Goal: Task Accomplishment & Management: Use online tool/utility

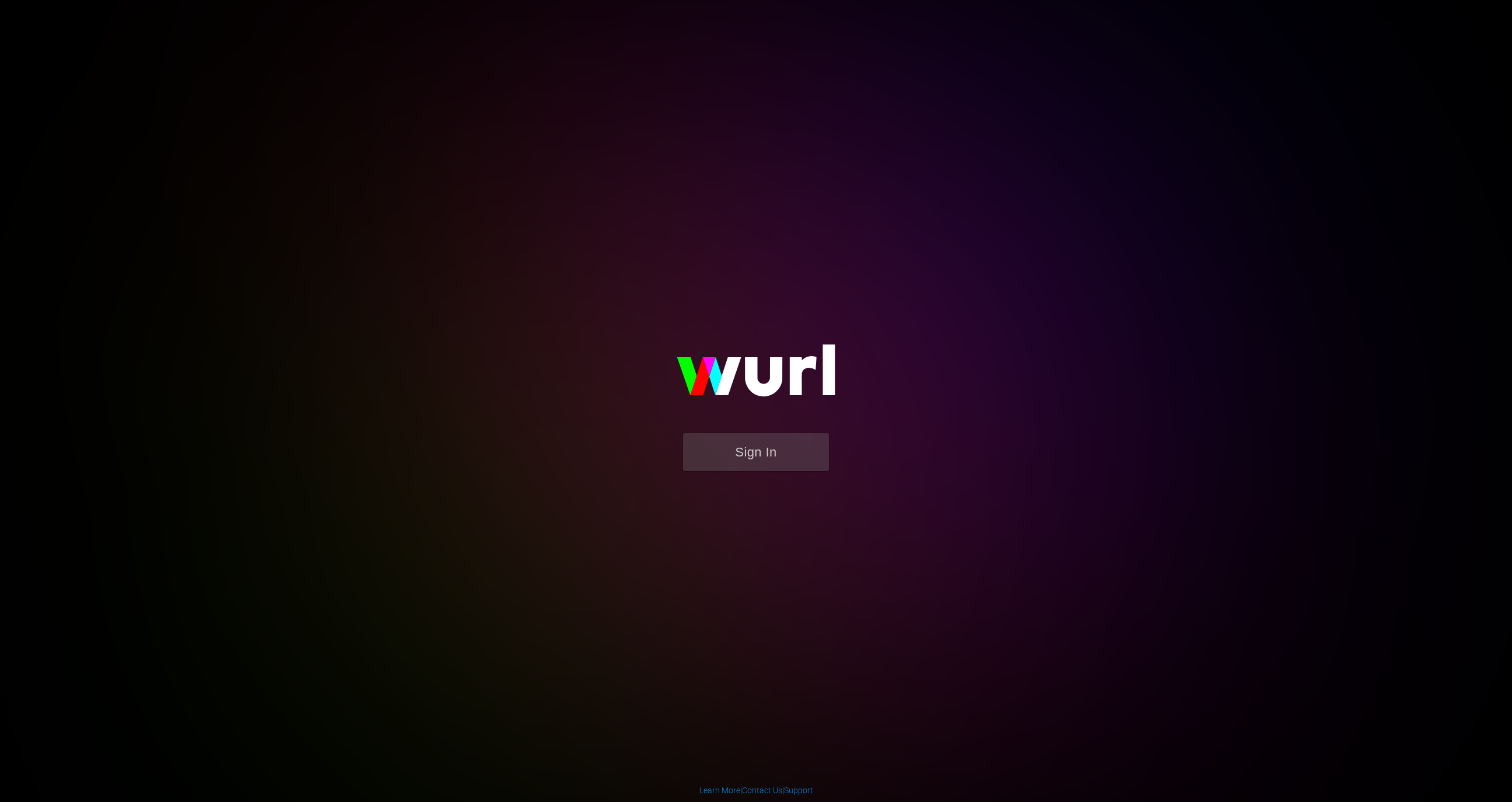
click at [743, 431] on img at bounding box center [756, 376] width 234 height 113
click at [743, 449] on button "Sign In" at bounding box center [756, 452] width 146 height 38
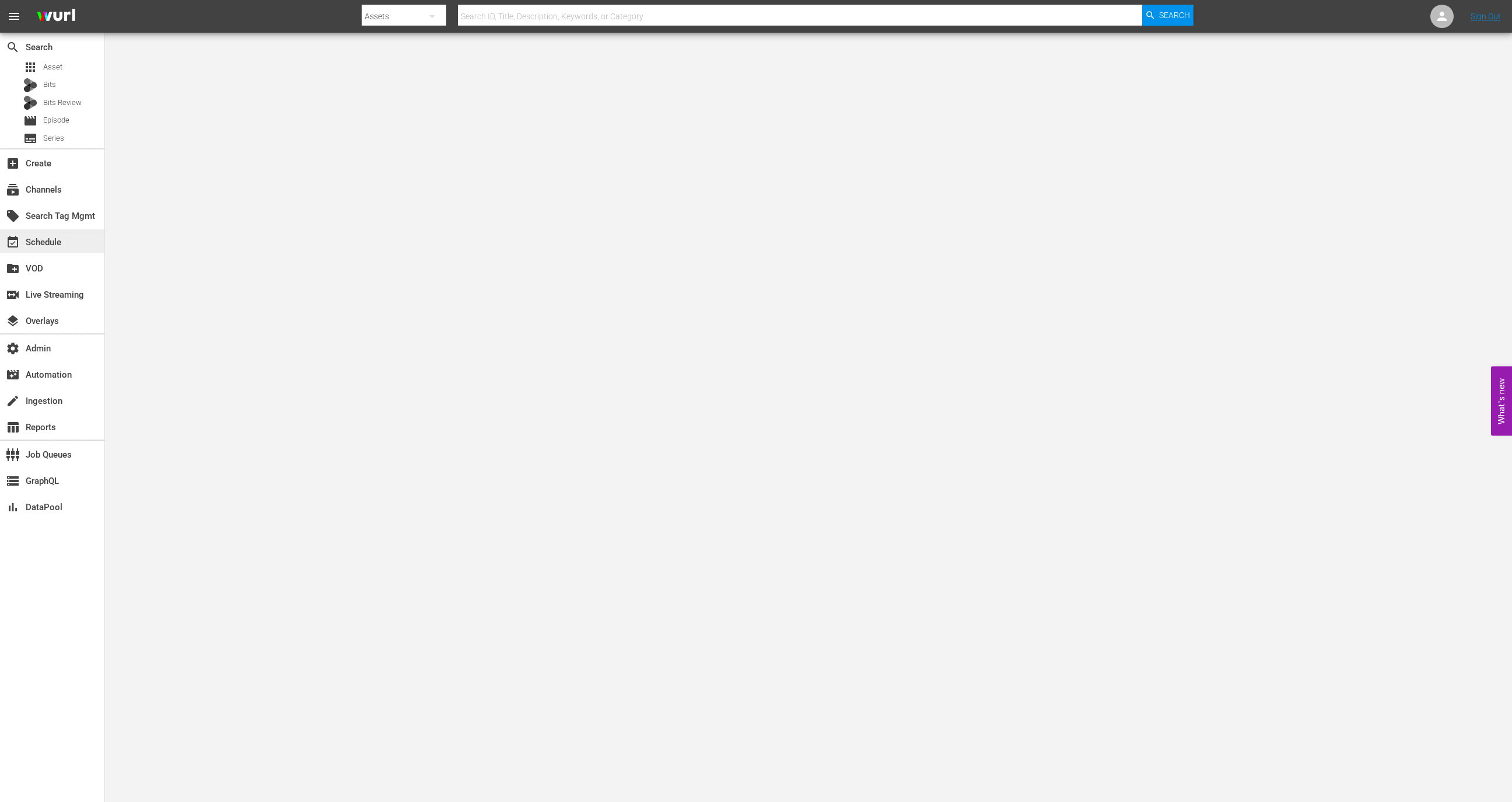
click at [74, 236] on div "event_available Schedule" at bounding box center [52, 241] width 105 height 23
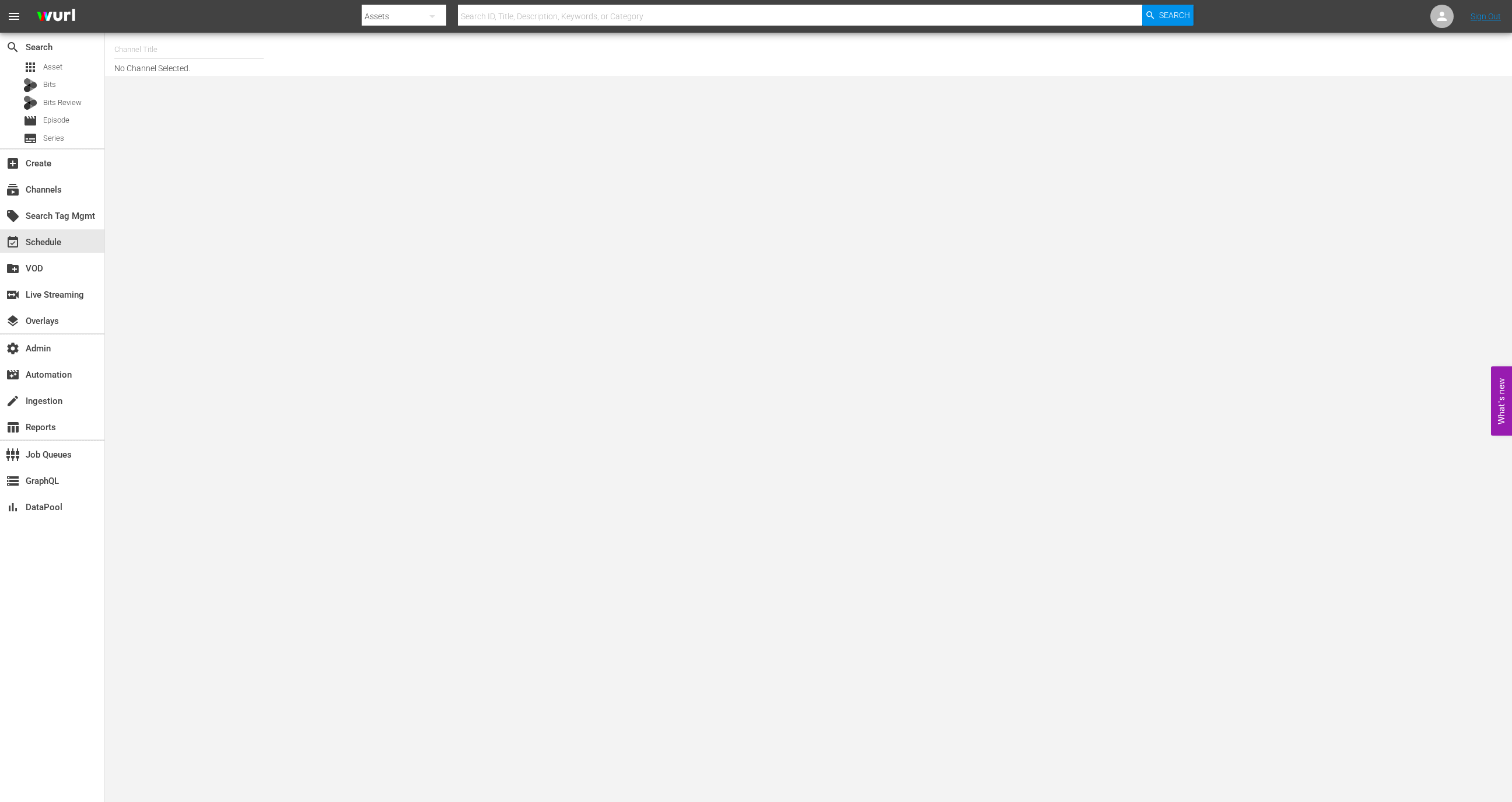
click at [217, 51] on input "text" at bounding box center [189, 50] width 149 height 28
click at [226, 80] on div "AMC Thrillers (476 - amc_rushbyamc_1)" at bounding box center [275, 83] width 302 height 28
type input "AMC Thrillers (476 - amc_rushbyamc_1)"
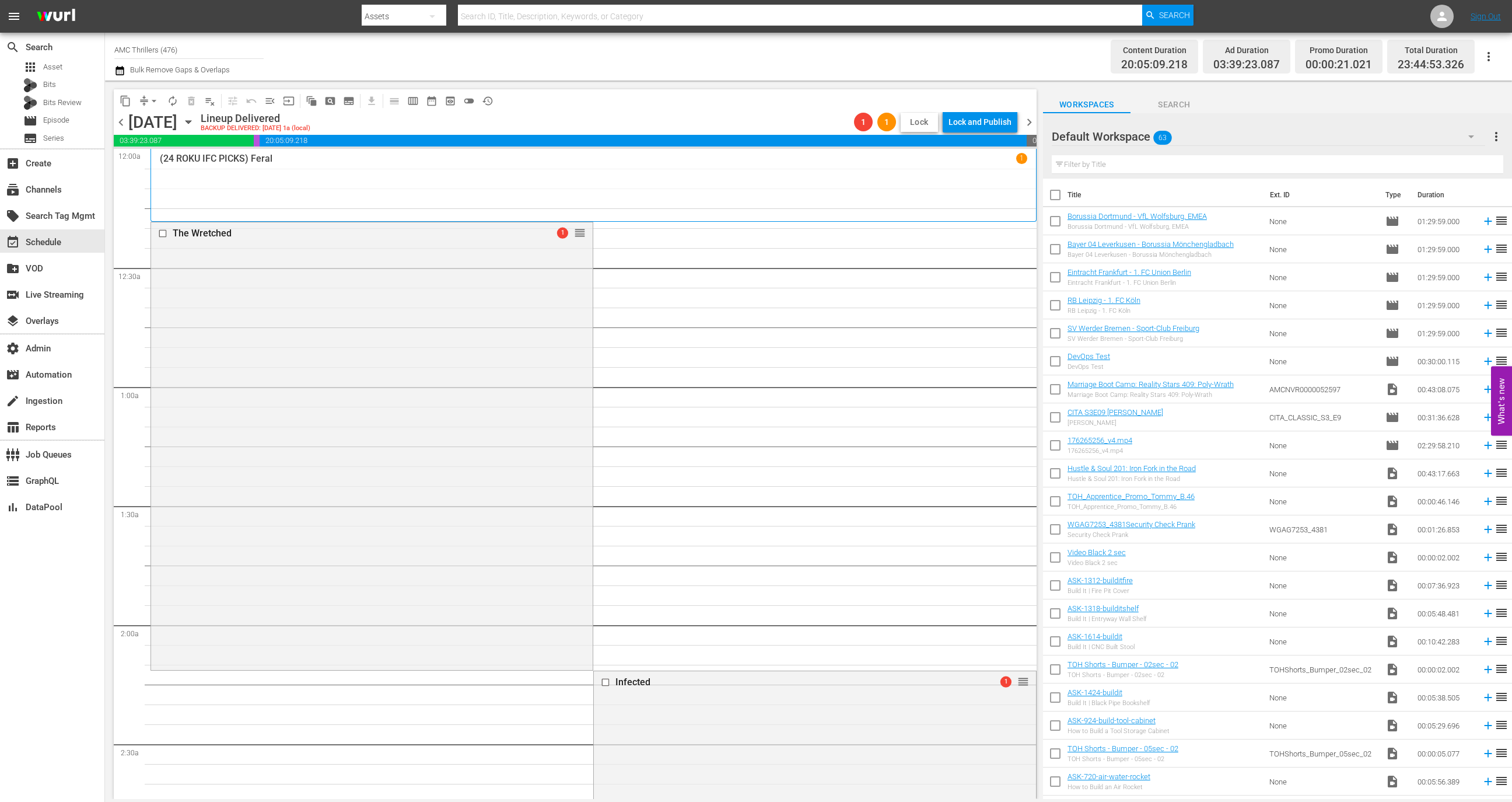
click at [924, 124] on span "Lock" at bounding box center [919, 122] width 28 height 12
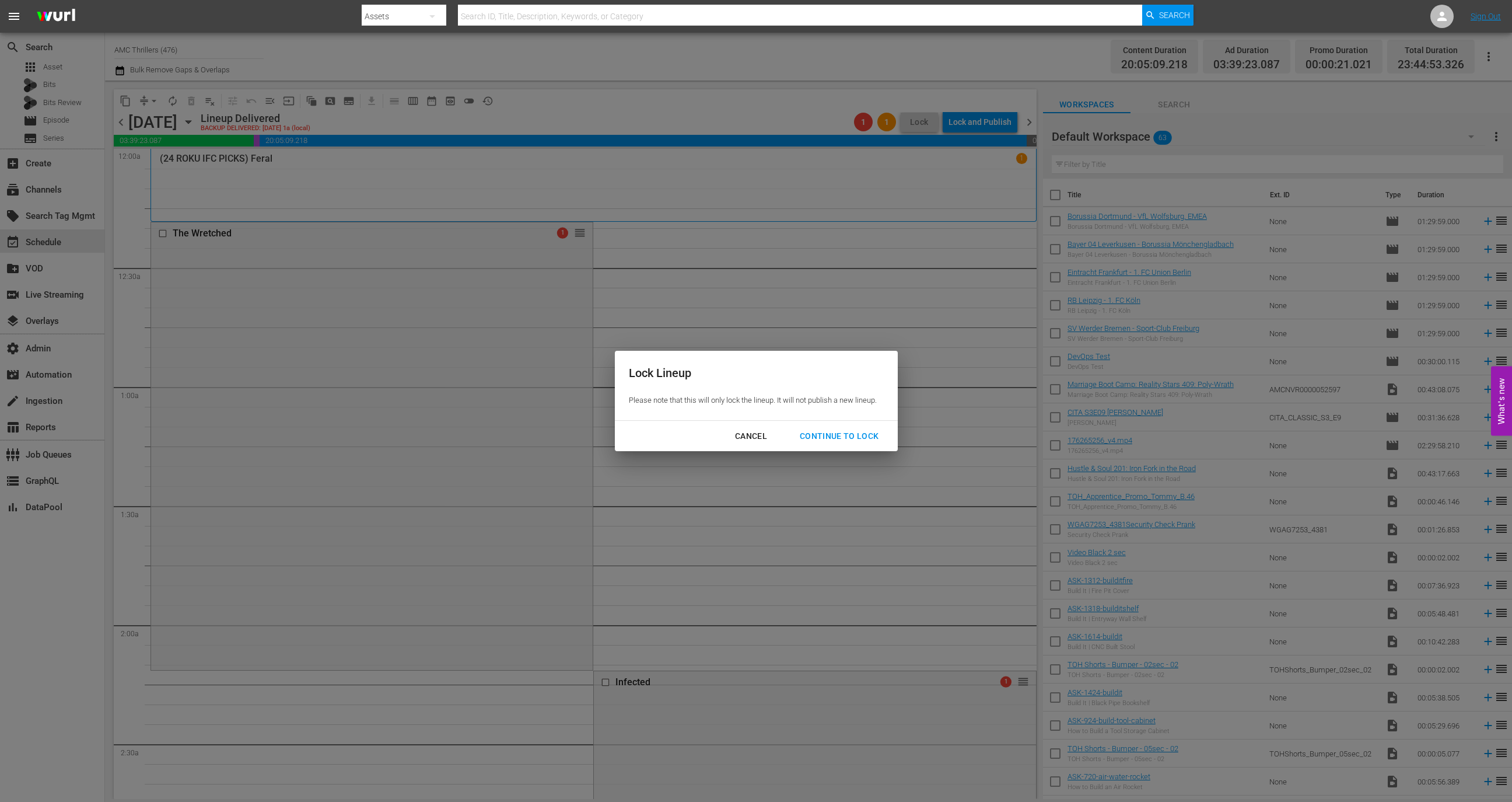
click at [852, 447] on div "Cancel Continue to lock" at bounding box center [756, 436] width 283 height 31
click at [852, 434] on div "Continue to lock" at bounding box center [839, 436] width 98 height 15
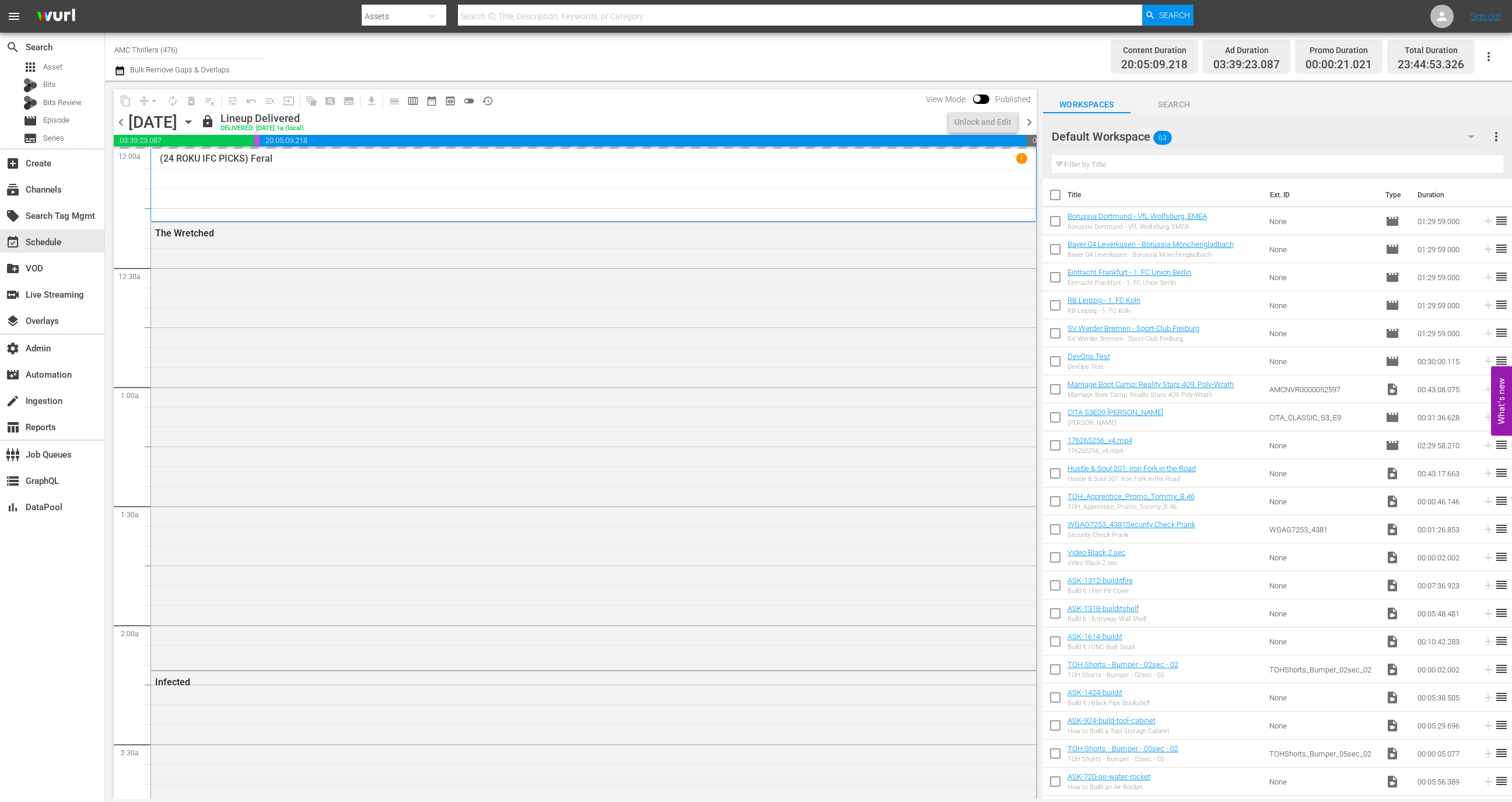
click at [1027, 121] on span "chevron_right" at bounding box center [1029, 122] width 15 height 15
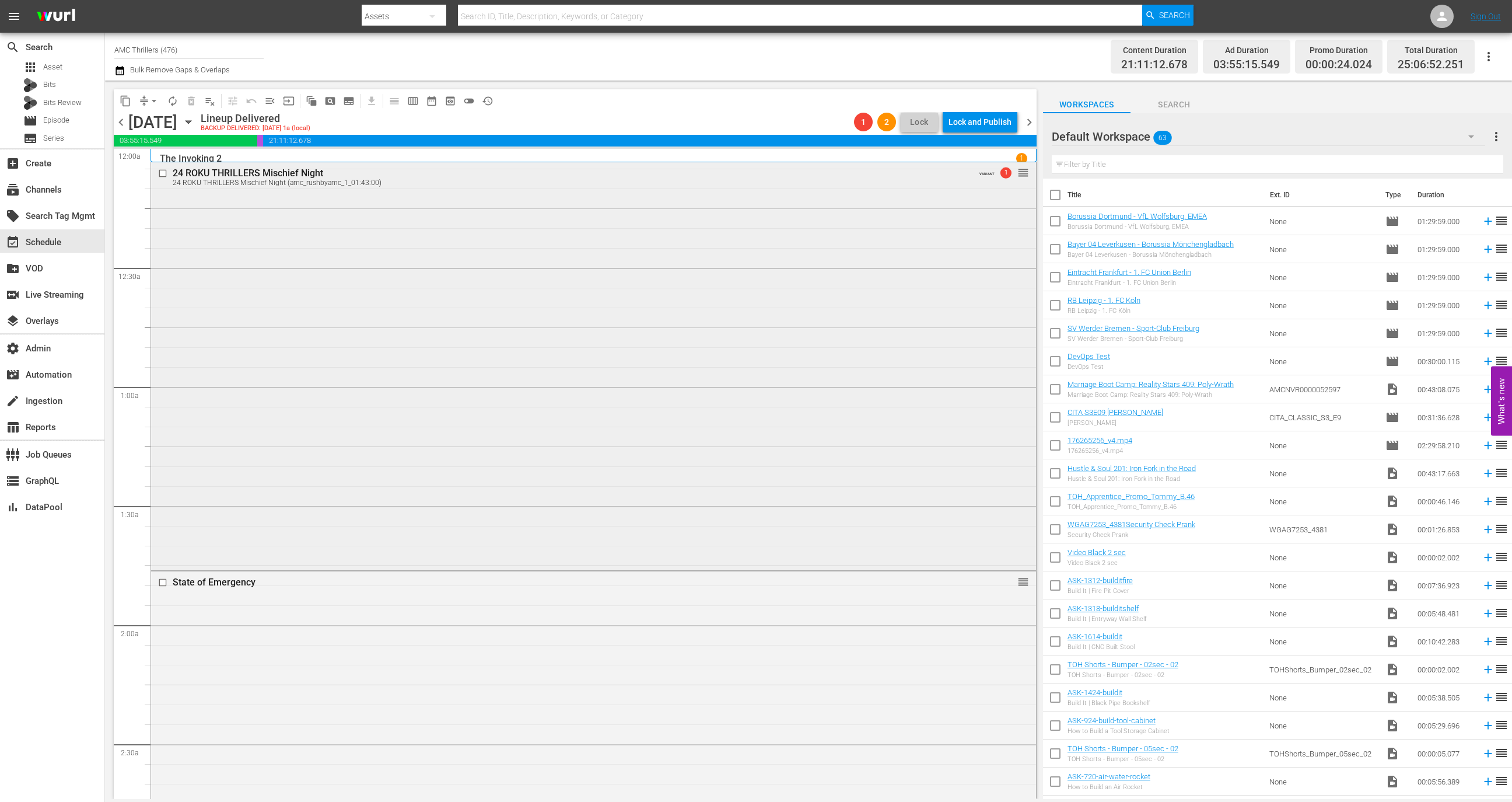
click at [939, 238] on div "24 ROKU THRILLERS Mischief Night 24 ROKU THRILLERS Mischief Night (amc_rushbyam…" at bounding box center [593, 365] width 885 height 405
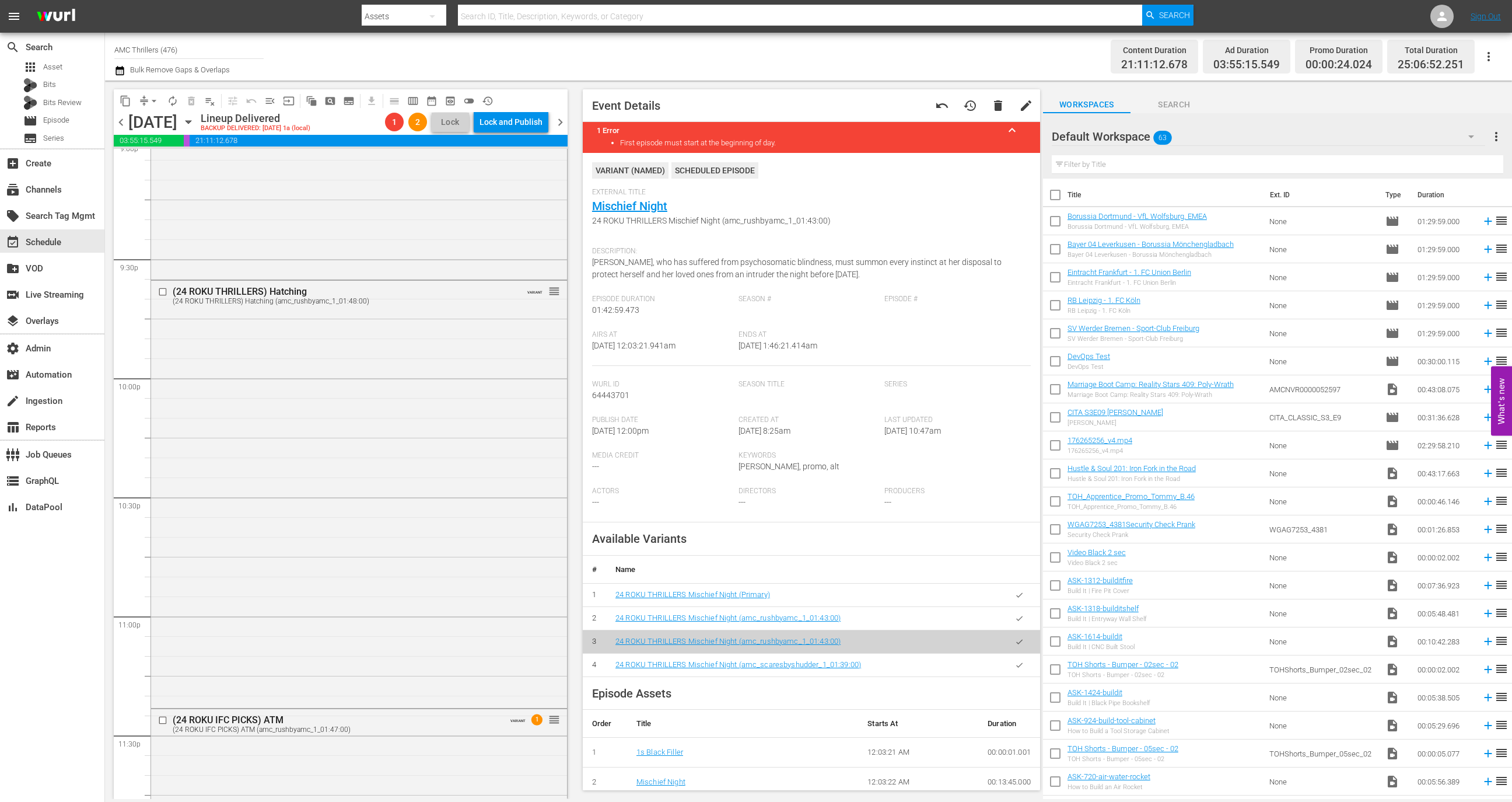
scroll to position [5342, 0]
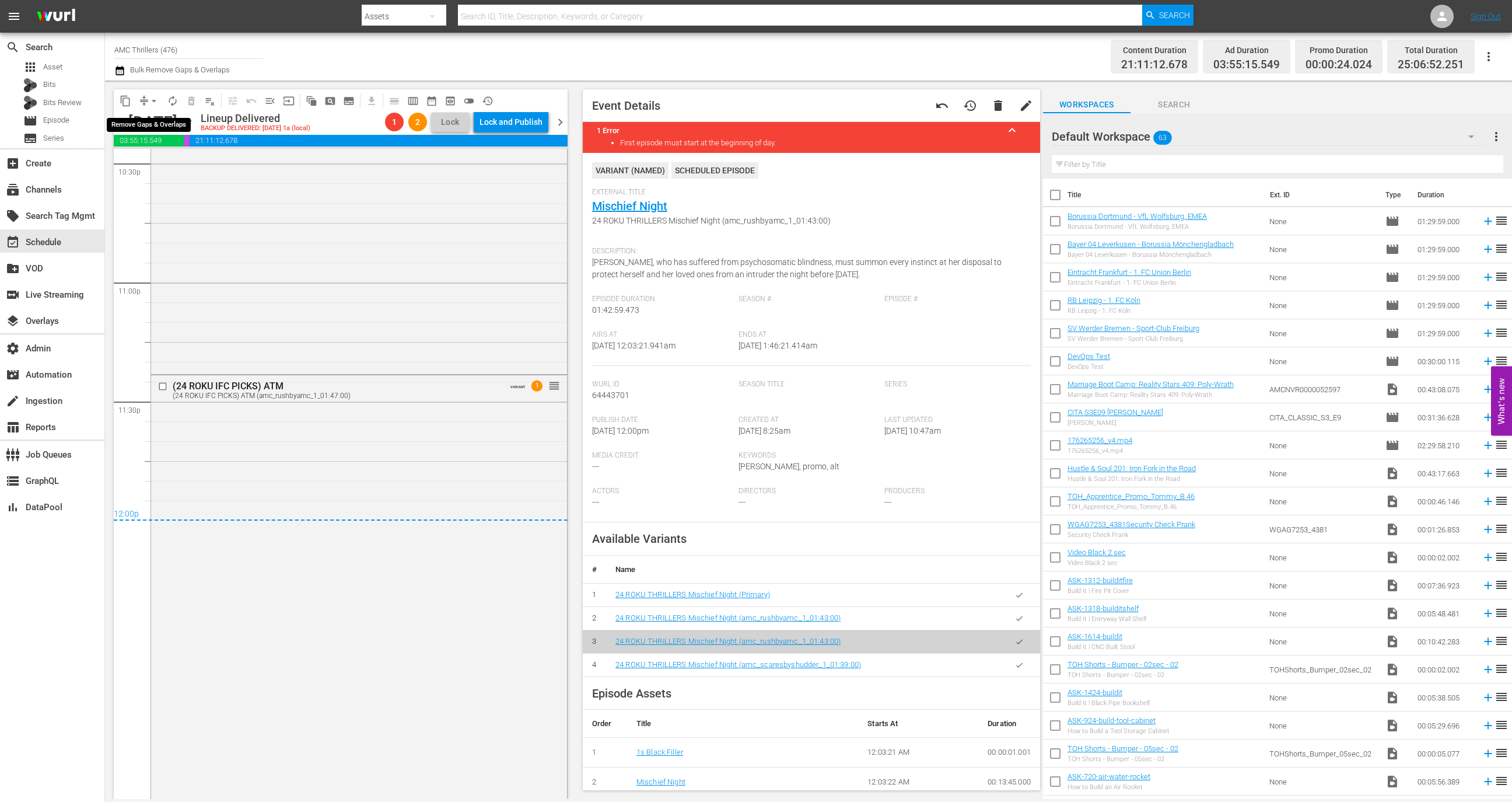
click at [150, 105] on span "arrow_drop_down" at bounding box center [154, 100] width 12 height 12
click at [185, 161] on li "Align to End of Previous Day" at bounding box center [155, 162] width 122 height 19
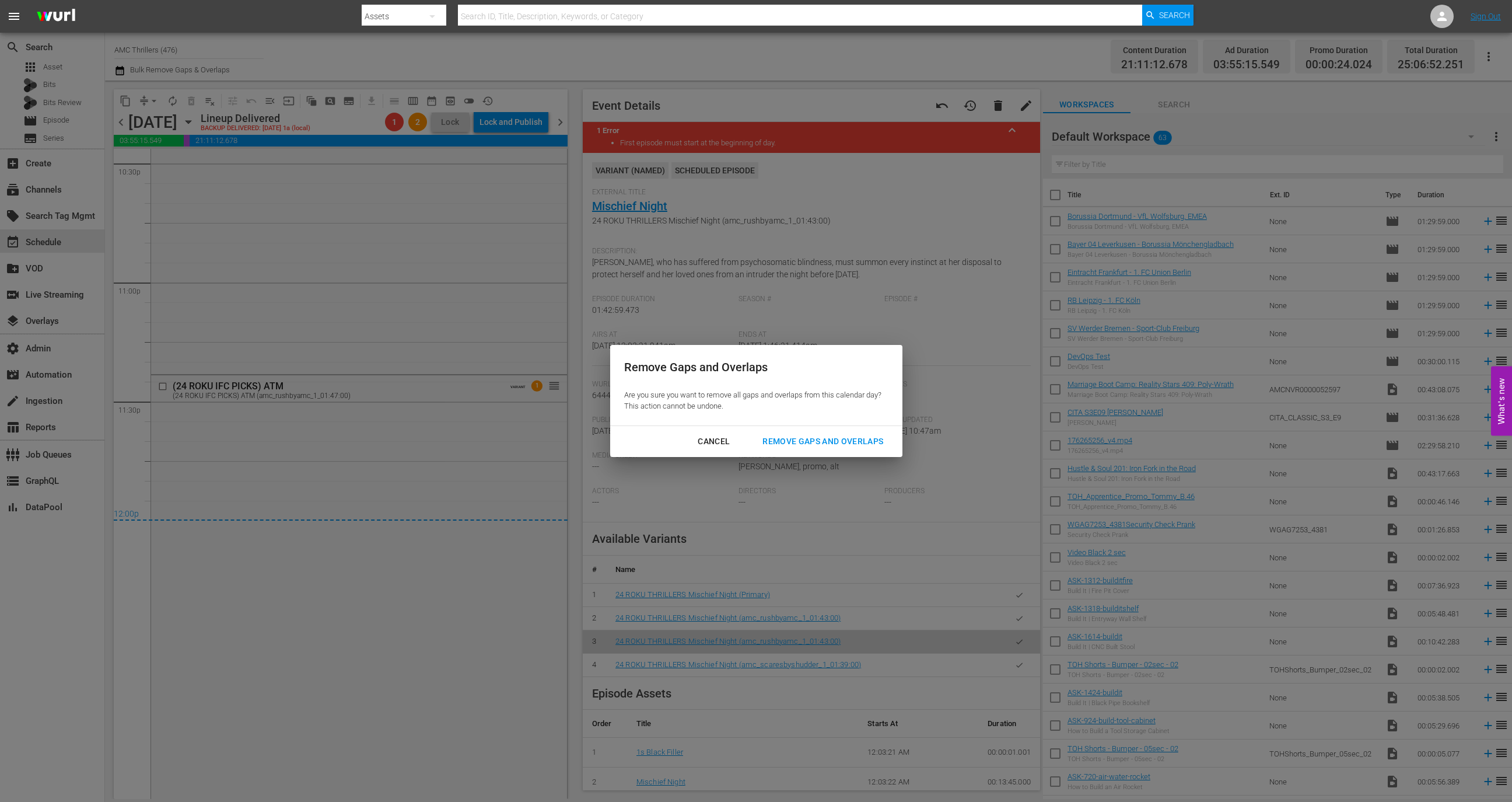
click at [818, 434] on button "Remove Gaps and Overlaps" at bounding box center [823, 441] width 149 height 21
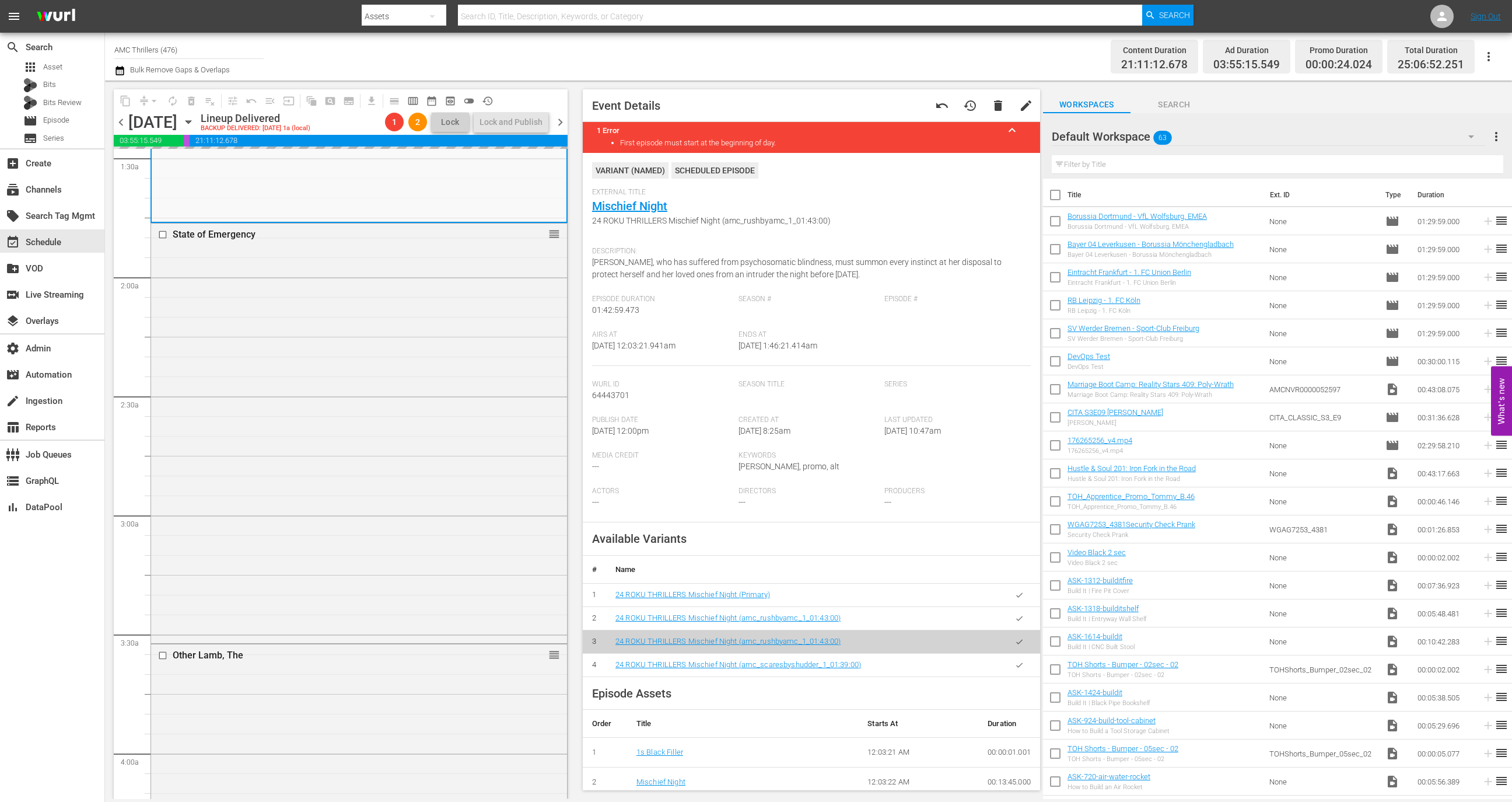
scroll to position [0, 0]
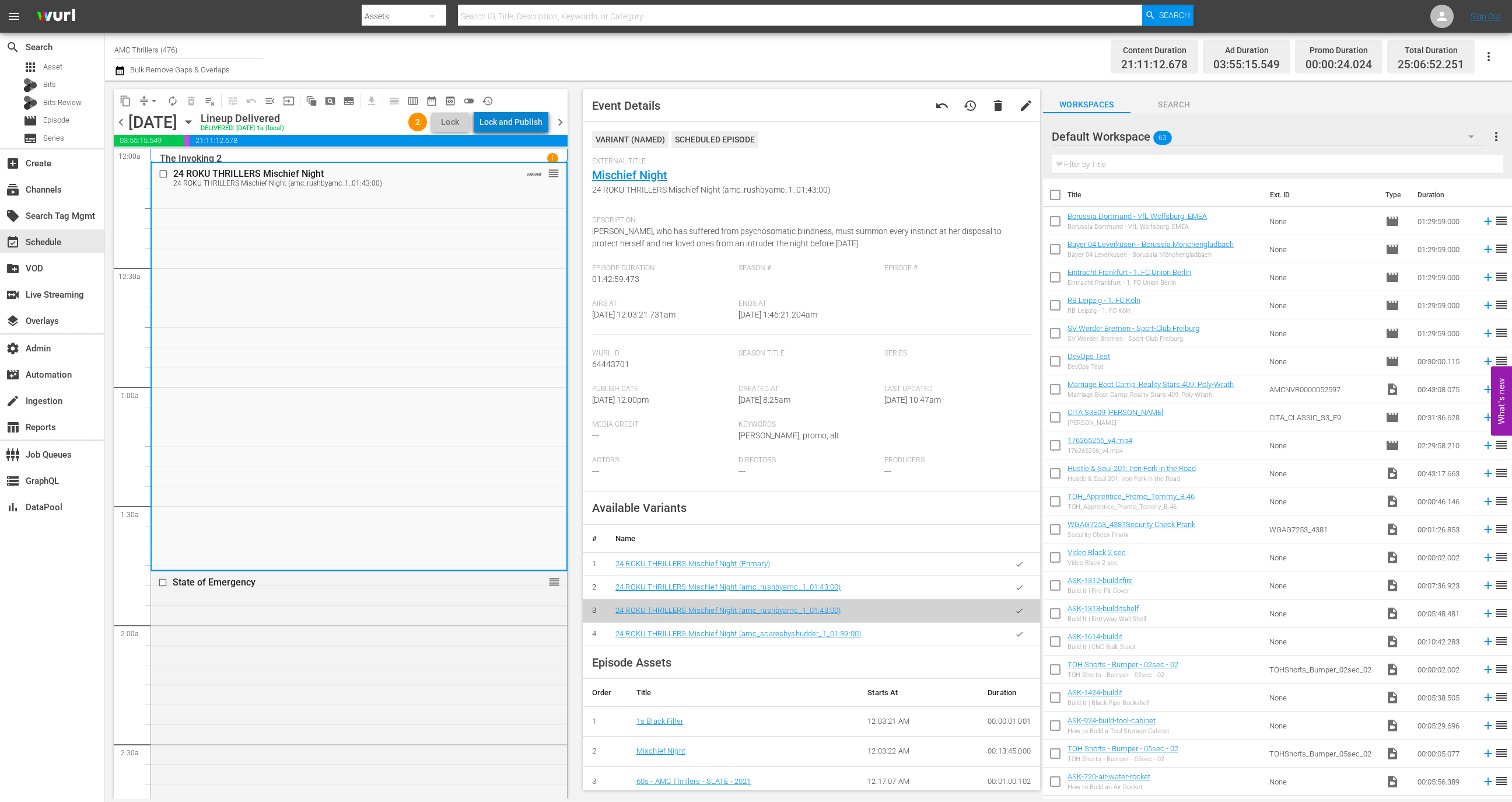
click at [525, 120] on div "Lock and Publish" at bounding box center [511, 122] width 63 height 21
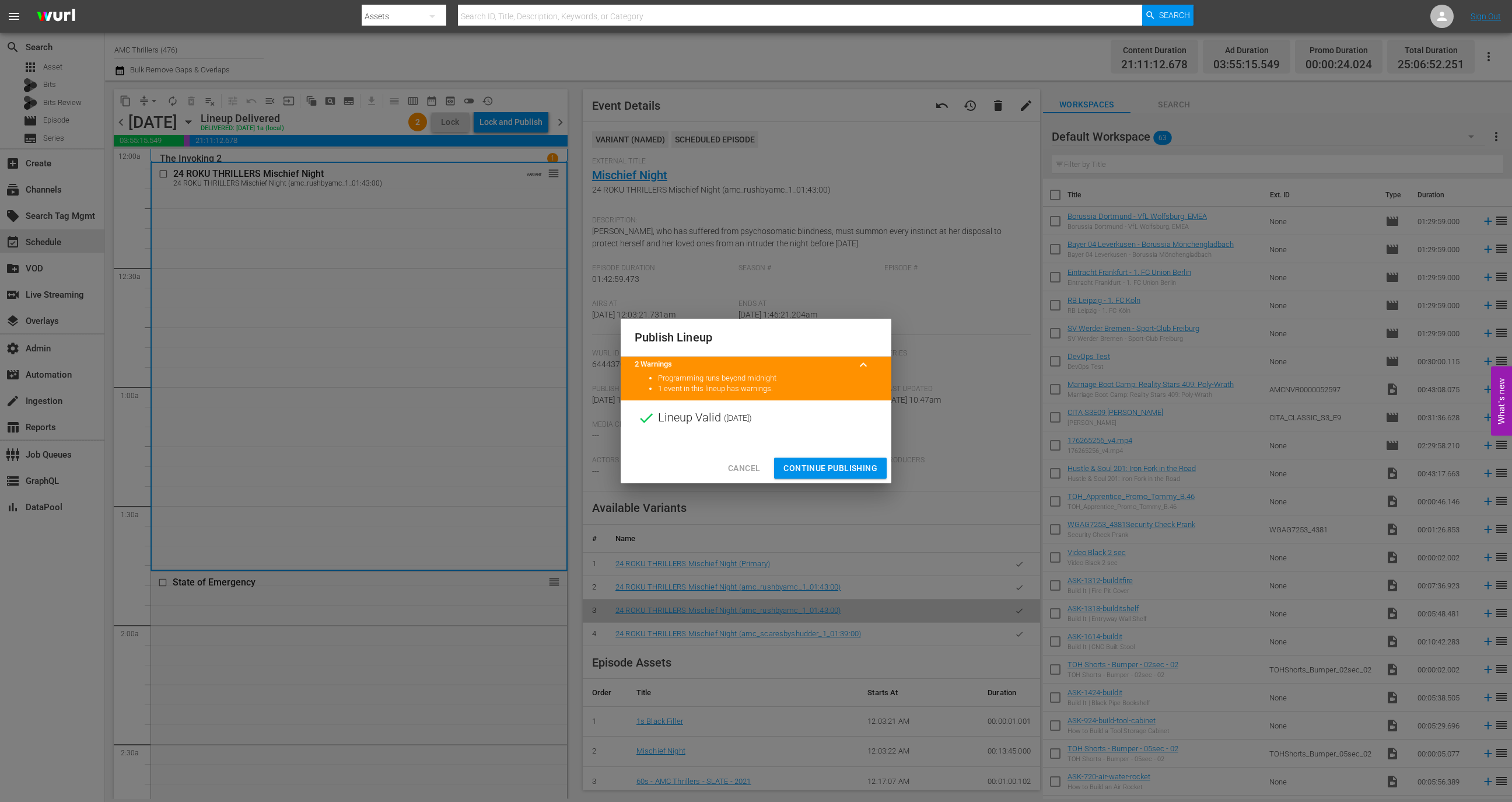
click at [850, 468] on span "Continue Publishing" at bounding box center [831, 469] width 94 height 15
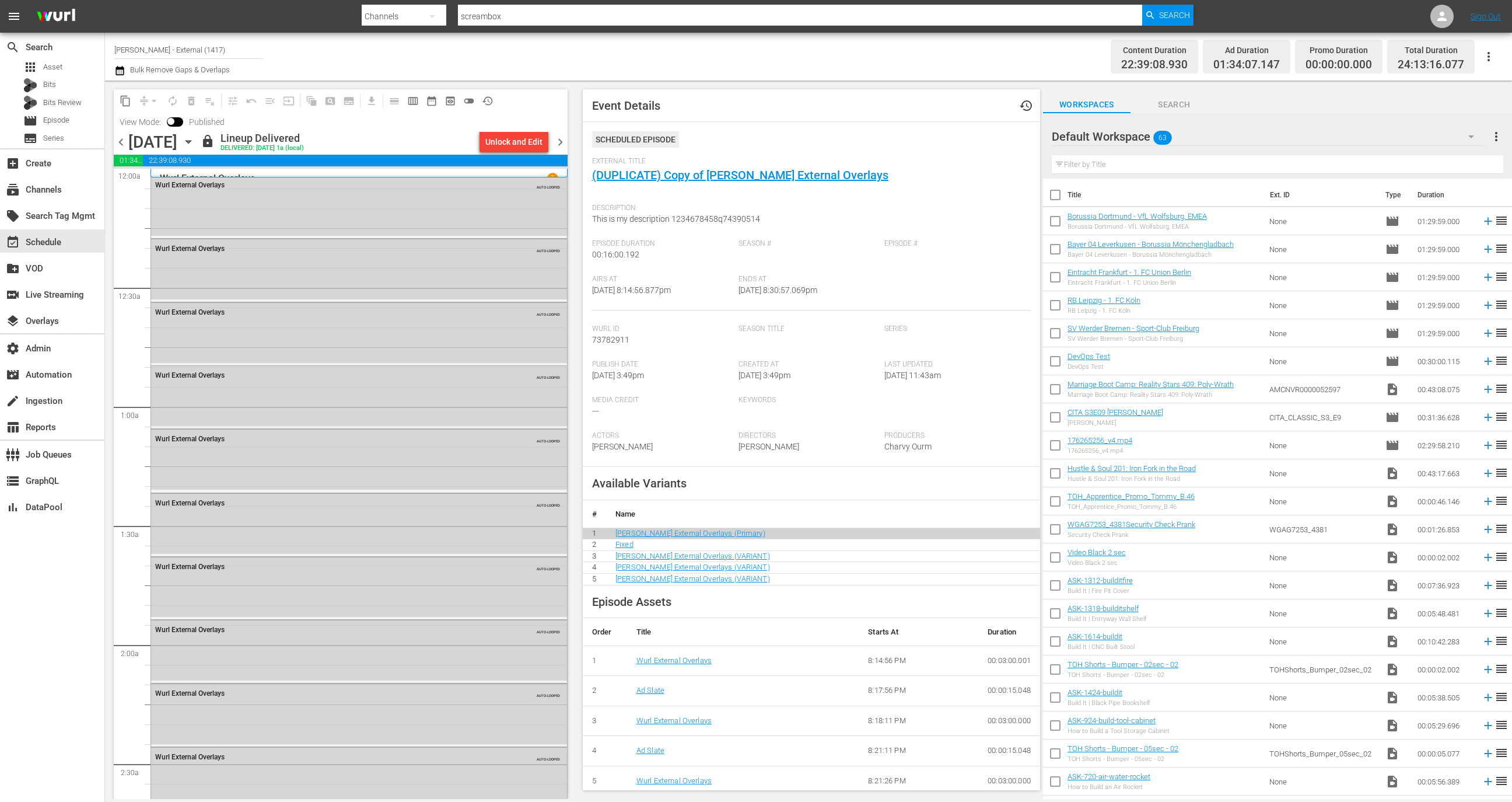
scroll to position [4676, 0]
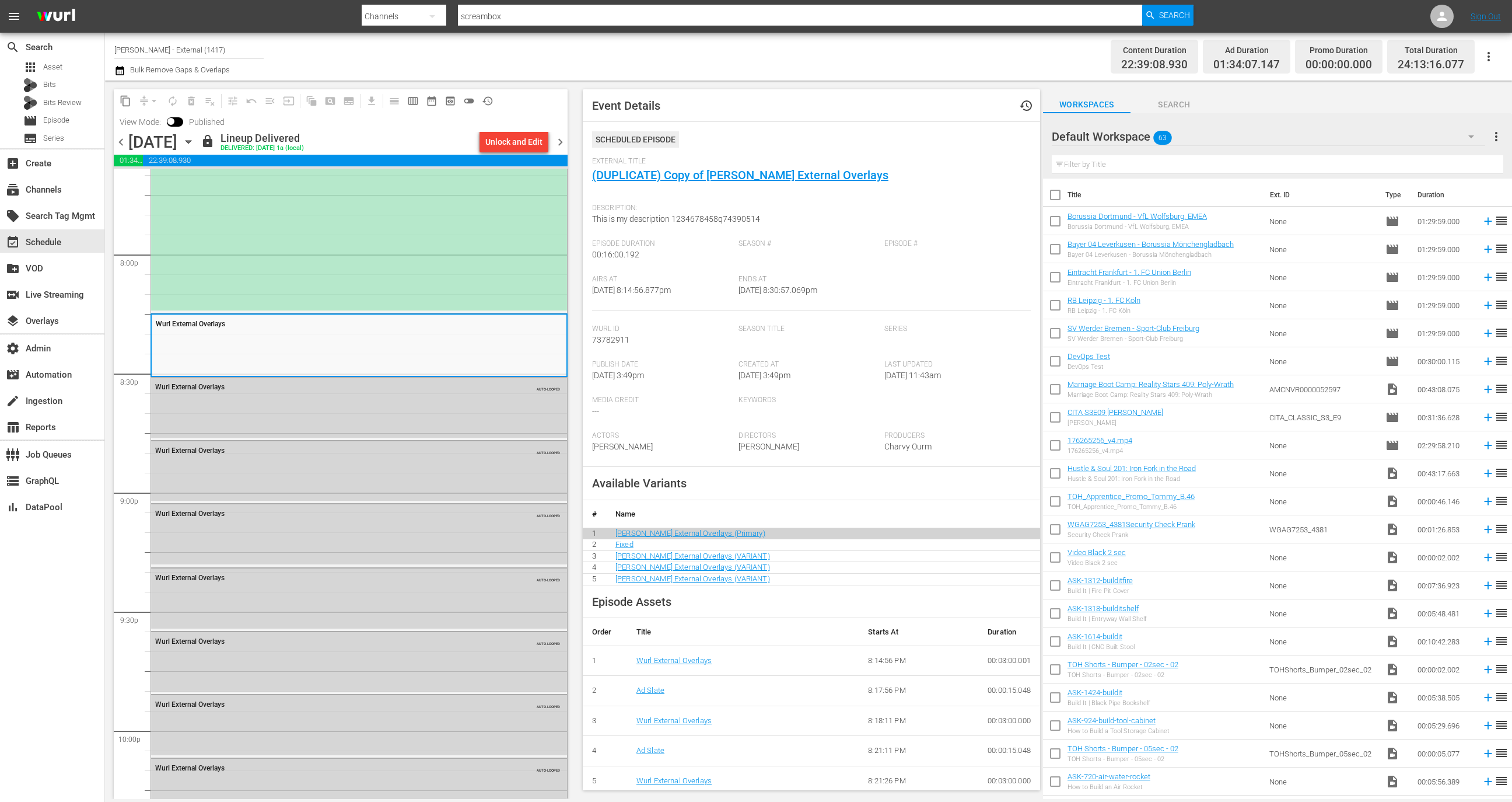
click at [183, 29] on nav "menu Search By Channels Search ID, Title, Description, Keywords, or Category sc…" at bounding box center [756, 16] width 1512 height 32
click at [188, 54] on input "Wurl - External (1417)" at bounding box center [189, 50] width 149 height 28
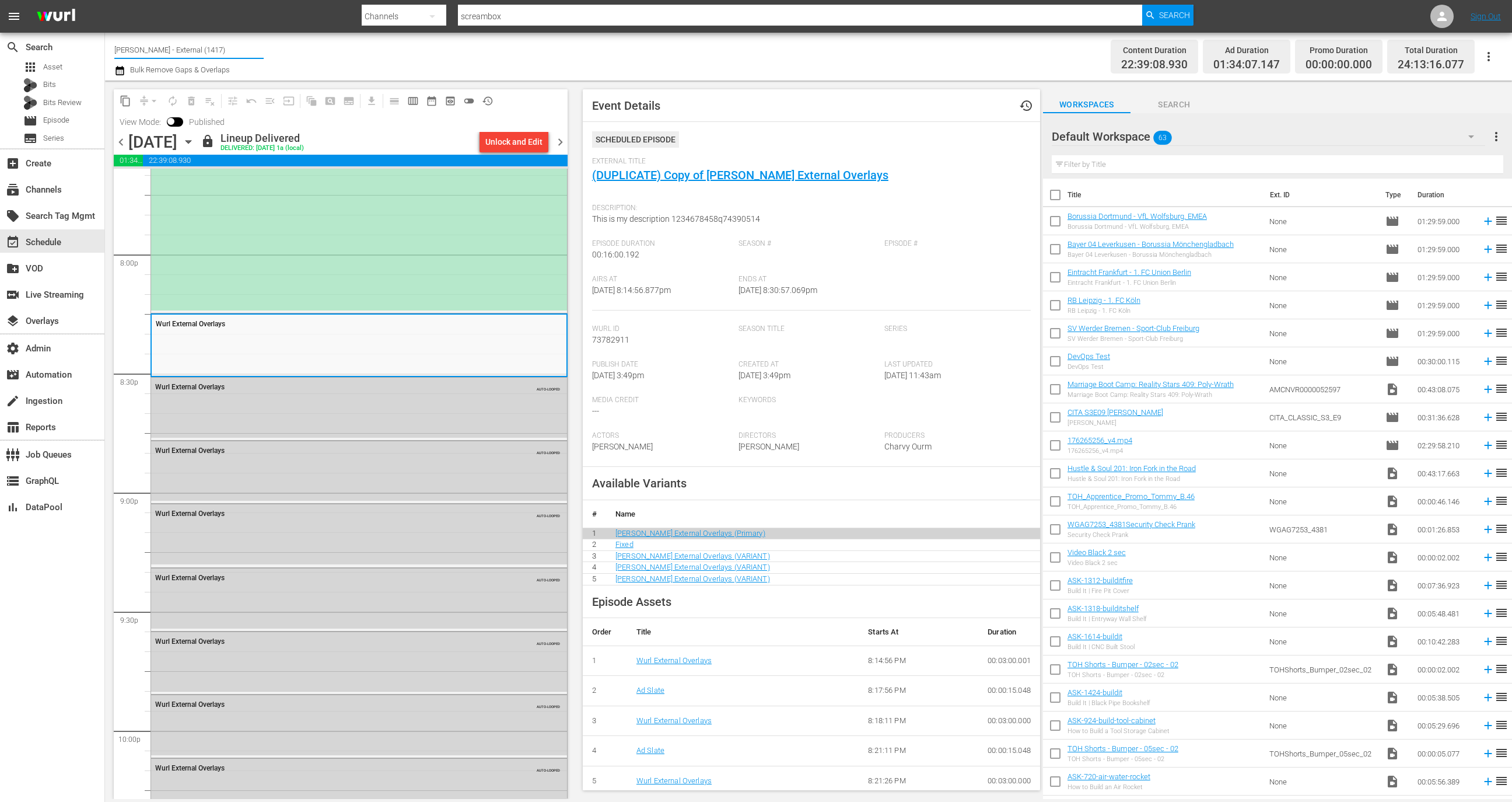
click at [188, 54] on input "Wurl - External (1417)" at bounding box center [189, 50] width 149 height 28
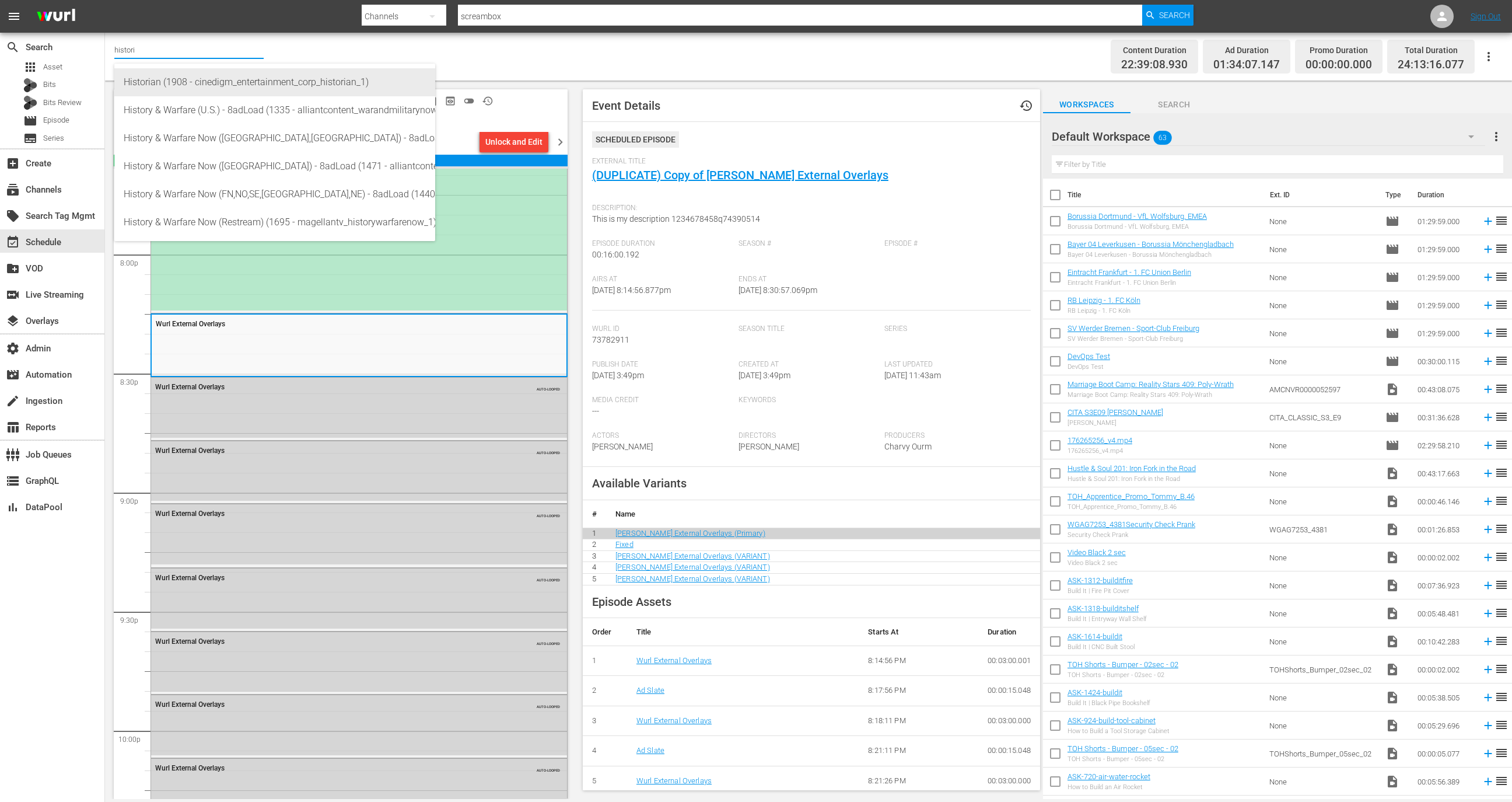
click at [210, 84] on div "Historian (1908 - cinedigm_entertainment_corp_historian_1)" at bounding box center [275, 83] width 302 height 28
type input "Historian (1908 - cinedigm_entertainment_corp_historian_1)"
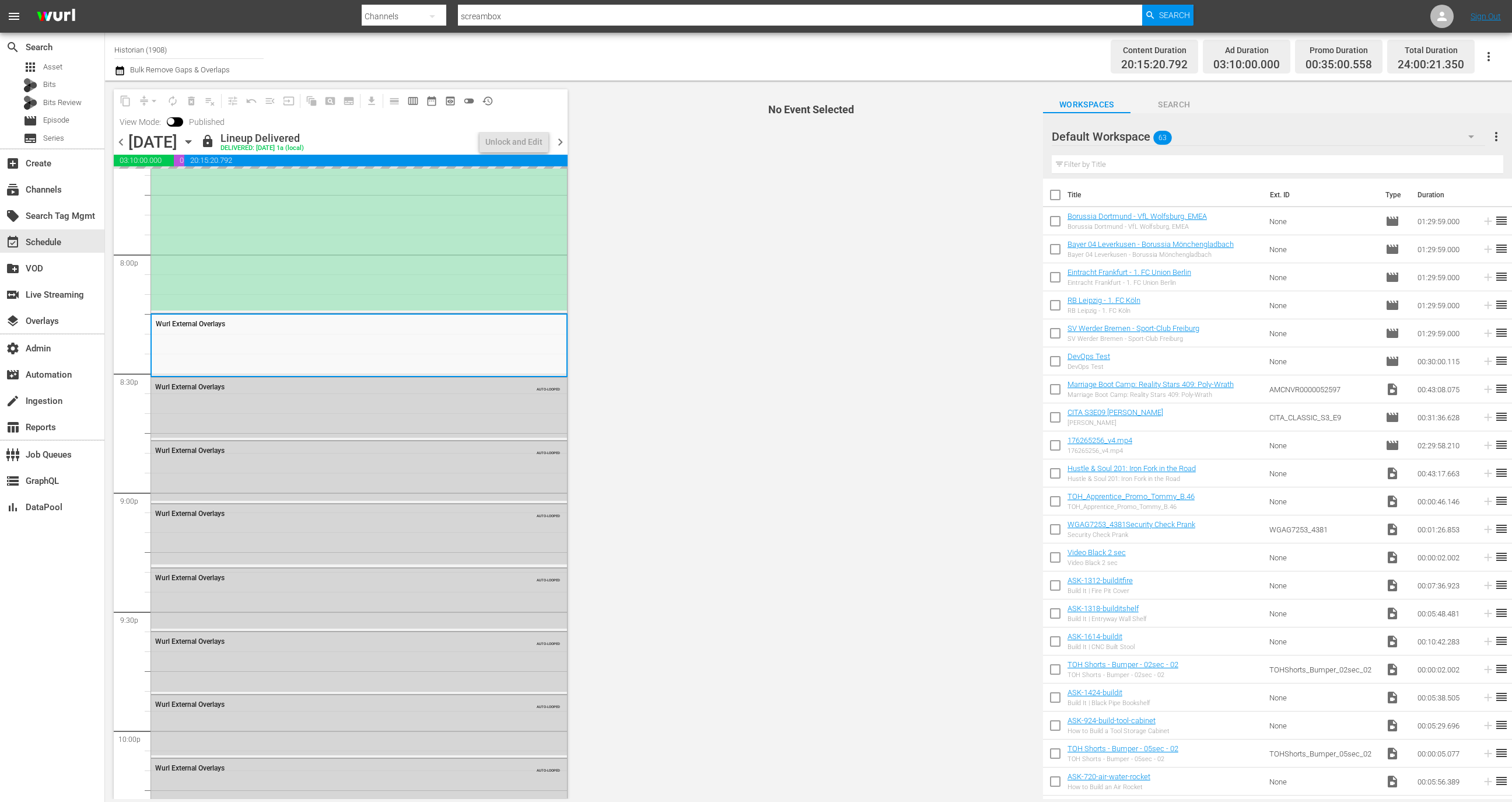
click at [313, 120] on div "content_copy compress arrow_drop_down autorenew_outlined delete_forever_outline…" at bounding box center [341, 111] width 454 height 43
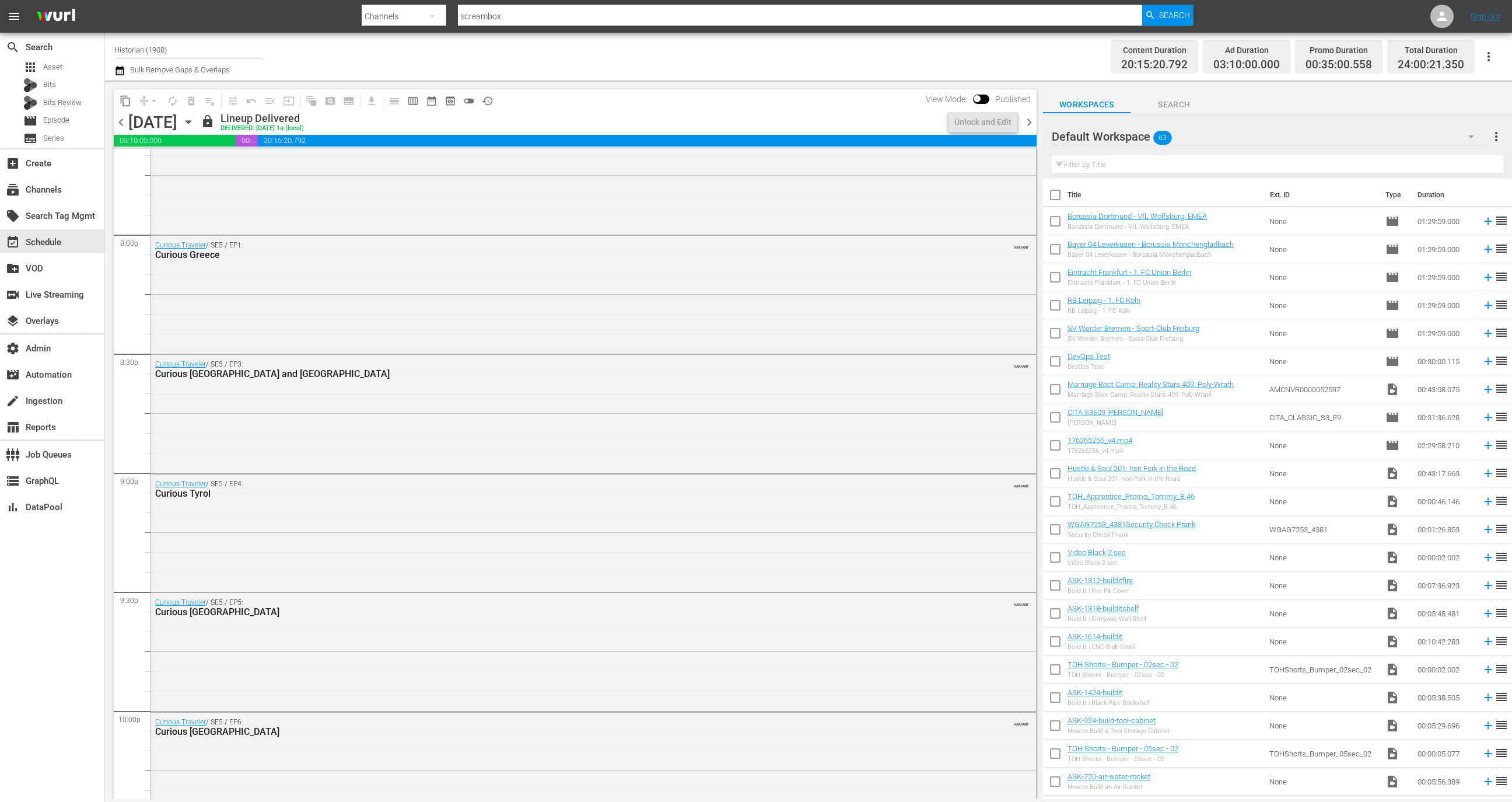
click at [309, 140] on span "20:15:20.792" at bounding box center [647, 140] width 779 height 12
click at [191, 123] on icon "button" at bounding box center [188, 122] width 6 height 3
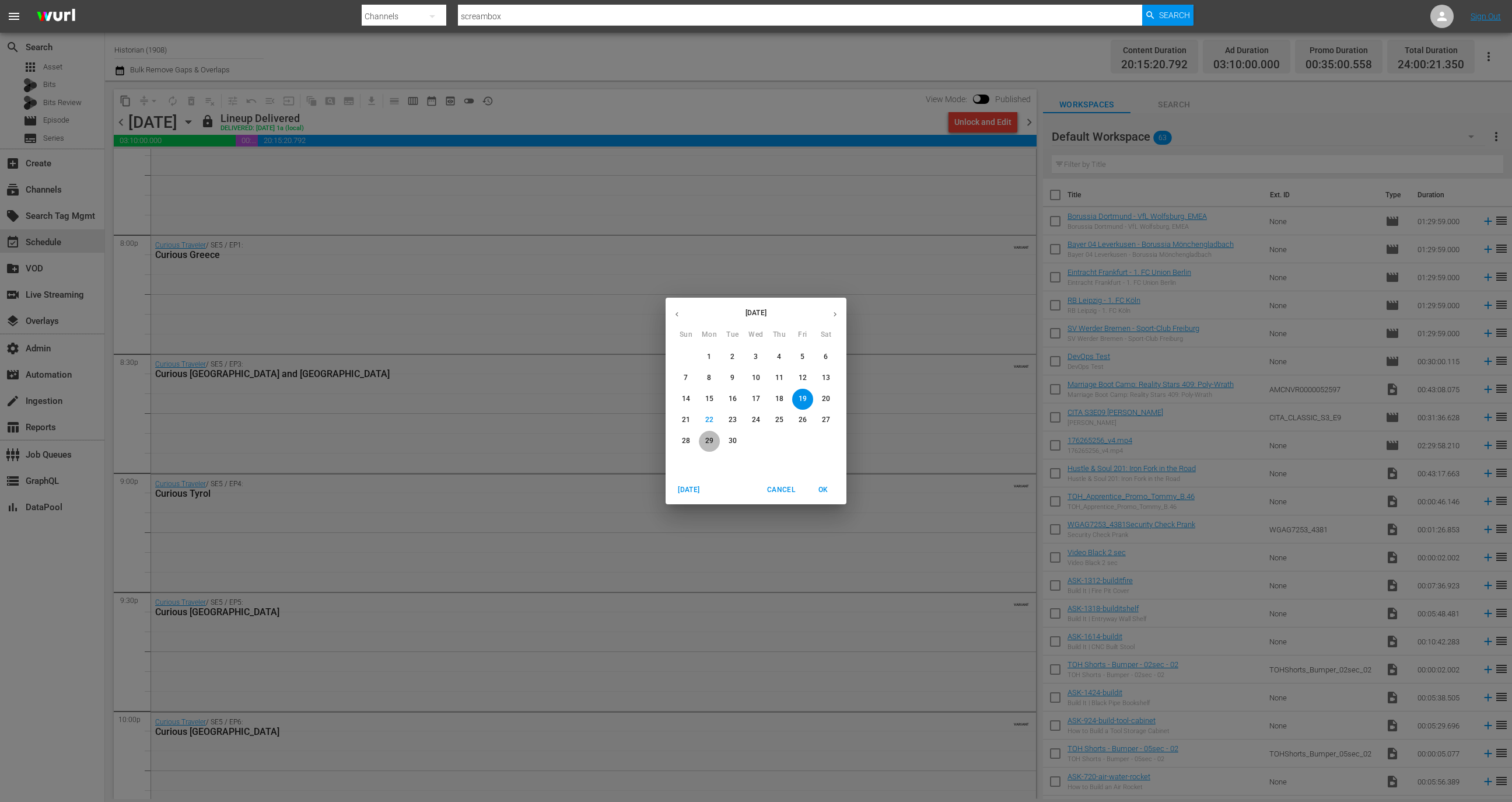
click at [708, 444] on p "29" at bounding box center [709, 440] width 8 height 10
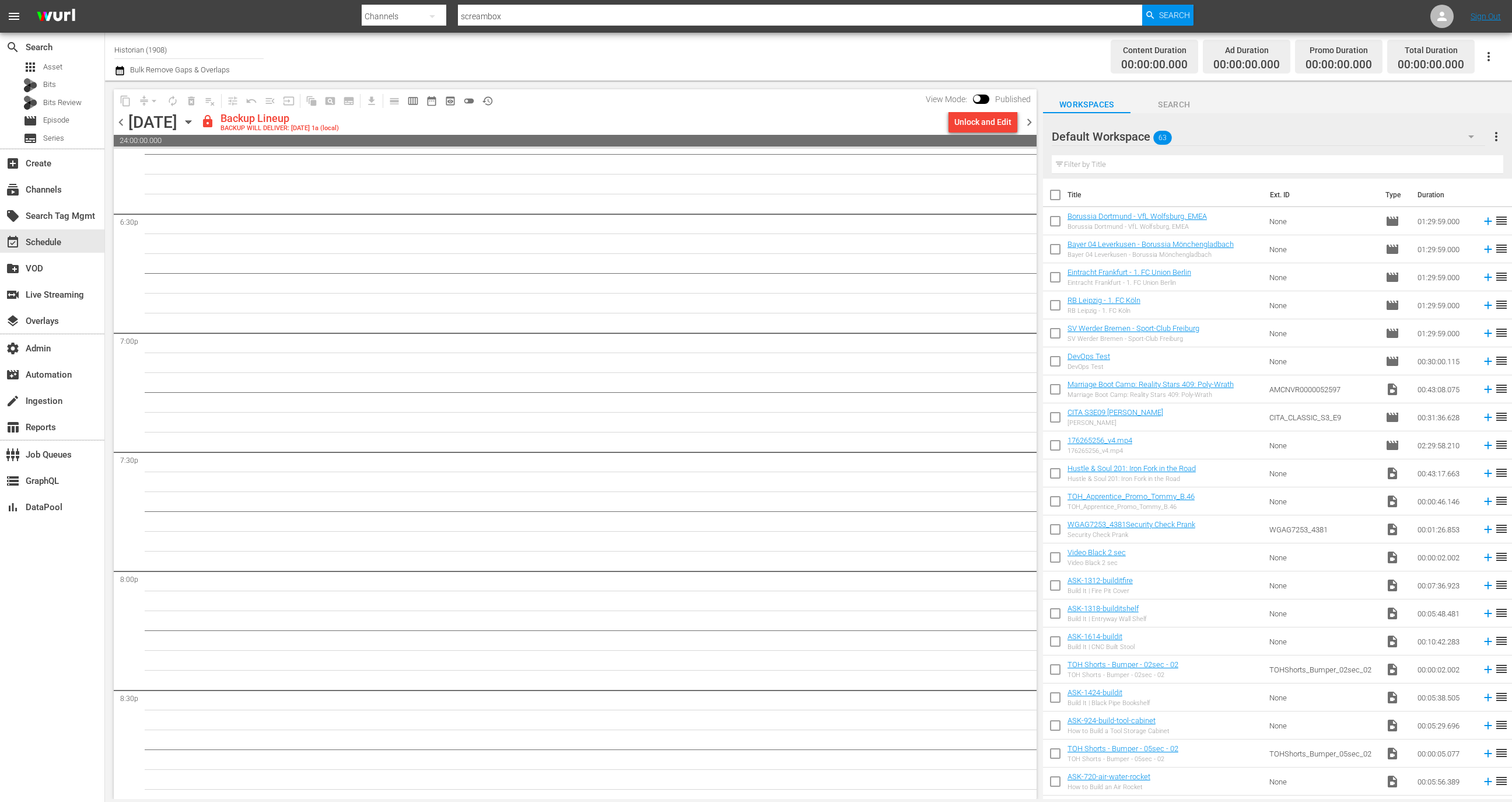
scroll to position [4192, 0]
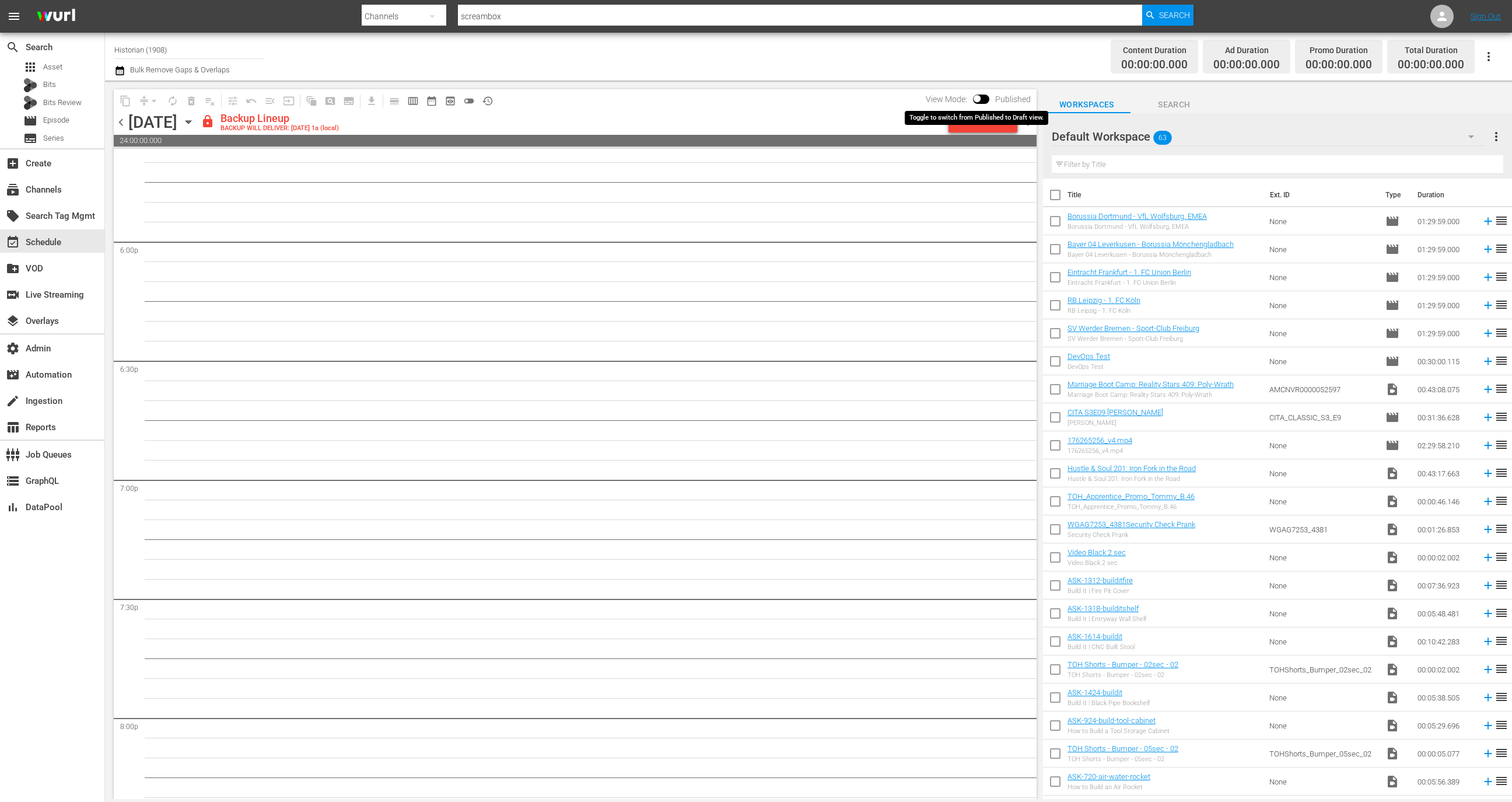
click at [976, 102] on input "checkbox" at bounding box center [977, 100] width 24 height 8
checkbox input "true"
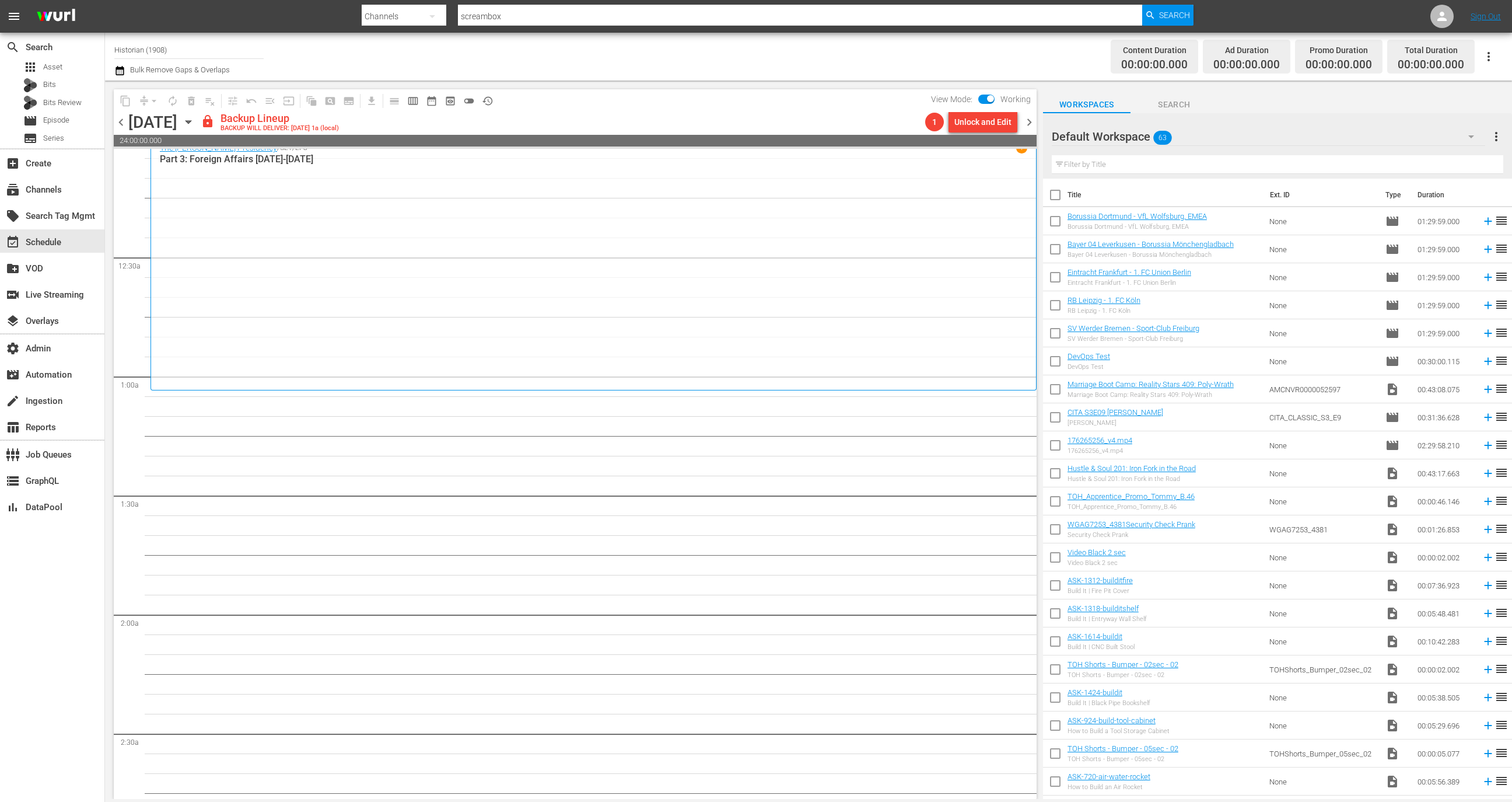
scroll to position [0, 0]
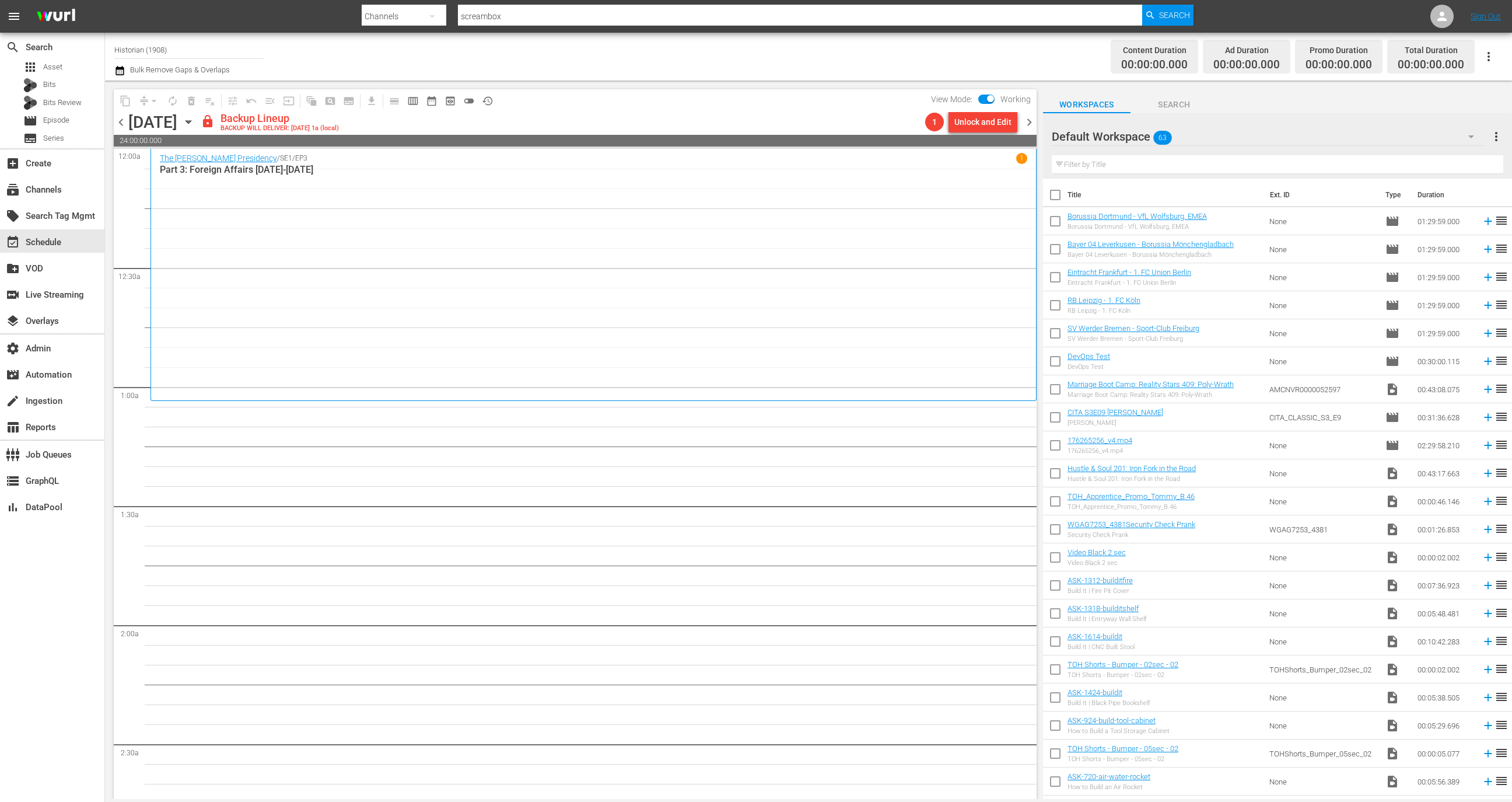
click at [931, 128] on div "1" at bounding box center [935, 122] width 19 height 19
click at [72, 325] on div "layers Overlays" at bounding box center [52, 320] width 105 height 23
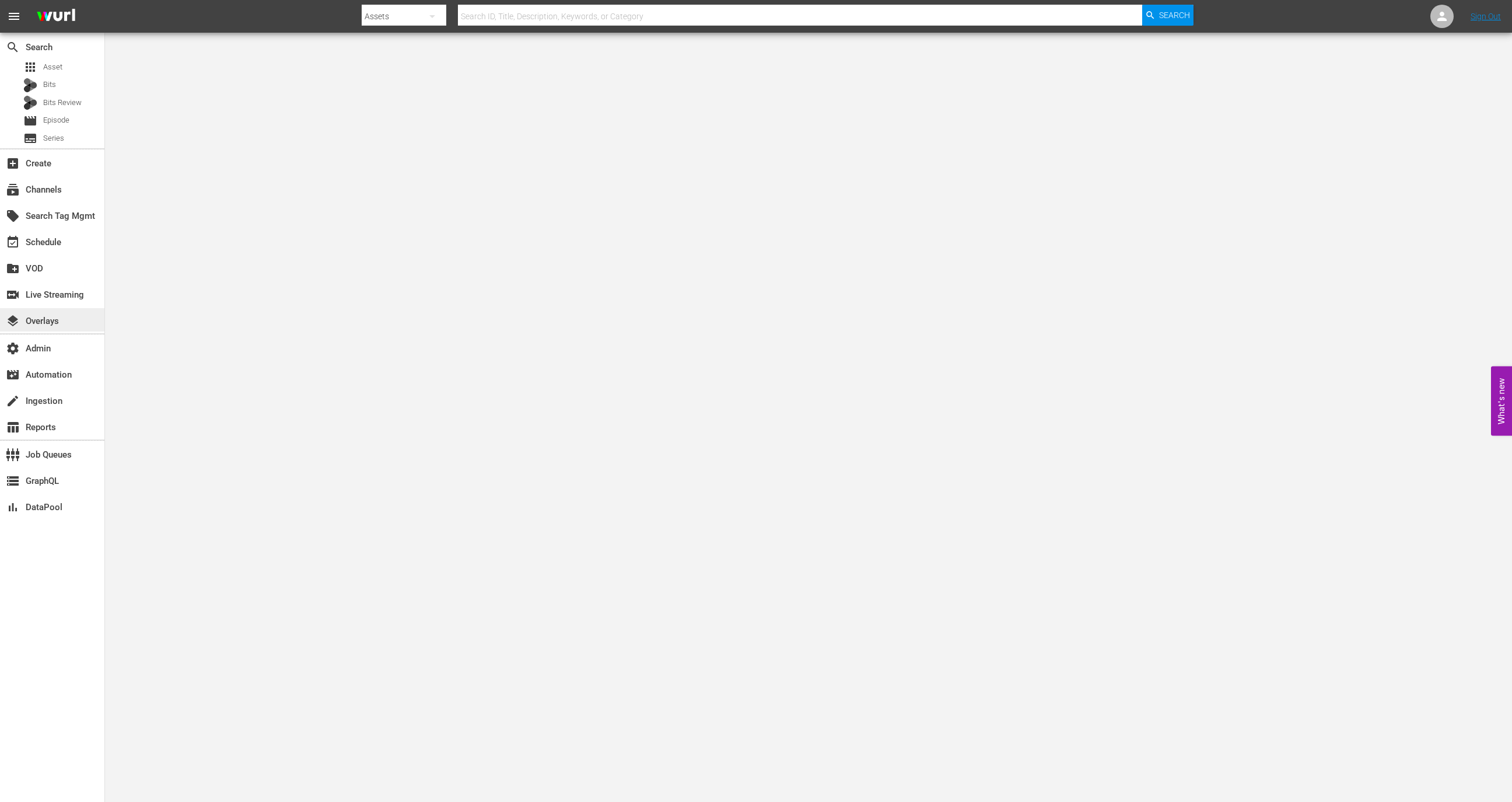
click at [74, 310] on div "layers Overlays" at bounding box center [52, 320] width 105 height 23
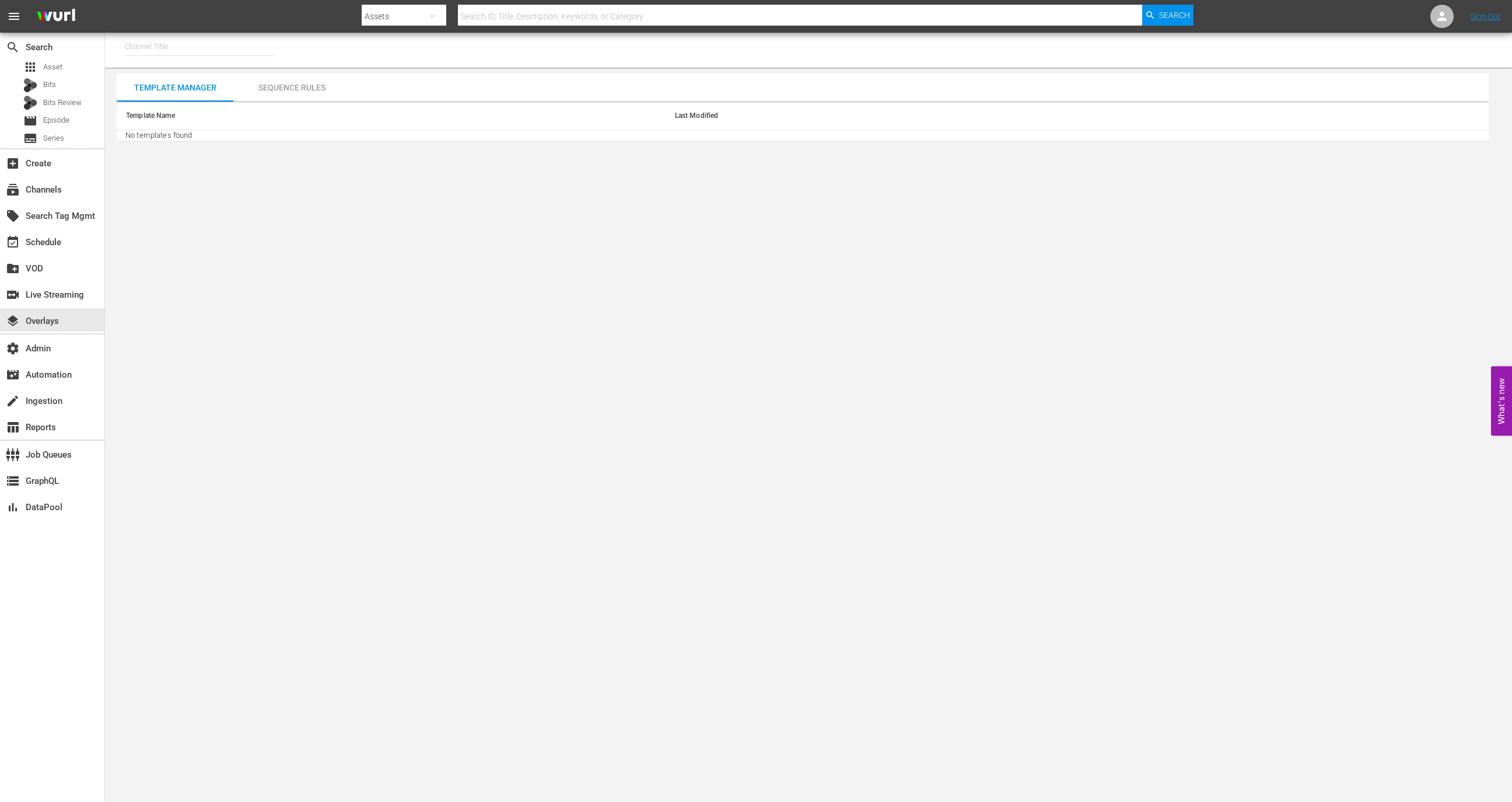
click at [176, 41] on input "text" at bounding box center [199, 46] width 149 height 28
click at [203, 114] on div "Modern Marvels Presented by History (1040 - aenetworks_modernmarvels_1)" at bounding box center [285, 108] width 302 height 28
type input "Modern Marvels Presented by History (1040 - aenetworks_modernmarvels_1)"
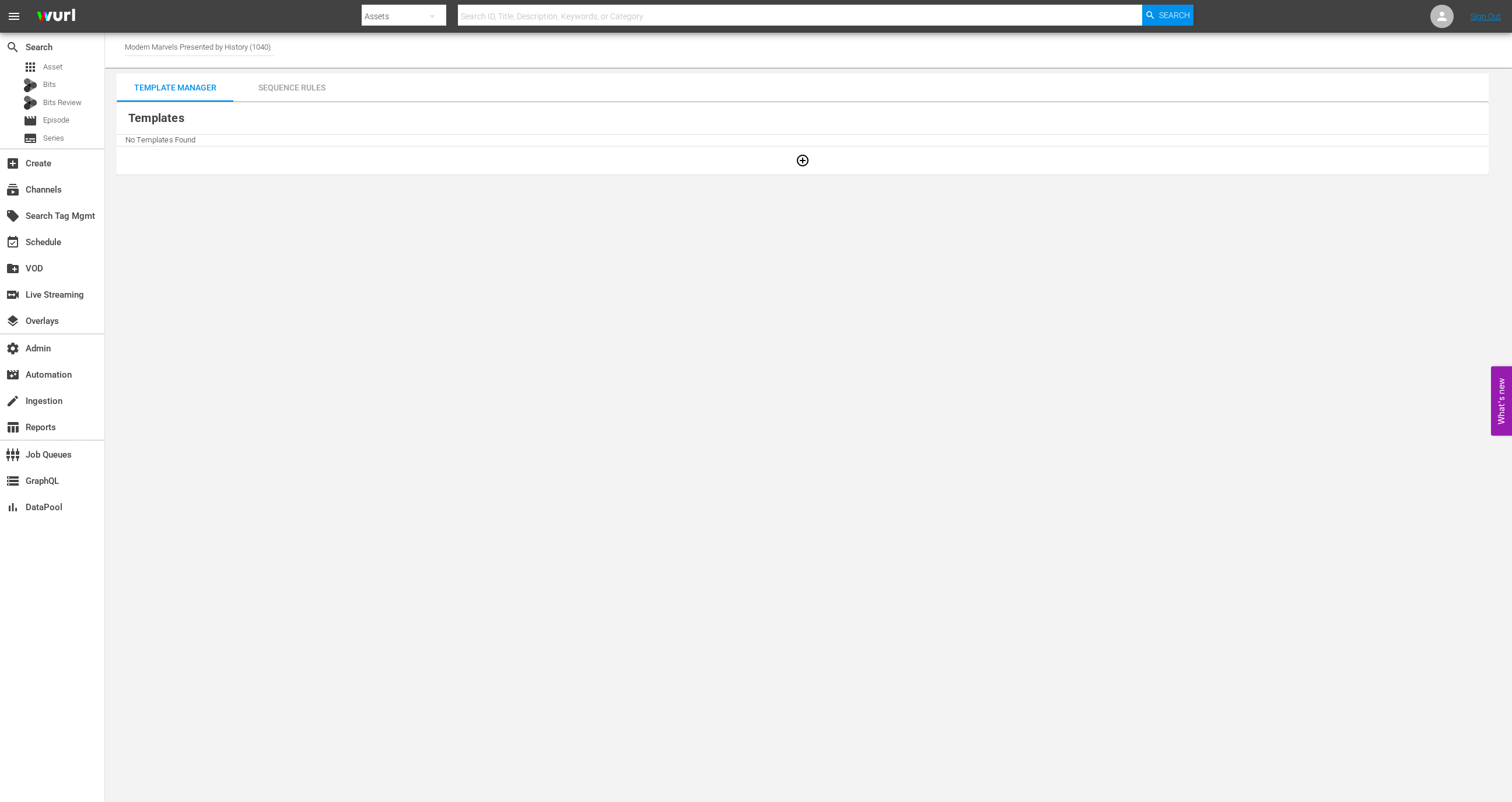
click at [292, 102] on th "Templates" at bounding box center [802, 118] width 1372 height 32
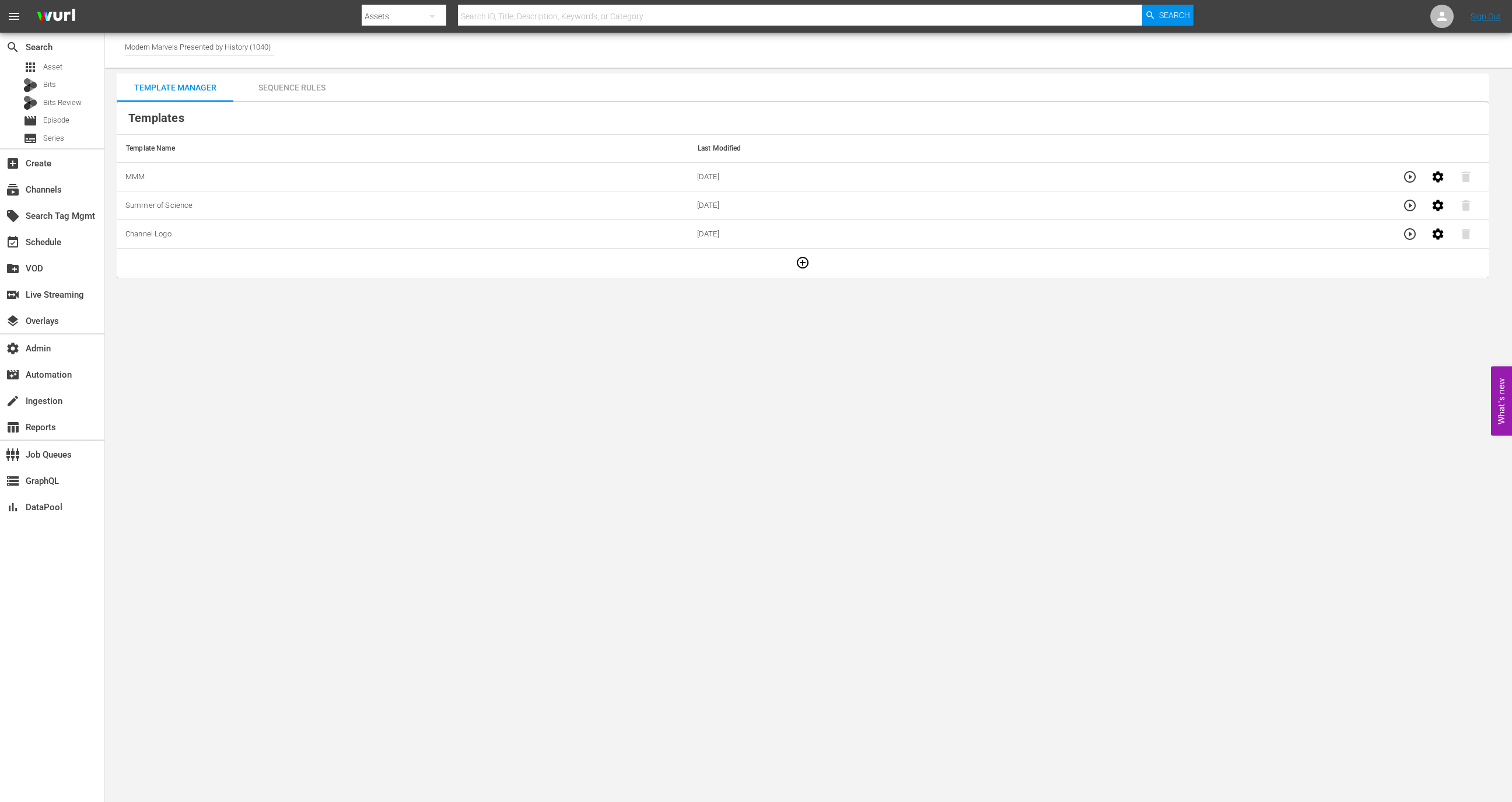
click at [291, 95] on div "Sequence Rules" at bounding box center [292, 87] width 117 height 28
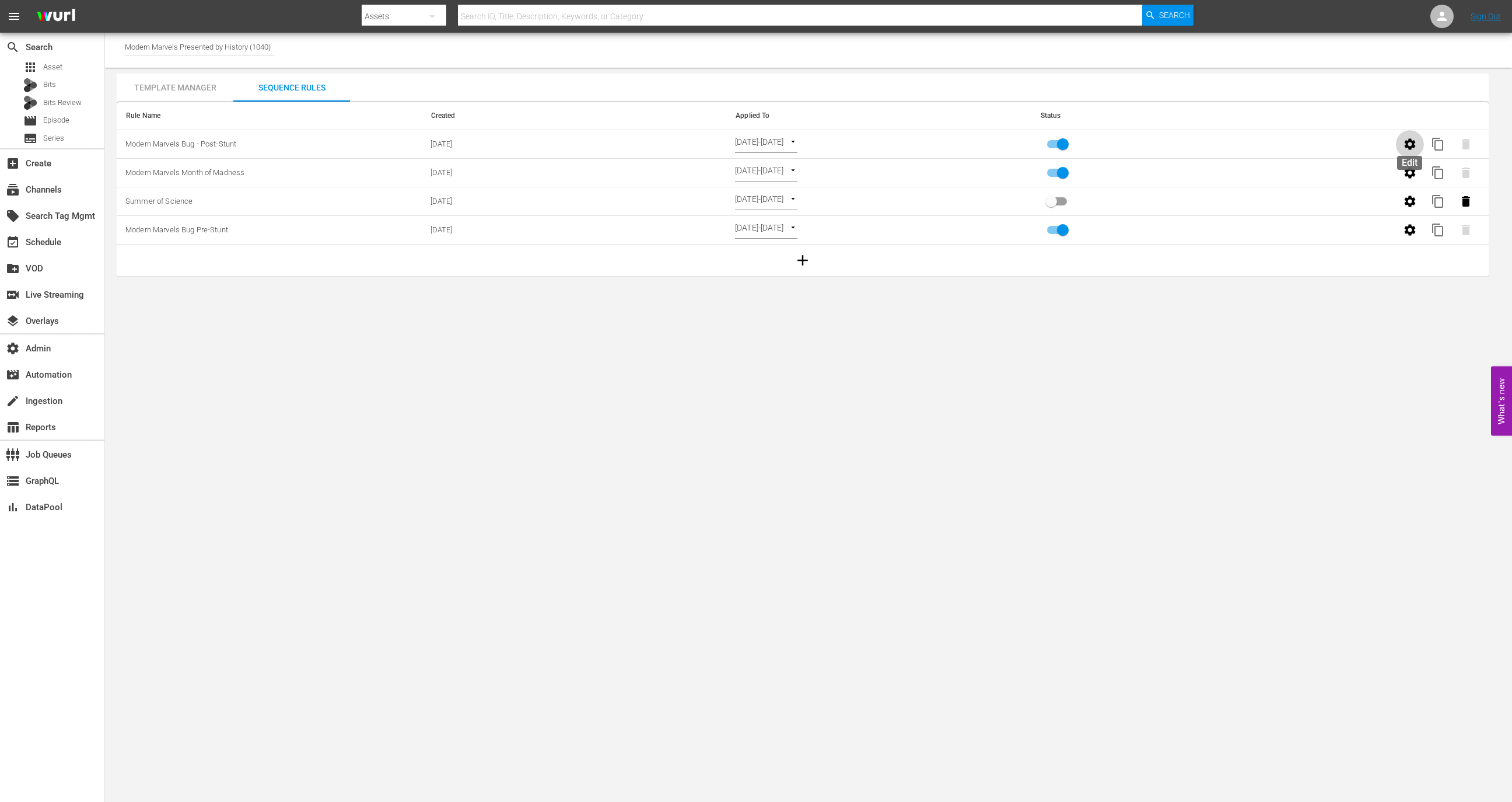
click at [1403, 144] on icon "button" at bounding box center [1410, 144] width 14 height 14
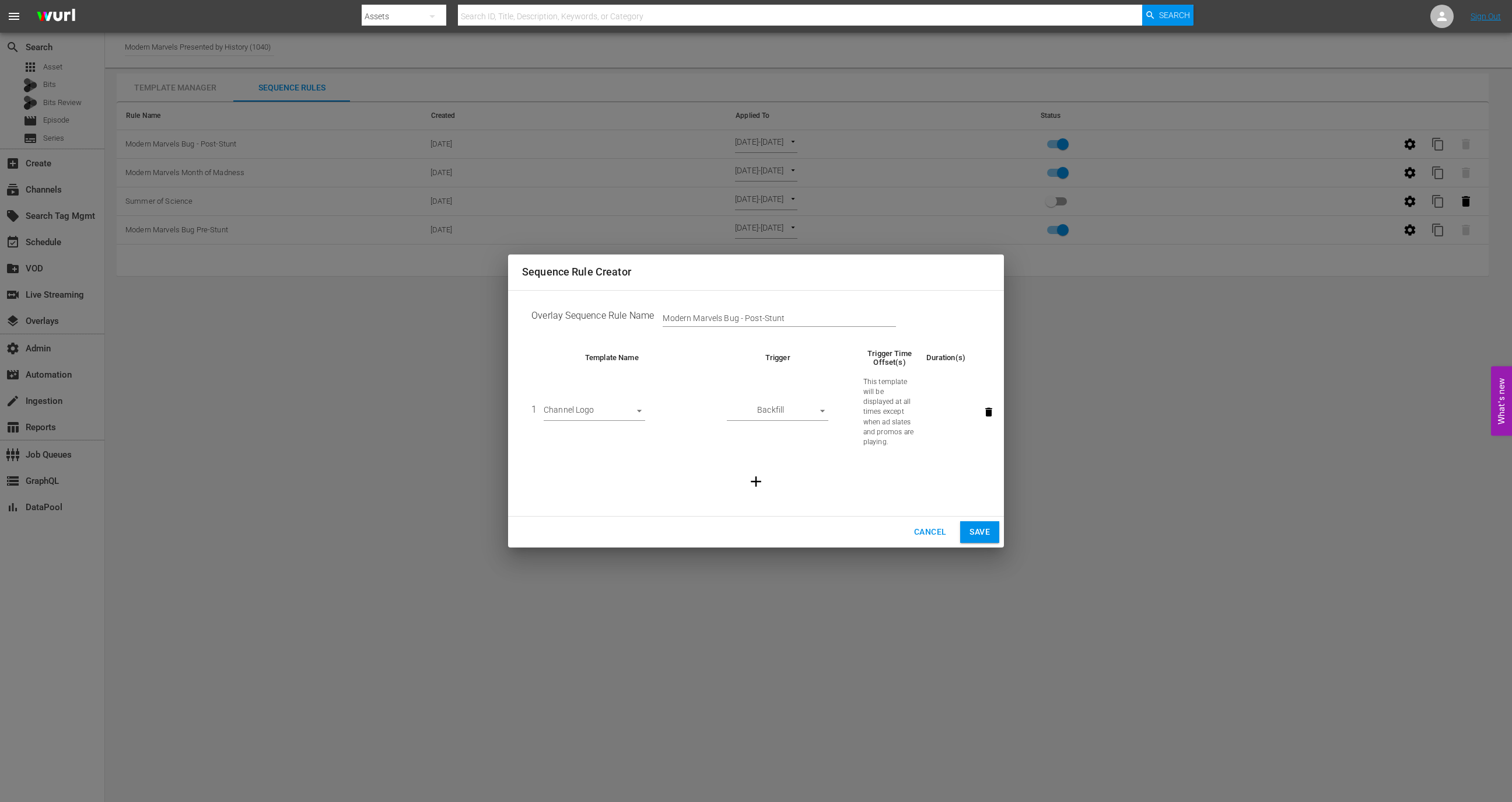
click at [915, 538] on span "Cancel" at bounding box center [930, 532] width 32 height 15
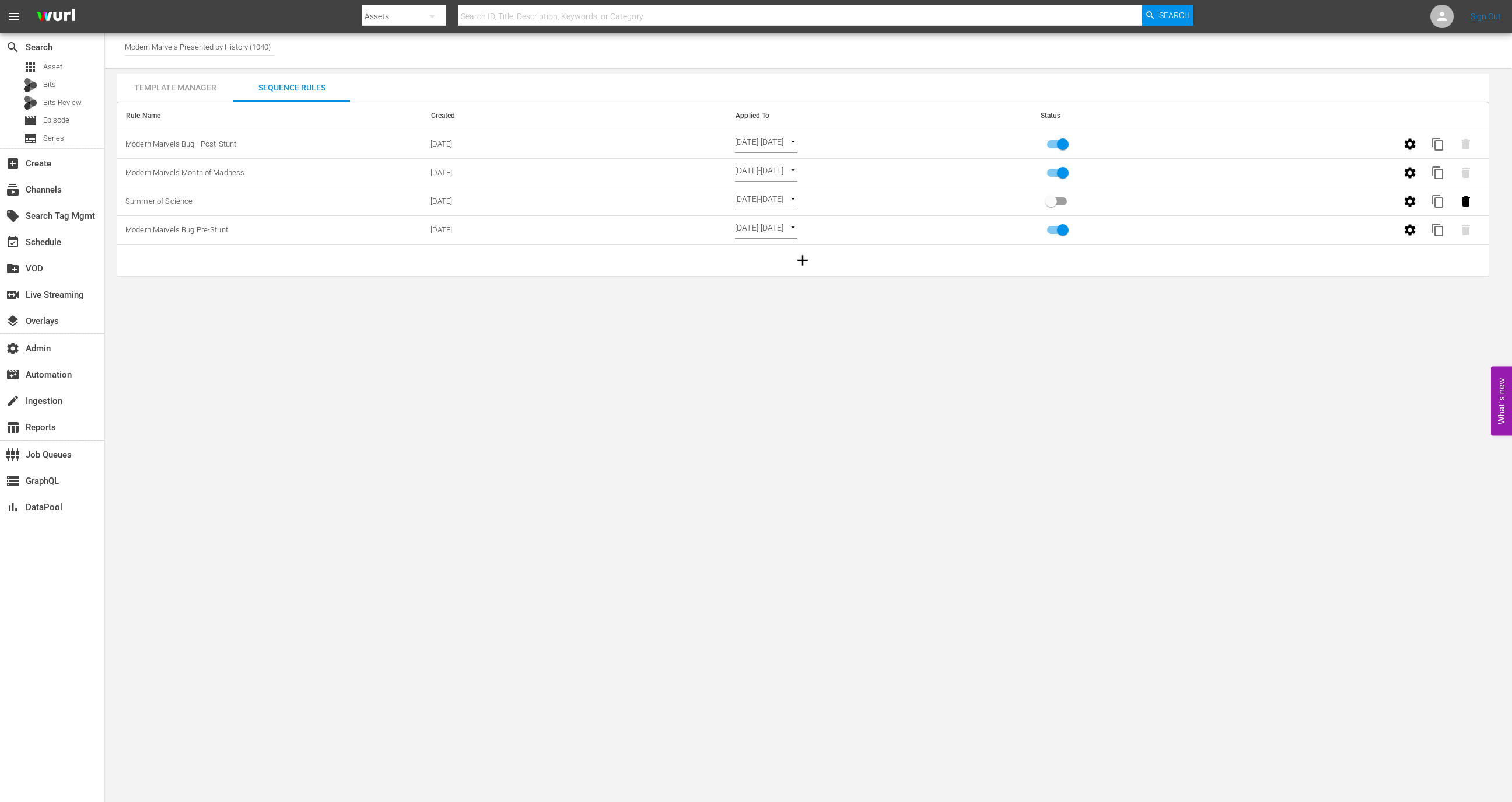
click at [1399, 173] on button "button" at bounding box center [1410, 173] width 28 height 28
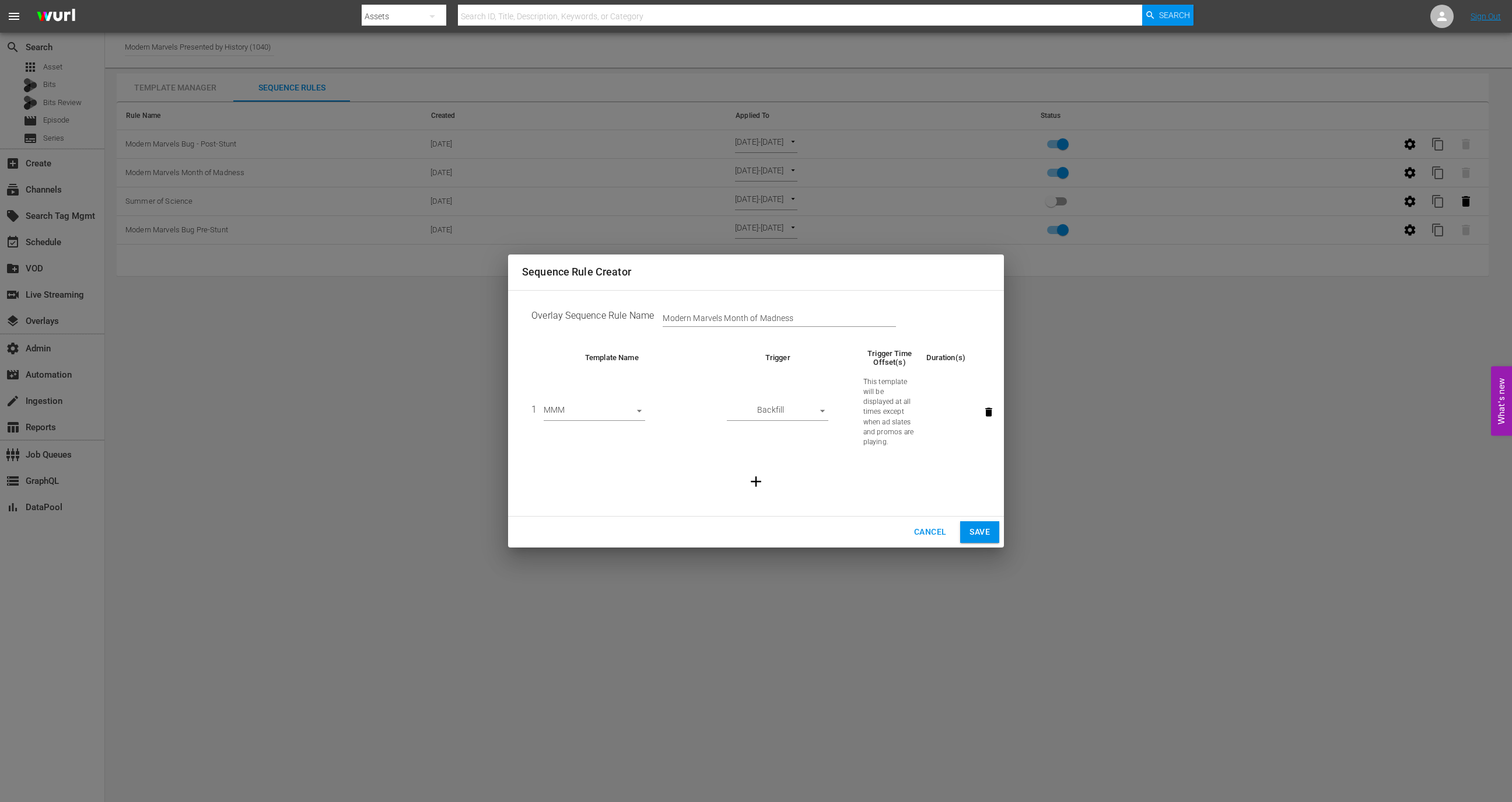
click at [925, 525] on span "Cancel" at bounding box center [930, 532] width 32 height 15
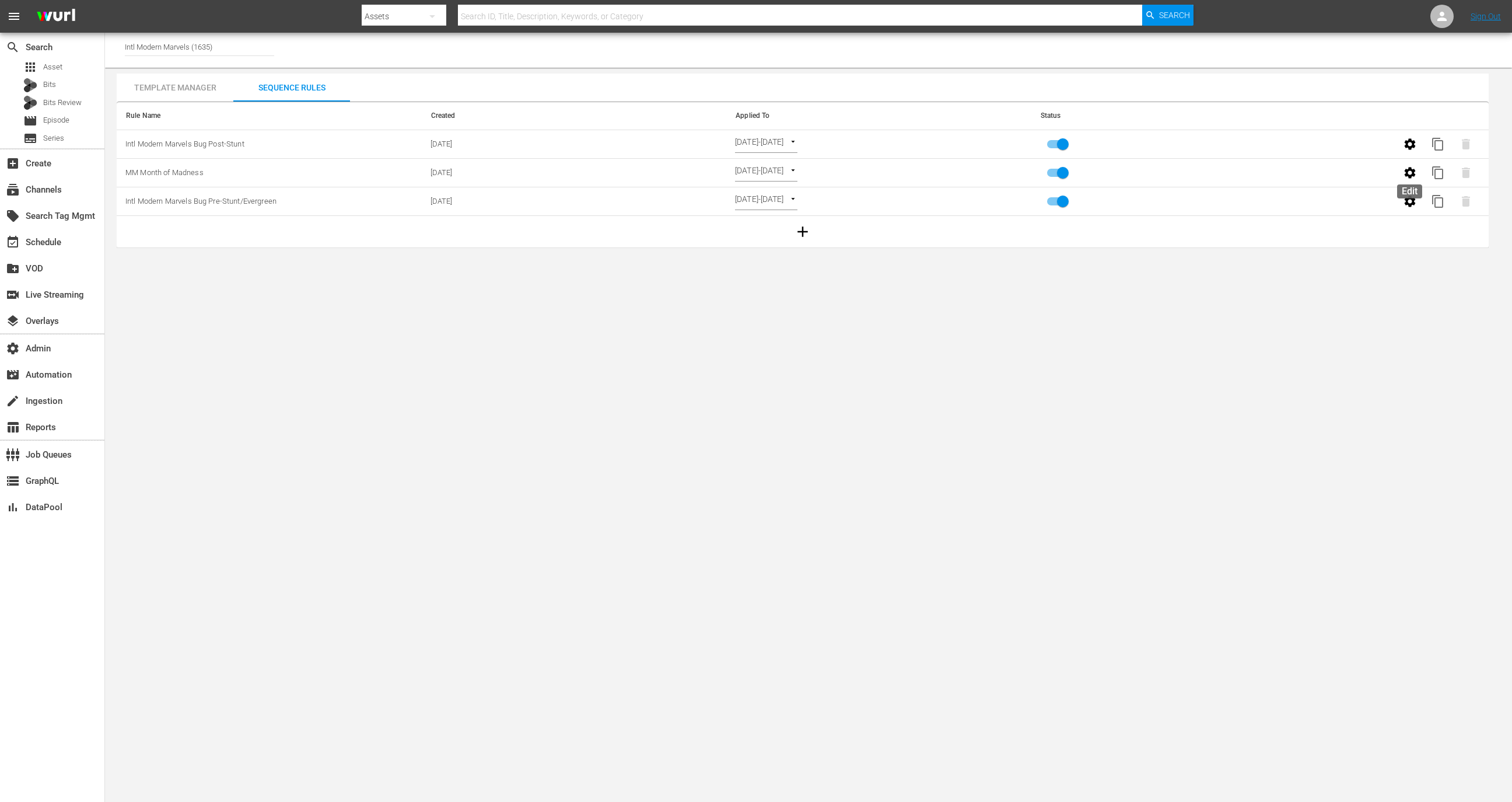
click at [1404, 174] on icon "button" at bounding box center [1410, 173] width 11 height 11
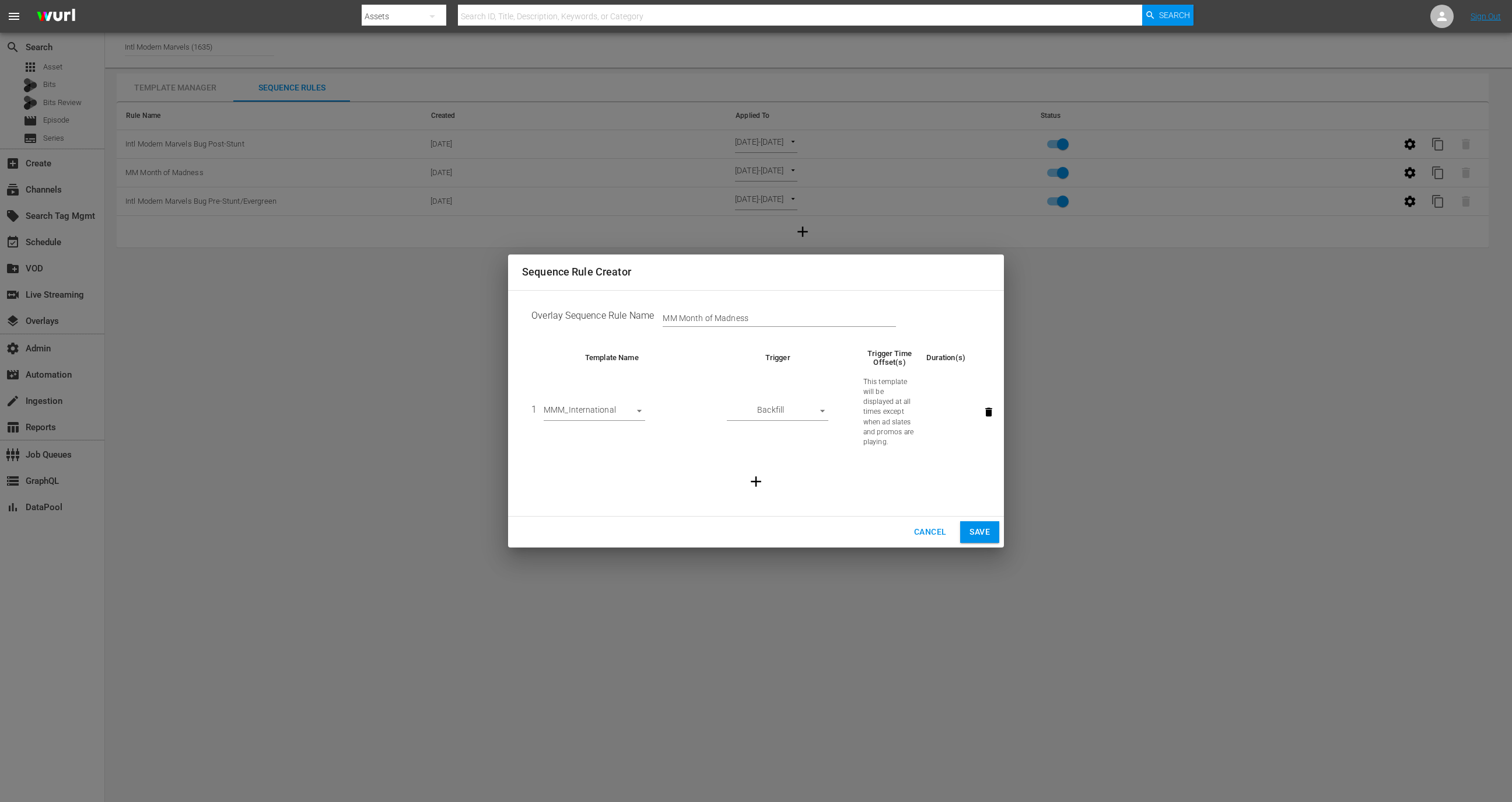
click at [800, 571] on div "Sequence Rule Creator Overlay Sequence Rule Name MM Month of Madness Template N…" at bounding box center [756, 401] width 1512 height 802
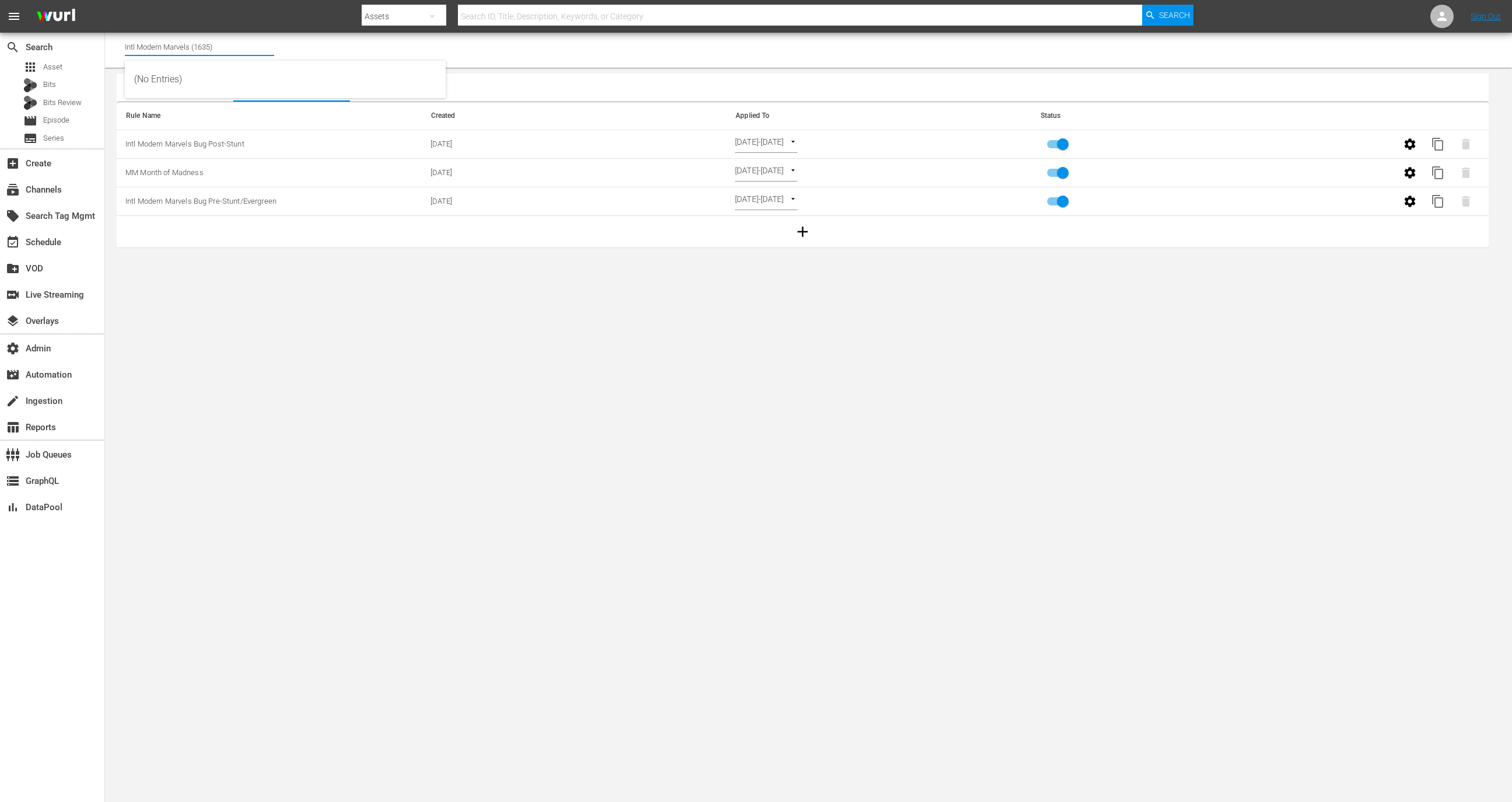
click at [254, 46] on input "Intl Modern Marvels (1635)" at bounding box center [199, 46] width 149 height 28
click at [254, 84] on div "Intl Modern Marvels (1635 - aenetworks_modernmarvels_2)" at bounding box center [285, 80] width 302 height 28
type input "Intl Modern Marvels (1635 - aenetworks_modernmarvels_2)"
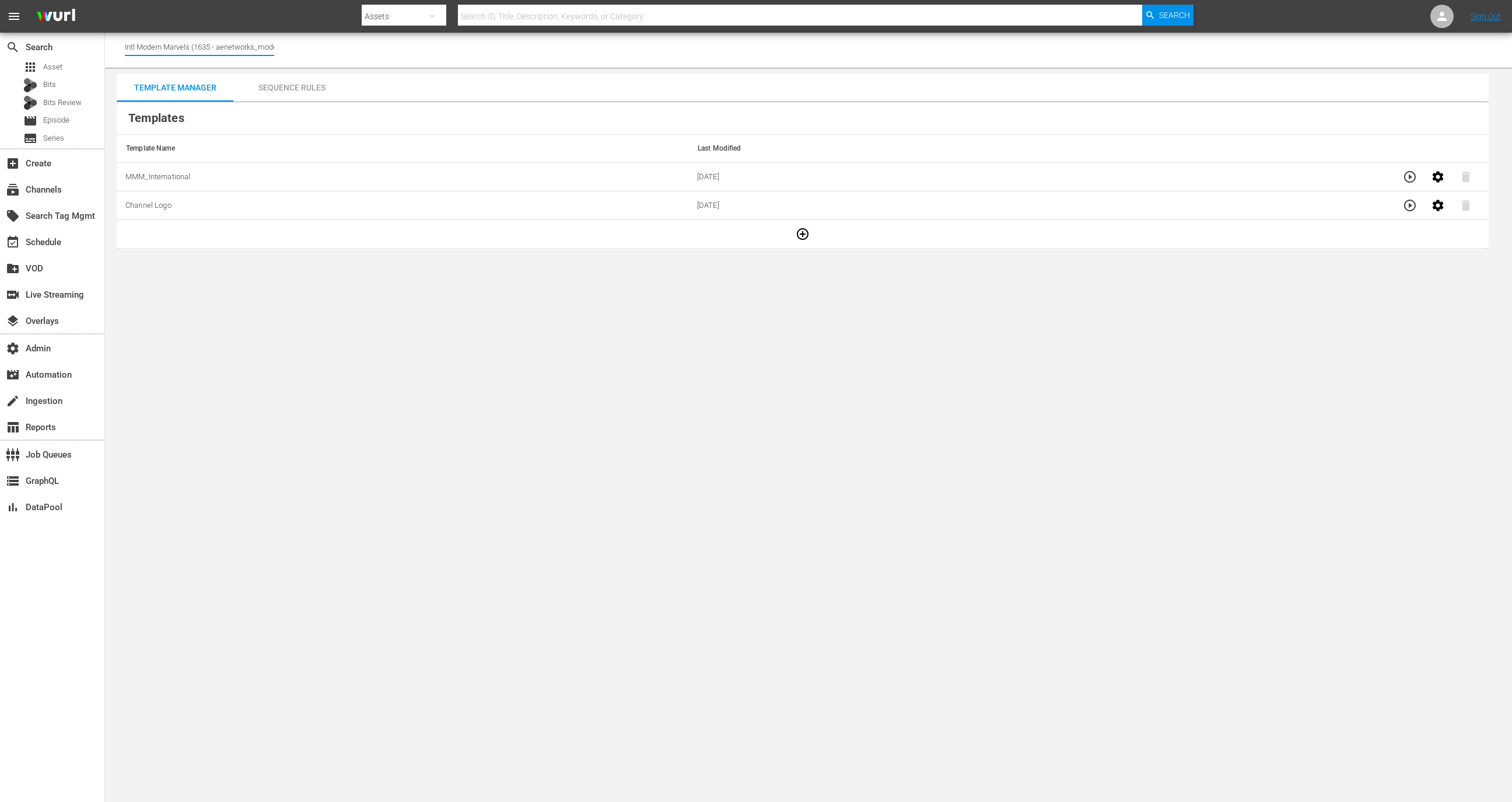
scroll to position [0, 47]
drag, startPoint x: 217, startPoint y: 46, endPoint x: 270, endPoint y: 48, distance: 53.0
click at [270, 48] on input "Intl Modern Marvels (1635 - aenetworks_modernmarvels_2)" at bounding box center [199, 46] width 149 height 28
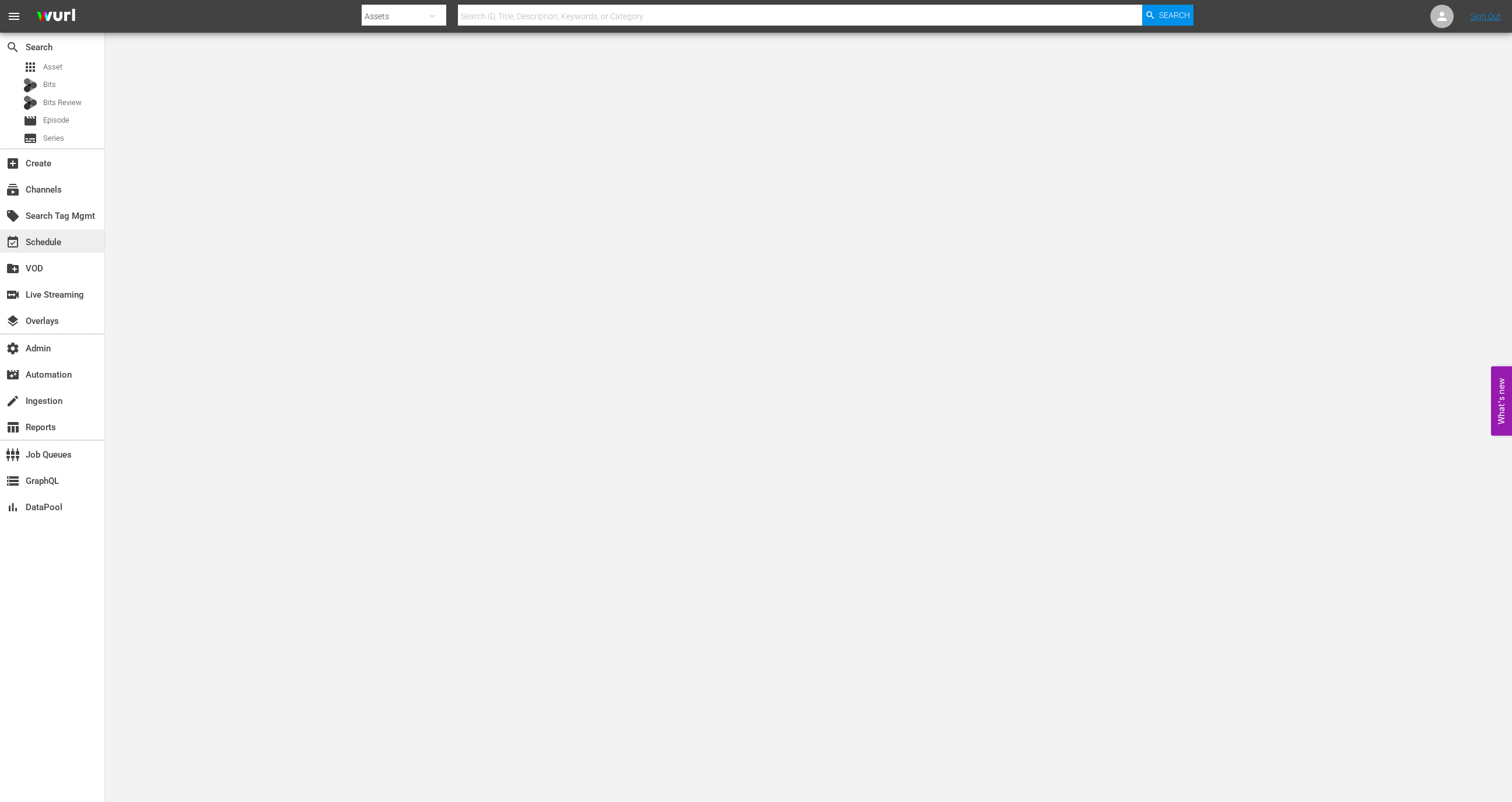
click at [51, 246] on div "event_available Schedule" at bounding box center [32, 240] width 65 height 10
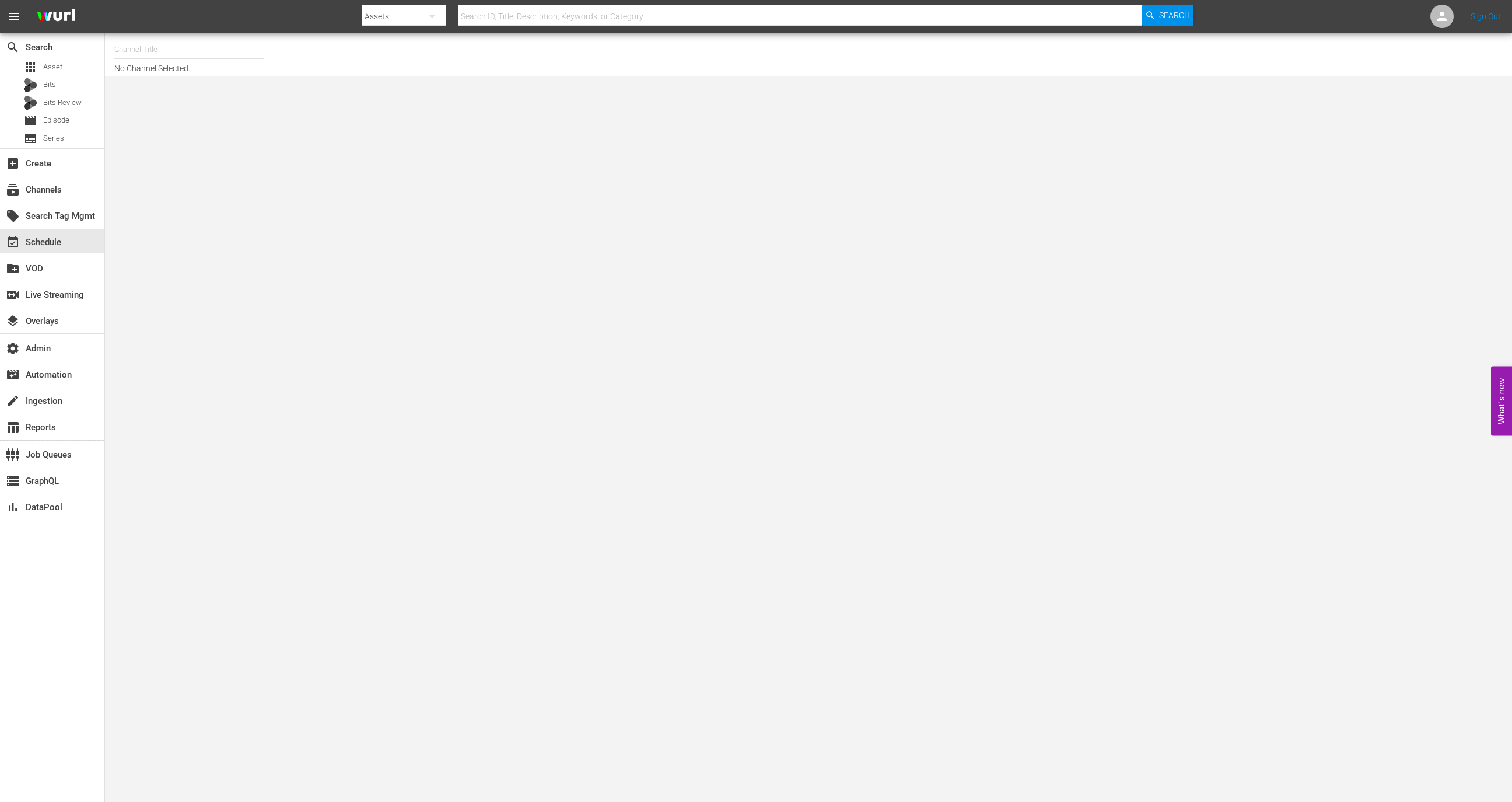
click at [161, 50] on input "text" at bounding box center [189, 50] width 149 height 28
click at [57, 324] on div "layers Overlays" at bounding box center [32, 319] width 65 height 10
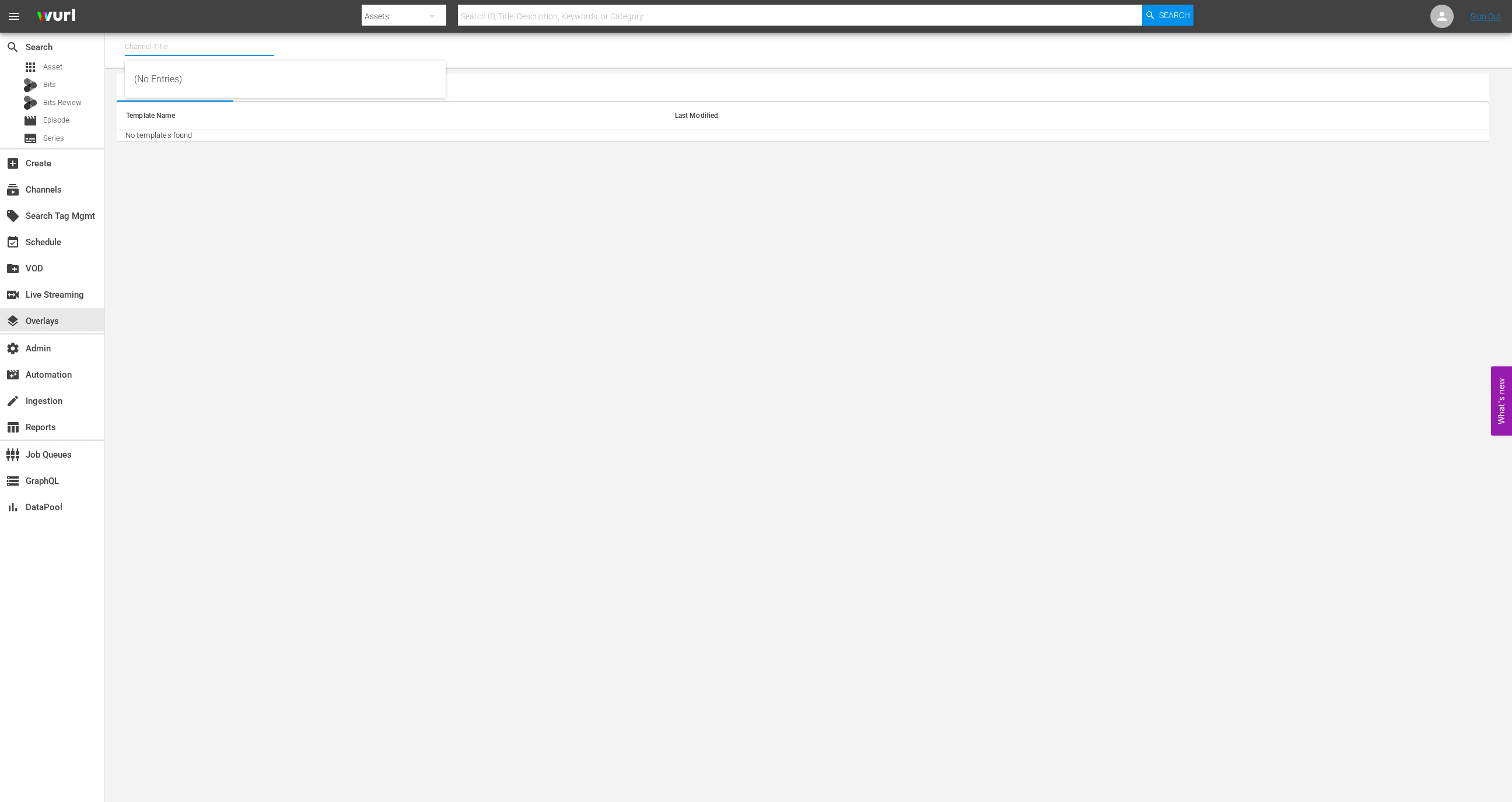
click at [223, 51] on input "text" at bounding box center [199, 46] width 149 height 28
click at [228, 77] on div "Screambox TV (1845 - cinedigm_entertainment_corp_screamboxtv_1)" at bounding box center [285, 80] width 302 height 28
type input "Screambox TV (1845 - cinedigm_entertainment_corp_screamboxtv_1)"
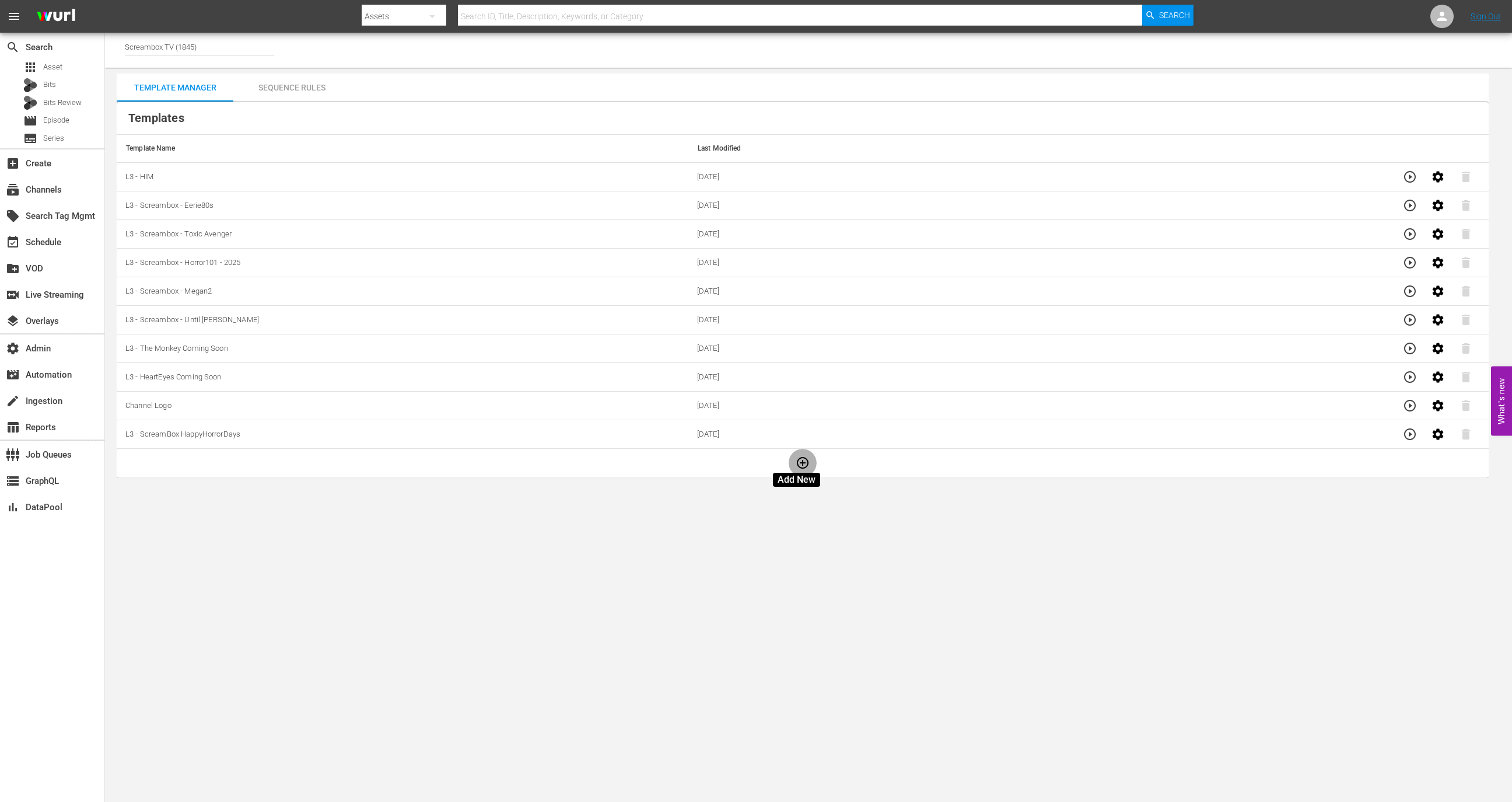
click at [797, 460] on icon "button" at bounding box center [802, 462] width 12 height 12
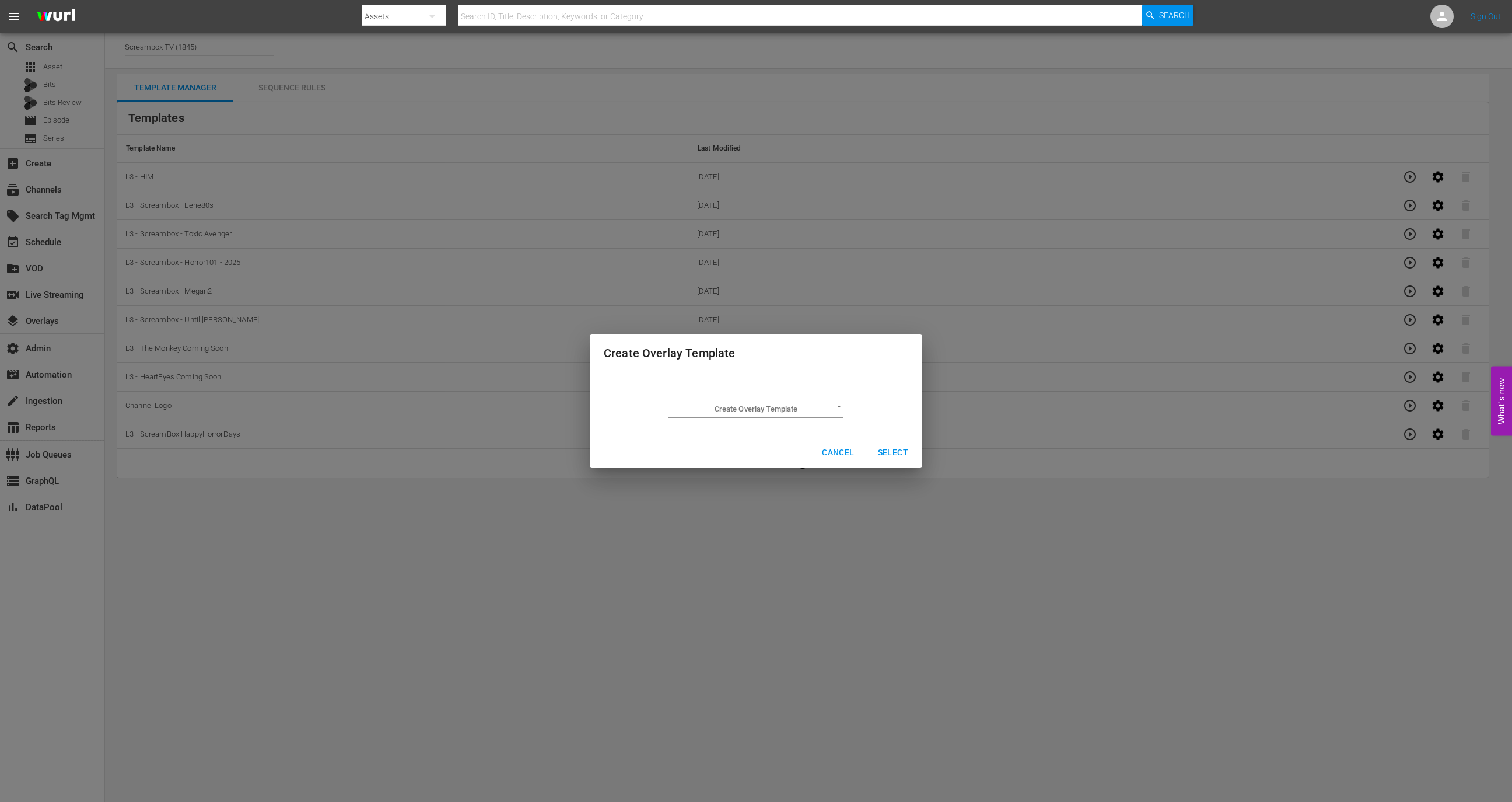
click at [760, 394] on div "Create Overlay Template ​" at bounding box center [756, 404] width 175 height 27
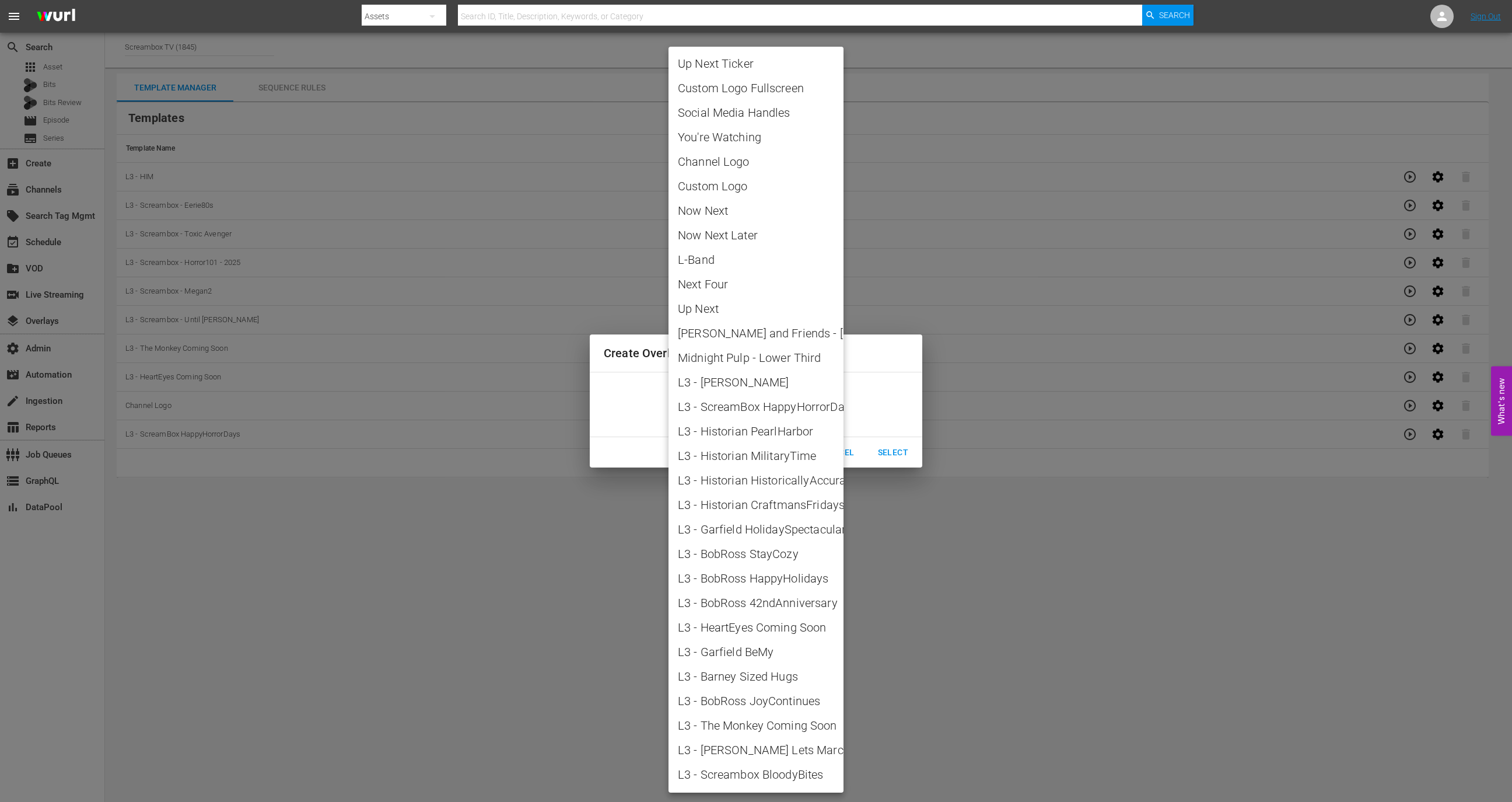
click at [760, 400] on body "menu Search By Assets Search ID, Title, Description, Keywords, or Category Sear…" at bounding box center [756, 401] width 1512 height 802
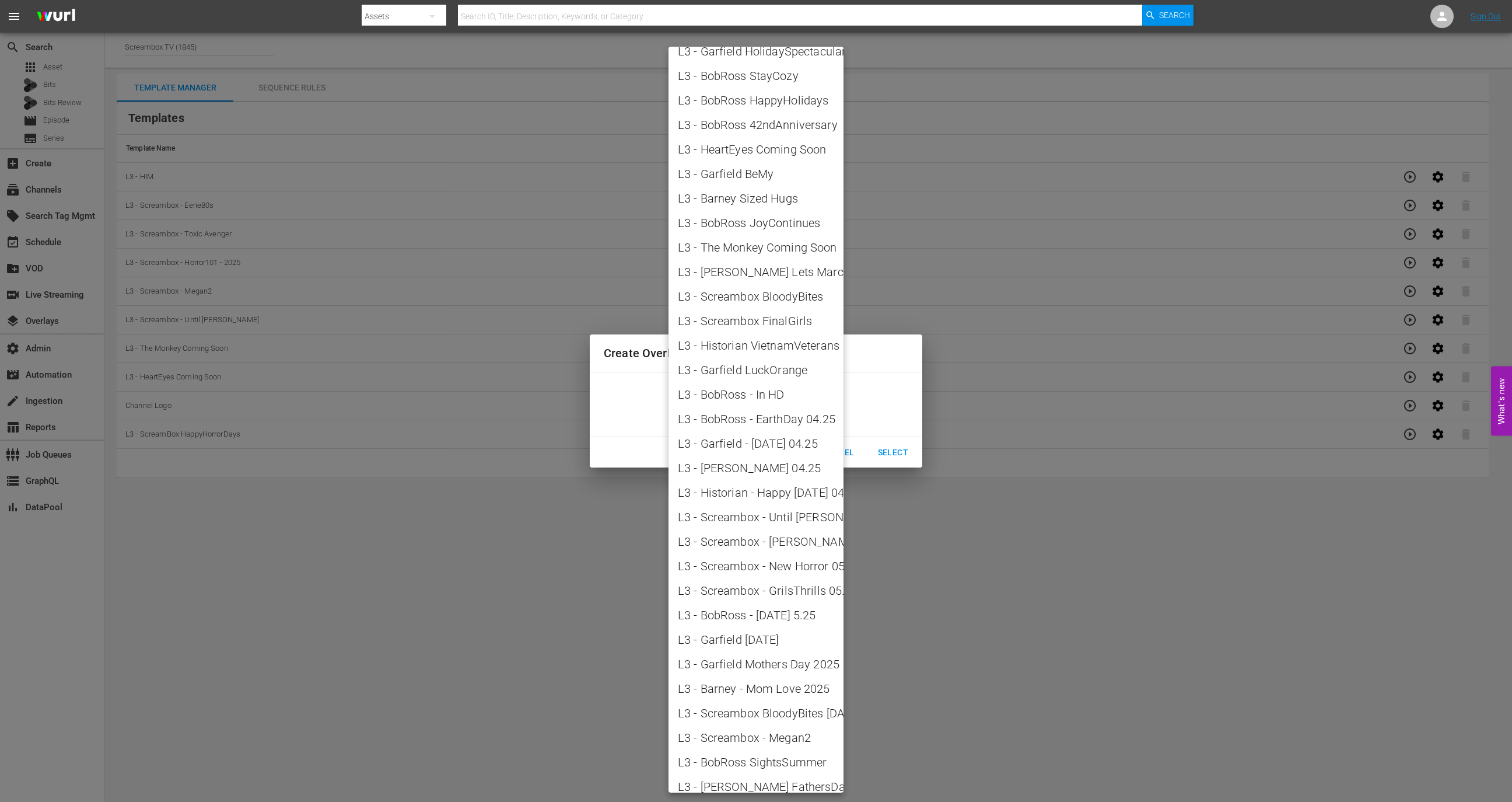
scroll to position [1052, 0]
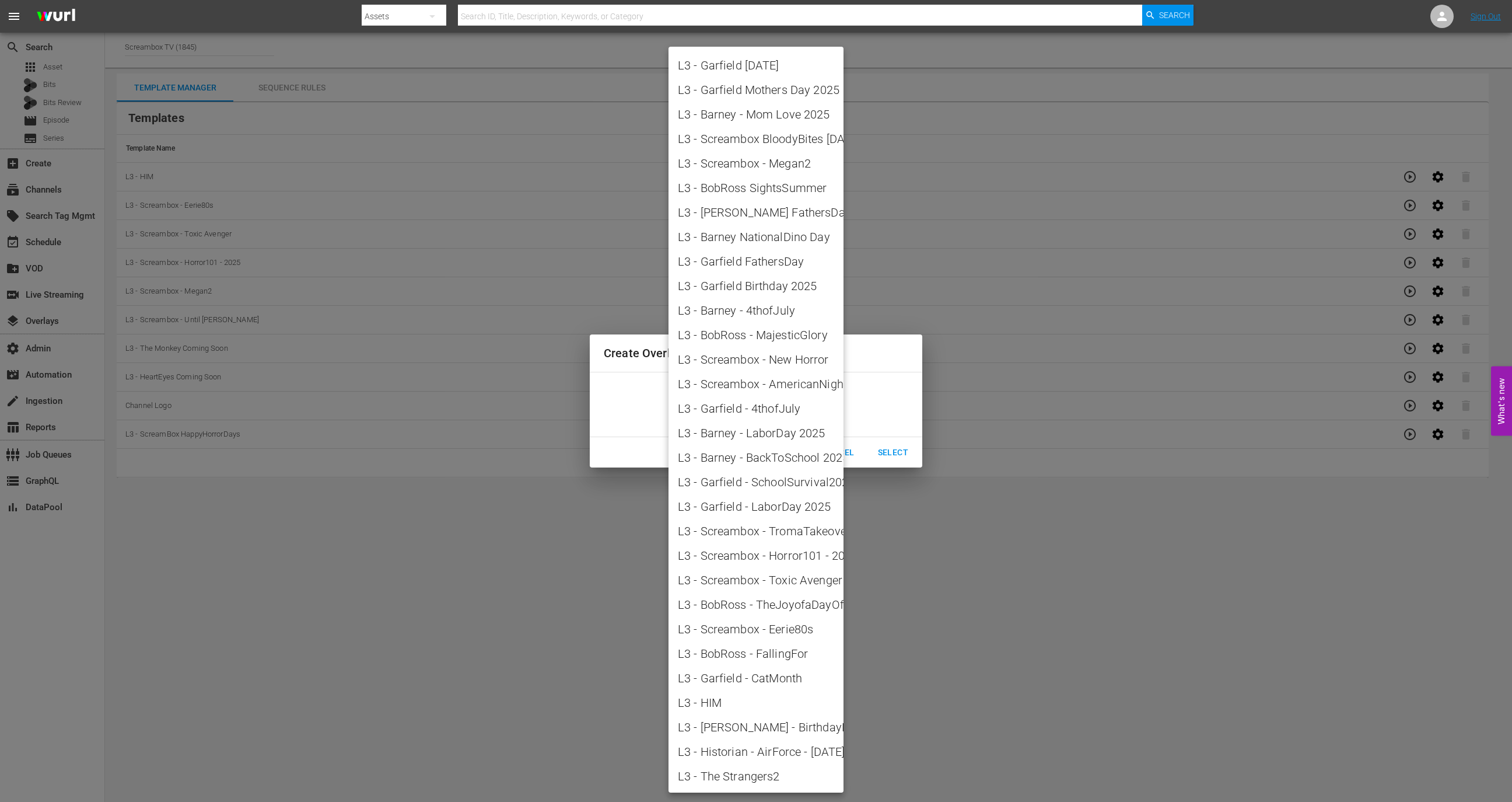
click at [765, 773] on span "L3 - The Strangers2" at bounding box center [756, 776] width 157 height 18
type input "L3 - The Strangers2"
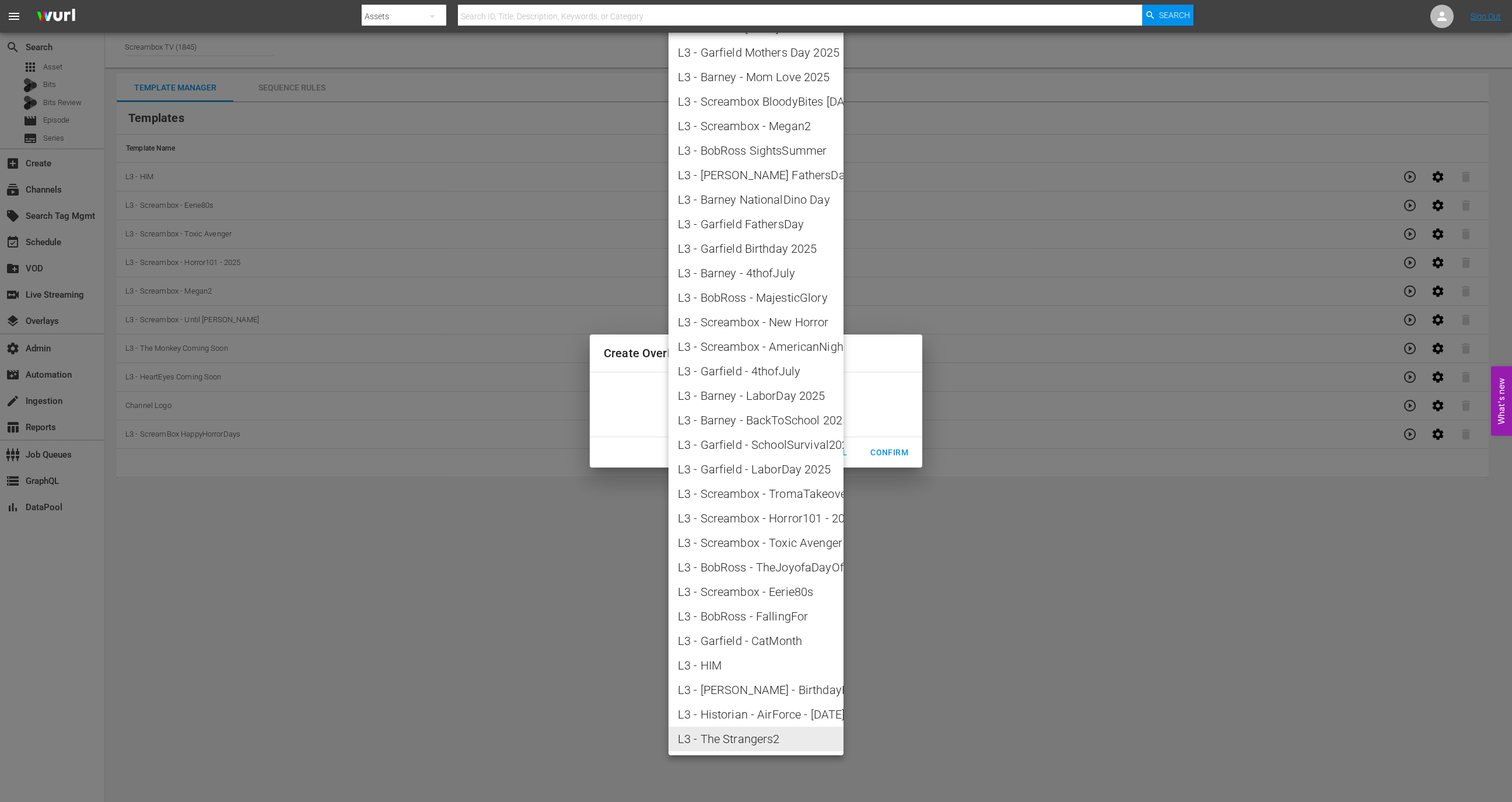
drag, startPoint x: 820, startPoint y: 404, endPoint x: 703, endPoint y: 396, distance: 117.3
click at [703, 396] on body "menu Search By Assets Search ID, Title, Description, Keywords, or Category Sear…" at bounding box center [756, 401] width 1512 height 802
click at [941, 514] on div at bounding box center [756, 401] width 1512 height 802
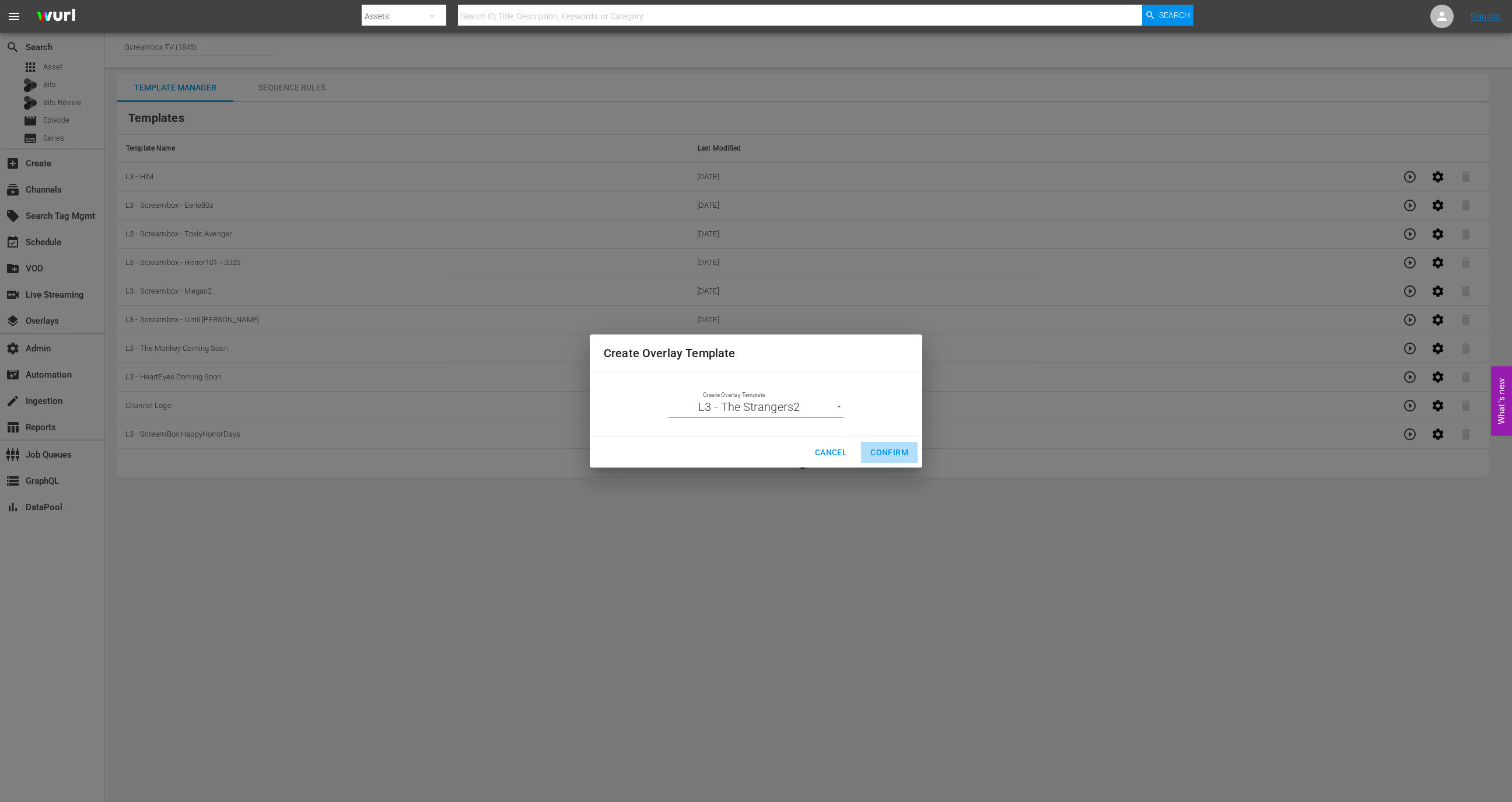
click at [892, 454] on span "Confirm" at bounding box center [889, 453] width 38 height 15
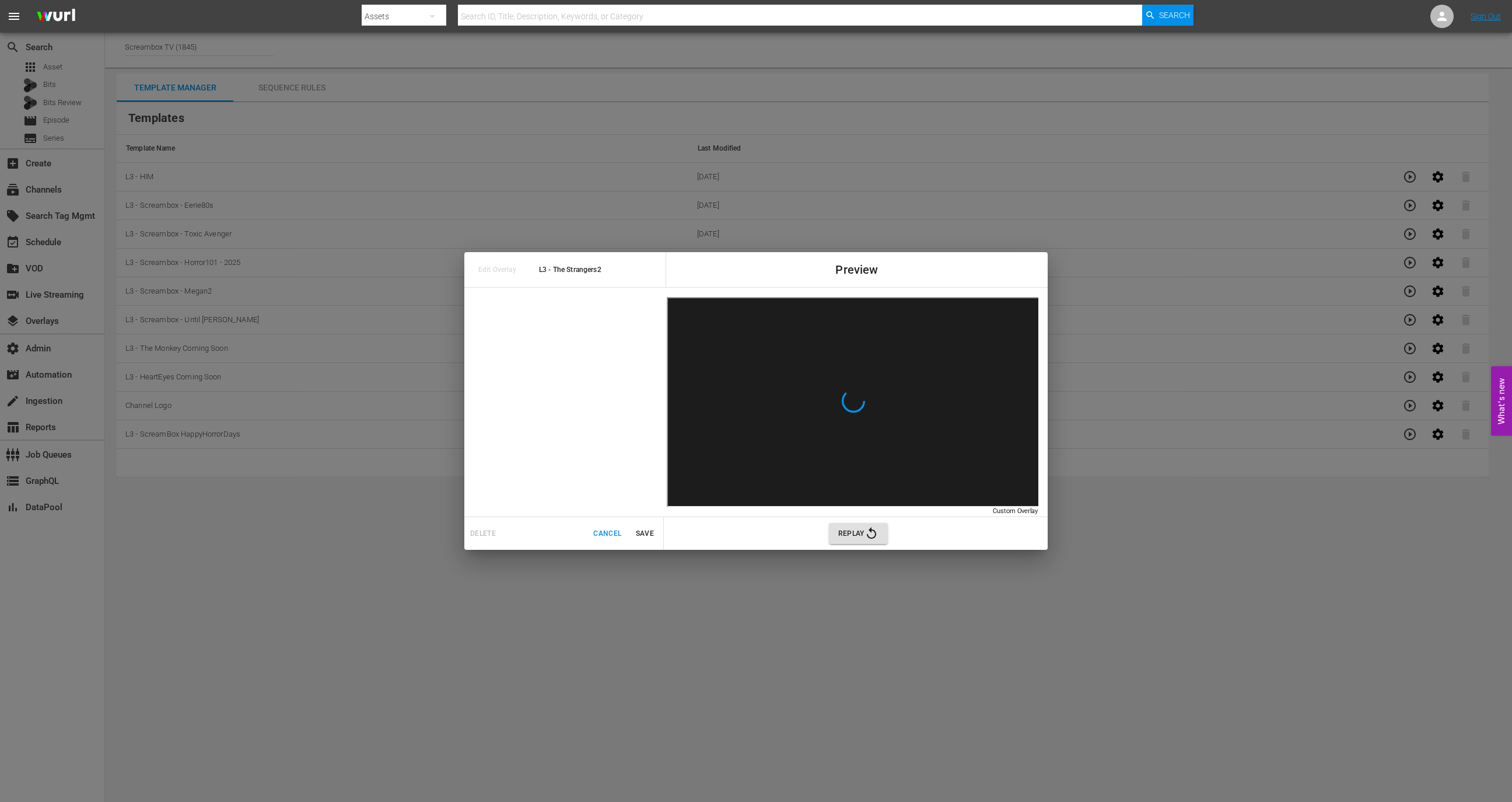
click at [600, 275] on span "L3 - The Strangers2" at bounding box center [604, 270] width 130 height 13
copy span "L3 - The Strangers2"
click at [862, 535] on span "Replay" at bounding box center [859, 533] width 40 height 14
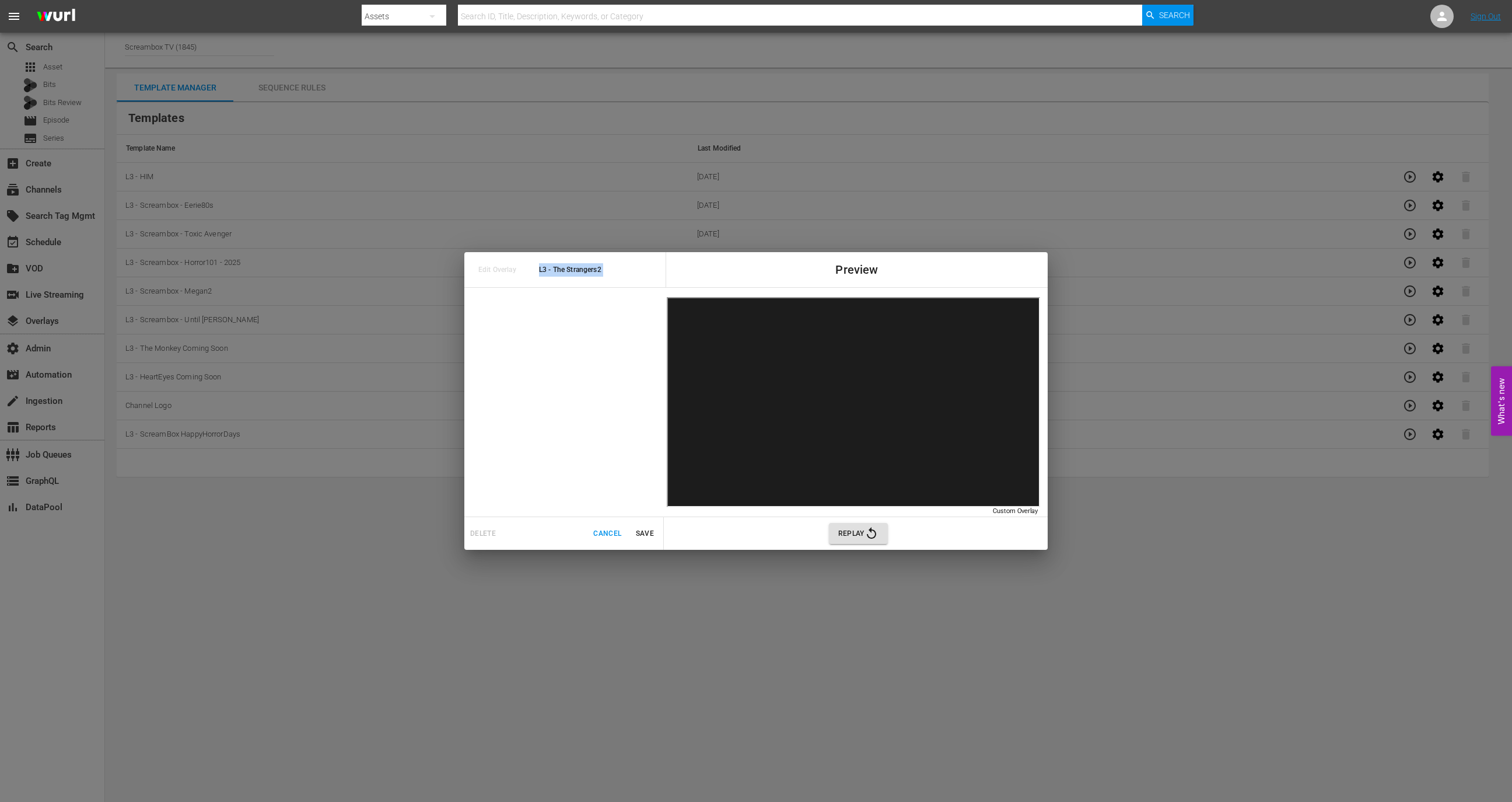
click at [611, 530] on span "Cancel" at bounding box center [607, 533] width 28 height 12
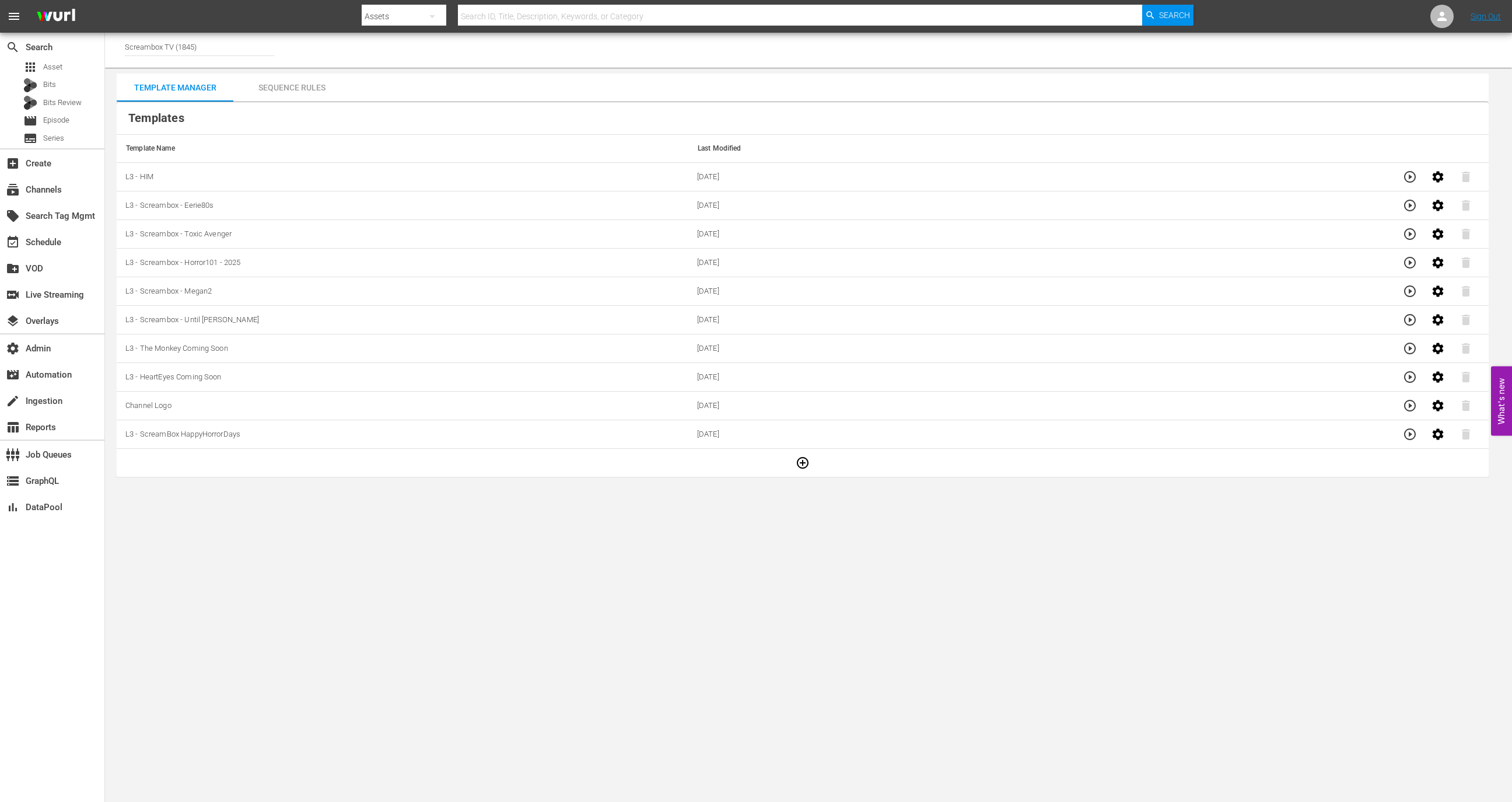
click at [822, 458] on td at bounding box center [802, 462] width 1372 height 29
click at [798, 459] on icon "button" at bounding box center [802, 462] width 12 height 12
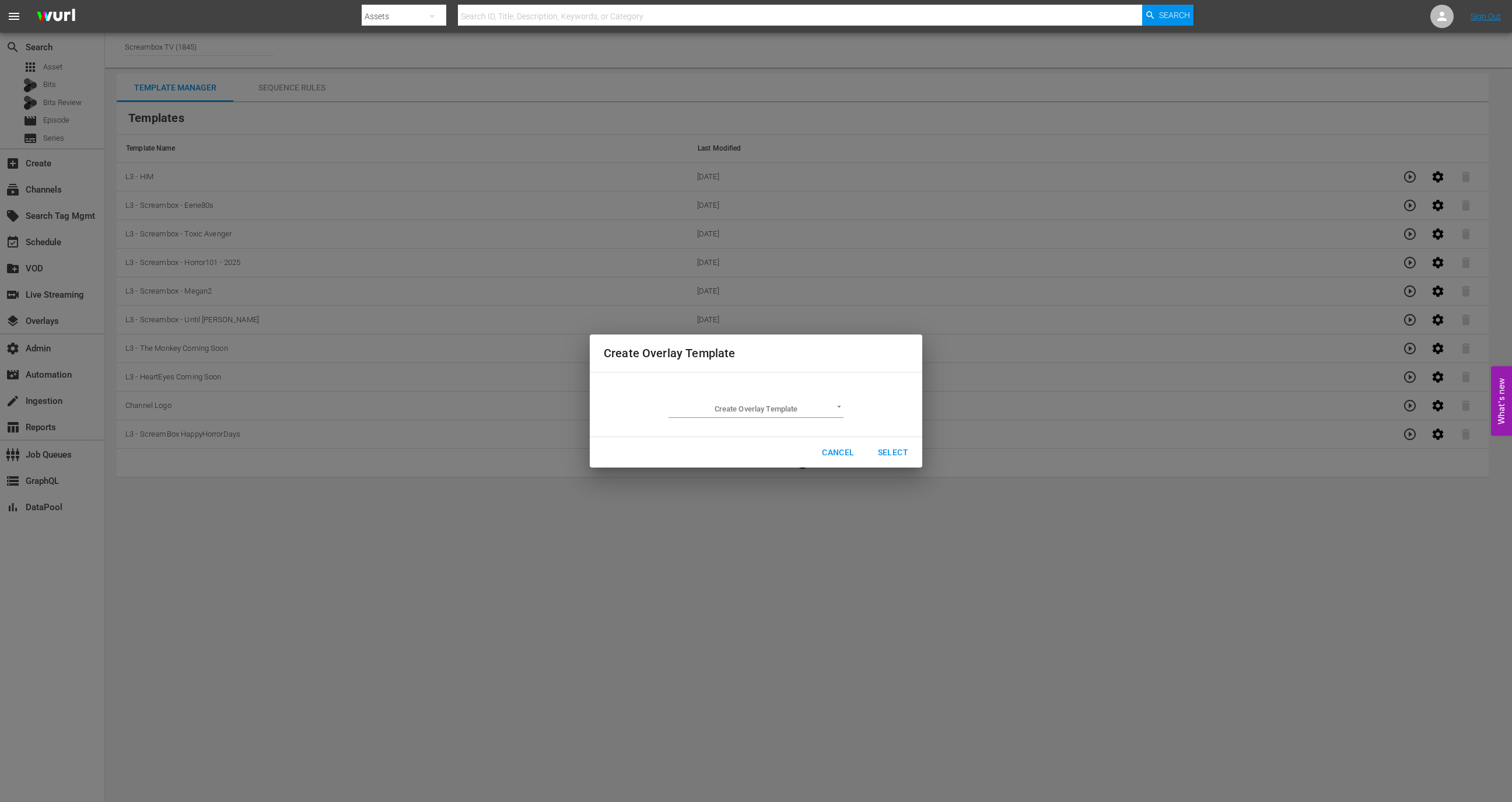
click at [815, 418] on td "Create Overlay Template ​" at bounding box center [756, 404] width 305 height 45
click at [813, 411] on body "menu Search By Assets Search ID, Title, Description, Keywords, or Category Sear…" at bounding box center [756, 401] width 1512 height 802
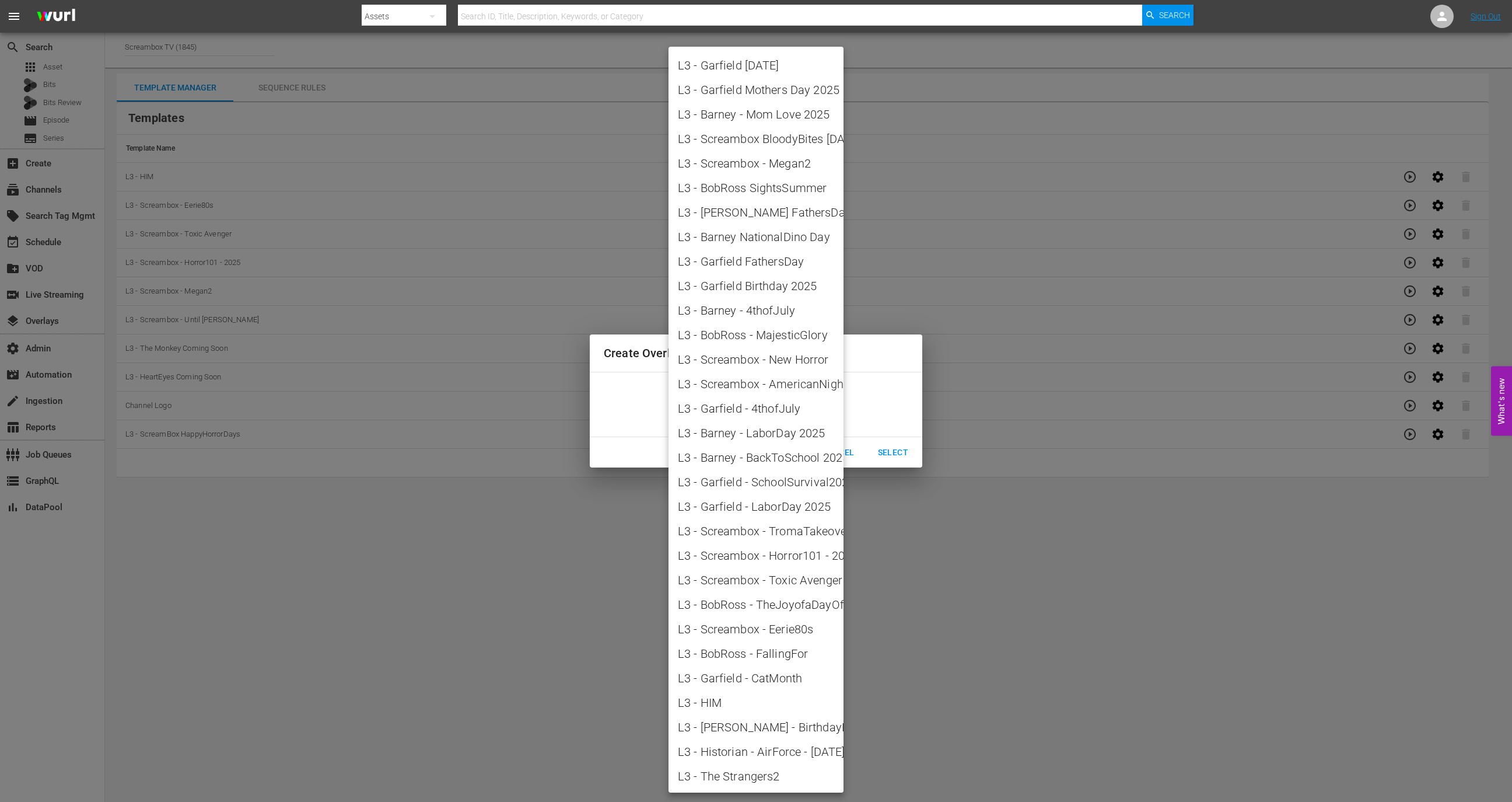
click at [734, 785] on li "L3 - The Strangers2" at bounding box center [756, 776] width 175 height 24
type input "L3 - The Strangers2"
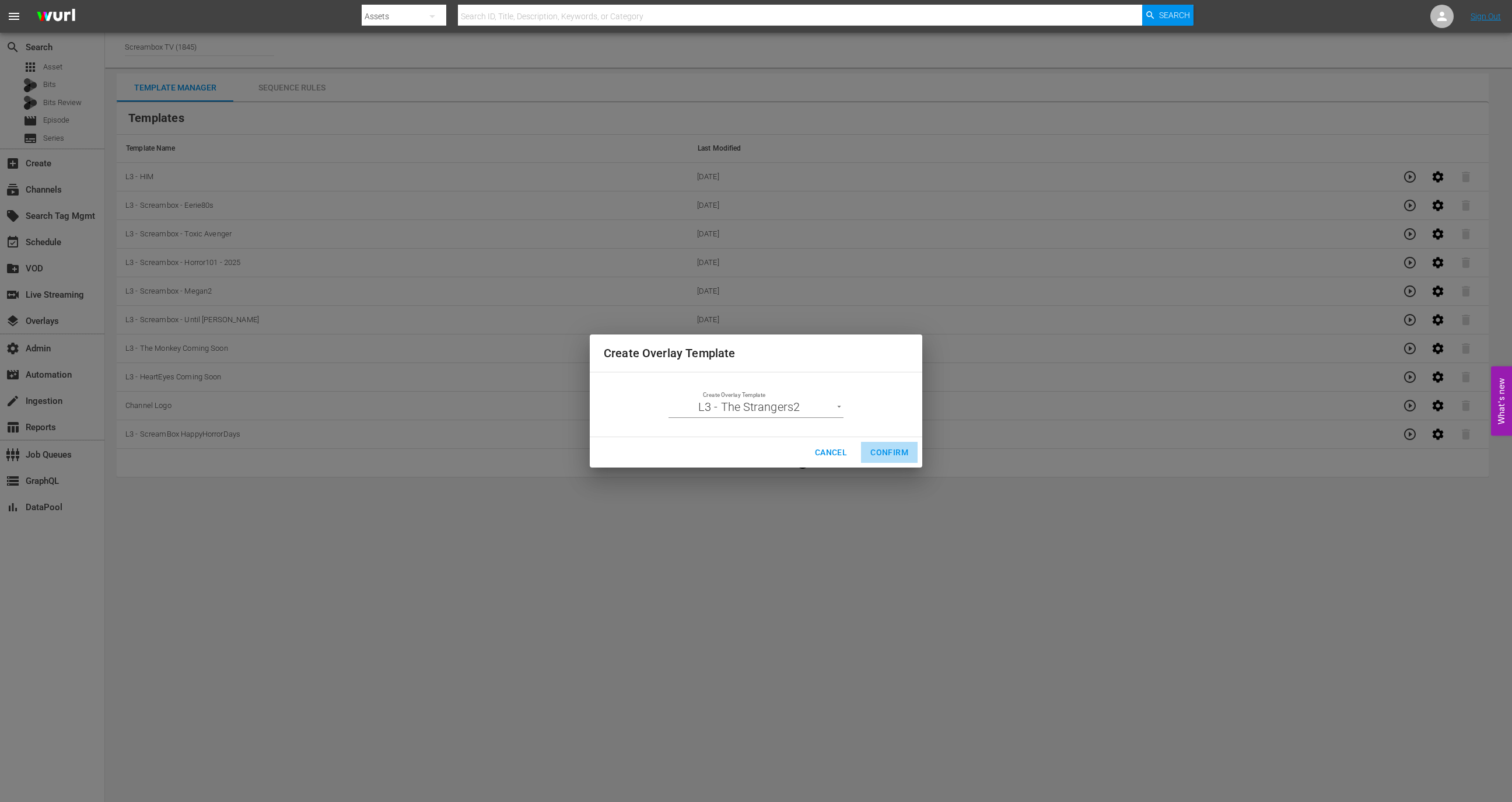
click at [899, 454] on span "Confirm" at bounding box center [889, 453] width 38 height 15
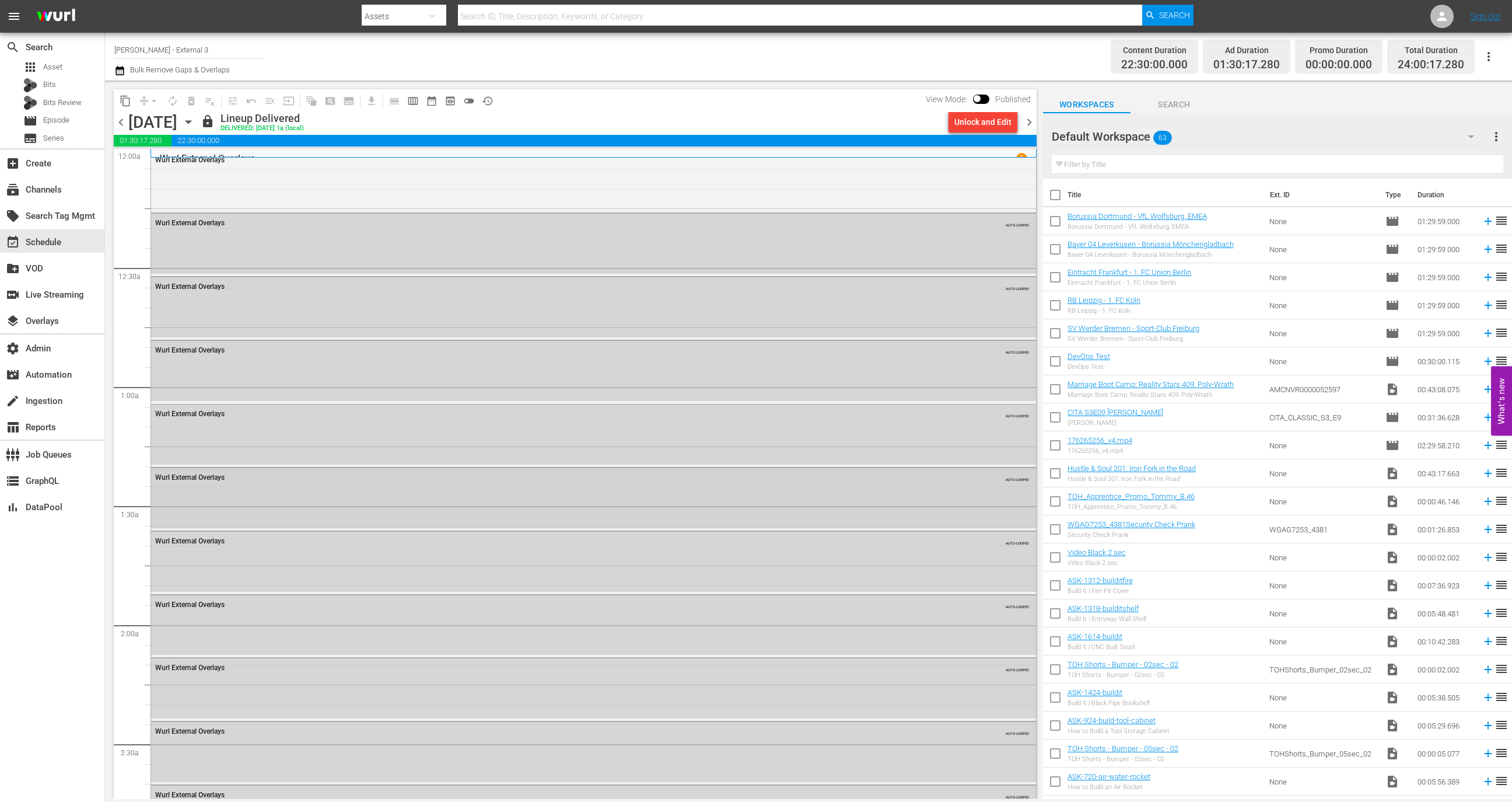
click at [603, 473] on div "Wurl External Overlays" at bounding box center [561, 477] width 812 height 8
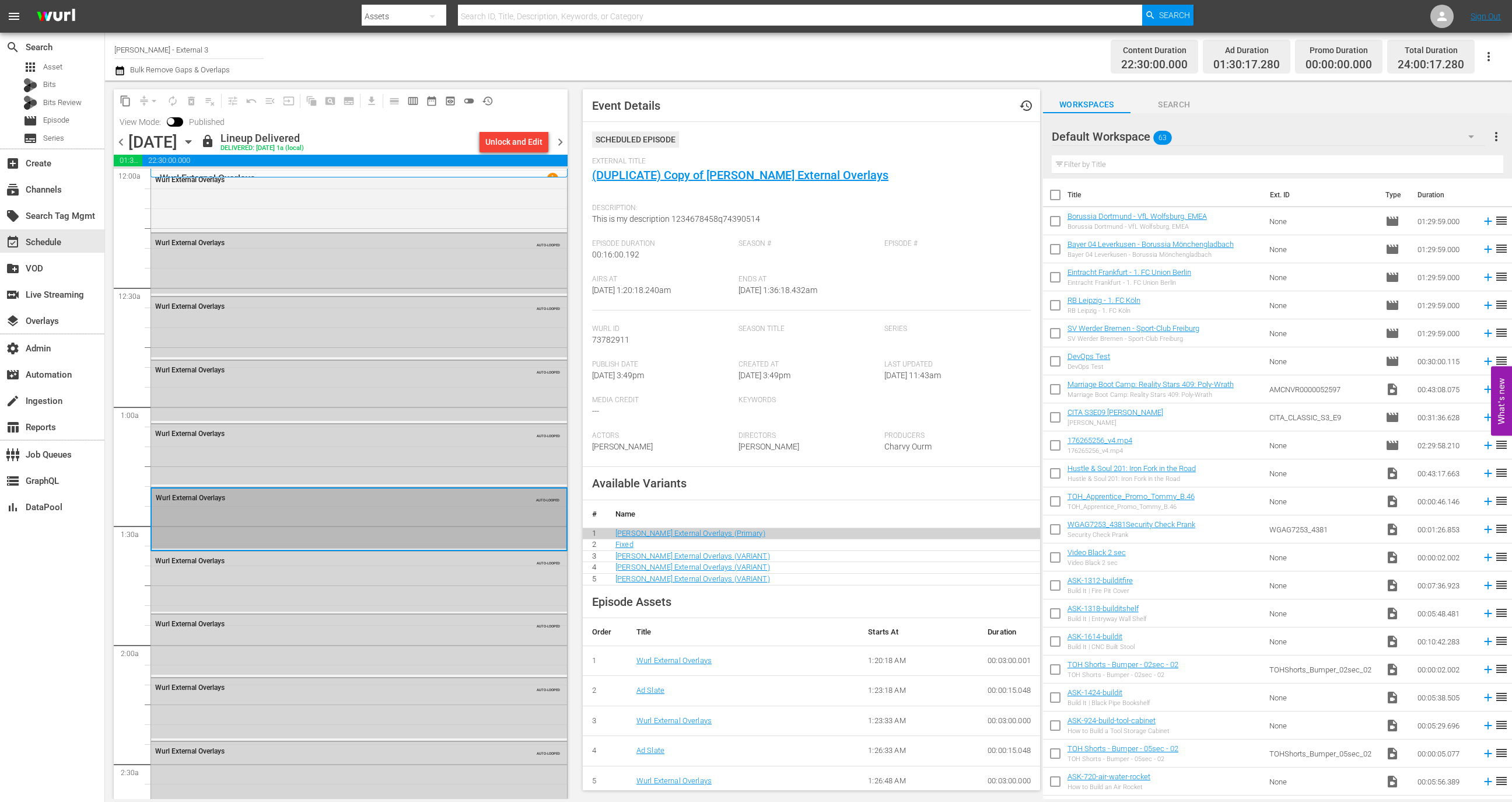
click at [198, 147] on div "[DATE] [DATE]" at bounding box center [163, 142] width 70 height 19
click at [195, 146] on icon "button" at bounding box center [188, 141] width 13 height 13
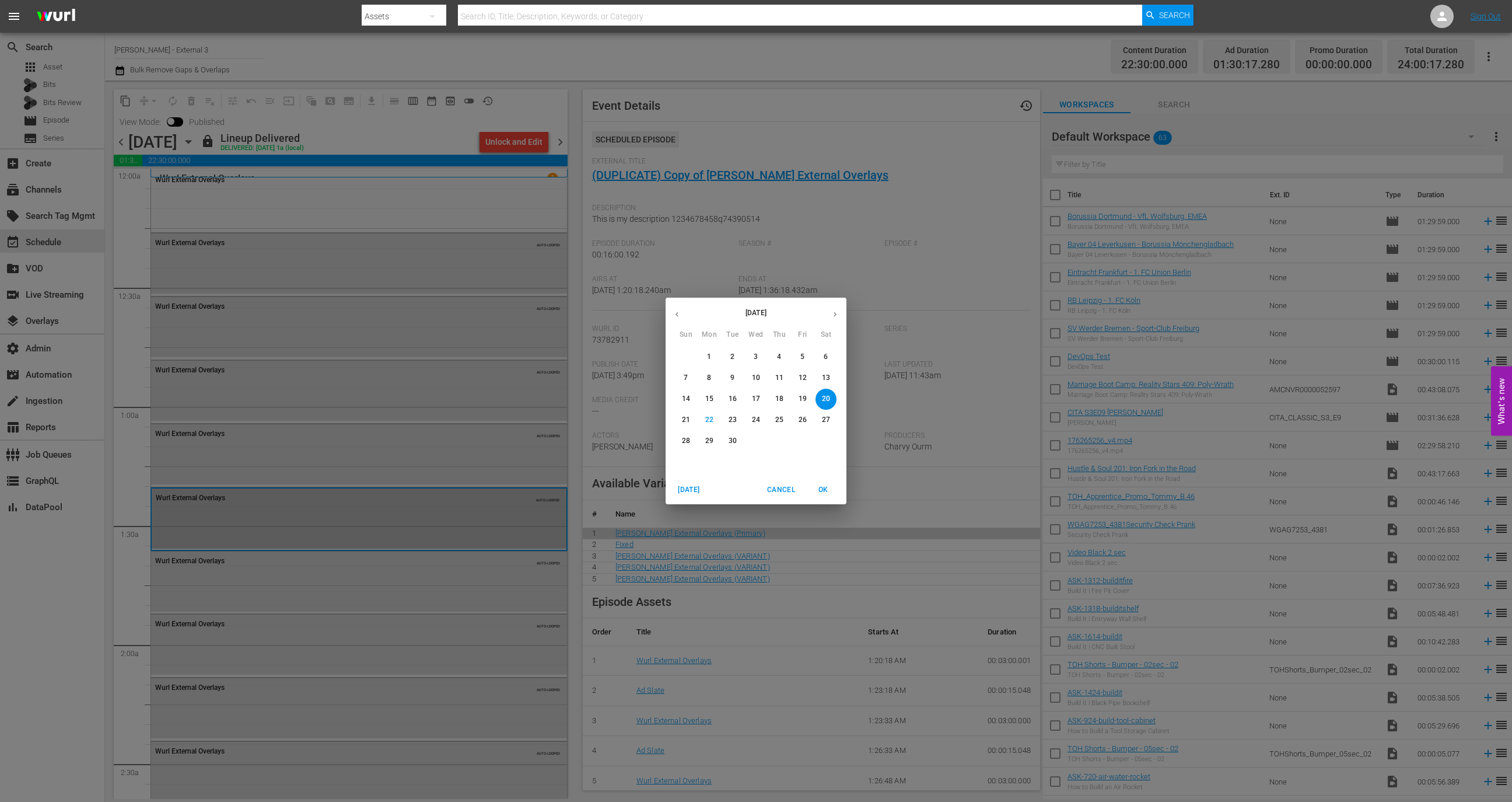
click at [684, 477] on div "[DATE] Cancel OK" at bounding box center [756, 489] width 181 height 29
click at [685, 486] on span "Today" at bounding box center [689, 490] width 28 height 12
click at [700, 489] on span "Today" at bounding box center [689, 490] width 28 height 12
click at [830, 489] on span "OK" at bounding box center [823, 490] width 28 height 12
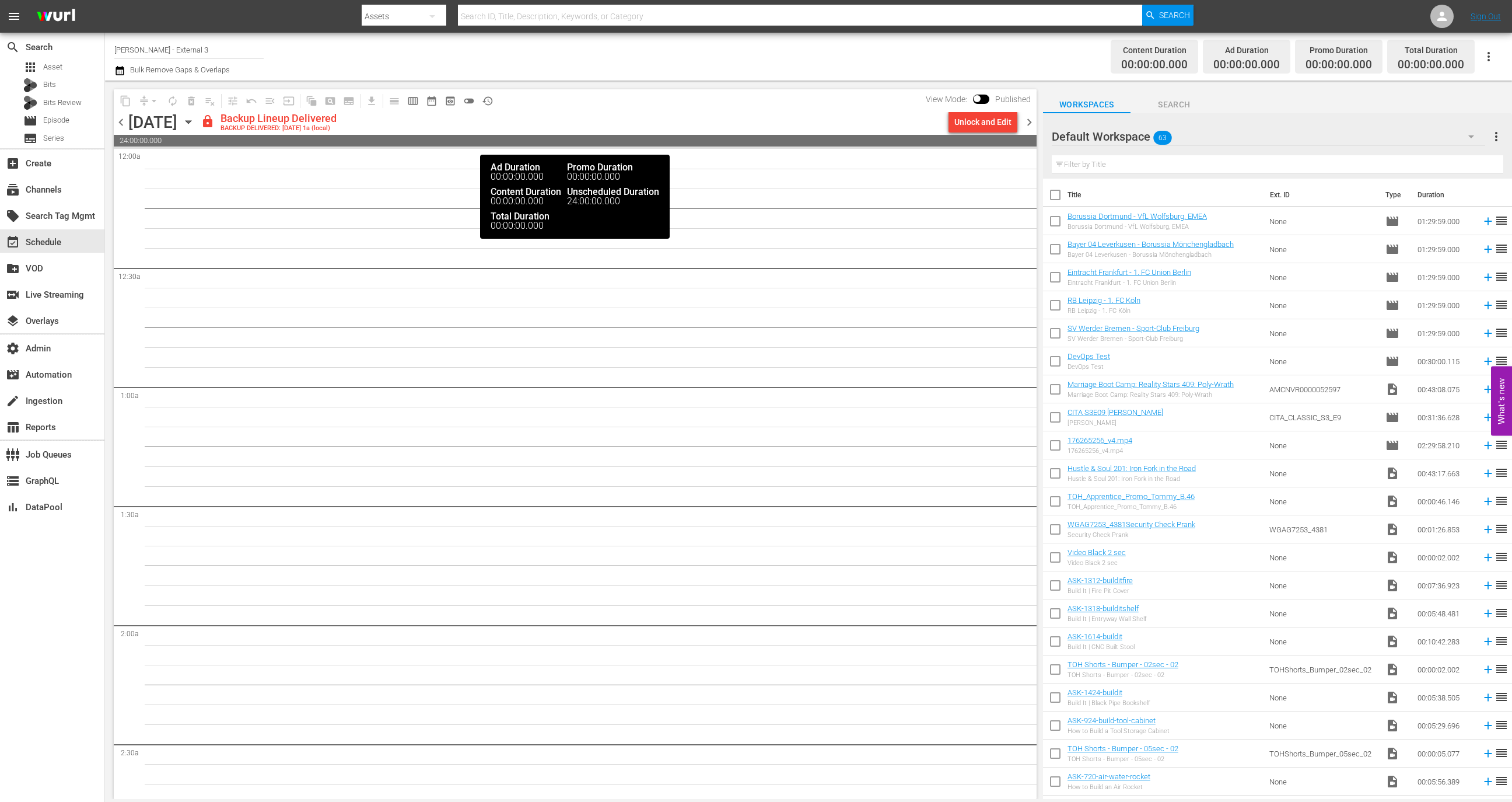
click at [974, 103] on input "checkbox" at bounding box center [977, 100] width 24 height 8
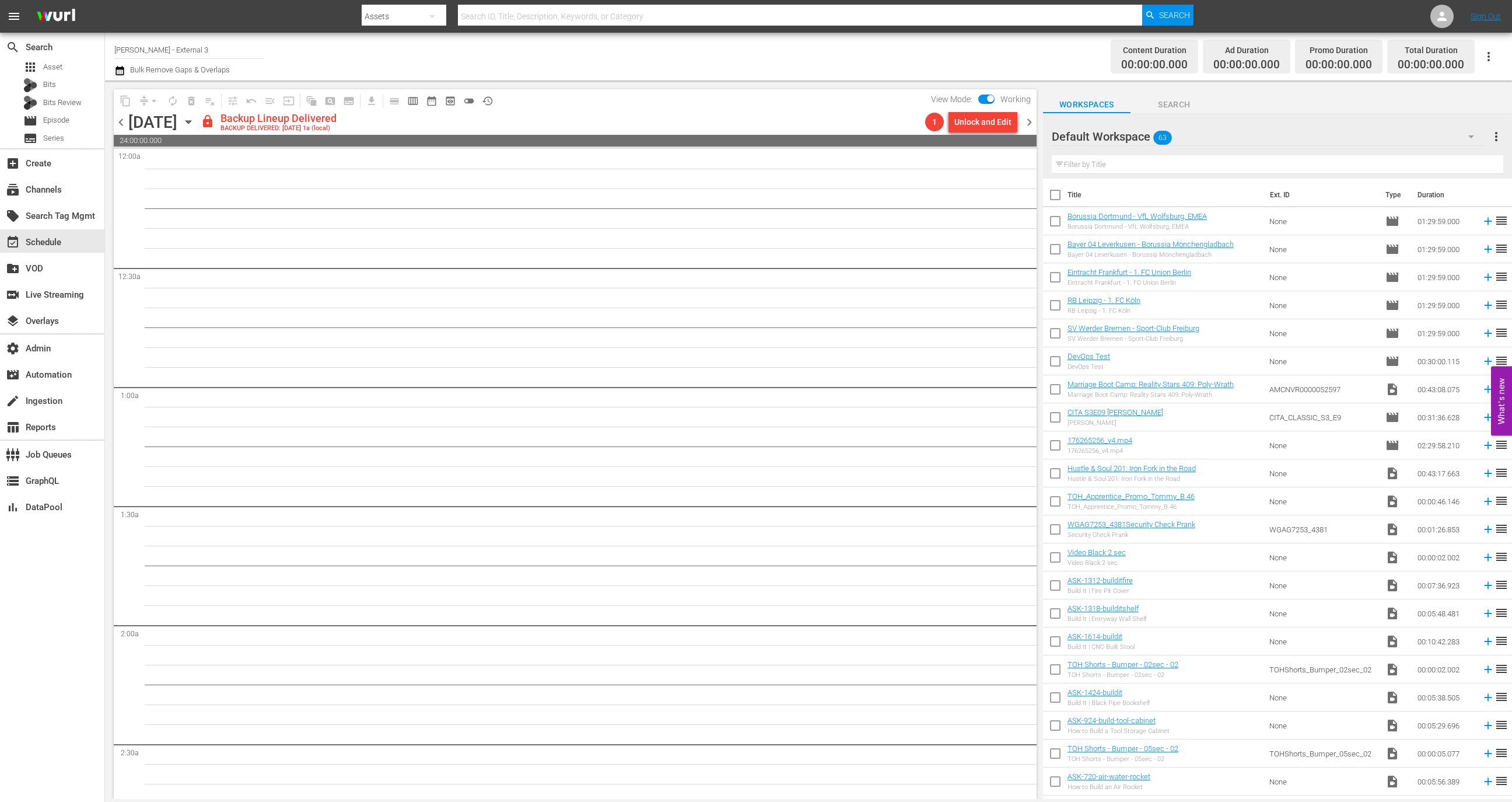
click at [982, 98] on input "checkbox" at bounding box center [991, 100] width 24 height 8
checkbox input "false"
click at [980, 114] on div "Unlock and Edit" at bounding box center [982, 122] width 57 height 21
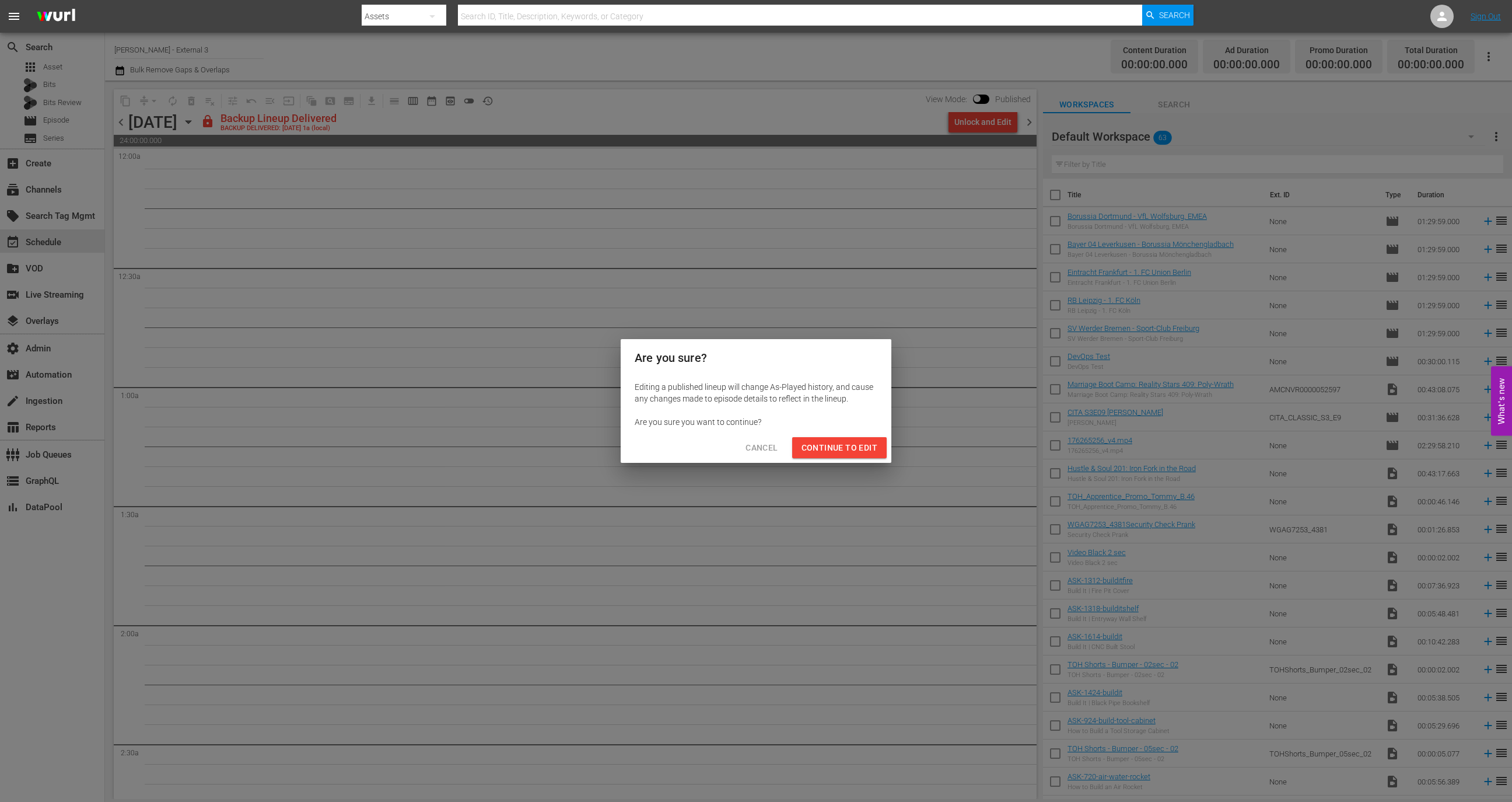
click at [834, 456] on button "Continue to Edit" at bounding box center [839, 447] width 95 height 21
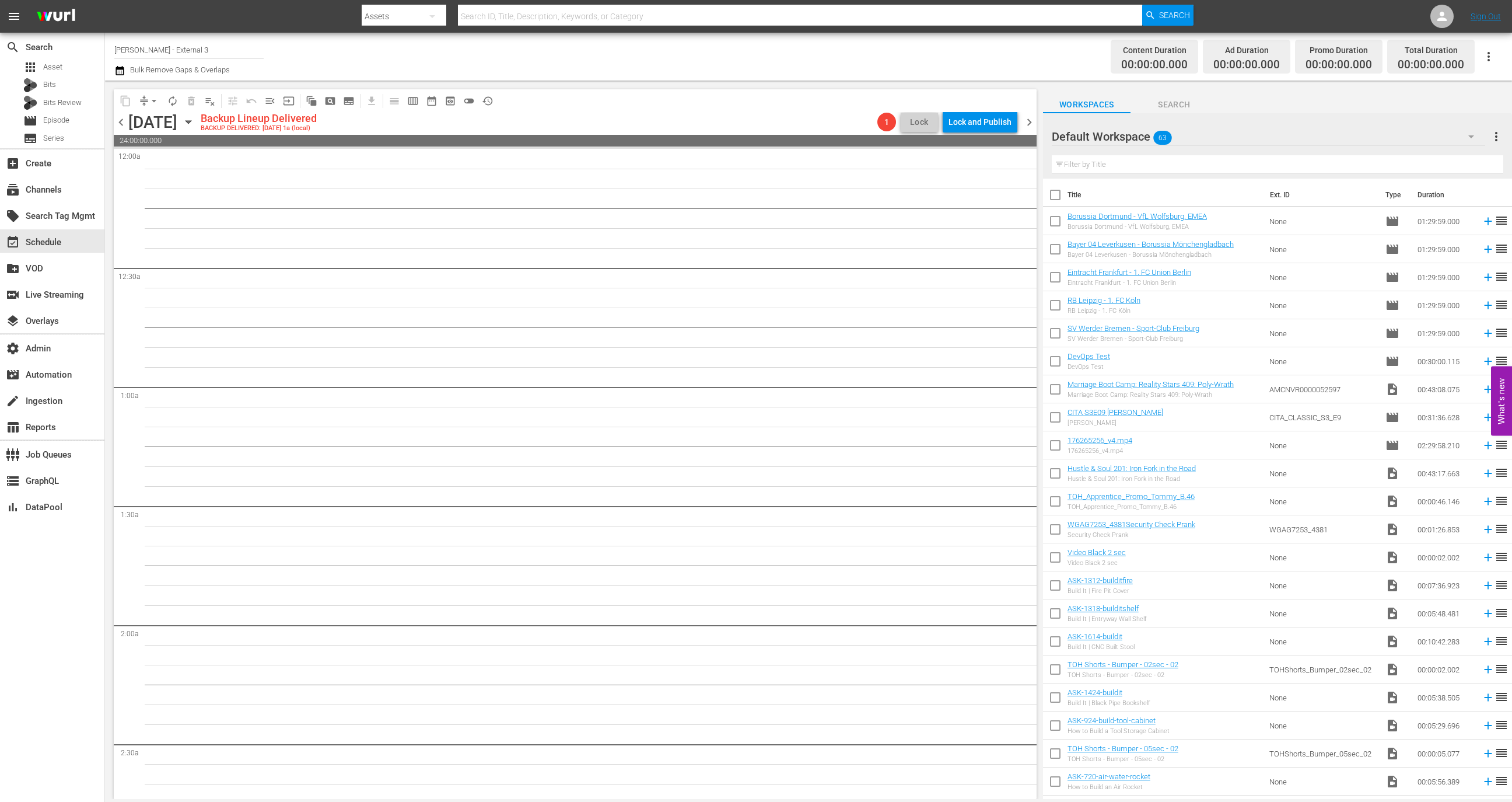
click at [1106, 173] on input "text" at bounding box center [1278, 165] width 451 height 19
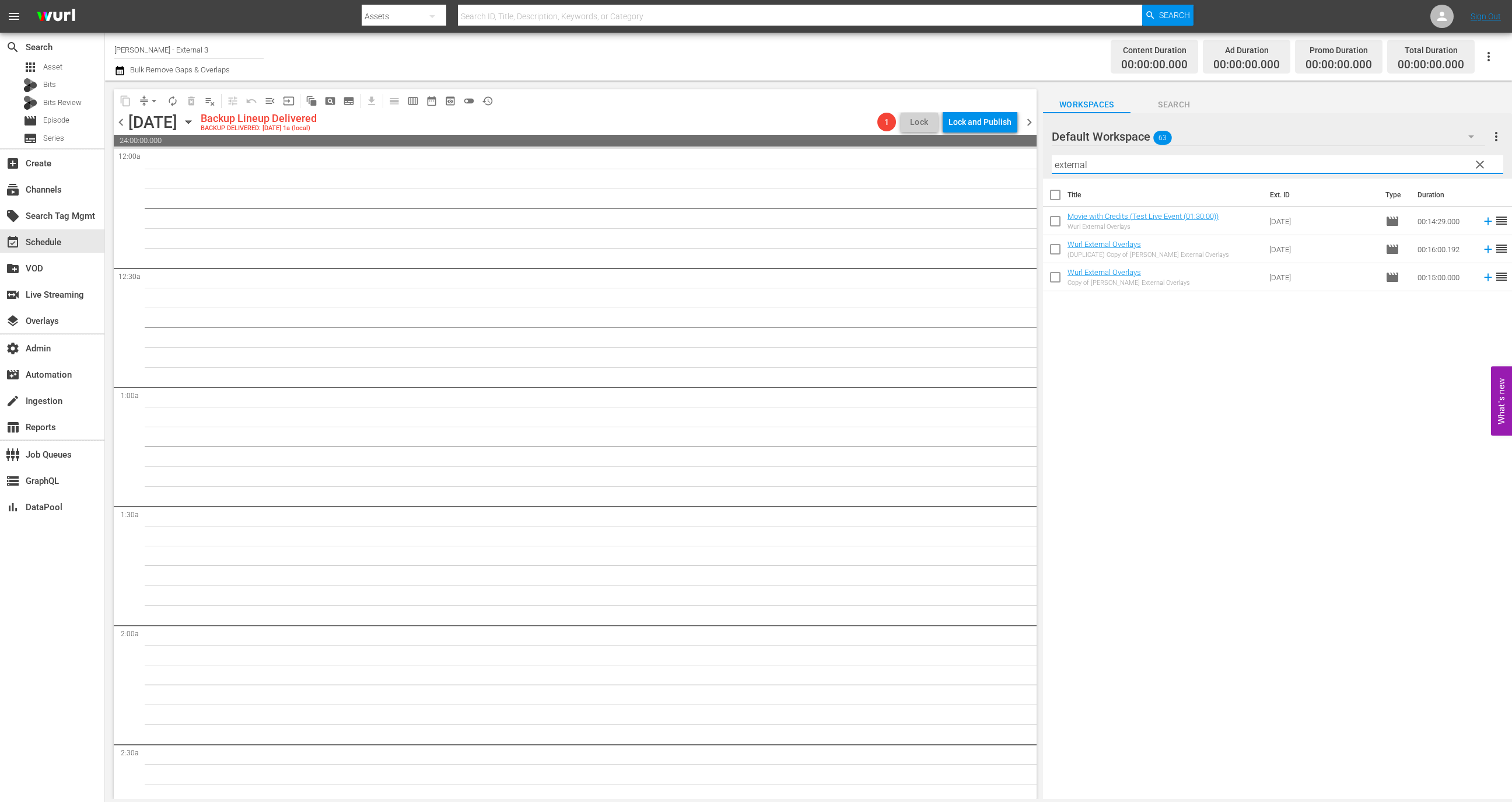
type input "external"
drag, startPoint x: 1234, startPoint y: 247, endPoint x: 122, endPoint y: 4, distance: 1138.2
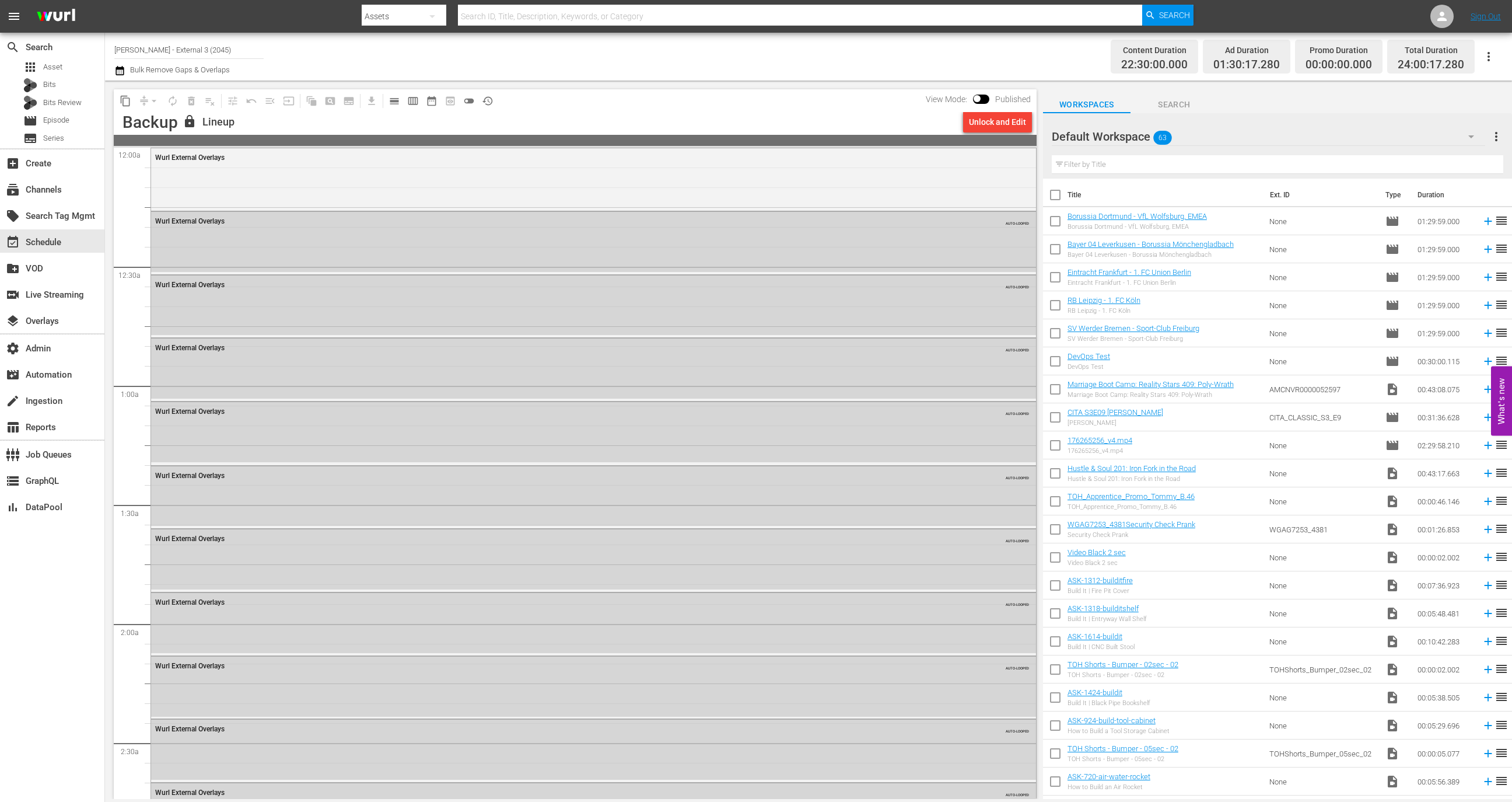
click at [58, 307] on div "layers Overlays" at bounding box center [52, 320] width 105 height 26
click at [58, 314] on div "layers Overlays" at bounding box center [32, 319] width 65 height 10
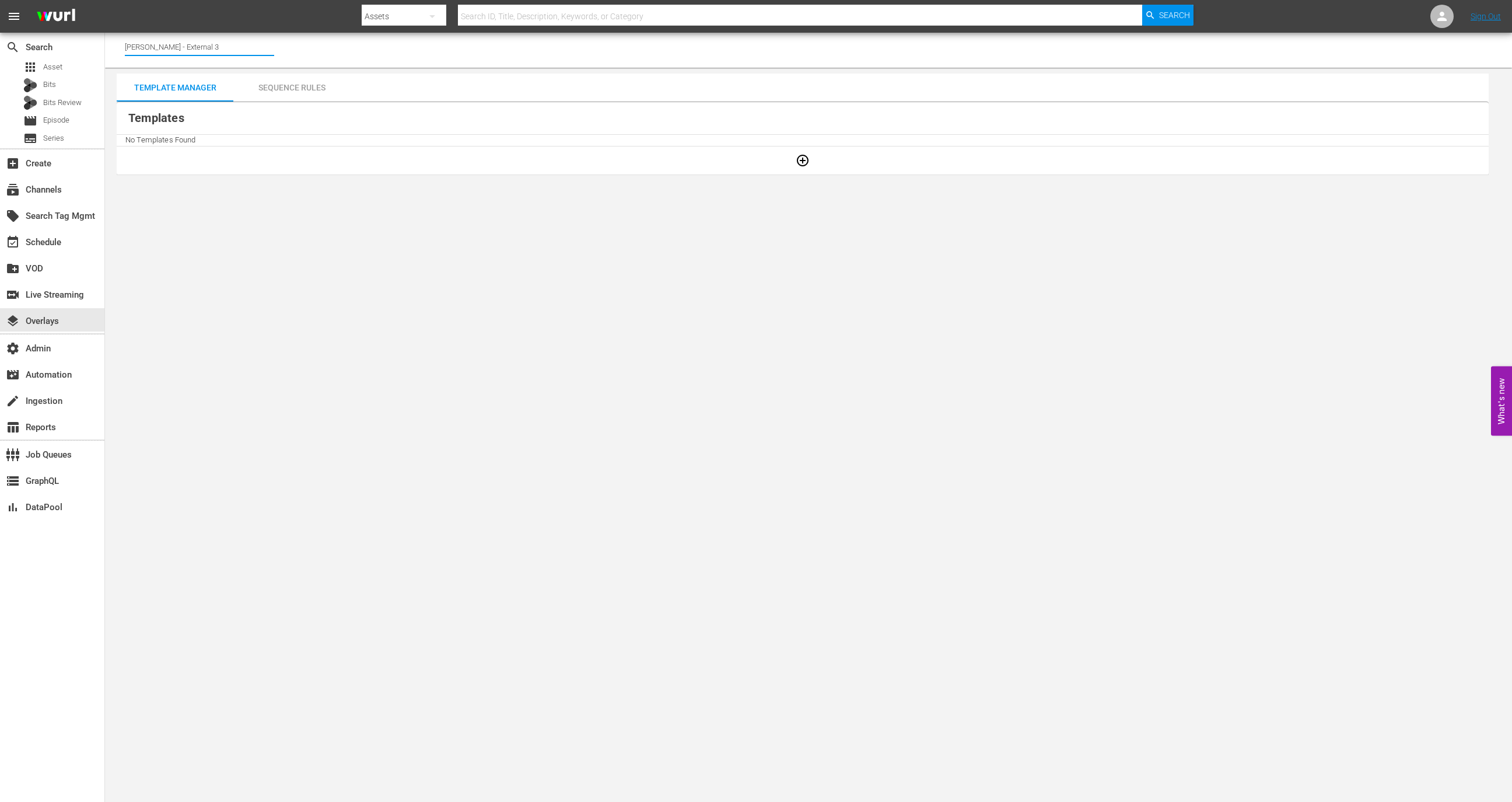
click at [237, 53] on input "Wurl - External 3" at bounding box center [199, 46] width 149 height 28
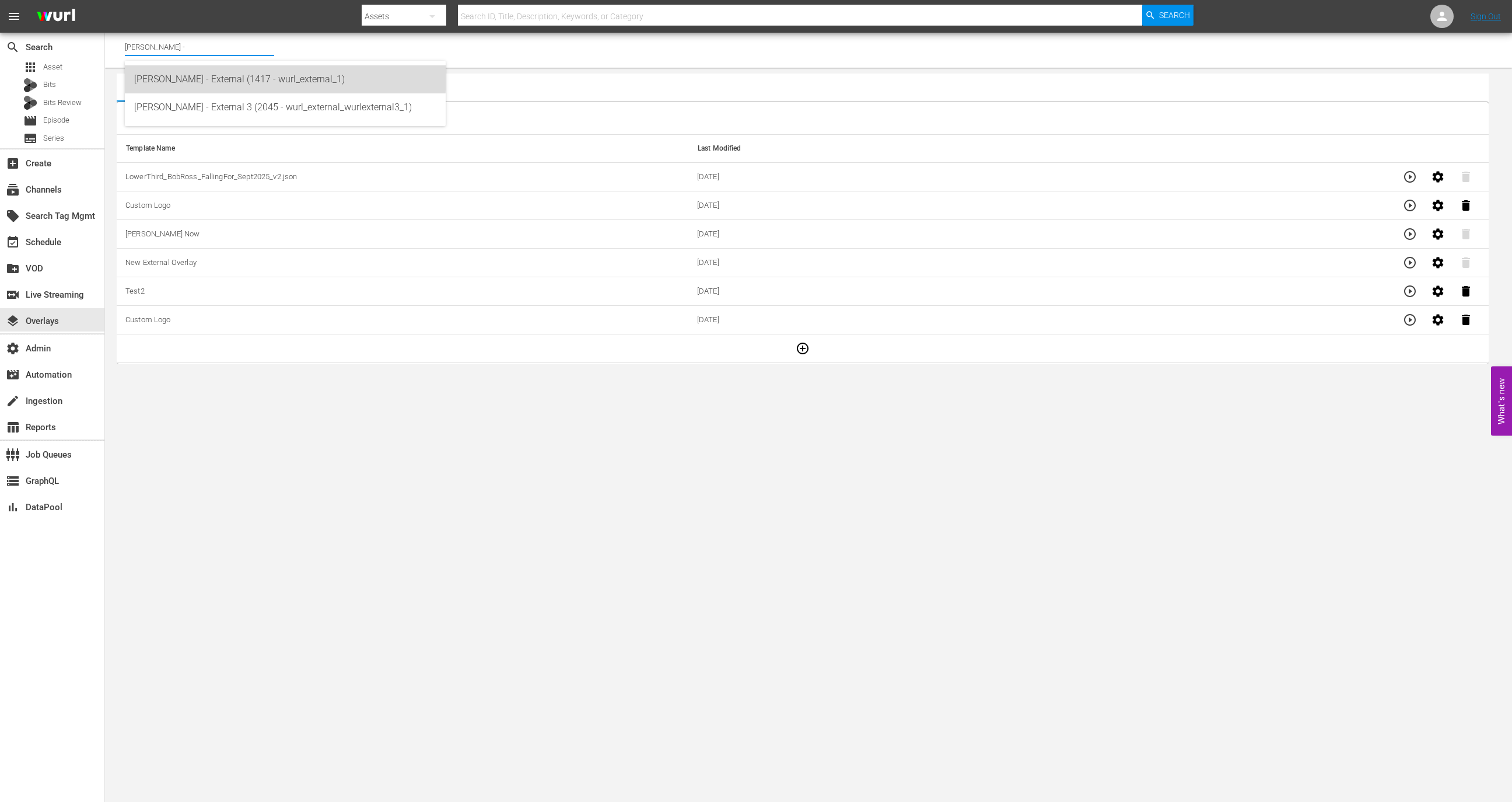
click at [246, 74] on div "Wurl - External (1417 - wurl_external_1)" at bounding box center [285, 80] width 302 height 28
type input "Wurl - External (1417 - wurl_external_1)"
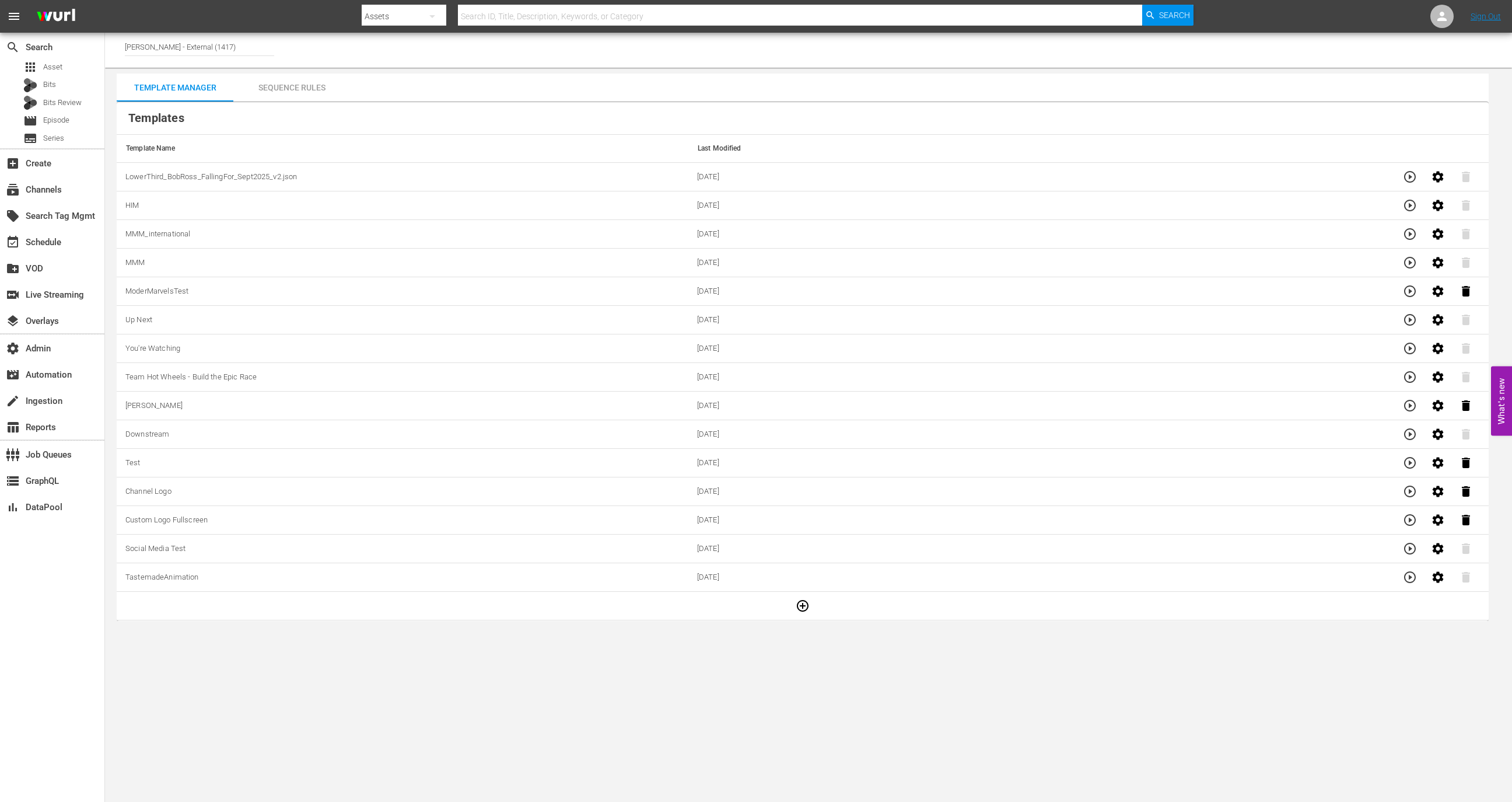
click at [796, 599] on icon "button" at bounding box center [802, 606] width 14 height 14
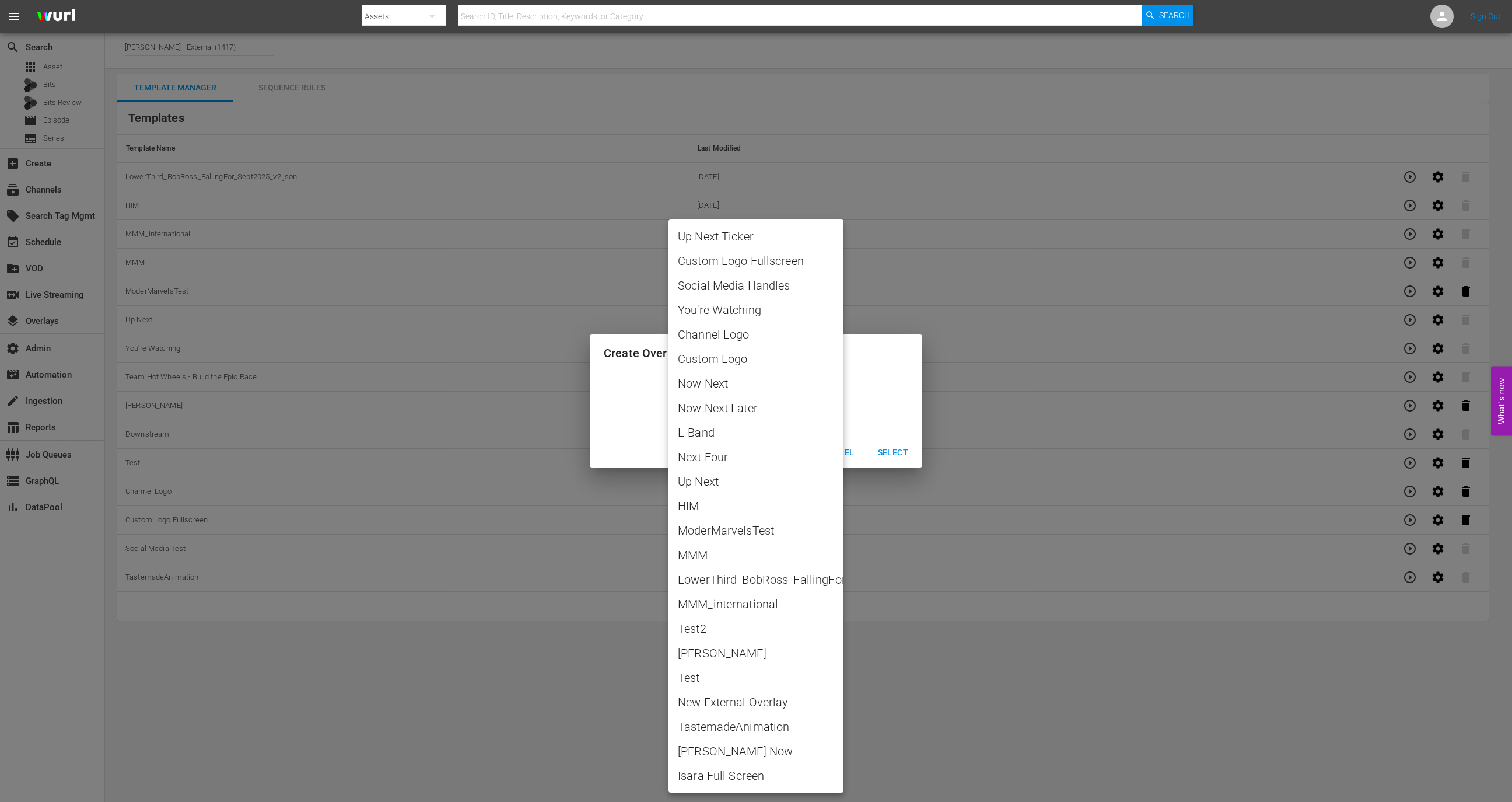
click at [769, 414] on body "menu Search By Assets Search ID, Title, Description, Keywords, or Category Sear…" at bounding box center [756, 401] width 1512 height 802
click at [757, 657] on span "Ellie" at bounding box center [756, 653] width 157 height 18
type input "Ellie"
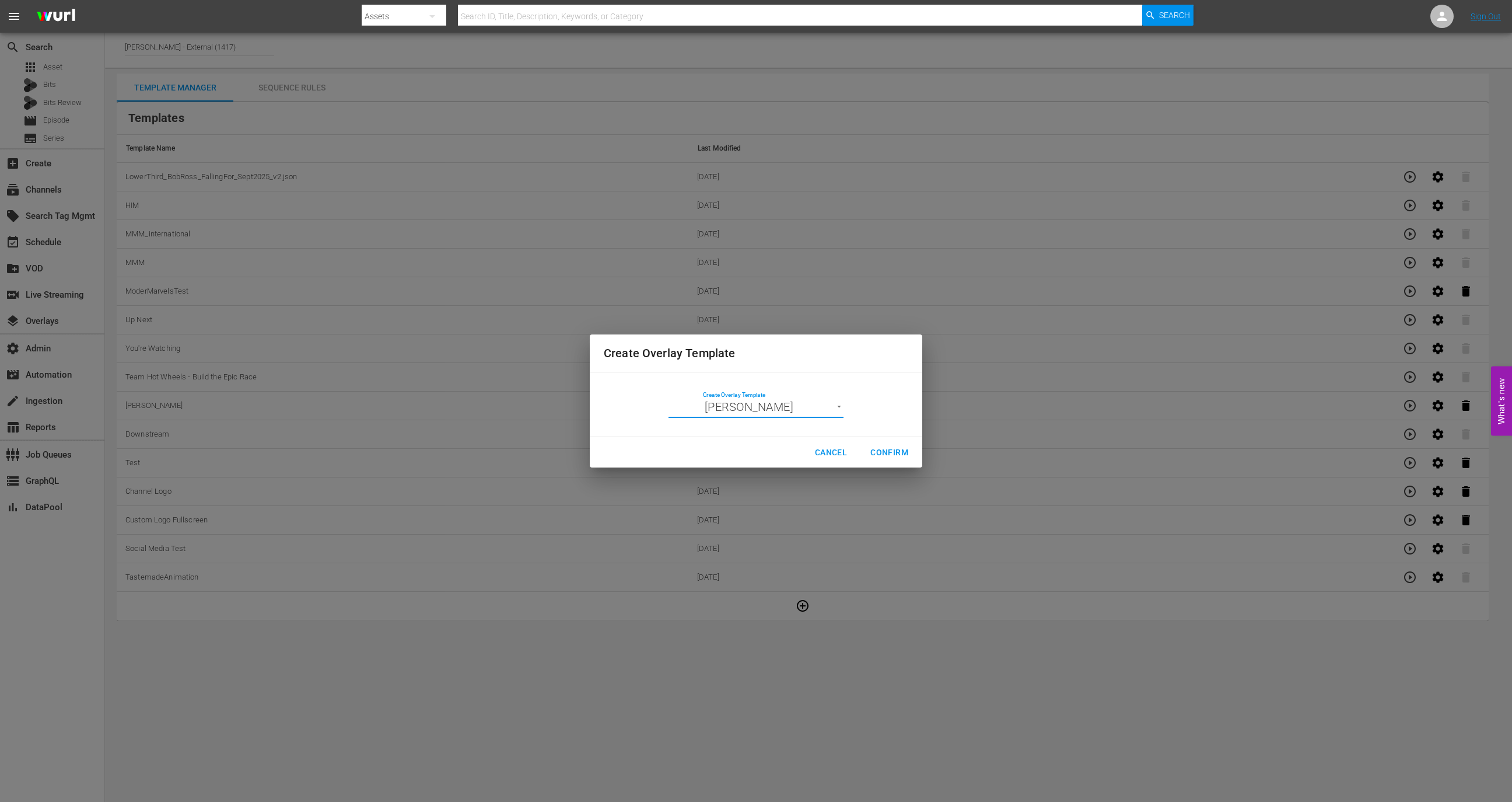
click at [891, 447] on span "Confirm" at bounding box center [889, 453] width 38 height 15
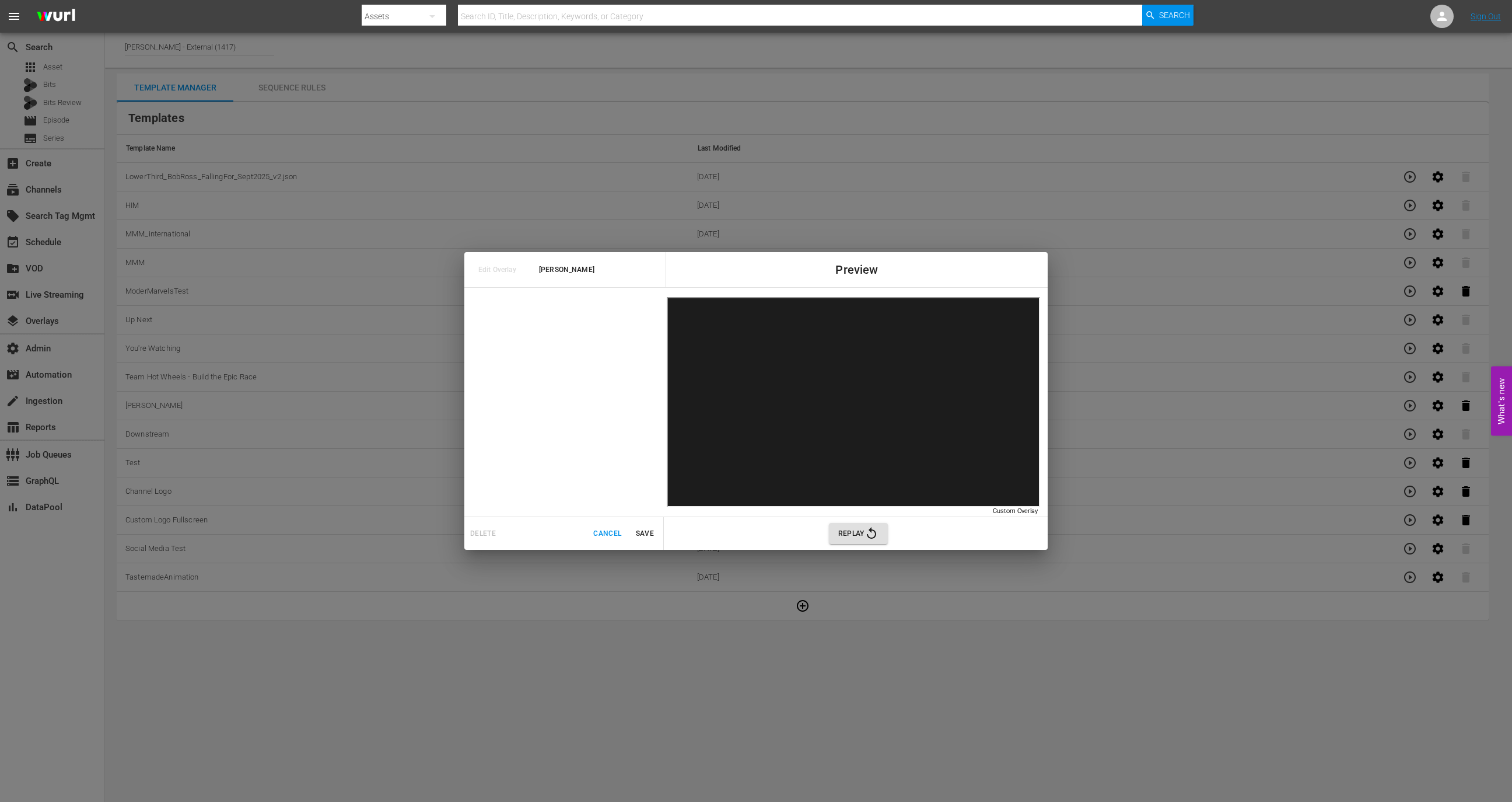
click at [654, 531] on span "Save" at bounding box center [645, 533] width 28 height 12
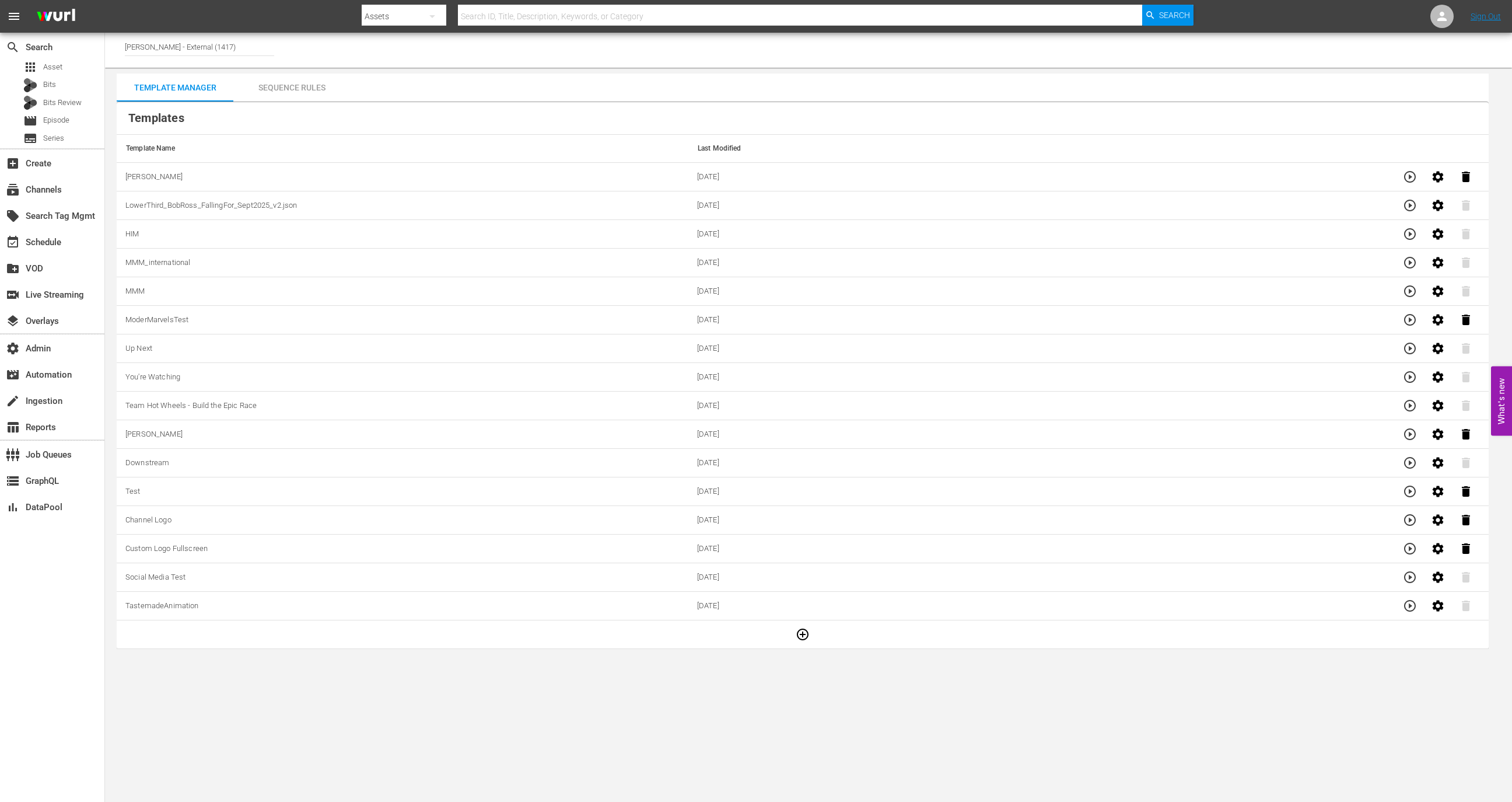
click at [1413, 172] on icon "button" at bounding box center [1410, 176] width 12 height 12
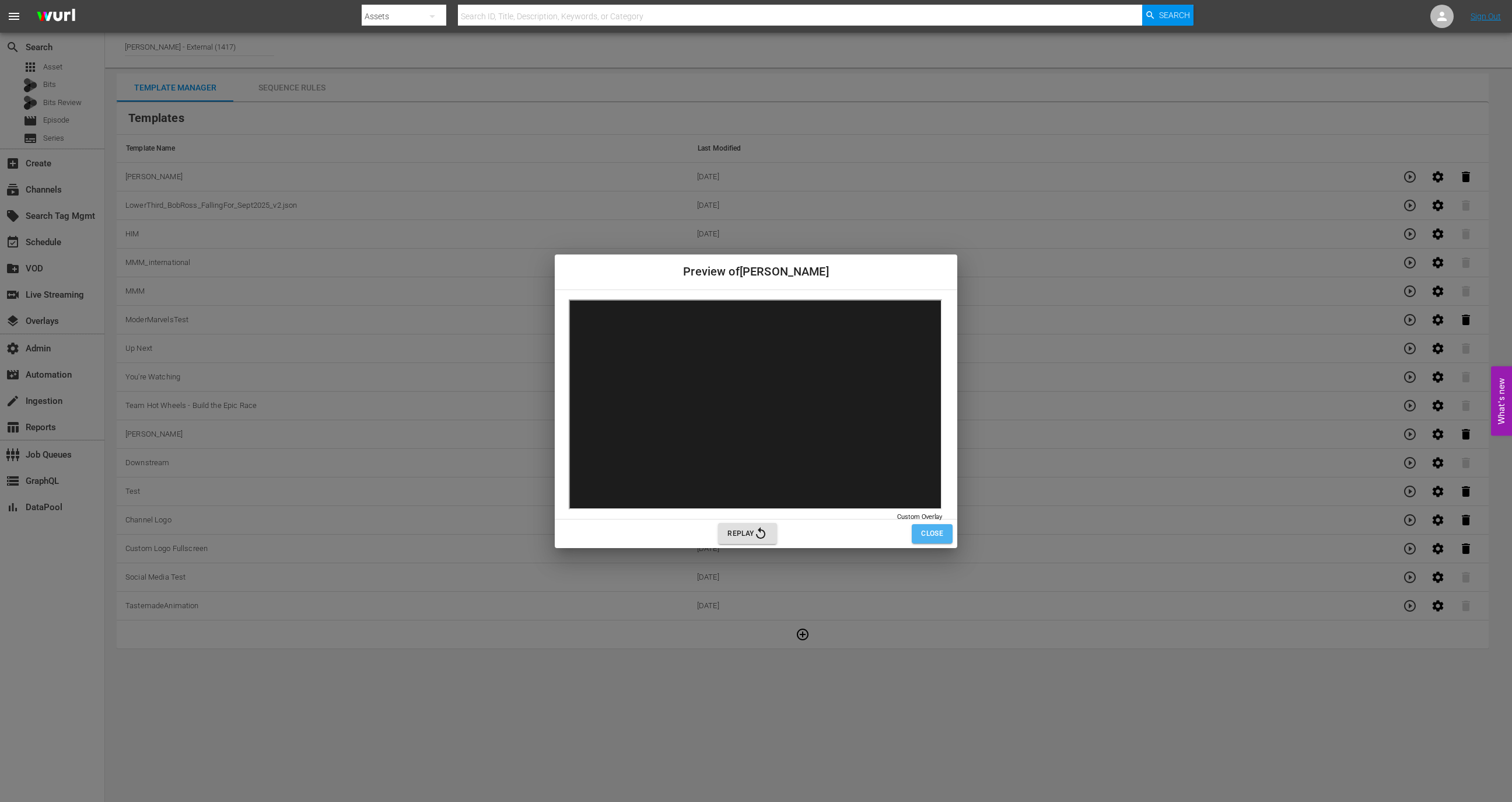
click at [939, 529] on span "Close" at bounding box center [932, 533] width 22 height 12
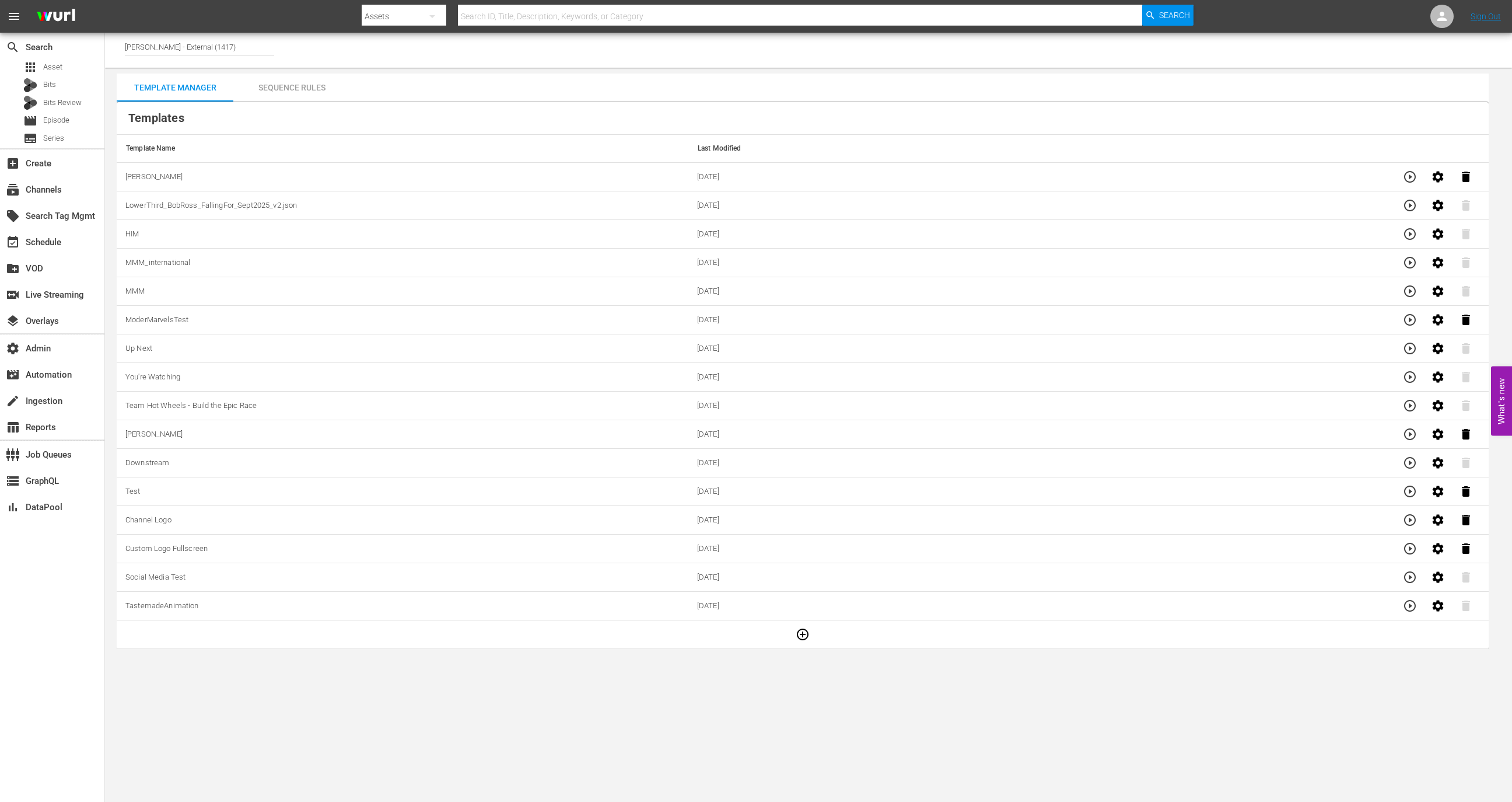
click at [291, 89] on div "Sequence Rules" at bounding box center [292, 87] width 117 height 28
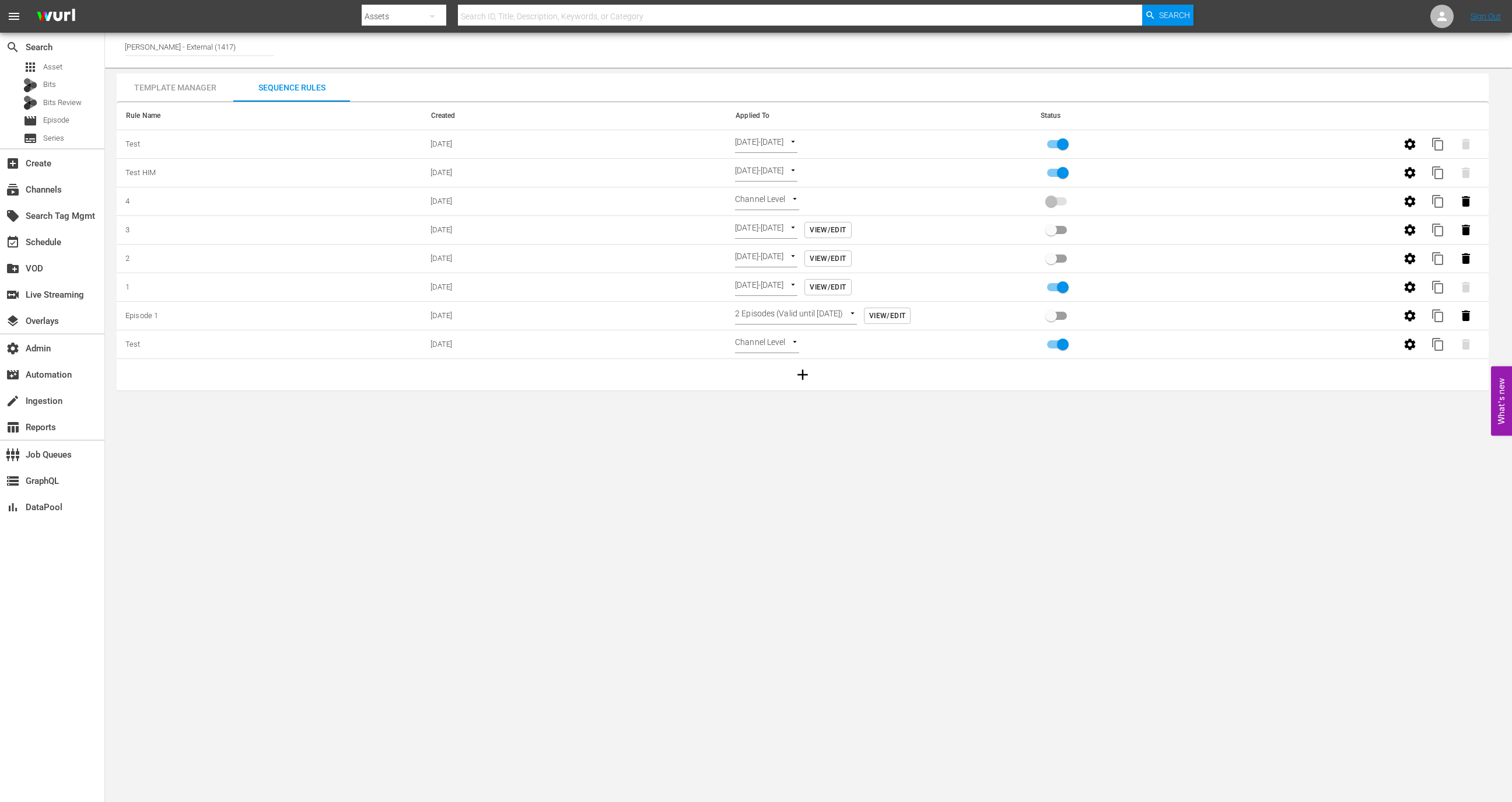
click at [812, 373] on button "button" at bounding box center [803, 375] width 32 height 32
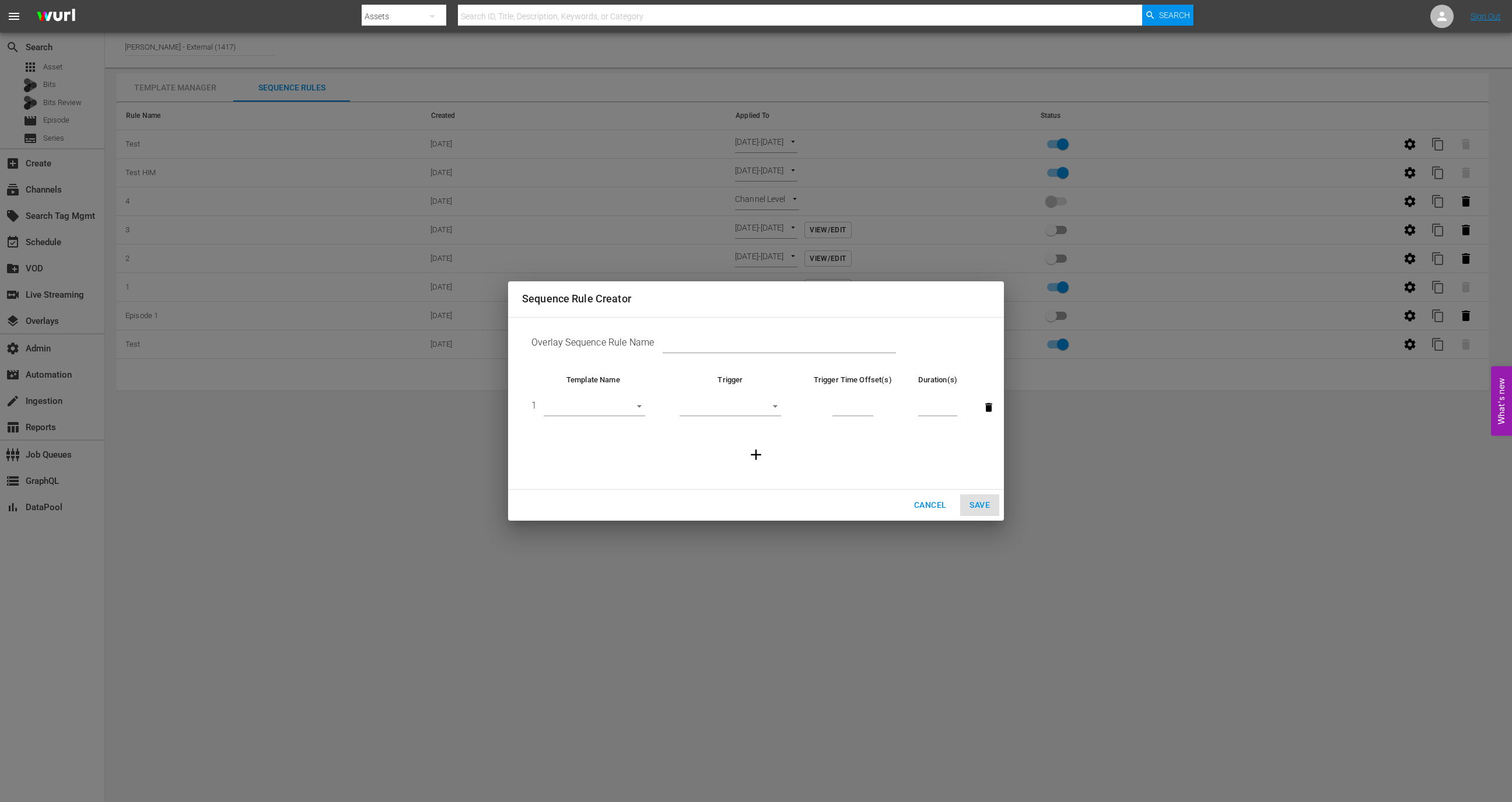
click at [673, 347] on input "text" at bounding box center [780, 344] width 234 height 18
type input "Test Ellie"
click at [611, 404] on body "menu Search By Assets Search ID, Title, Description, Keywords, or Category Sear…" at bounding box center [756, 401] width 1512 height 802
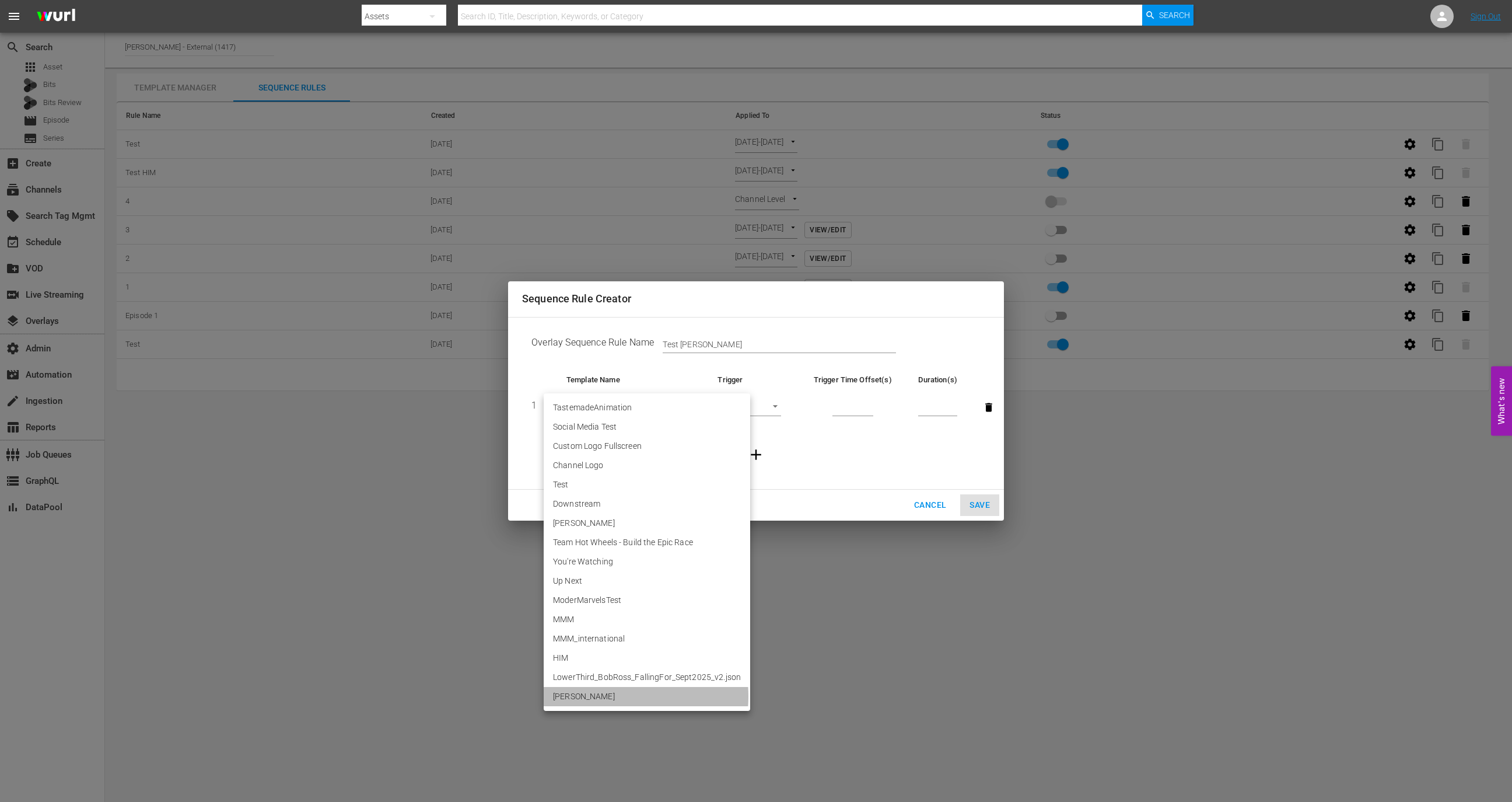
click at [615, 696] on li "Ellie" at bounding box center [647, 696] width 207 height 19
type input "30610"
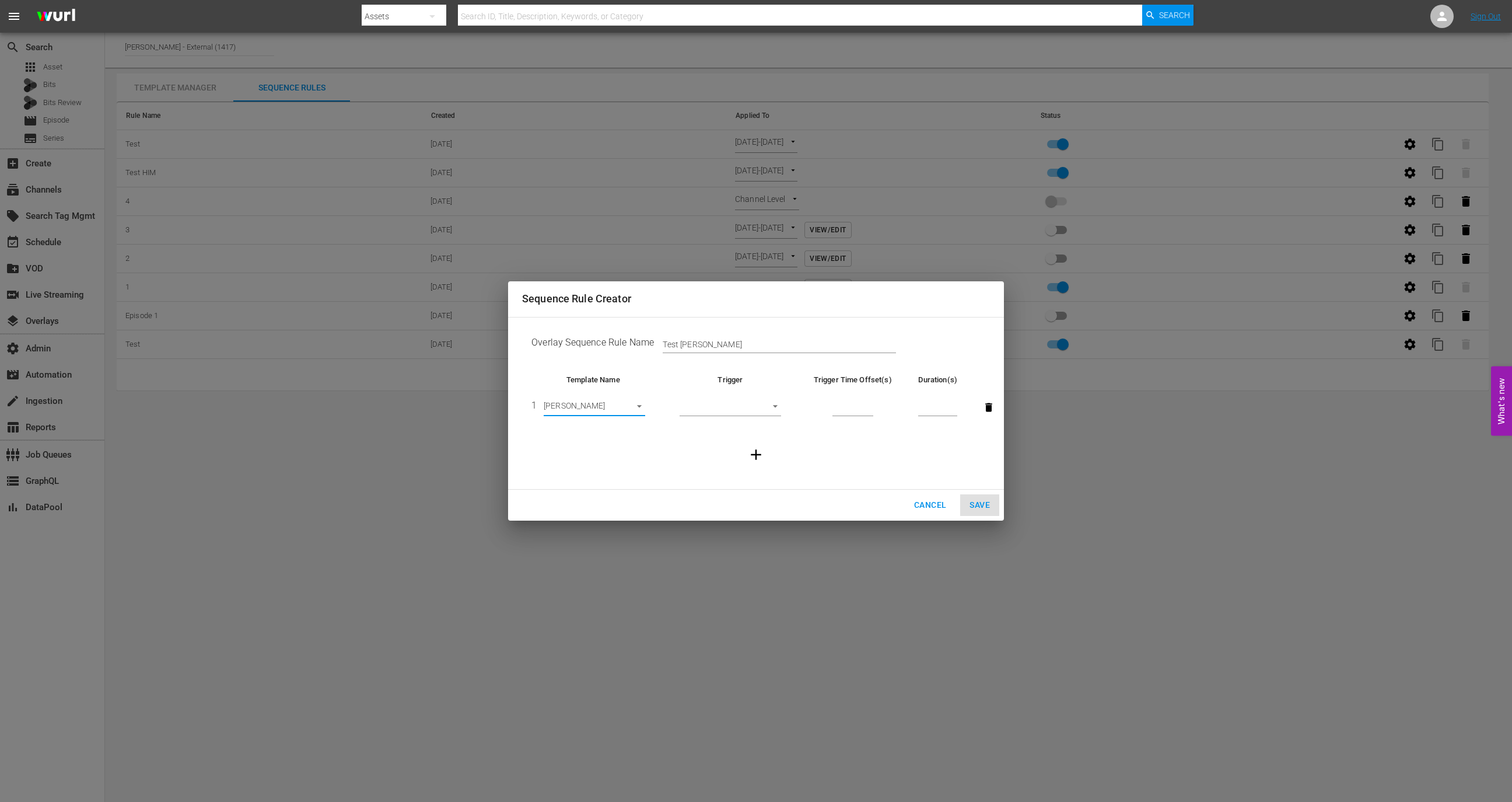
click at [747, 398] on td "​" at bounding box center [730, 407] width 132 height 44
click at [747, 405] on body "menu Search By Assets Search ID, Title, Description, Keywords, or Category Sear…" at bounding box center [756, 401] width 1512 height 802
drag, startPoint x: 735, startPoint y: 475, endPoint x: 739, endPoint y: 404, distance: 71.1
click at [739, 404] on ul "Start of Episode Before Ad Break After Ad Break Before Episode End Backfill" at bounding box center [730, 446] width 102 height 106
click at [739, 404] on li "Start of Episode" at bounding box center [730, 407] width 102 height 19
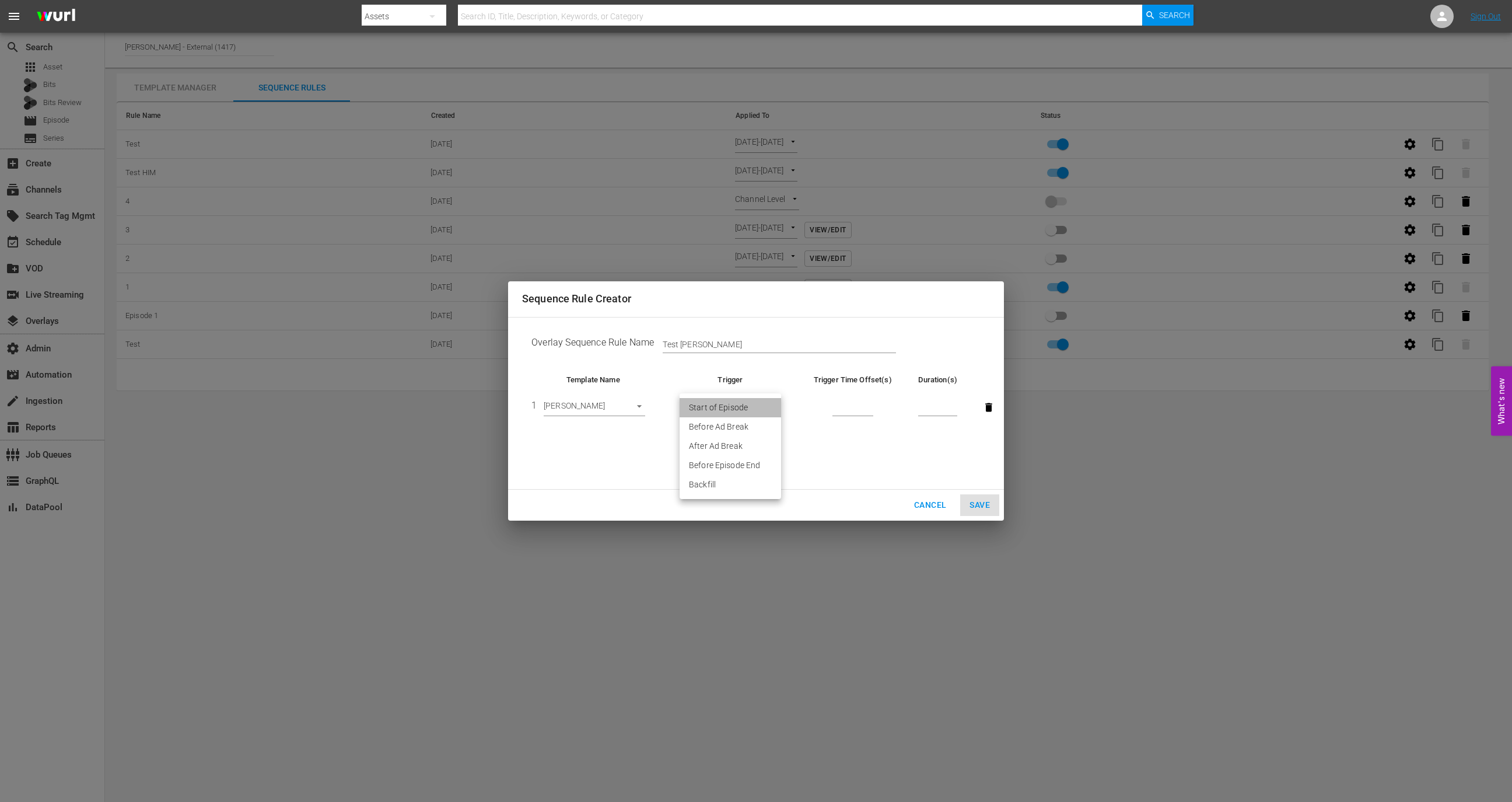
type input "START_OF_EPISODE"
type input "1"
click at [868, 404] on input "1" at bounding box center [853, 407] width 41 height 18
type input "1"
type input "30"
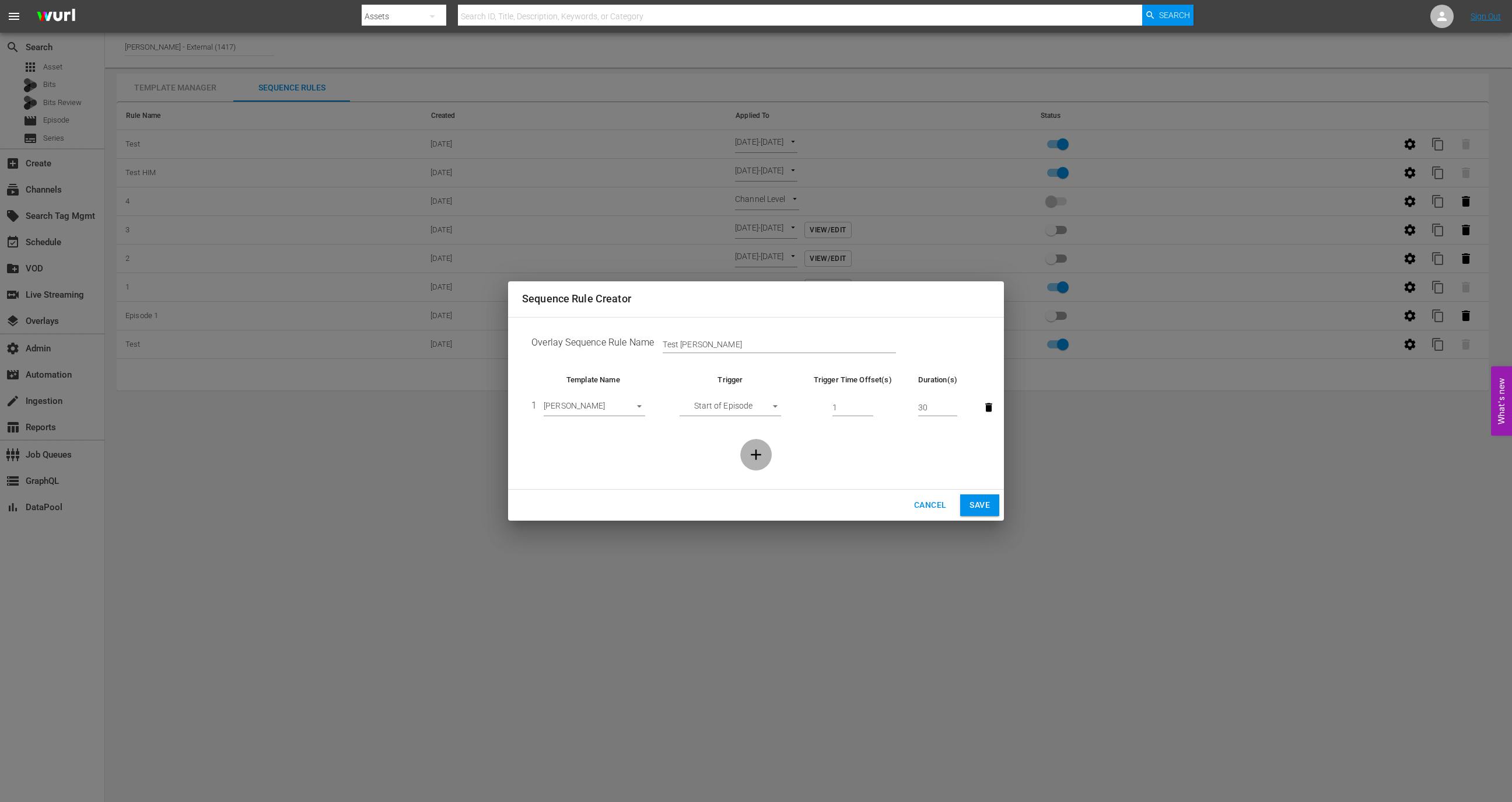
click at [758, 455] on icon "button" at bounding box center [756, 455] width 18 height 18
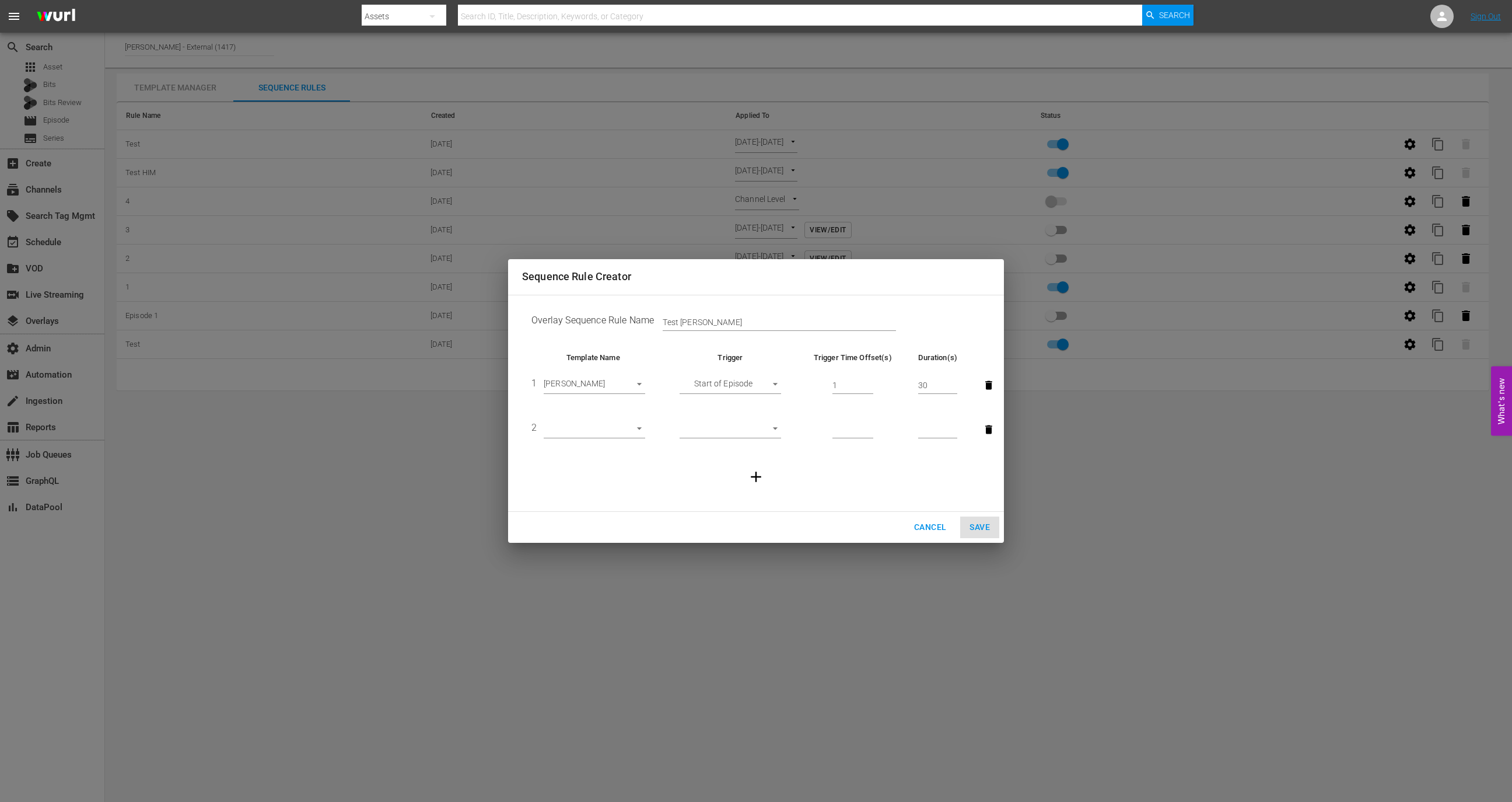
click at [594, 423] on body "menu Search By Assets Search ID, Title, Description, Keywords, or Category Sear…" at bounding box center [756, 401] width 1512 height 802
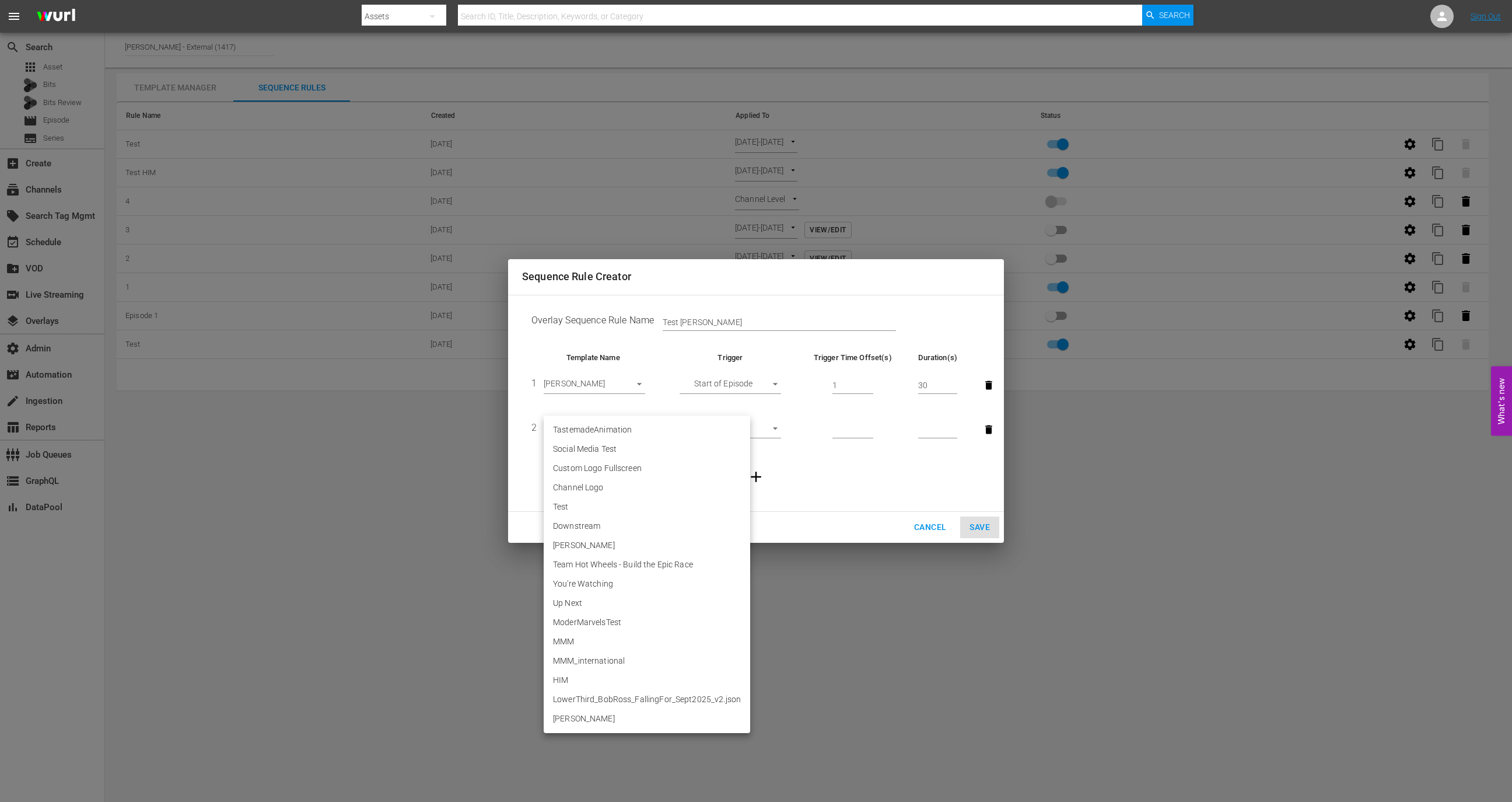
click at [578, 719] on li "Ellie" at bounding box center [647, 718] width 207 height 19
type input "30610"
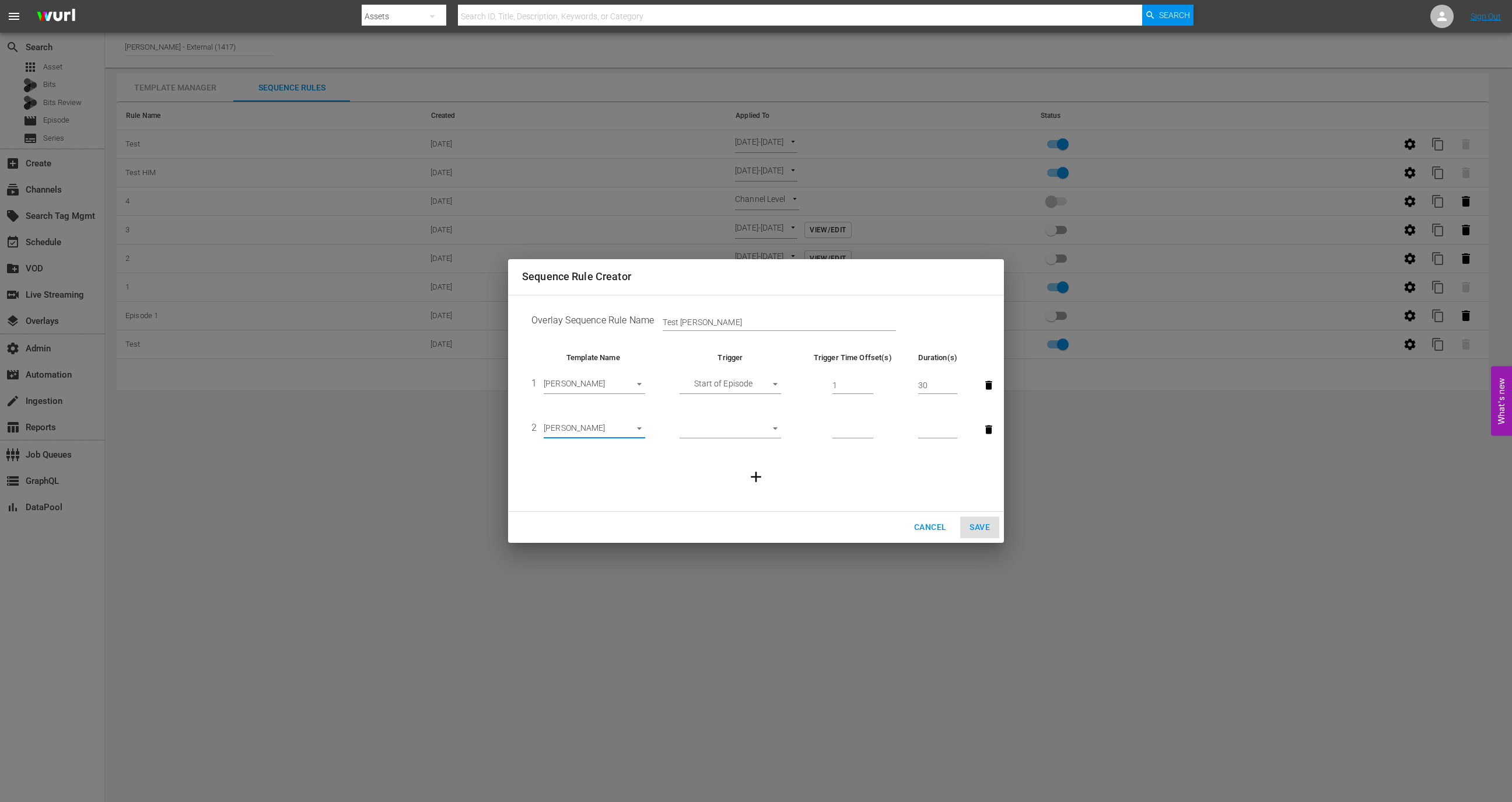
click at [764, 419] on td "​" at bounding box center [730, 429] width 132 height 44
click at [764, 434] on body "menu Search By Assets Search ID, Title, Description, Keywords, or Category Sear…" at bounding box center [756, 401] width 1512 height 802
click at [753, 455] on li "Before Ad Break" at bounding box center [730, 448] width 102 height 19
type input "BEFORE_AD_BREAK"
click at [827, 436] on td at bounding box center [853, 429] width 113 height 44
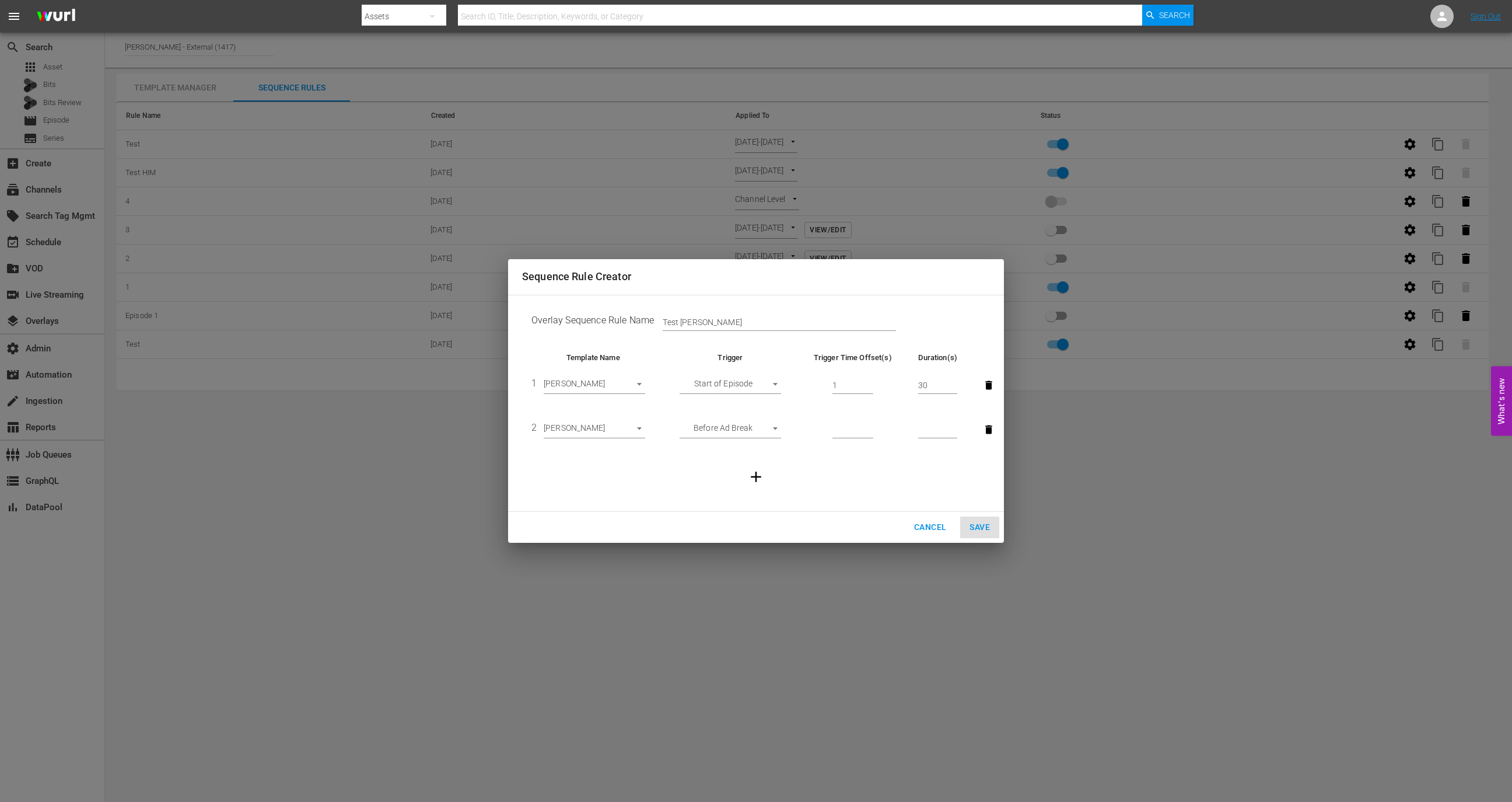
click at [835, 429] on input "number" at bounding box center [853, 430] width 41 height 18
type input "31"
type input "30"
click at [755, 479] on icon "button" at bounding box center [756, 477] width 18 height 18
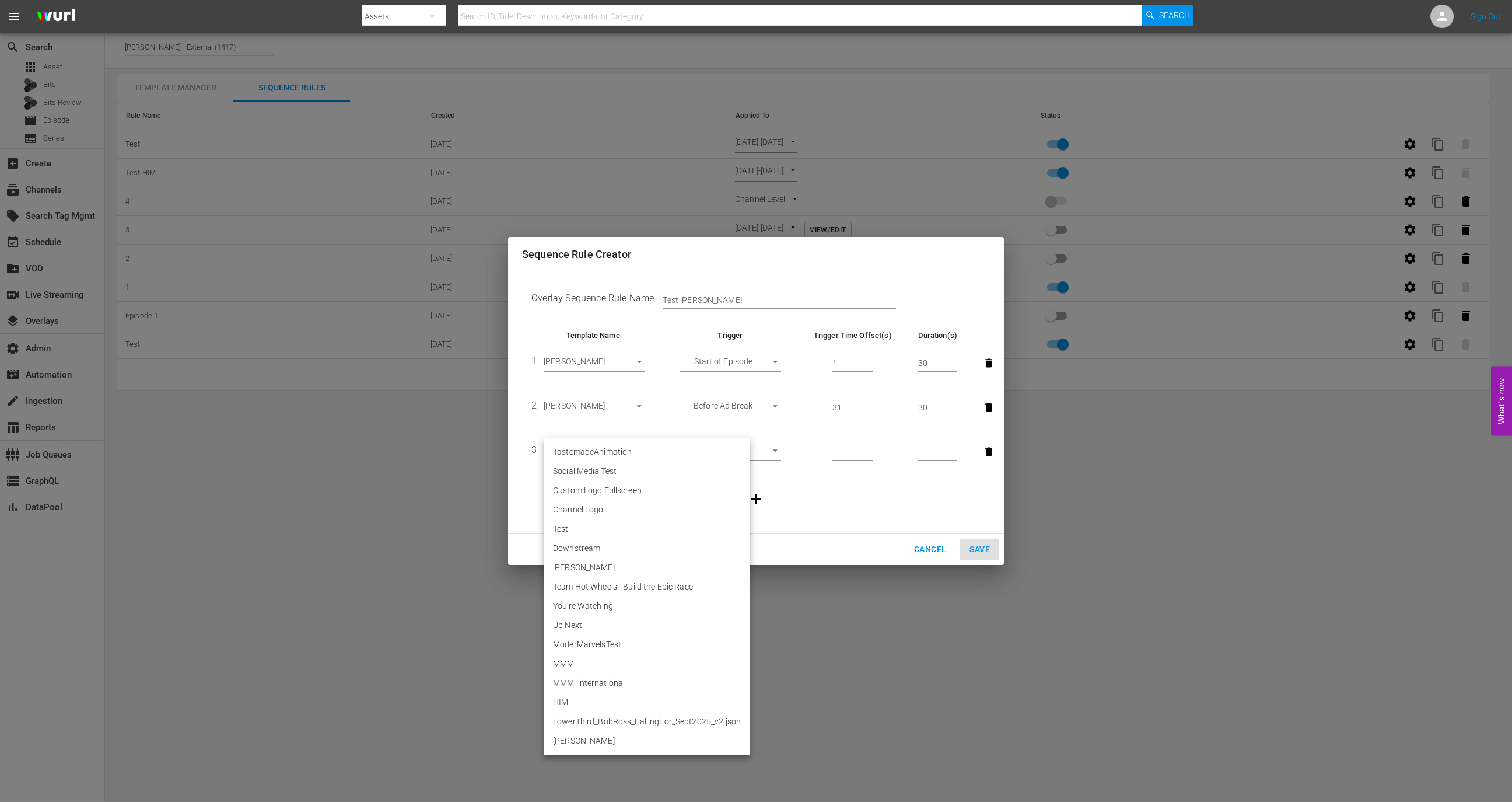
click at [589, 459] on body "menu Search By Assets Search ID, Title, Description, Keywords, or Category Sear…" at bounding box center [756, 401] width 1512 height 802
click at [588, 738] on li "Ellie" at bounding box center [647, 740] width 207 height 19
type input "30610"
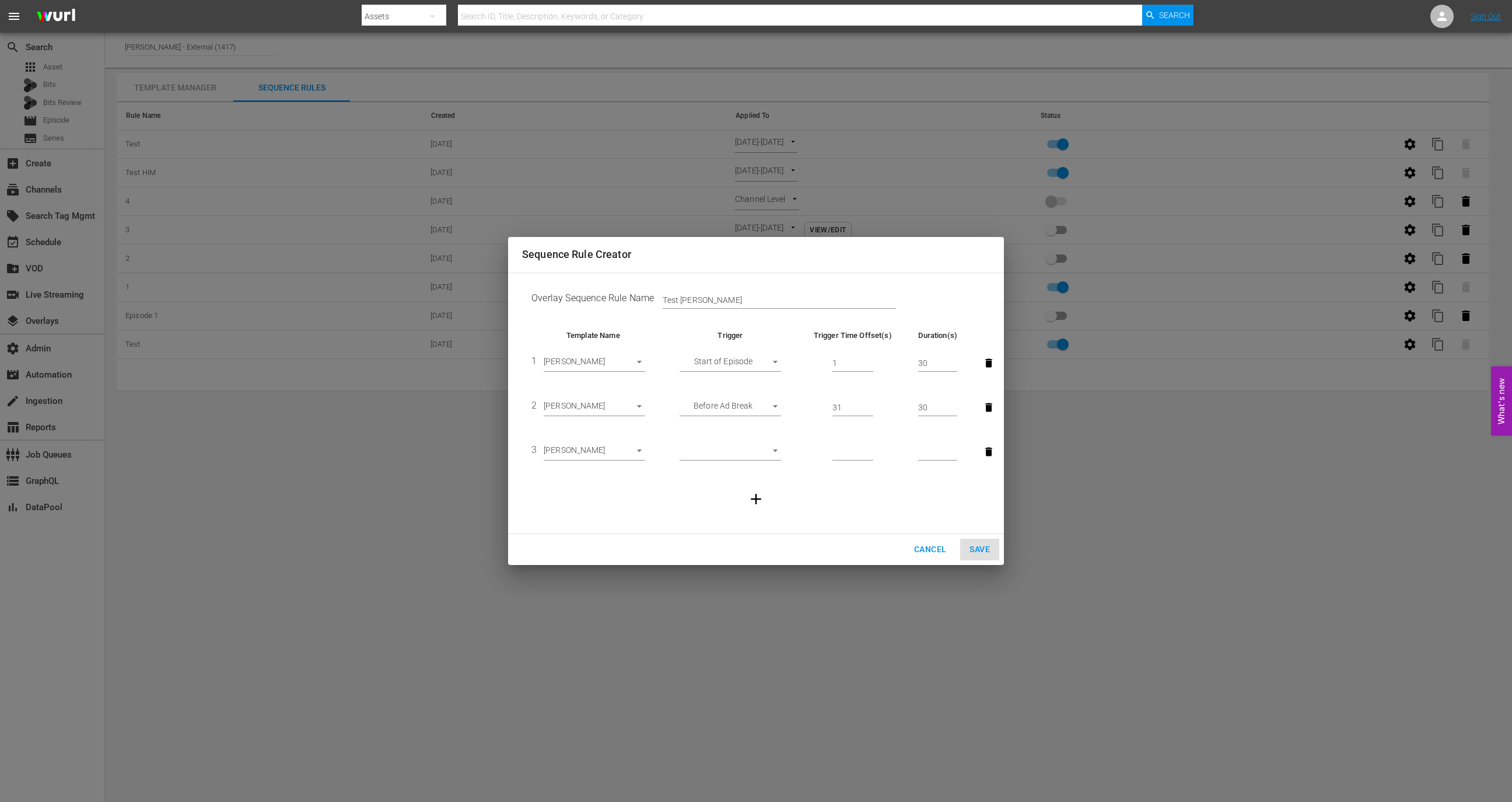
click at [750, 439] on td "​" at bounding box center [730, 451] width 132 height 44
click at [750, 448] on body "menu Search By Assets Search ID, Title, Description, Keywords, or Category Sear…" at bounding box center [756, 401] width 1512 height 802
click at [741, 496] on li "After Ad Break" at bounding box center [730, 490] width 102 height 19
type input "AFTER_AD_BREAK"
click at [845, 451] on input "number" at bounding box center [853, 452] width 41 height 18
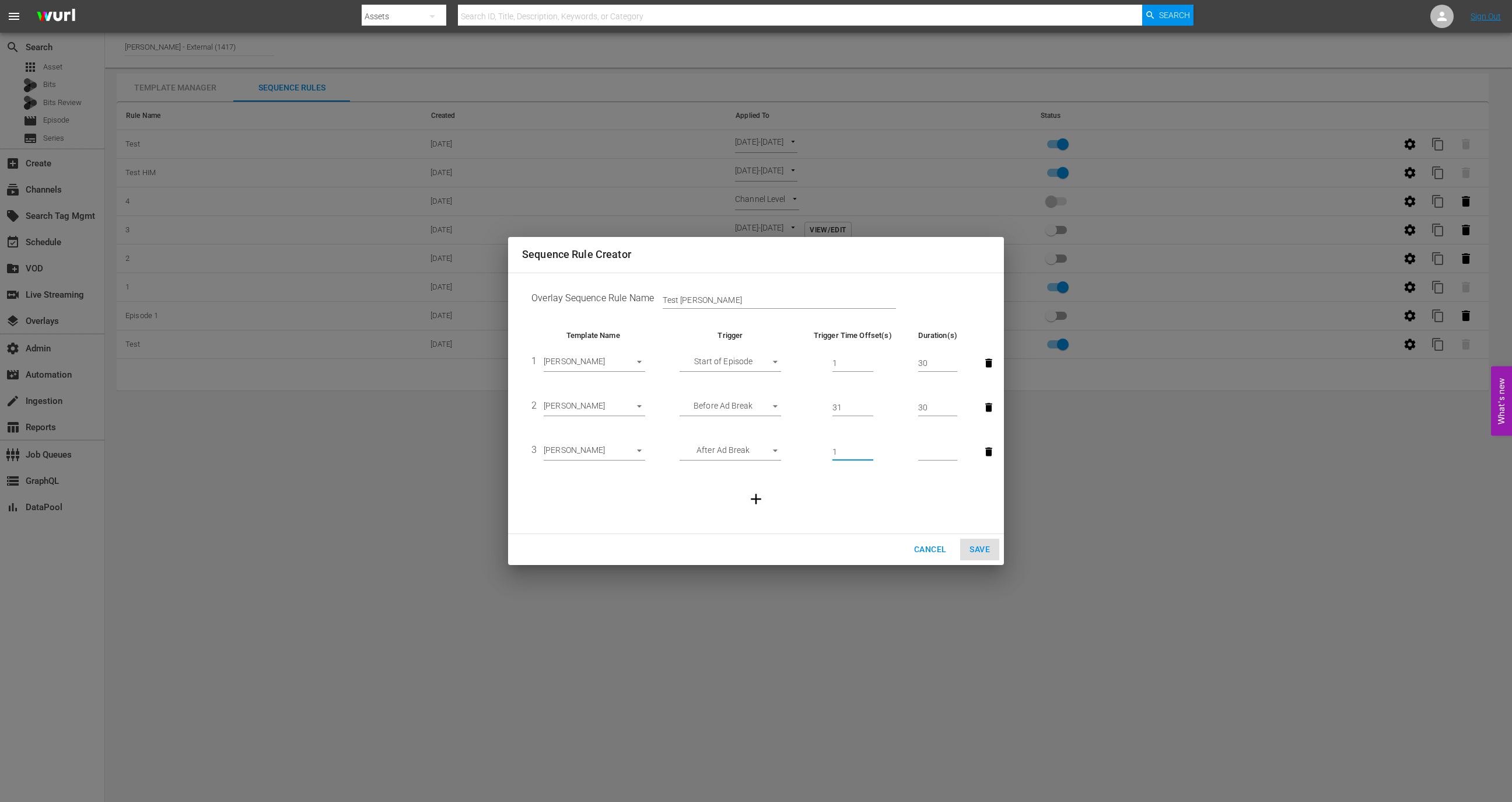
type input "1"
type input "30"
click at [777, 488] on td at bounding box center [756, 499] width 468 height 50
click at [755, 497] on icon "button" at bounding box center [756, 499] width 10 height 10
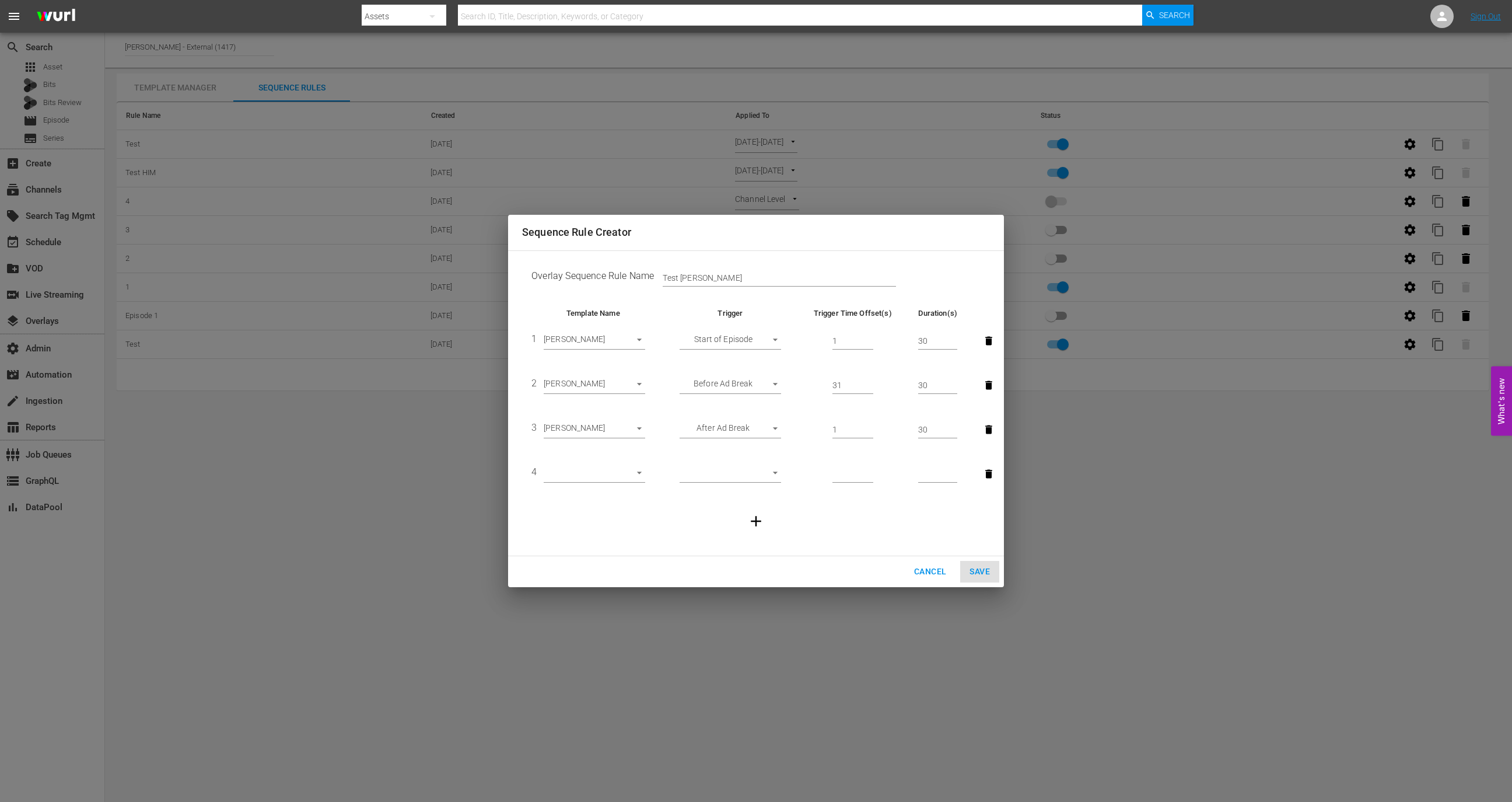
click at [608, 464] on td "4 ​" at bounding box center [593, 473] width 143 height 44
click at [608, 467] on body "menu Search By Assets Search ID, Title, Description, Keywords, or Category Sear…" at bounding box center [756, 401] width 1512 height 802
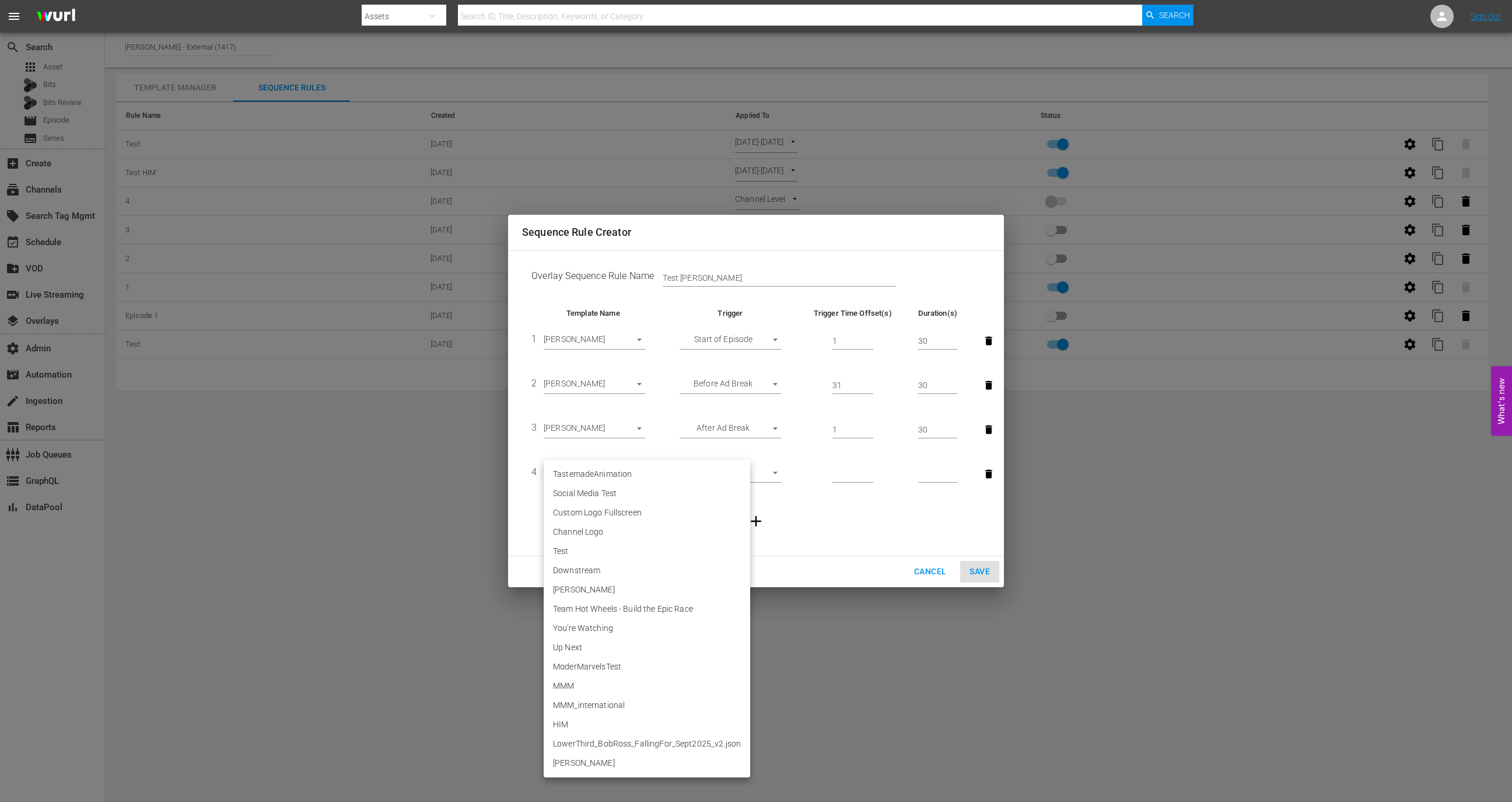
click at [586, 757] on li "Ellie" at bounding box center [647, 762] width 207 height 19
type input "30610"
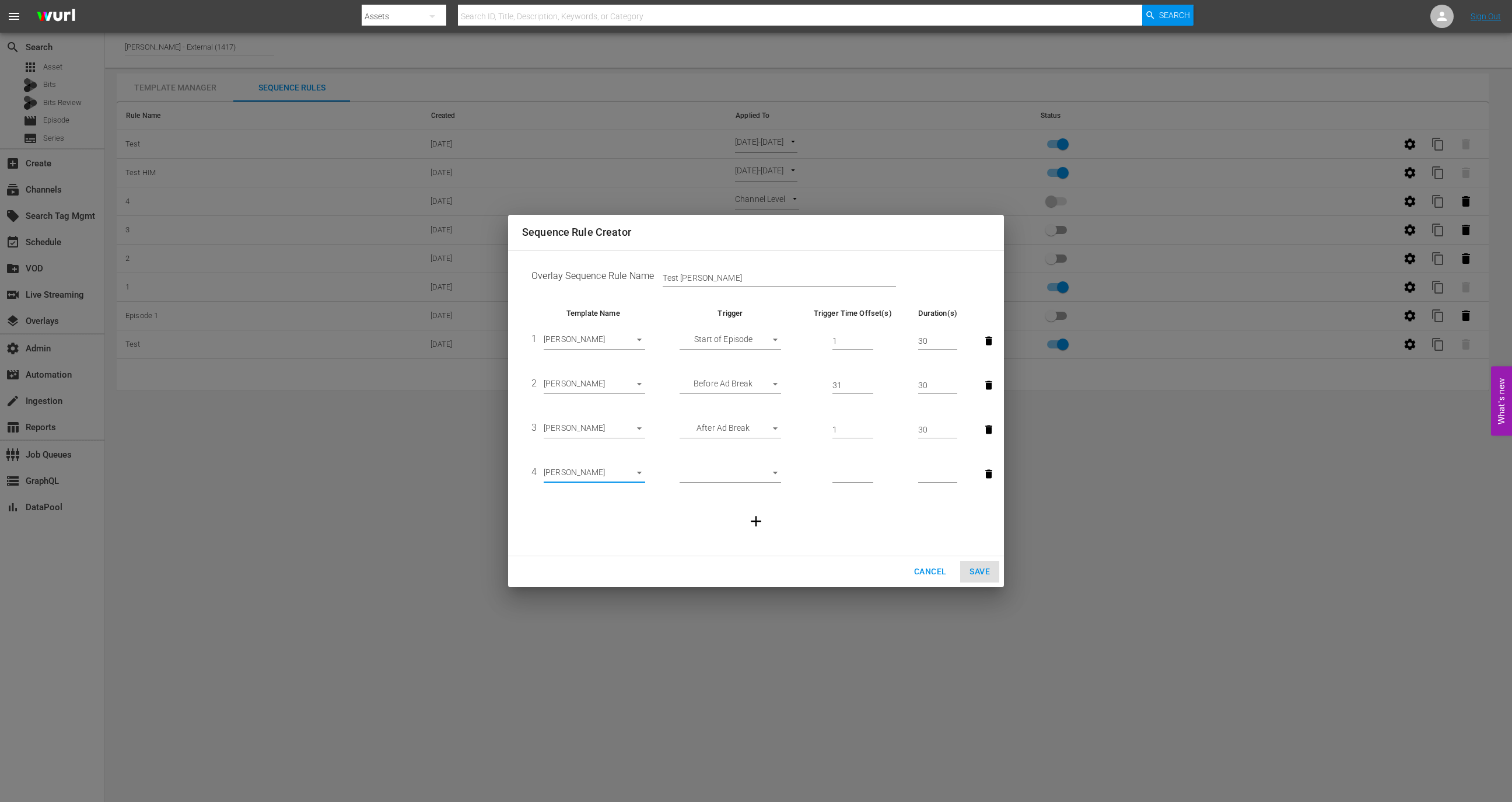
click at [731, 475] on body "menu Search By Assets Search ID, Title, Description, Keywords, or Category Sear…" at bounding box center [756, 401] width 1512 height 802
click at [725, 535] on li "Before Episode End" at bounding box center [730, 532] width 102 height 19
type input "END_OF_EPISODE"
click at [836, 476] on input "number" at bounding box center [853, 474] width 41 height 18
type input "31"
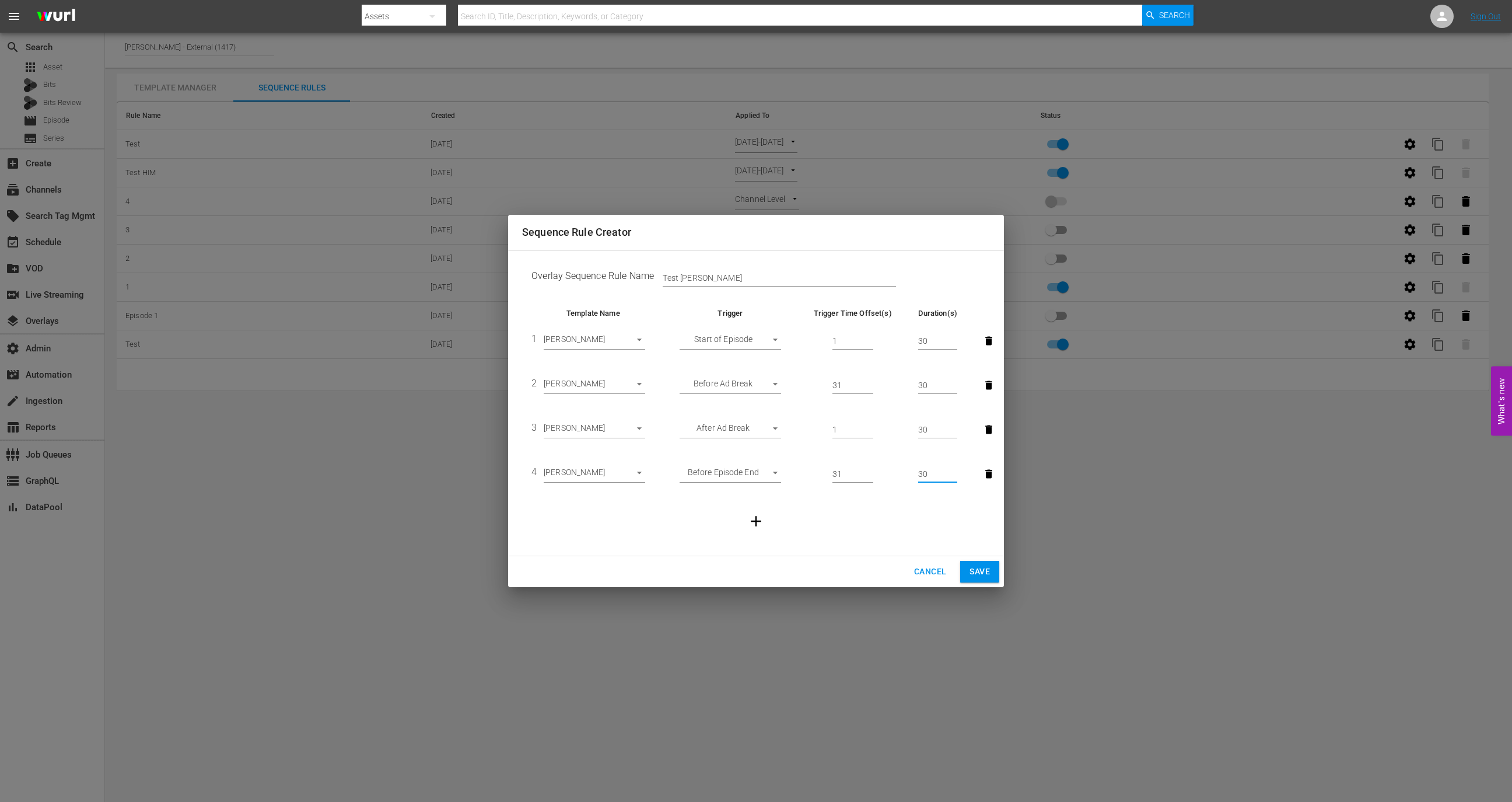
type input "30"
click at [980, 574] on span "Save" at bounding box center [979, 571] width 20 height 15
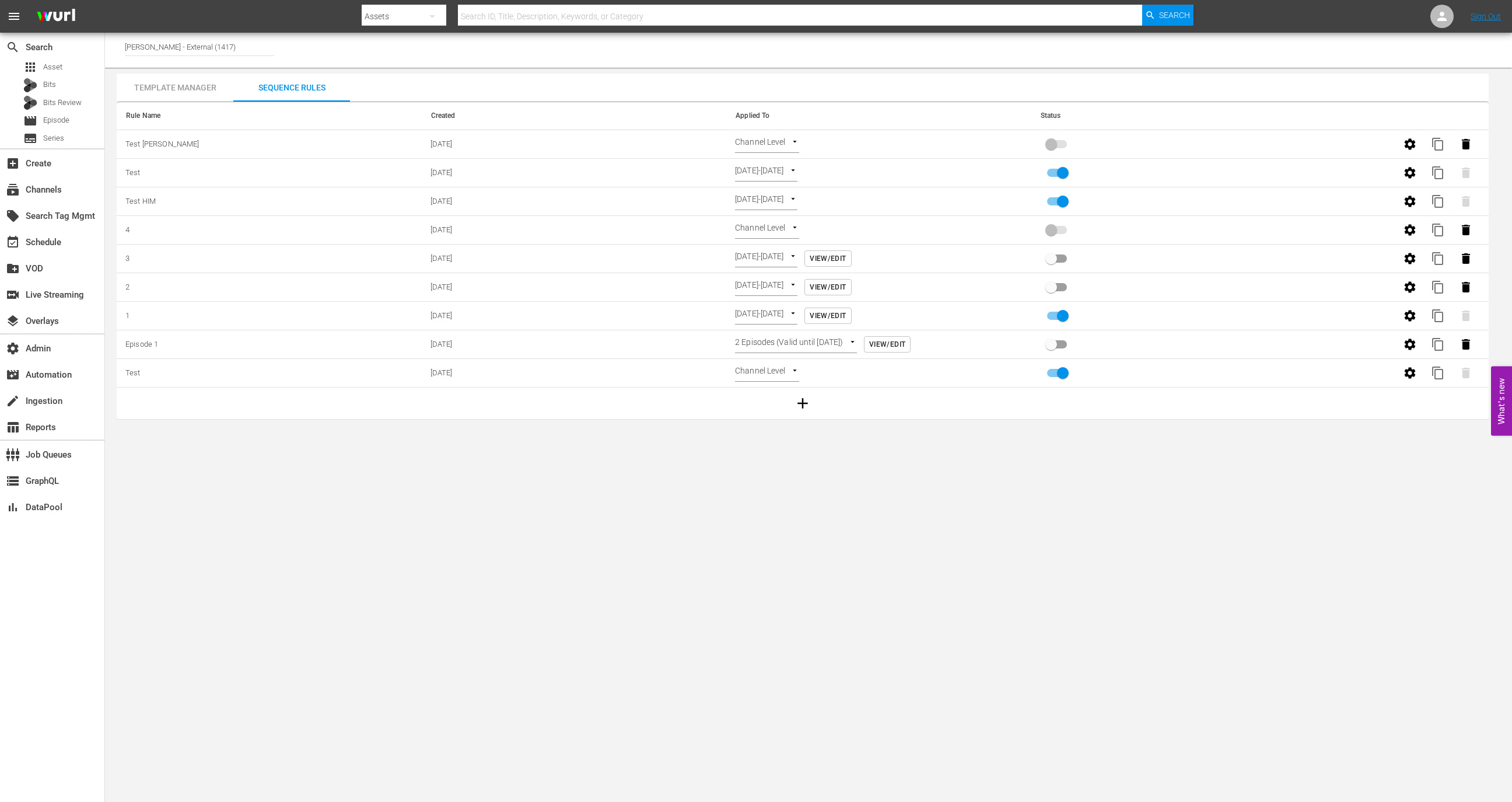
click at [1062, 143] on span at bounding box center [1057, 144] width 20 height 8
click at [779, 141] on body "menu Search By Assets Search ID, Title, Description, Keywords, or Category Sear…" at bounding box center [756, 401] width 1512 height 802
click at [770, 166] on li "Select Date" at bounding box center [770, 163] width 70 height 19
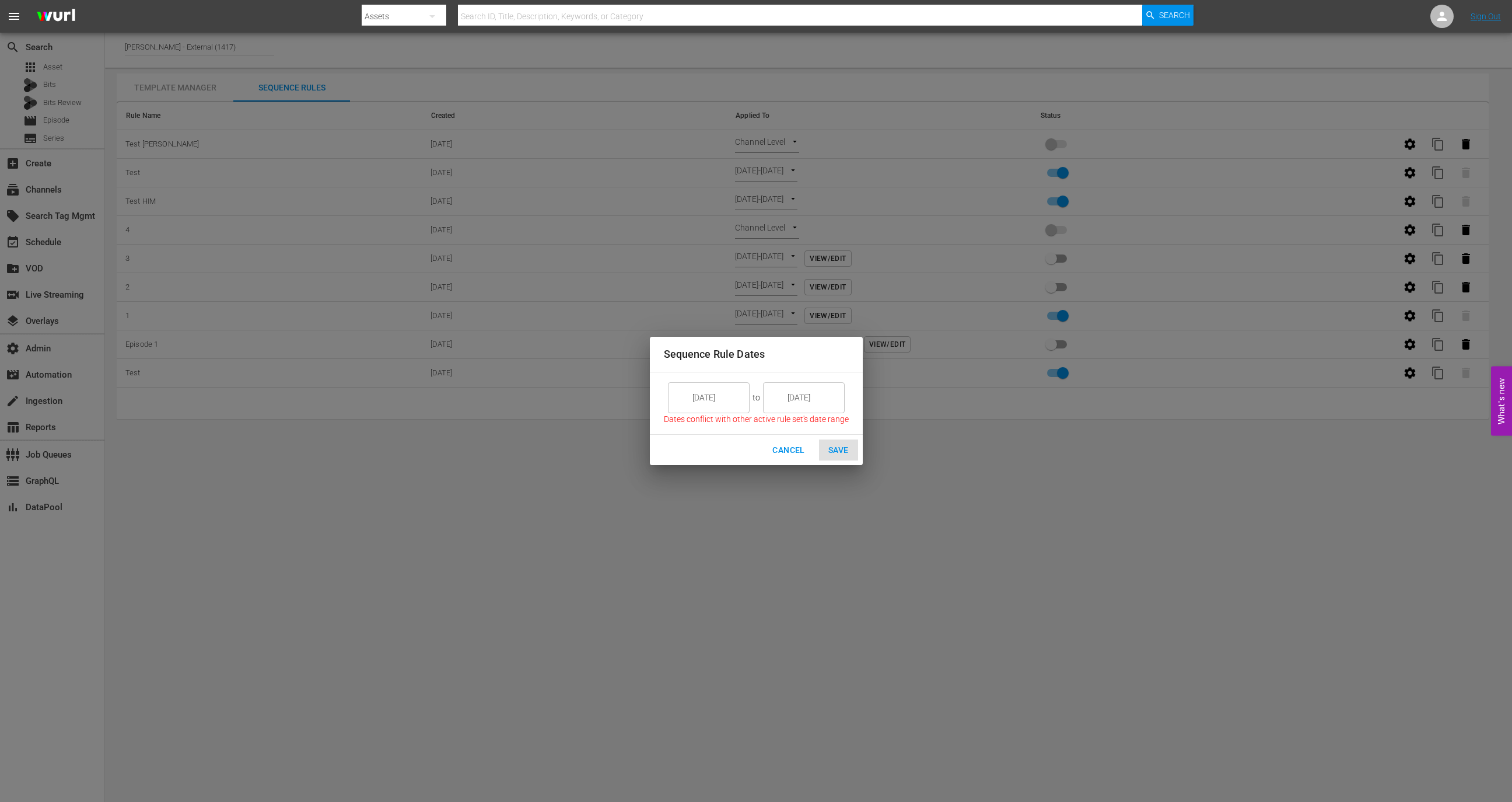
click at [813, 386] on input "9/22/25" at bounding box center [812, 398] width 65 height 32
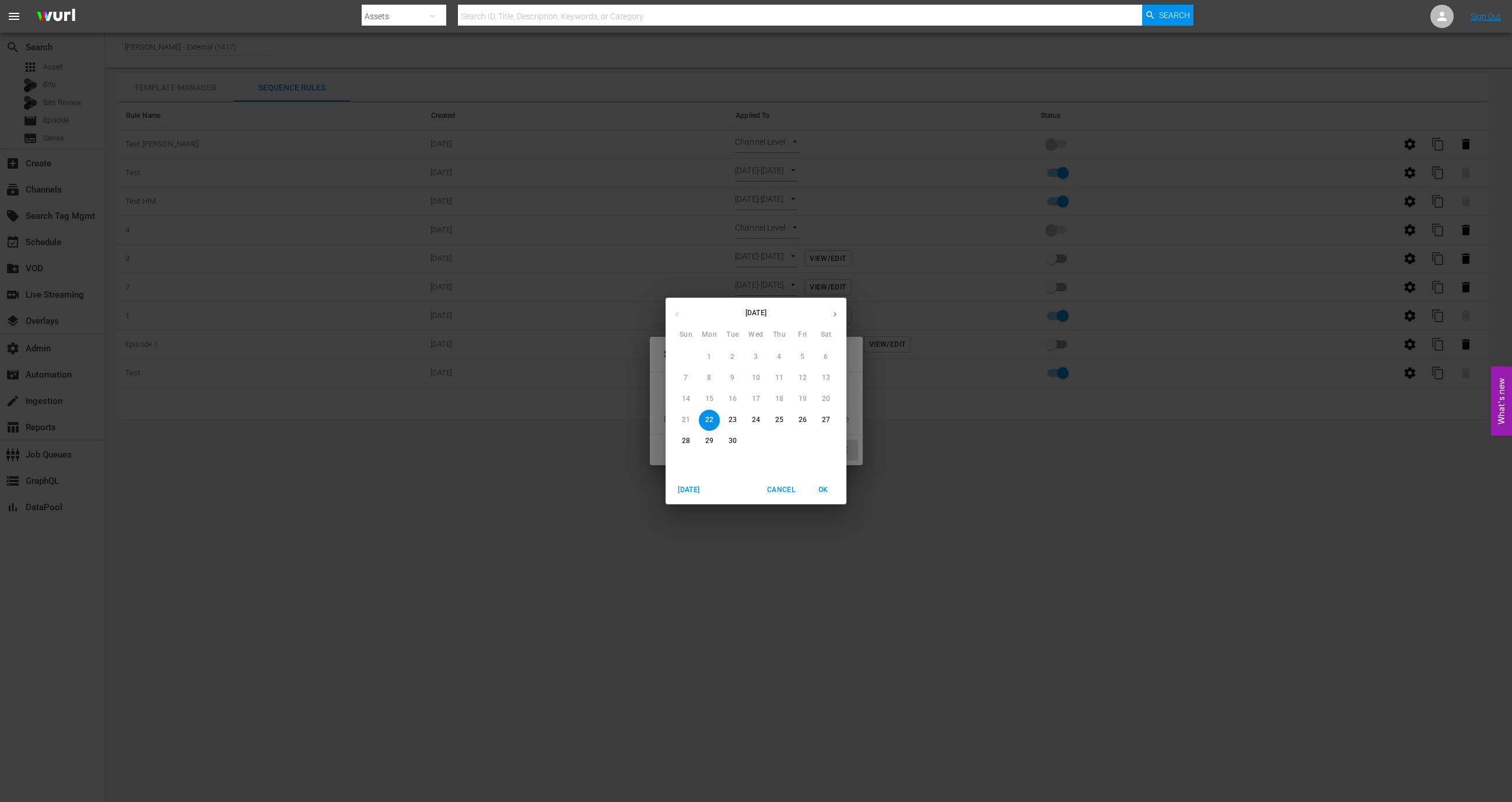
click at [809, 419] on span "26" at bounding box center [802, 420] width 21 height 10
type input "9/26/25"
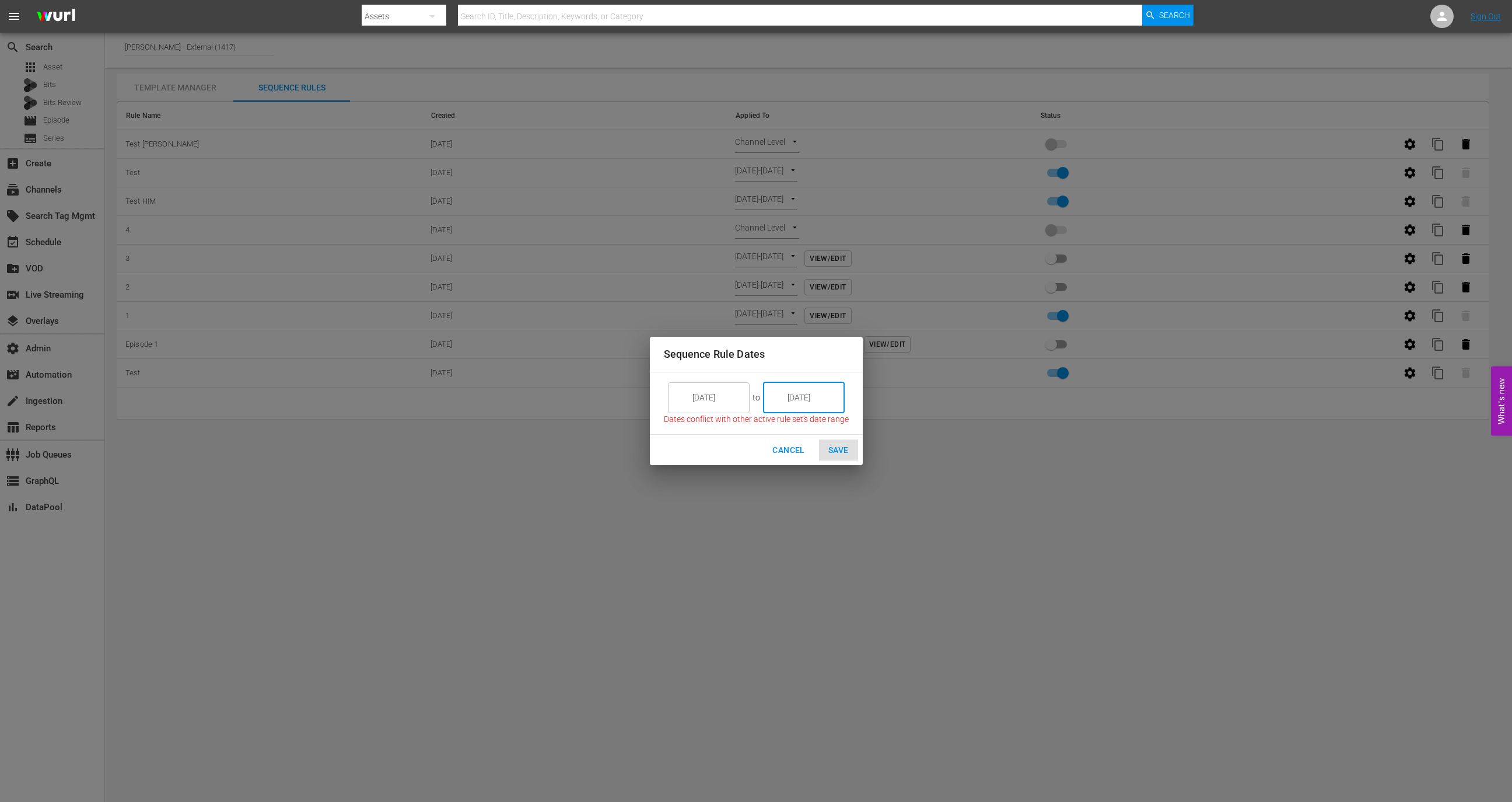
click at [717, 390] on input "9/22/25" at bounding box center [717, 398] width 65 height 32
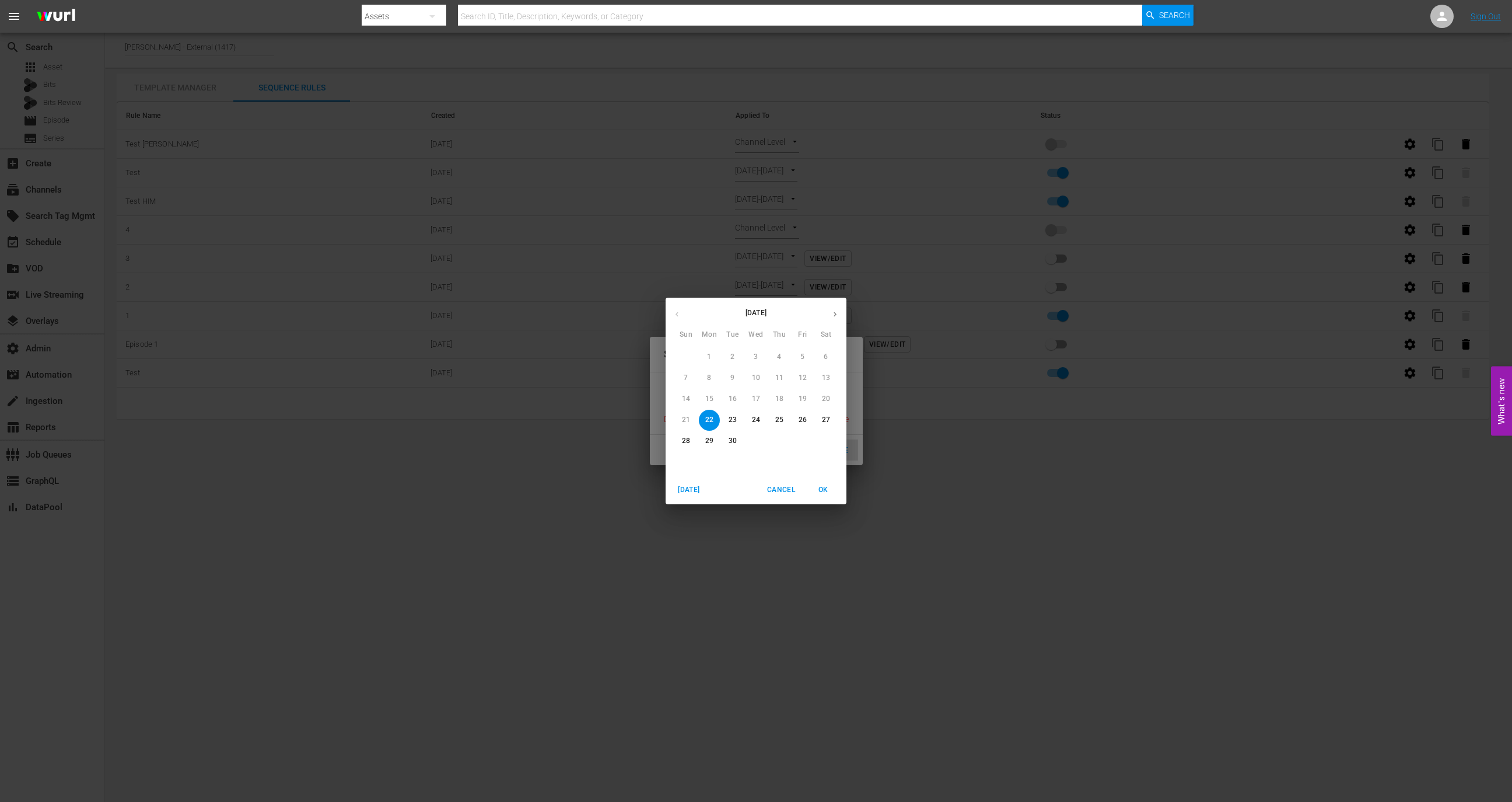
click at [711, 422] on p "22" at bounding box center [709, 420] width 8 height 10
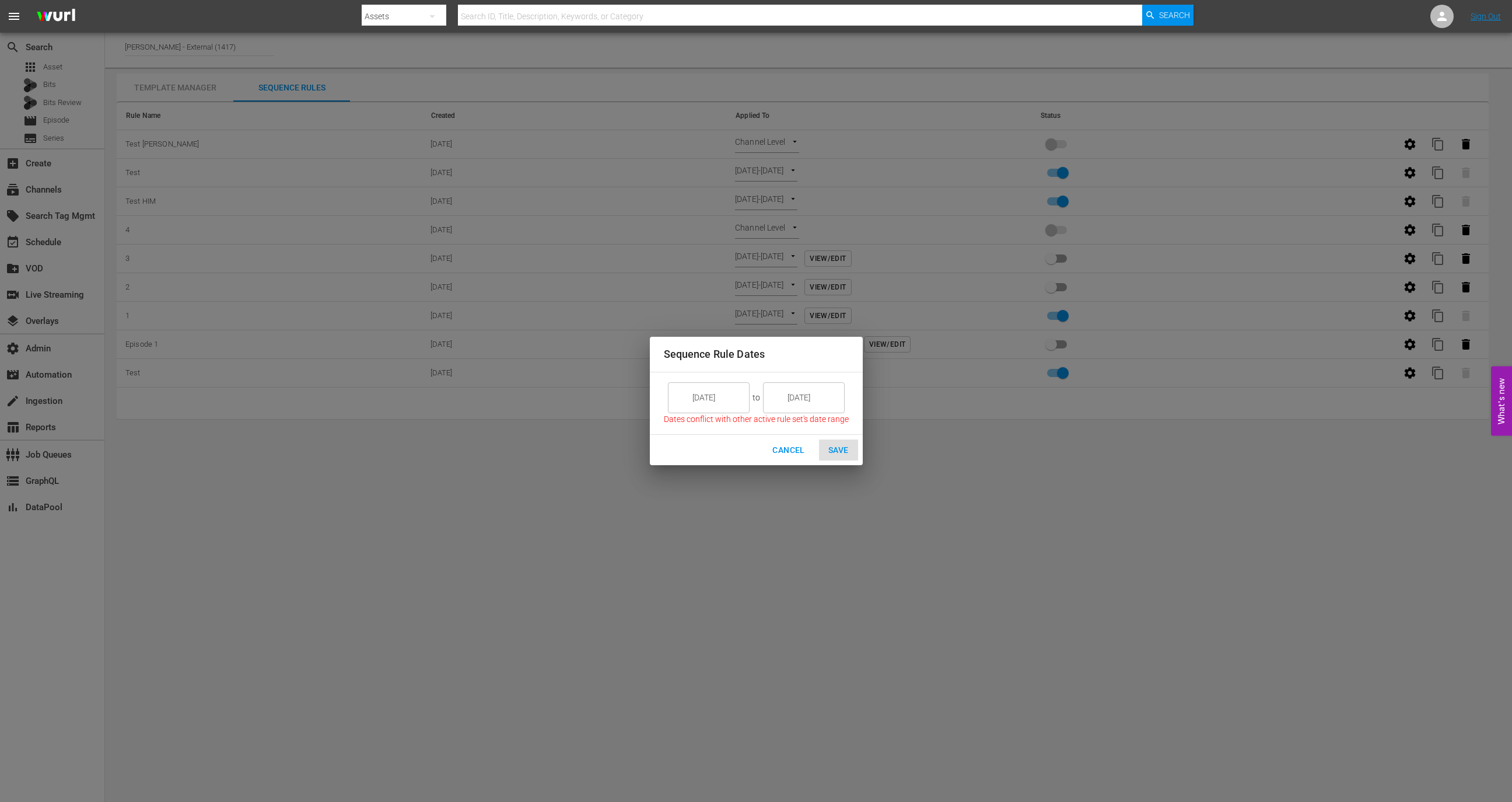
click at [839, 454] on div "Cancel Save" at bounding box center [757, 450] width 213 height 31
click at [783, 451] on span "Cancel" at bounding box center [788, 450] width 32 height 15
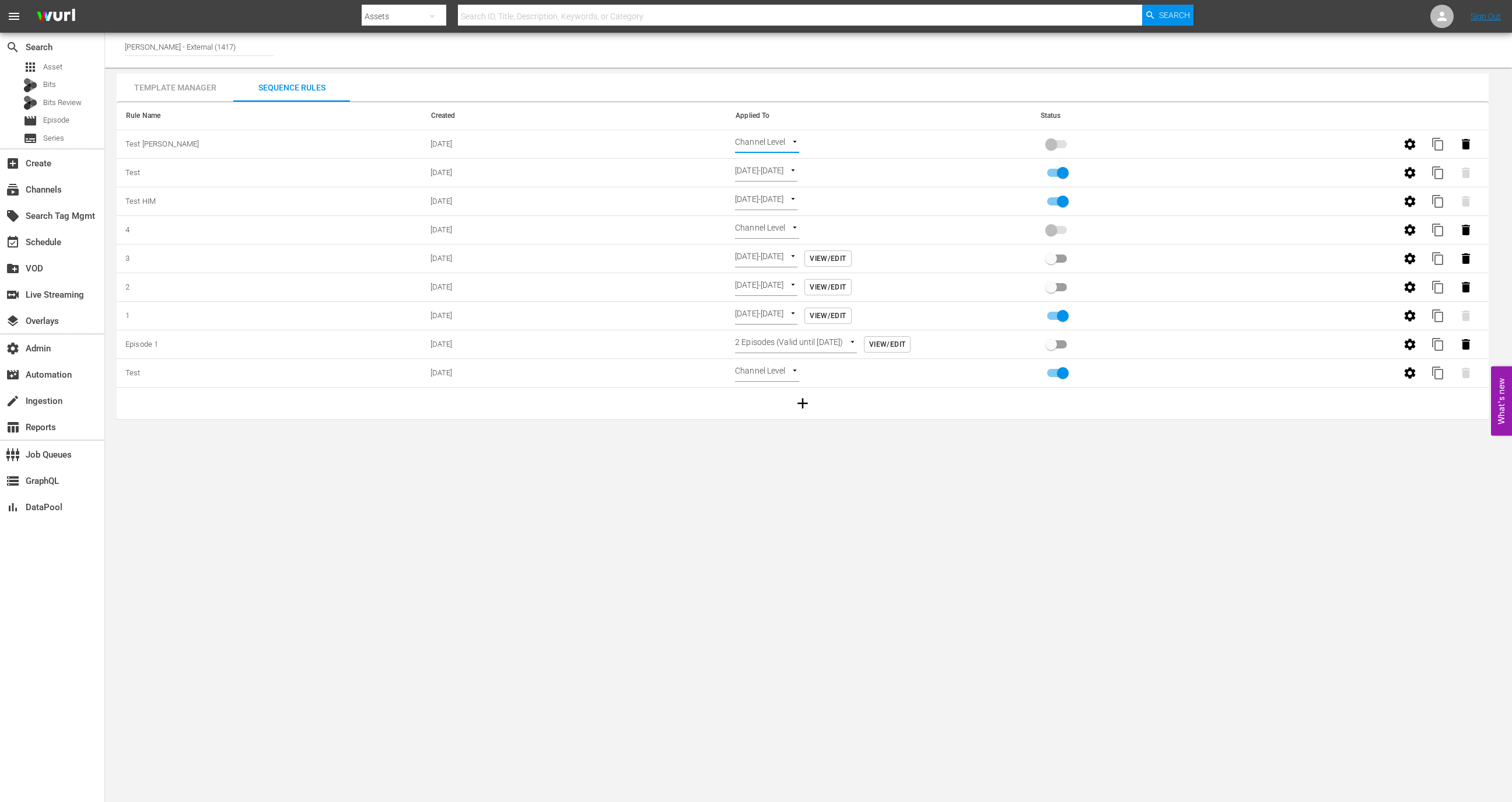
click at [1060, 204] on input "primary checkbox" at bounding box center [1062, 204] width 67 height 22
checkbox input "false"
click at [771, 130] on td "Channel Level CHANNEL_LEVEL" at bounding box center [878, 144] width 305 height 29
click at [771, 140] on body "menu Search By Assets Search ID, Title, Description, Keywords, or Category Sear…" at bounding box center [756, 401] width 1512 height 802
click at [780, 168] on li "Select Date" at bounding box center [770, 163] width 70 height 19
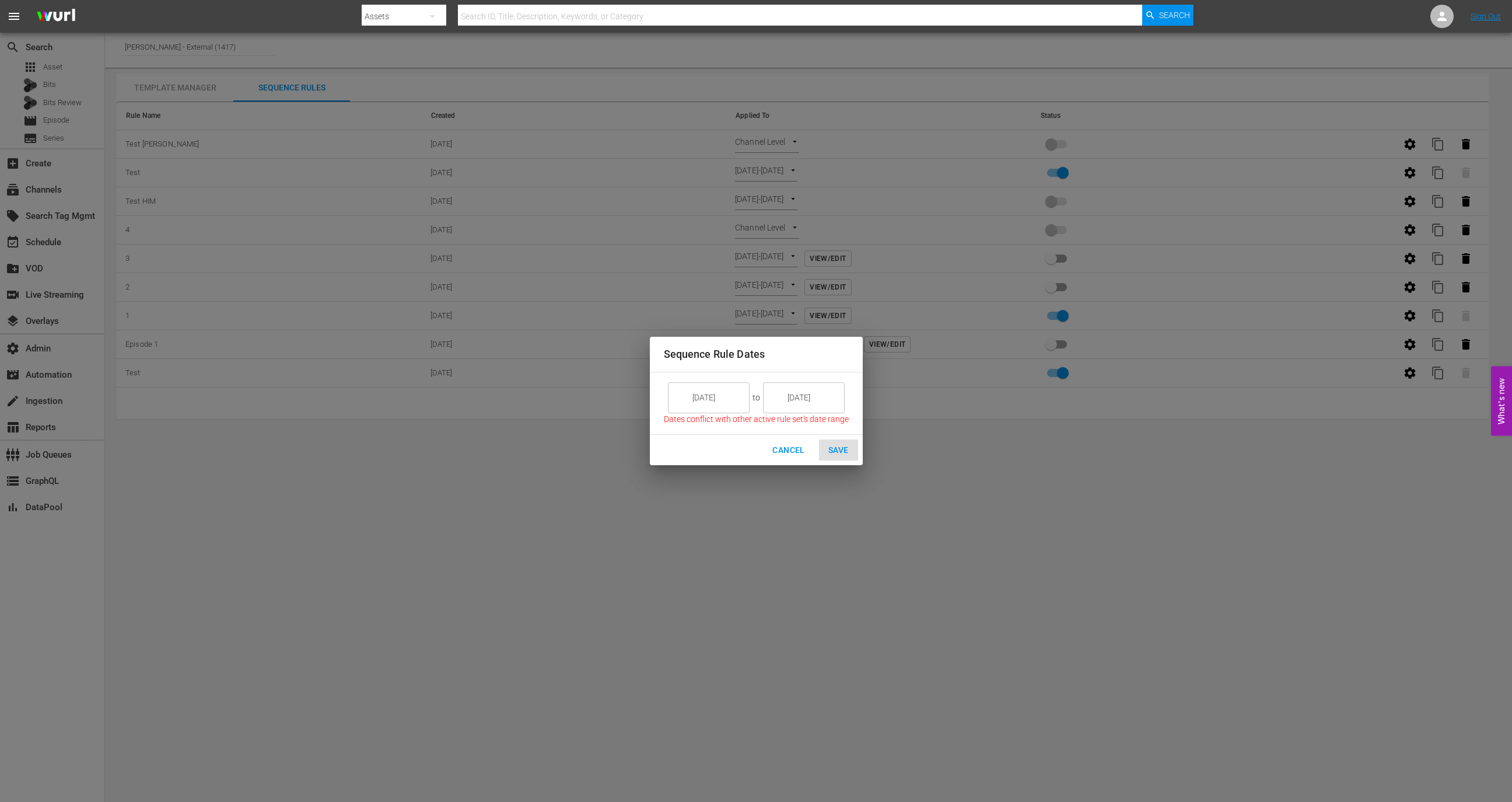
click at [834, 452] on div "Cancel Save" at bounding box center [757, 450] width 213 height 31
click at [790, 448] on span "Cancel" at bounding box center [788, 450] width 32 height 15
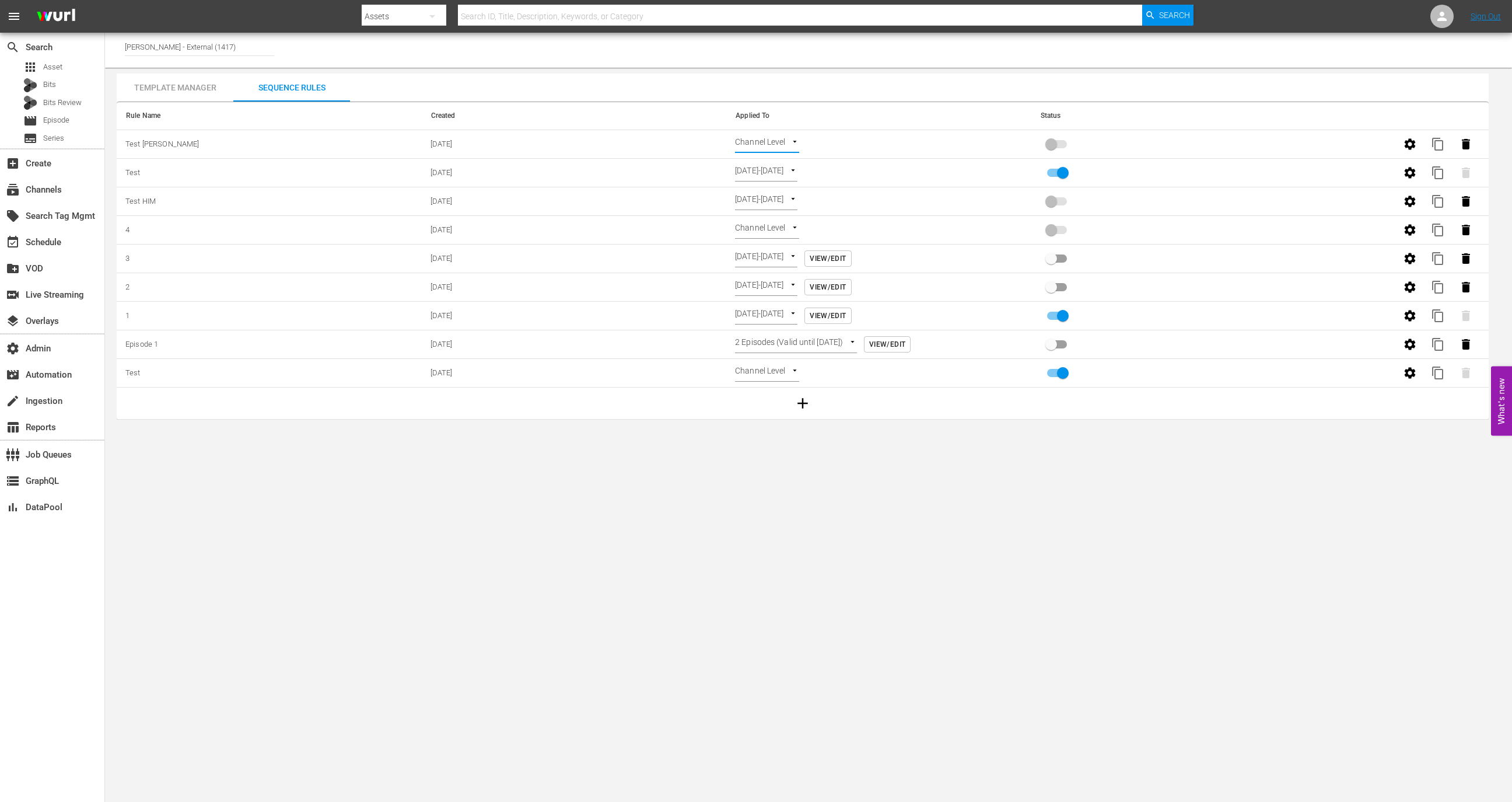
click at [1041, 182] on input "primary checkbox" at bounding box center [1062, 175] width 67 height 22
click at [1056, 174] on input "primary checkbox" at bounding box center [1051, 175] width 67 height 22
click at [1059, 169] on input "primary checkbox" at bounding box center [1062, 175] width 67 height 22
checkbox input "false"
click at [771, 141] on body "menu Search By Assets Search ID, Title, Description, Keywords, or Category Sear…" at bounding box center [756, 401] width 1512 height 802
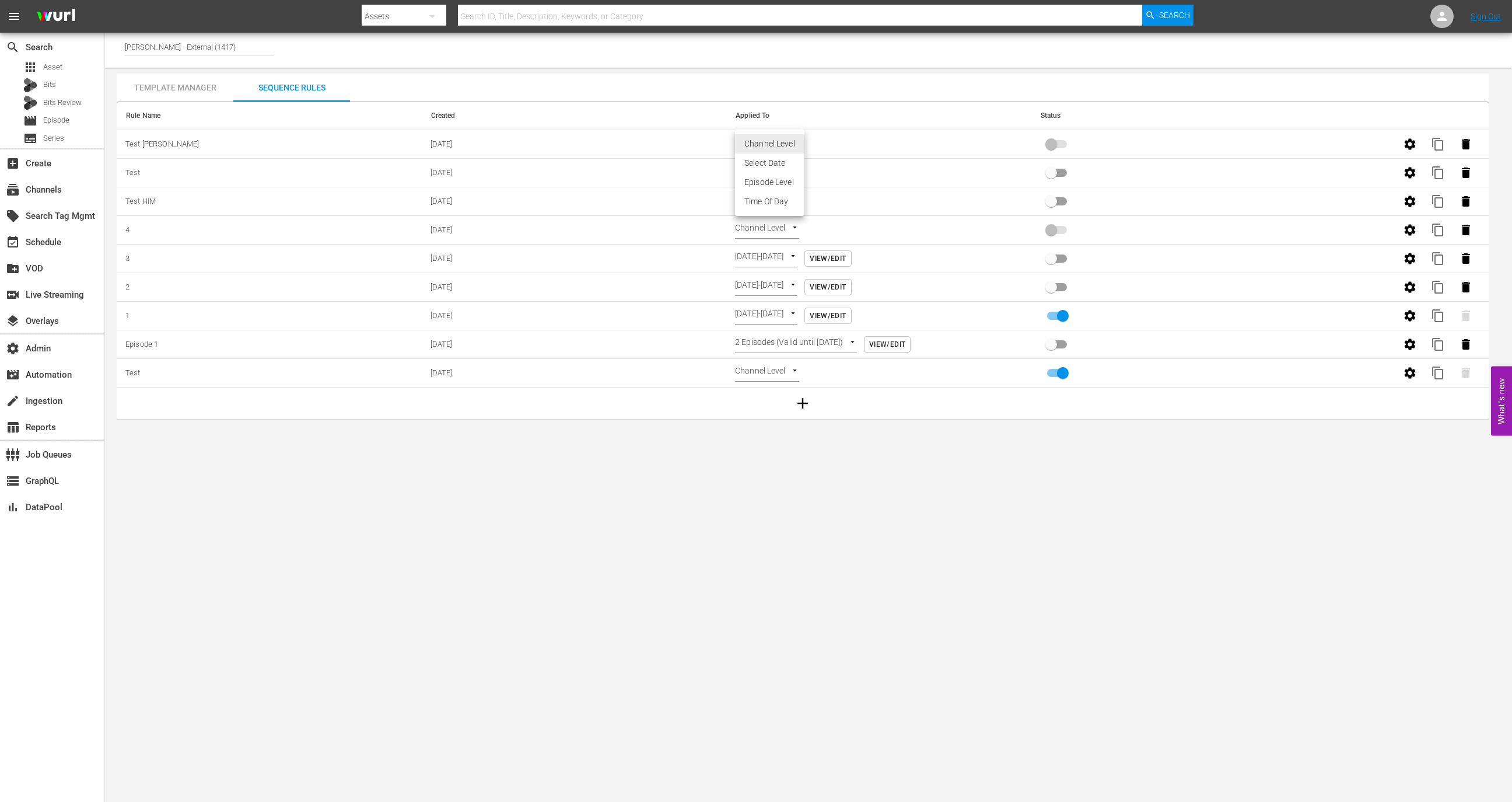
click at [769, 170] on li "Select Date" at bounding box center [770, 163] width 70 height 19
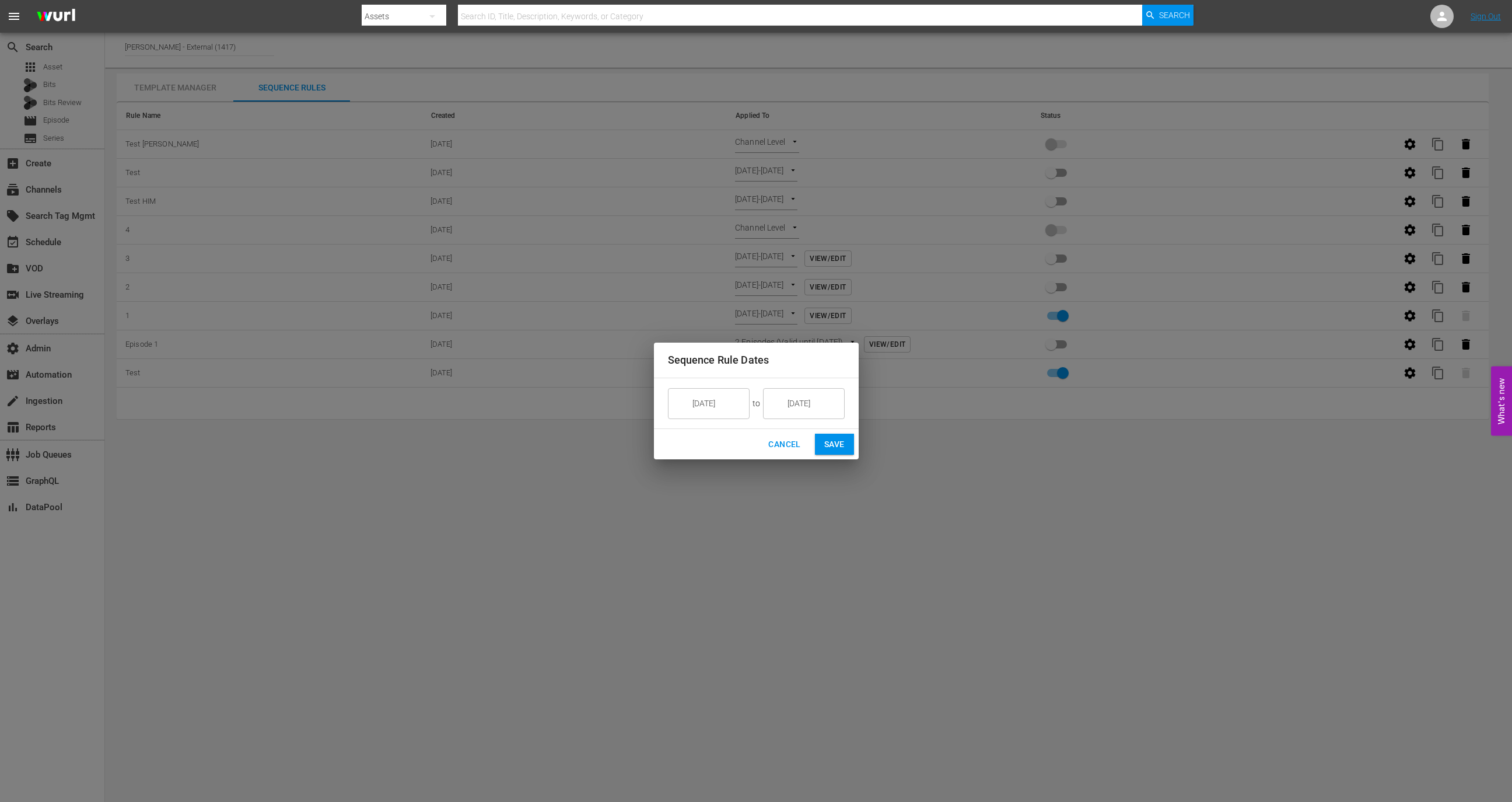
click at [830, 441] on span "Save" at bounding box center [834, 444] width 20 height 15
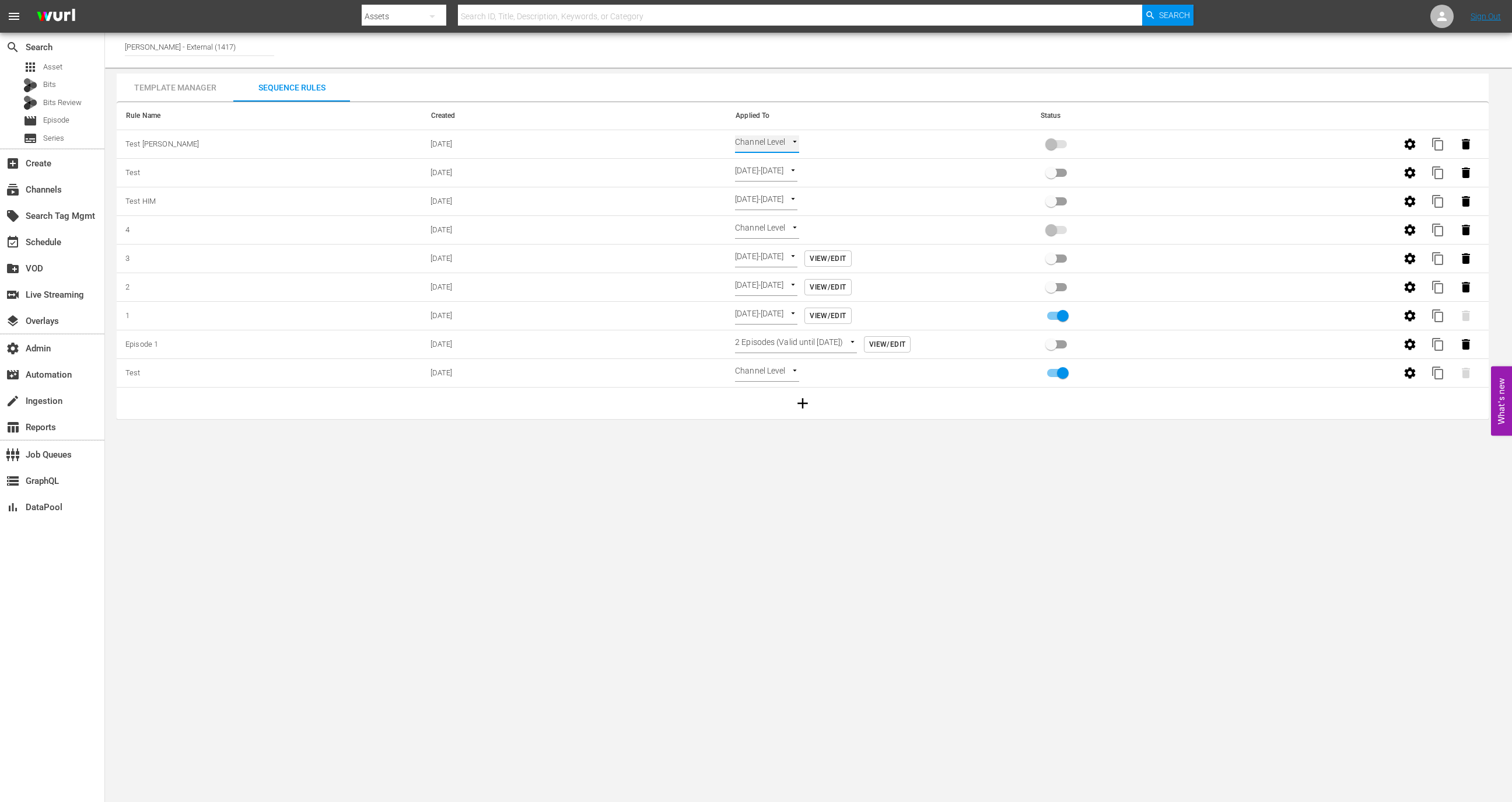
type input "SELECT_DATE"
click at [1060, 143] on input "primary checkbox" at bounding box center [1051, 146] width 67 height 22
checkbox input "true"
click at [71, 243] on div "event_available Schedule" at bounding box center [52, 241] width 105 height 23
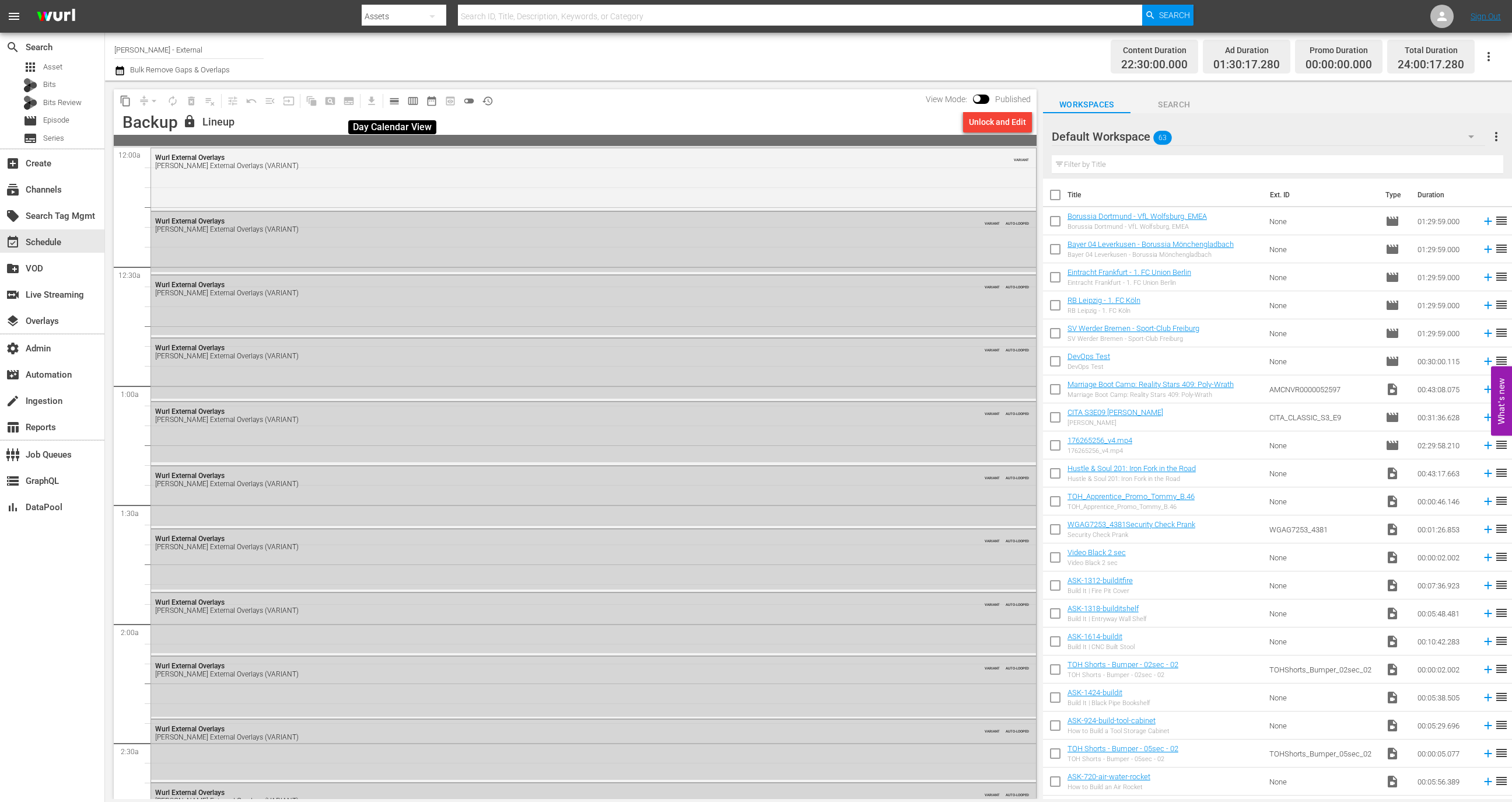
click at [399, 103] on span "calendar_view_day_outlined" at bounding box center [394, 100] width 12 height 12
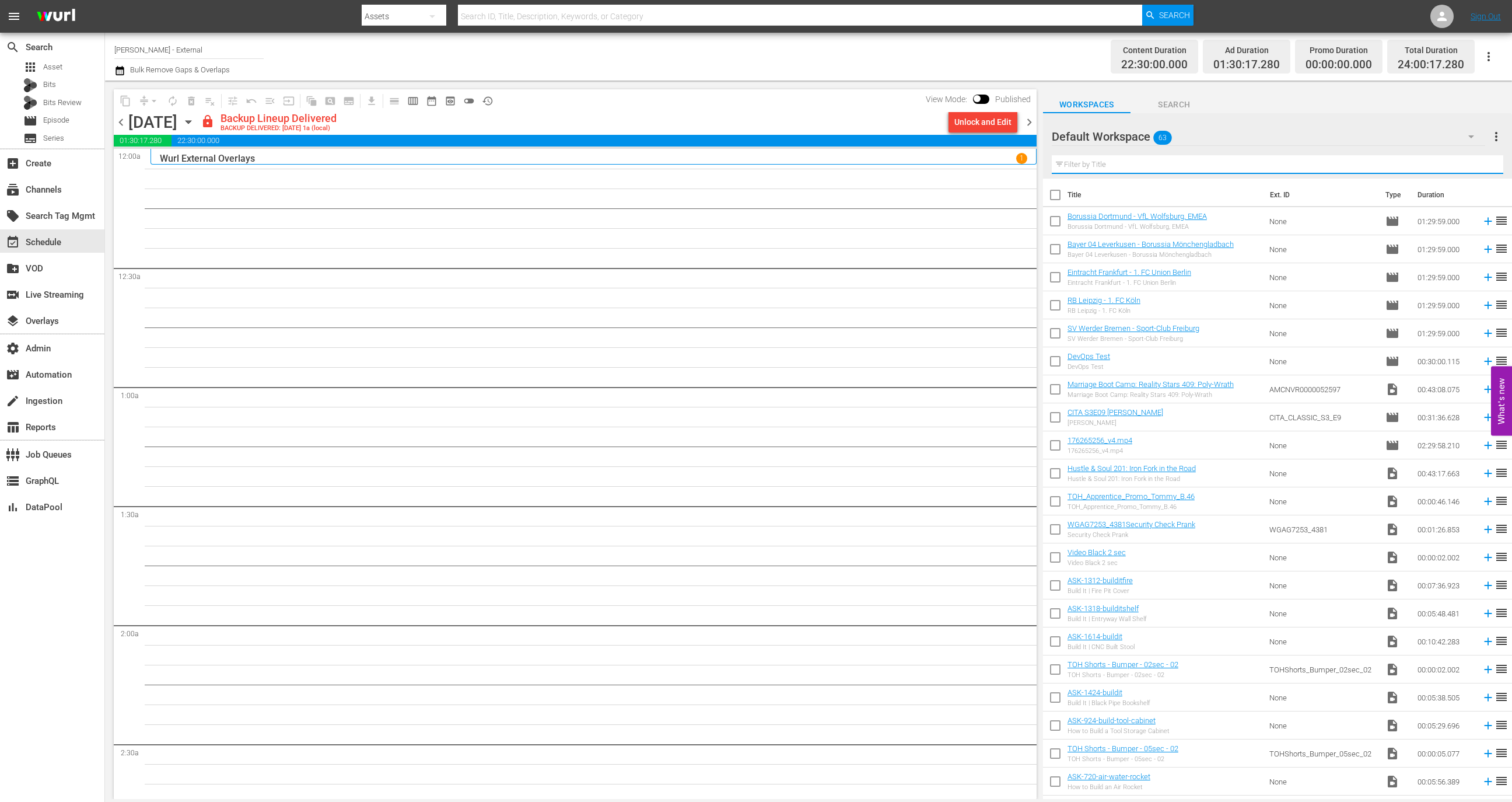
click at [1177, 171] on input "text" at bounding box center [1278, 165] width 451 height 19
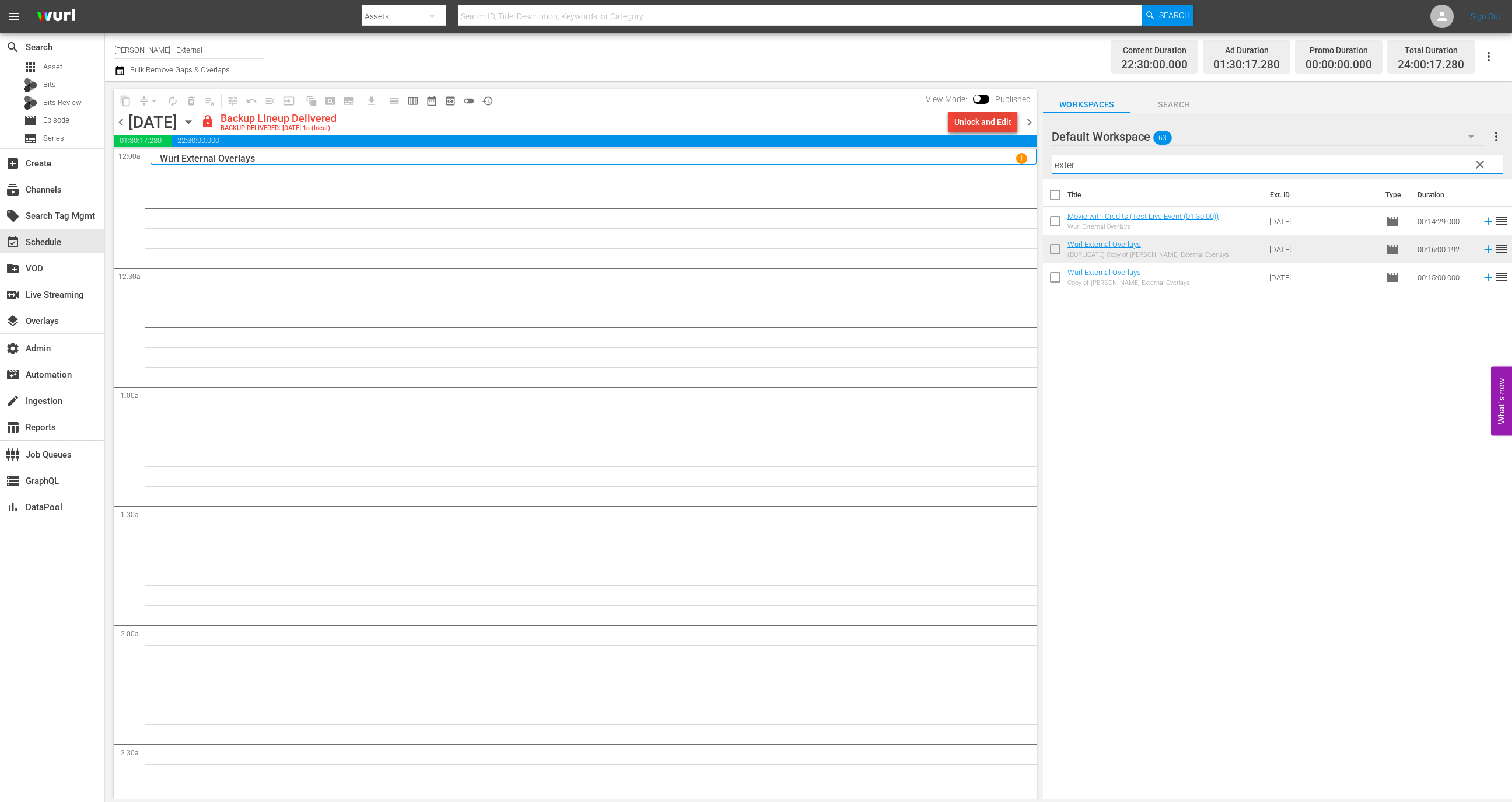
type input "exter"
click at [969, 123] on div "Unlock and Edit" at bounding box center [982, 122] width 57 height 21
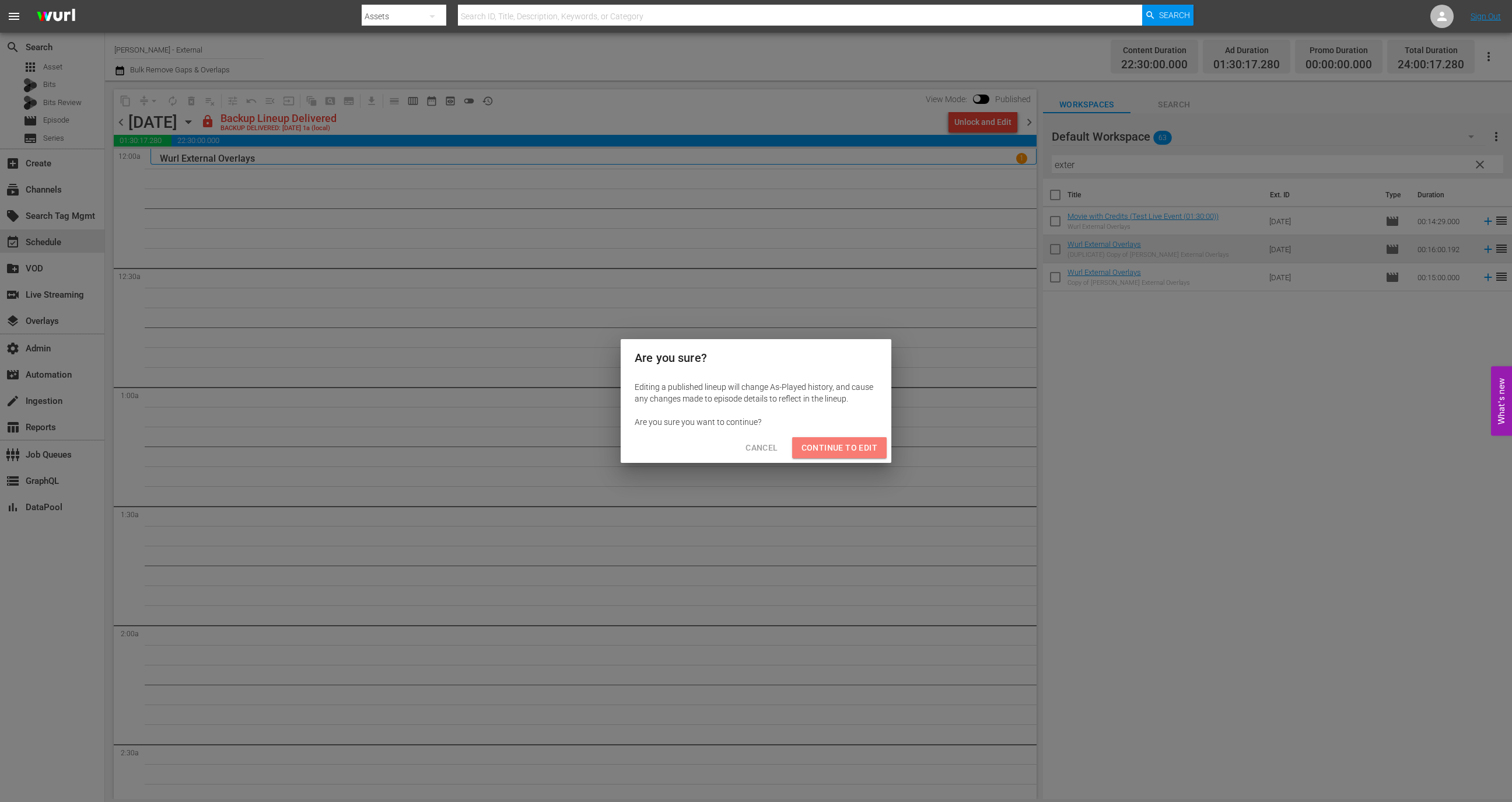
click at [861, 441] on span "Continue to Edit" at bounding box center [840, 448] width 76 height 15
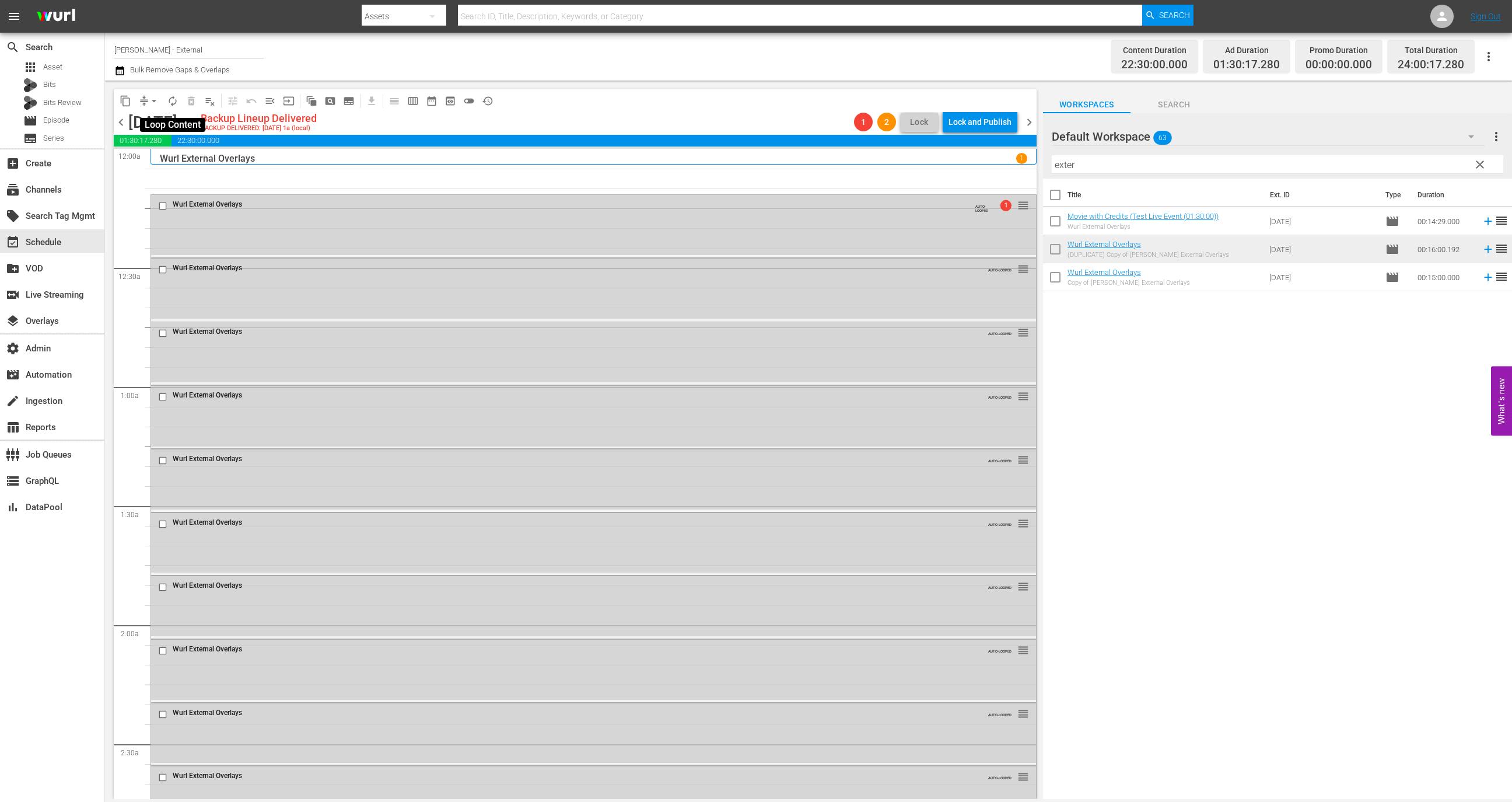
click at [171, 105] on span "autorenew_outlined" at bounding box center [172, 100] width 12 height 12
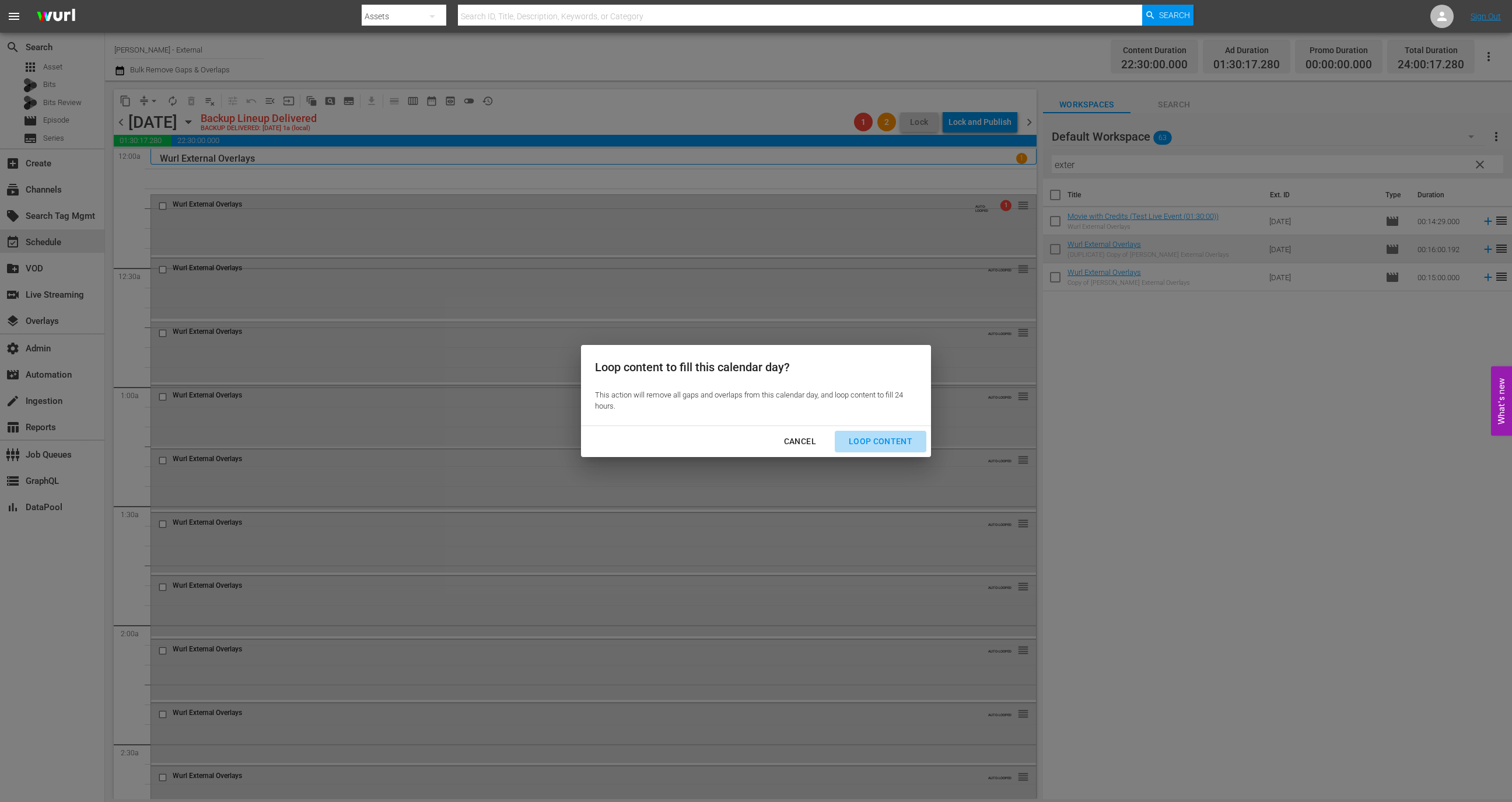
click at [910, 437] on div "Loop Content" at bounding box center [881, 442] width 82 height 15
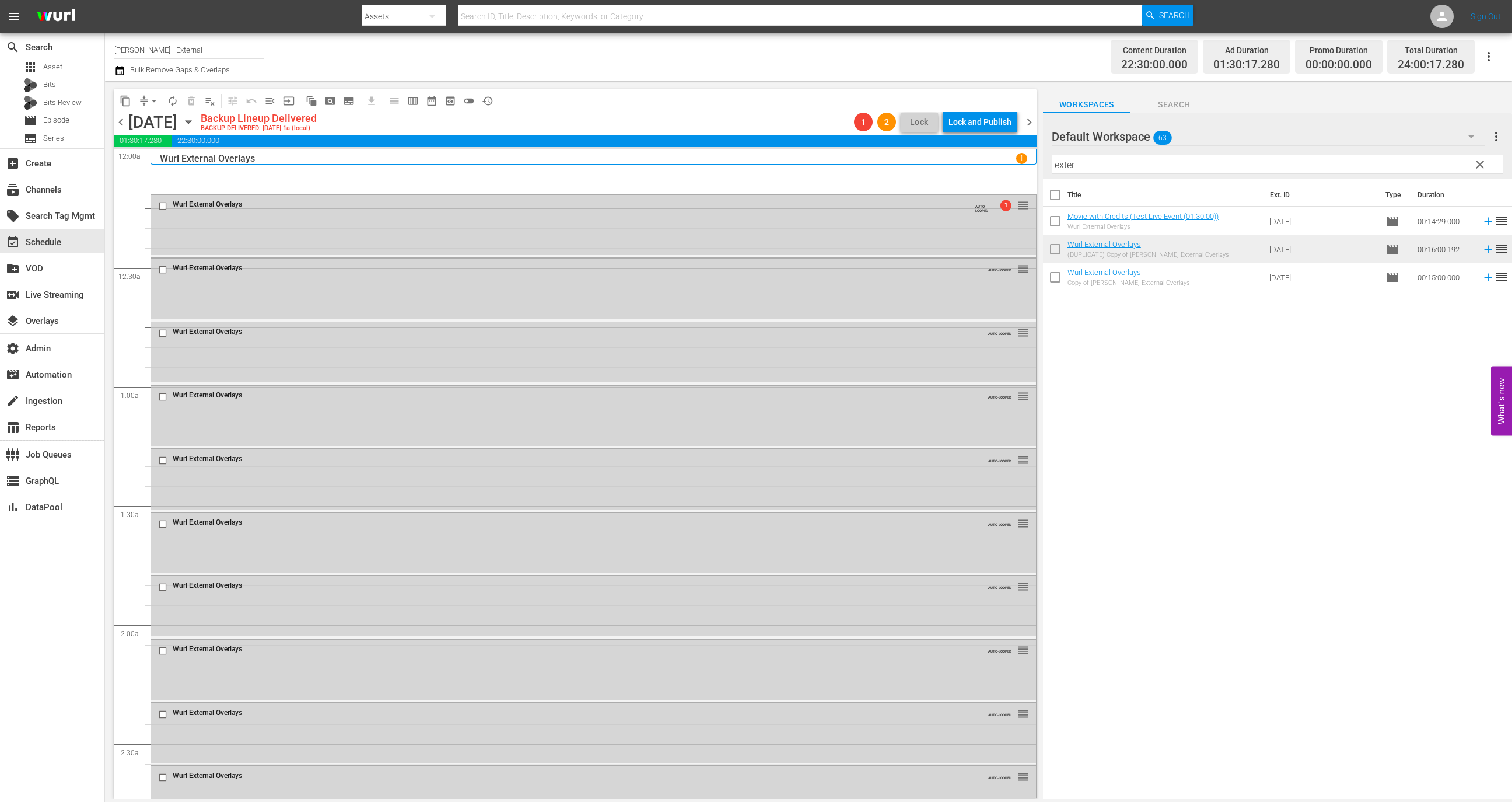
click at [150, 103] on span "arrow_drop_down" at bounding box center [154, 100] width 12 height 12
click at [169, 161] on li "Align to End of Previous Day" at bounding box center [155, 162] width 122 height 19
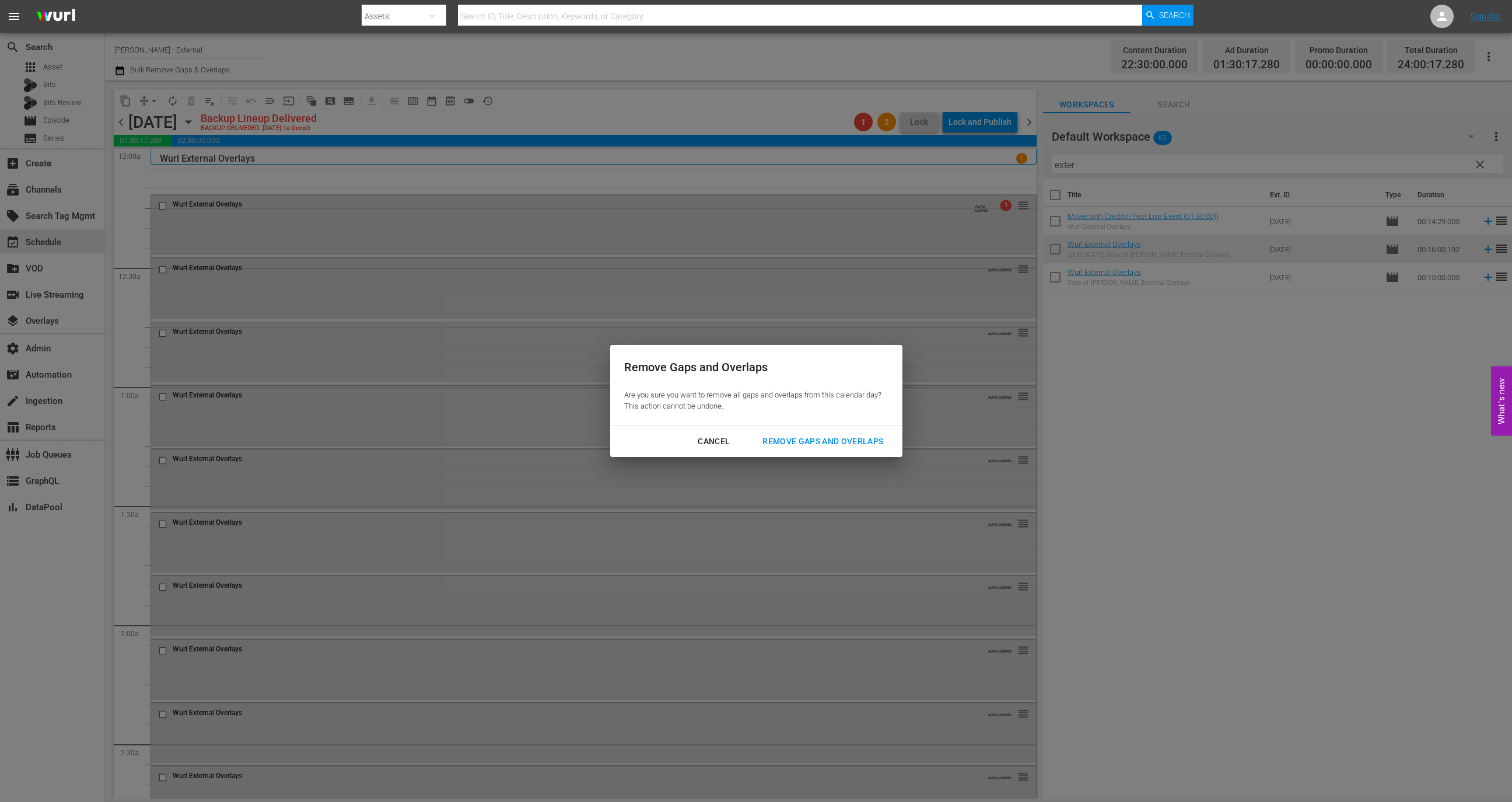
click at [837, 448] on div "Remove Gaps and Overlaps" at bounding box center [823, 442] width 139 height 15
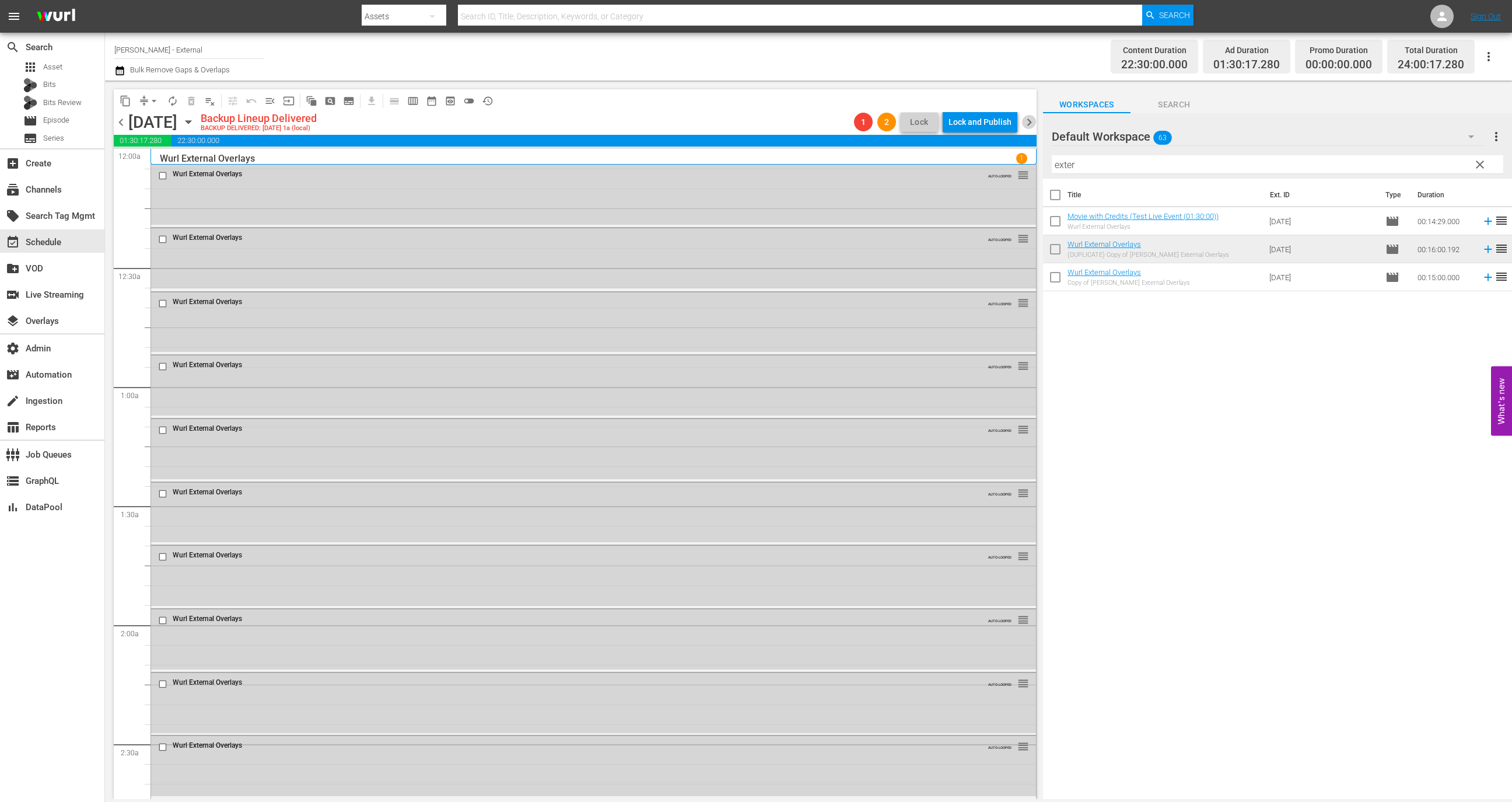
click at [1032, 118] on span "chevron_right" at bounding box center [1029, 122] width 15 height 15
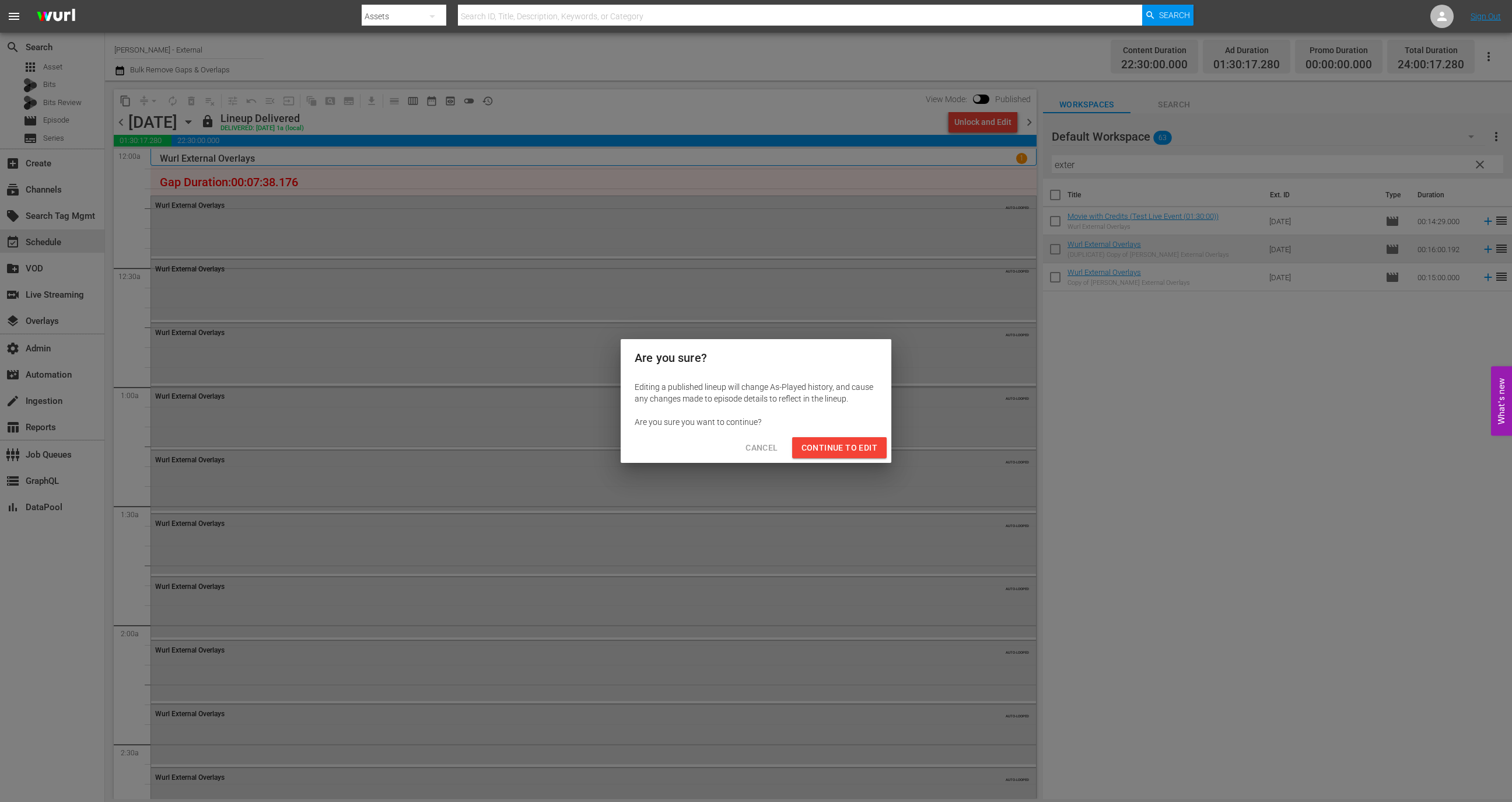
click at [850, 448] on span "Continue to Edit" at bounding box center [840, 448] width 76 height 15
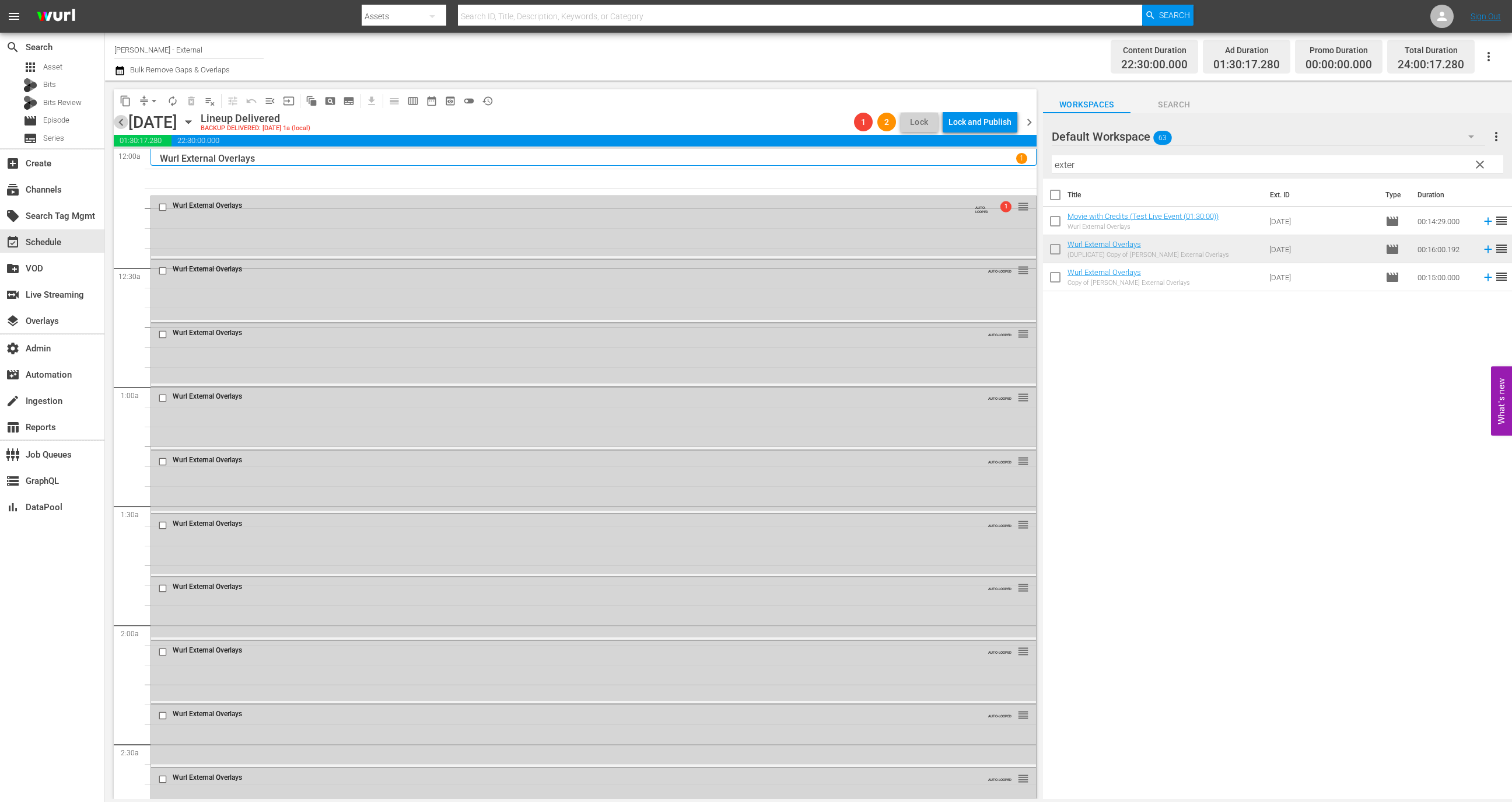
click at [122, 125] on span "chevron_left" at bounding box center [121, 122] width 15 height 15
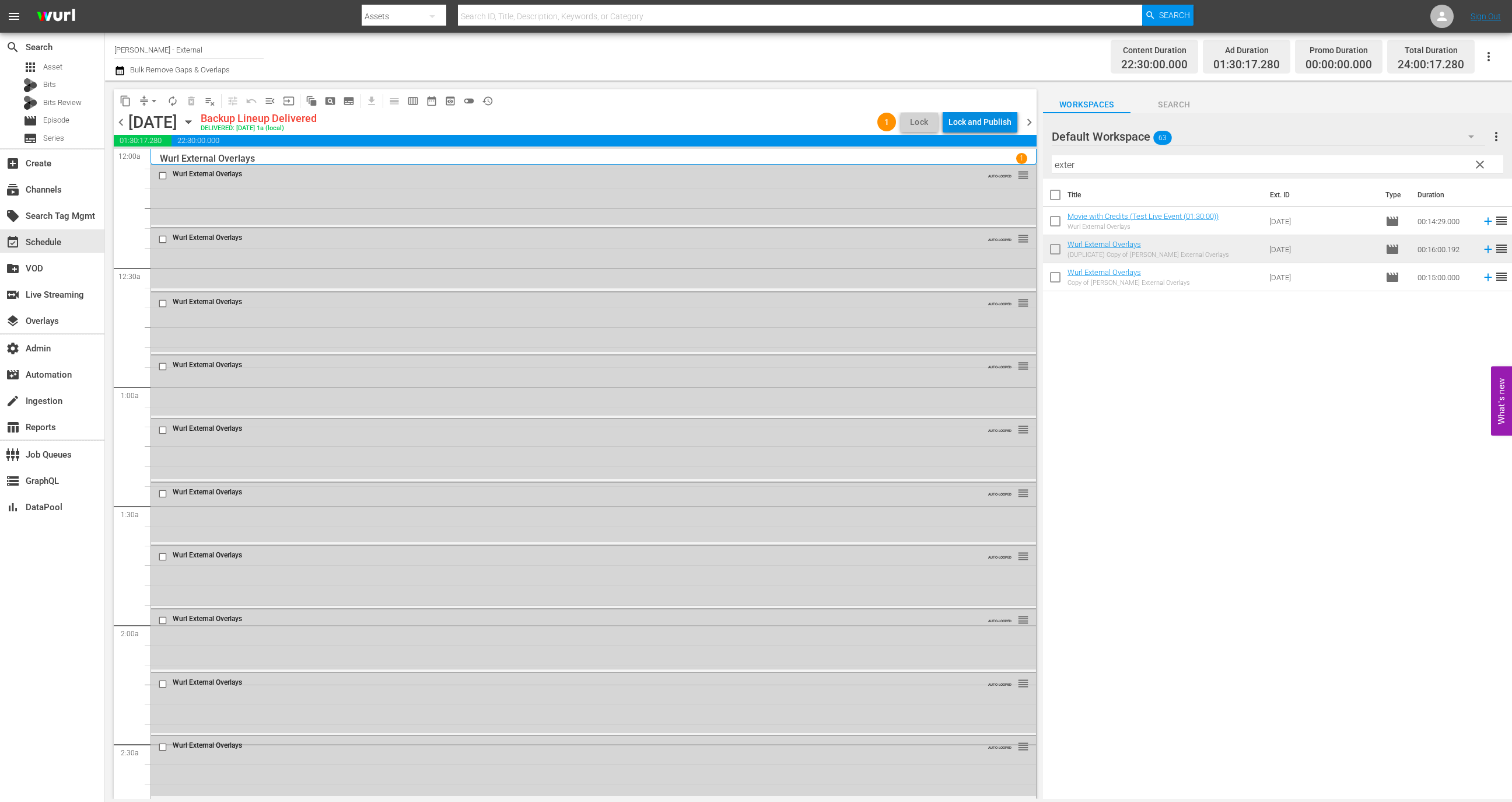
click at [977, 125] on div "Lock and Publish" at bounding box center [980, 122] width 63 height 21
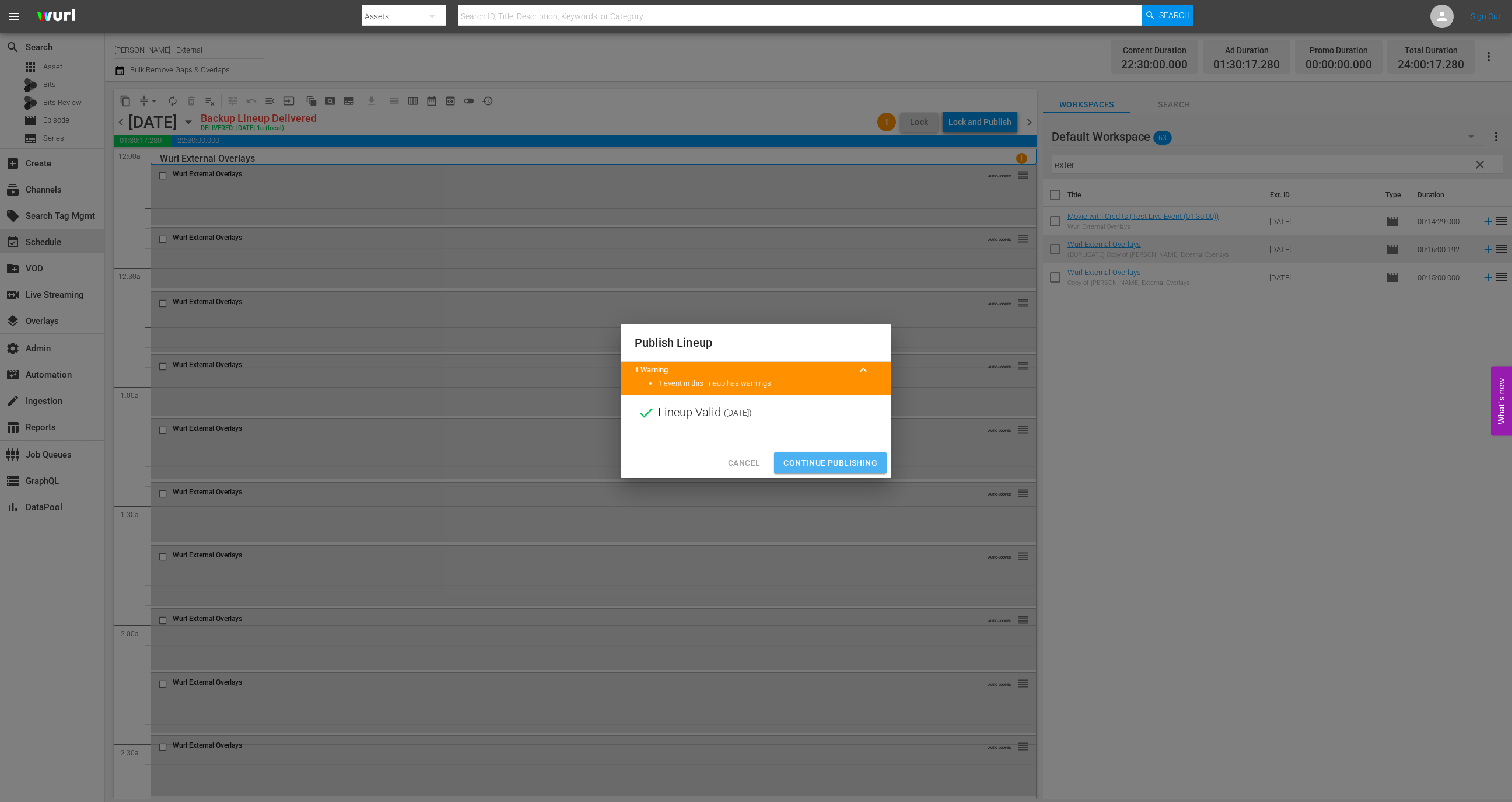
click at [840, 452] on button "Continue Publishing" at bounding box center [831, 462] width 113 height 21
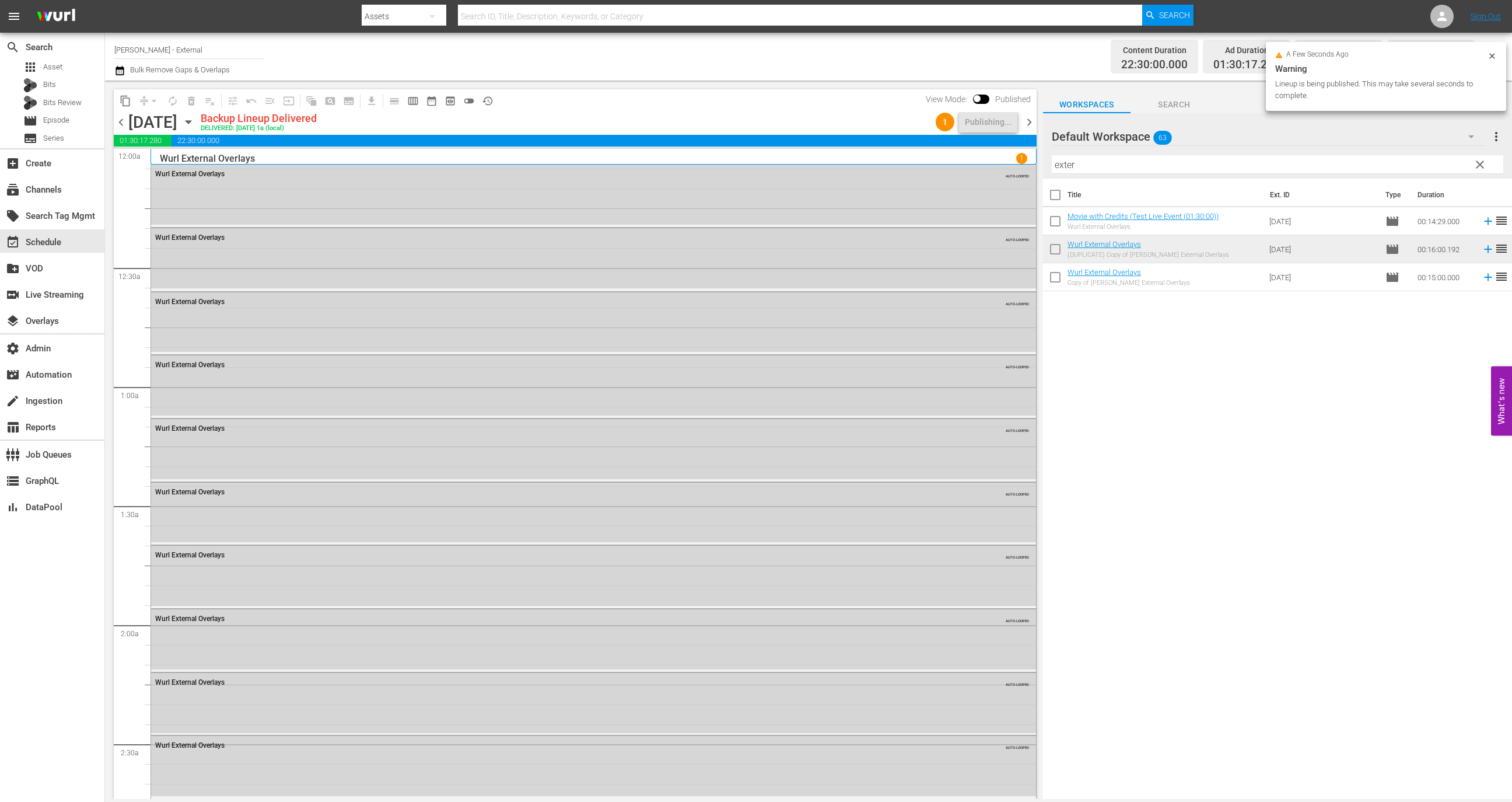
click at [1032, 124] on span "chevron_right" at bounding box center [1029, 122] width 15 height 15
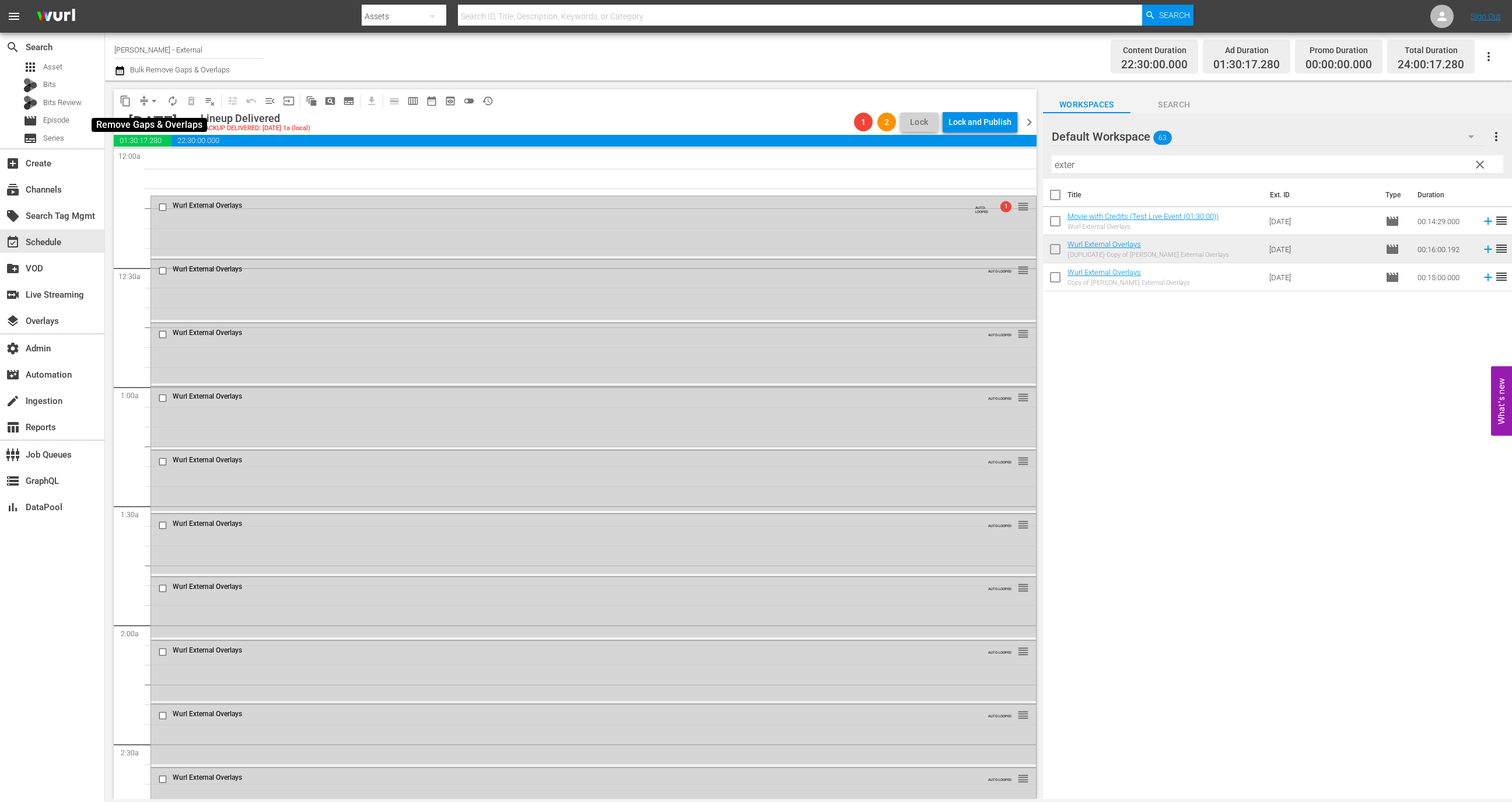
click at [145, 102] on button "arrow_drop_down" at bounding box center [154, 101] width 19 height 19
click at [124, 127] on span "chevron_left" at bounding box center [121, 122] width 15 height 15
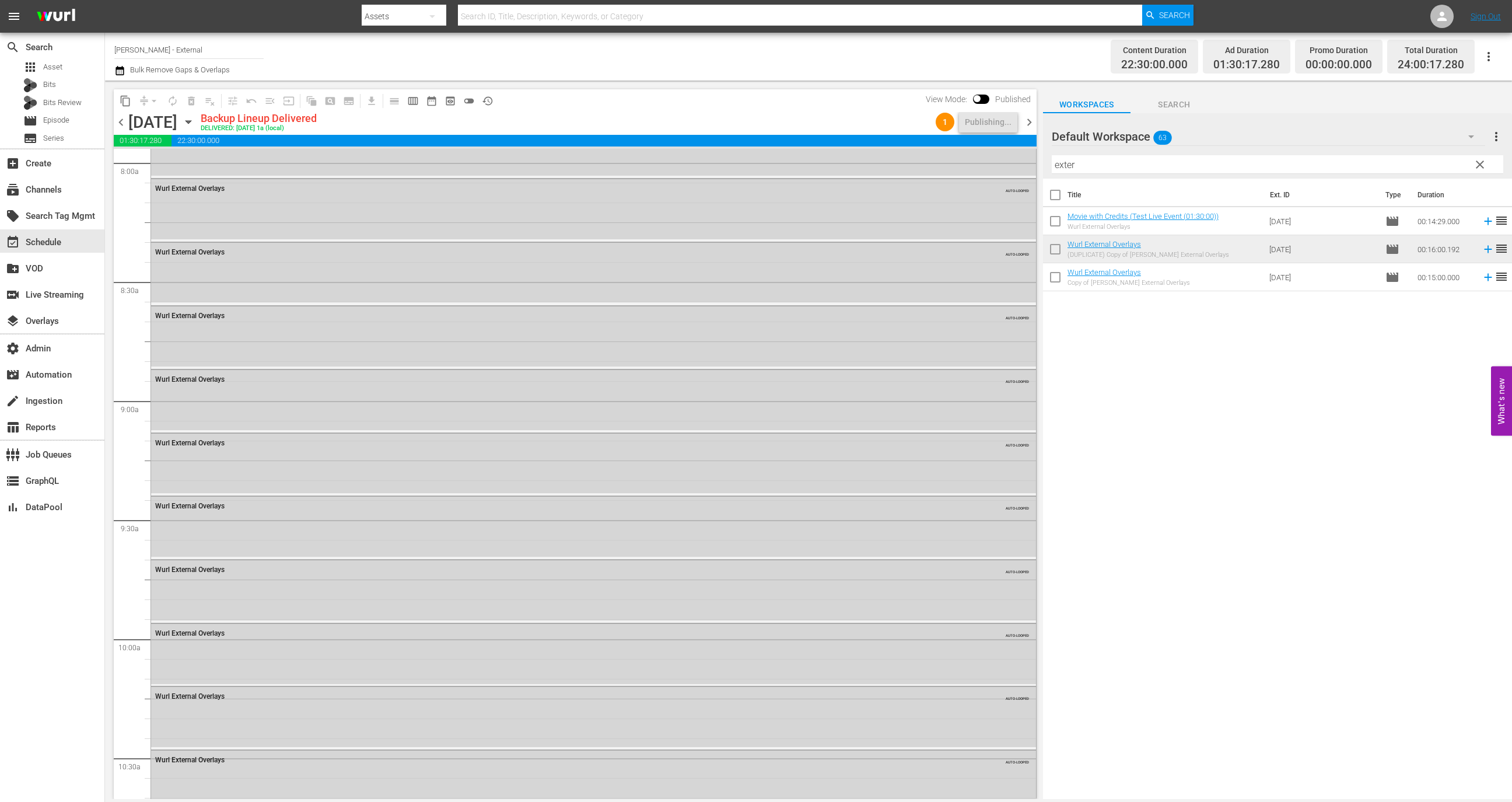
scroll to position [1851, 0]
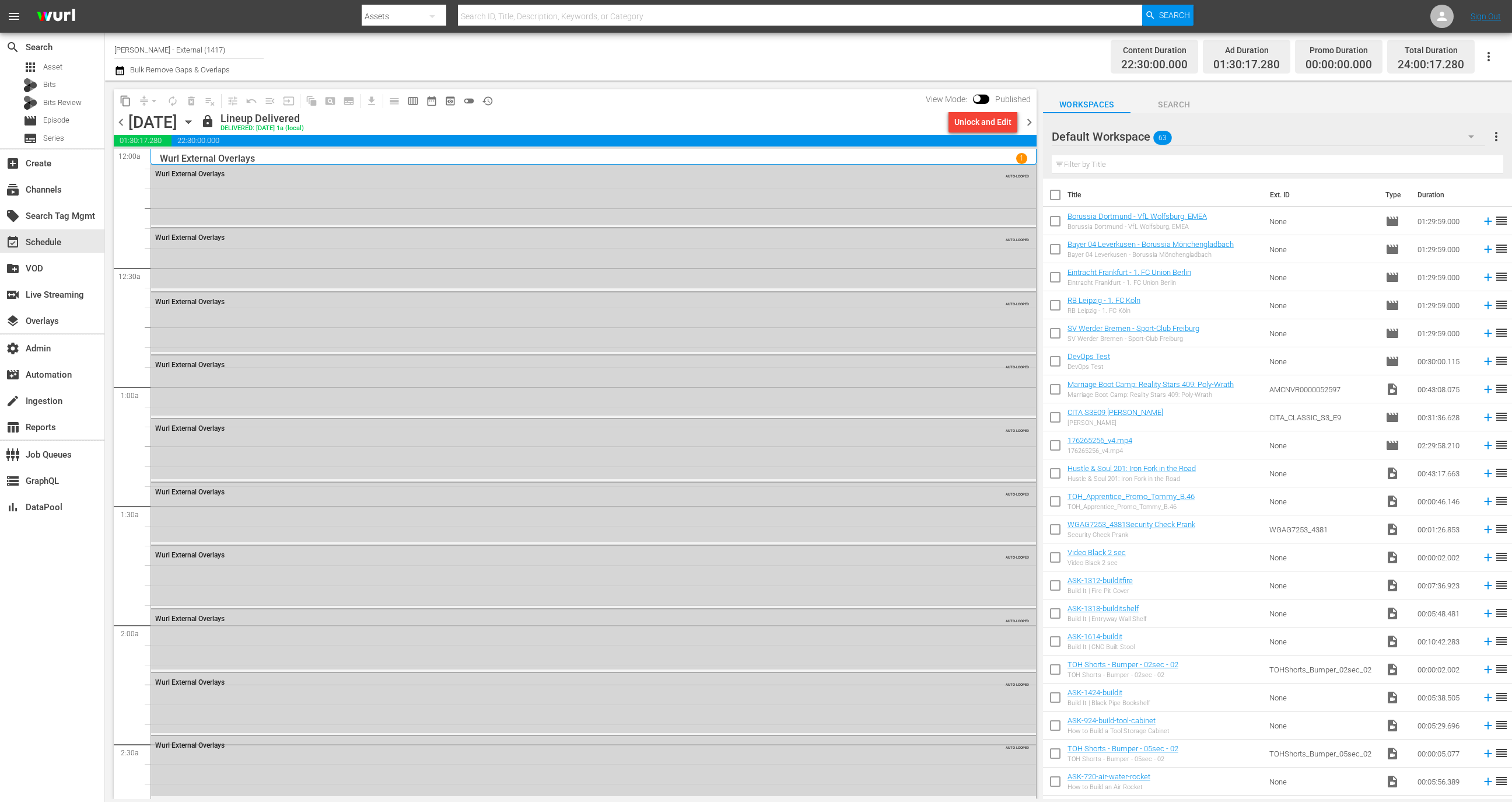
click at [1034, 122] on span "chevron_right" at bounding box center [1029, 122] width 15 height 15
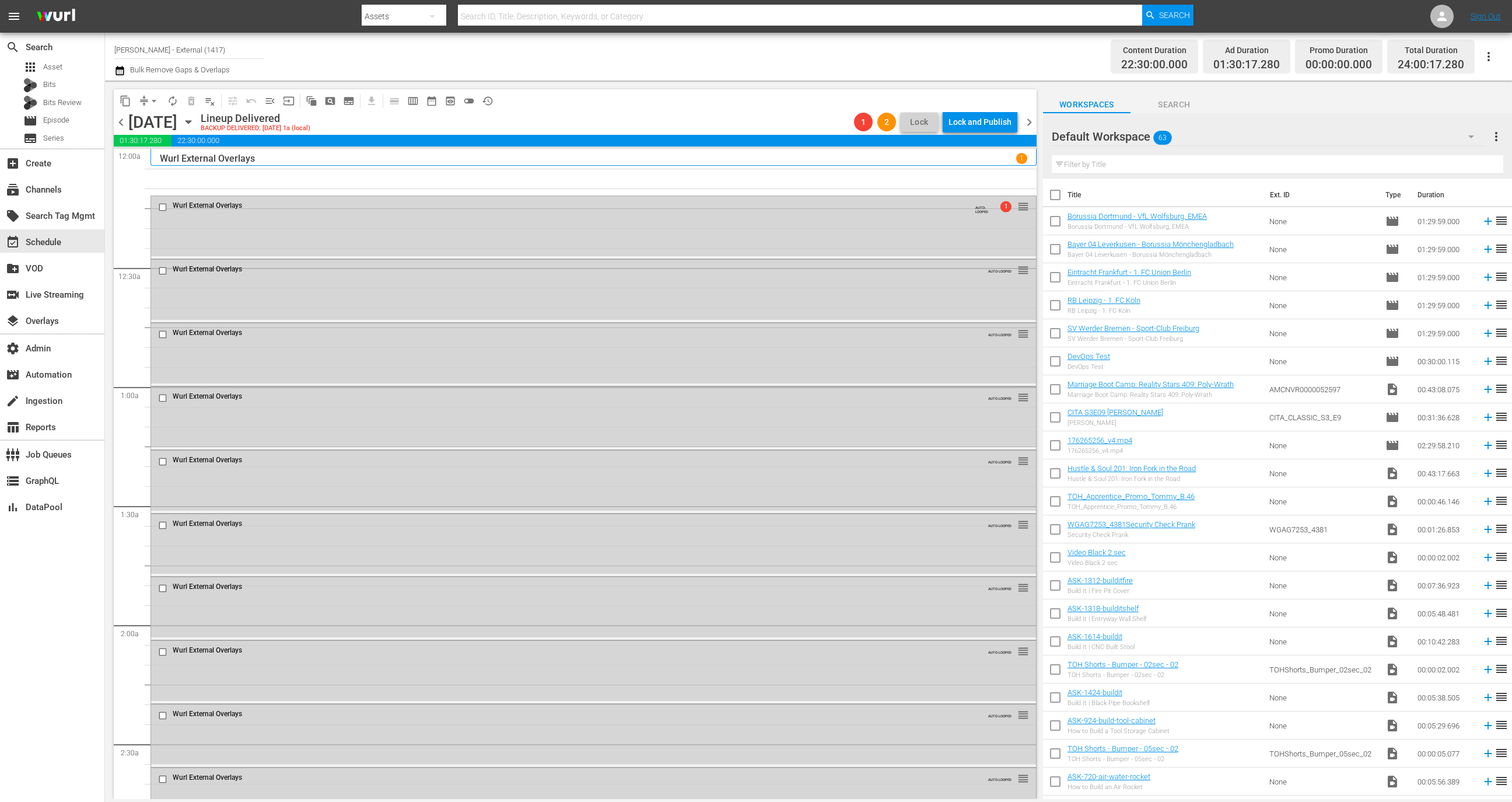
click at [146, 105] on button "arrow_drop_down" at bounding box center [154, 101] width 19 height 19
click at [168, 167] on li "Align to End of Previous Day" at bounding box center [155, 162] width 122 height 19
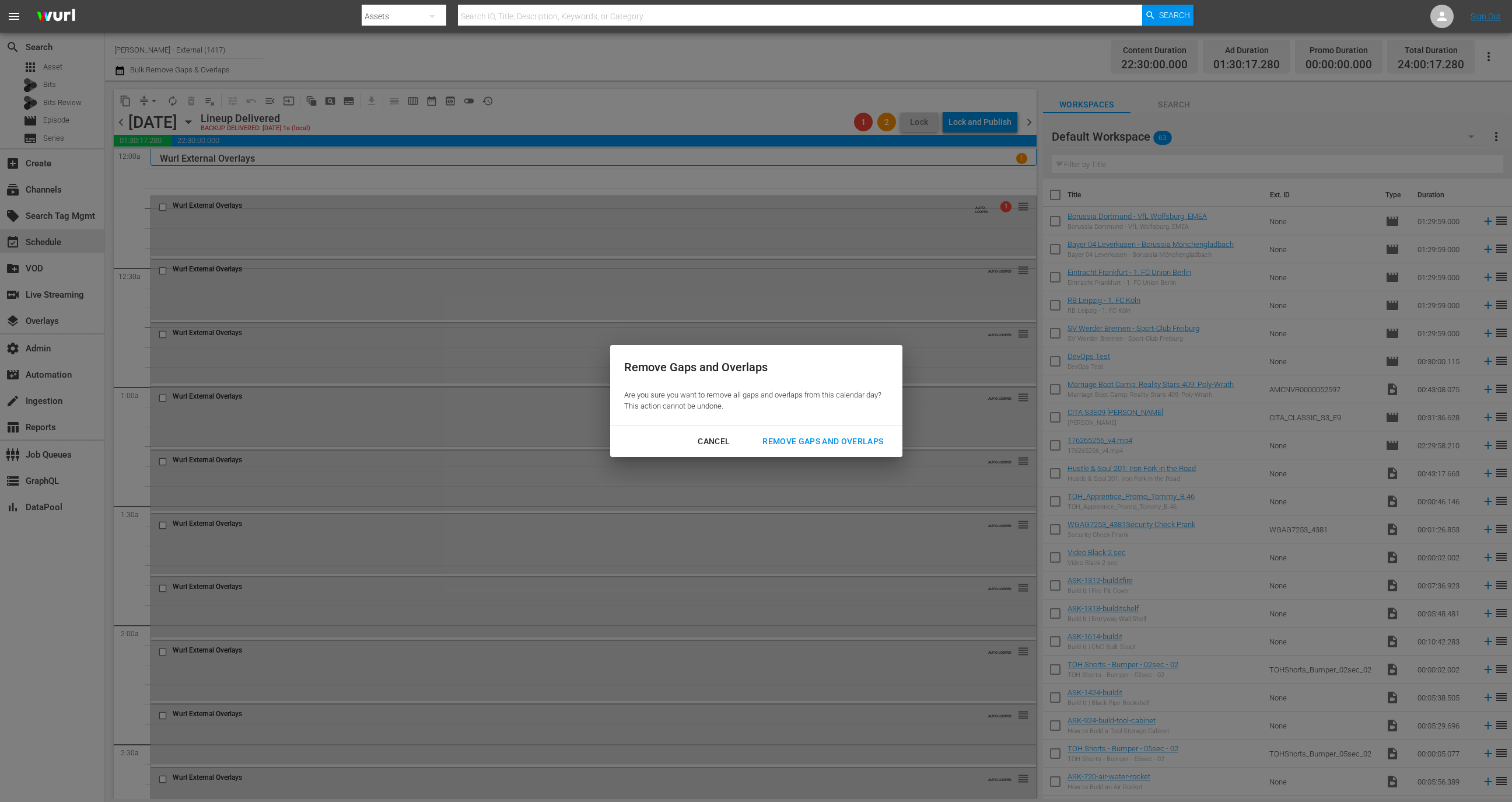
click at [848, 443] on div "Remove Gaps and Overlaps" at bounding box center [823, 442] width 139 height 15
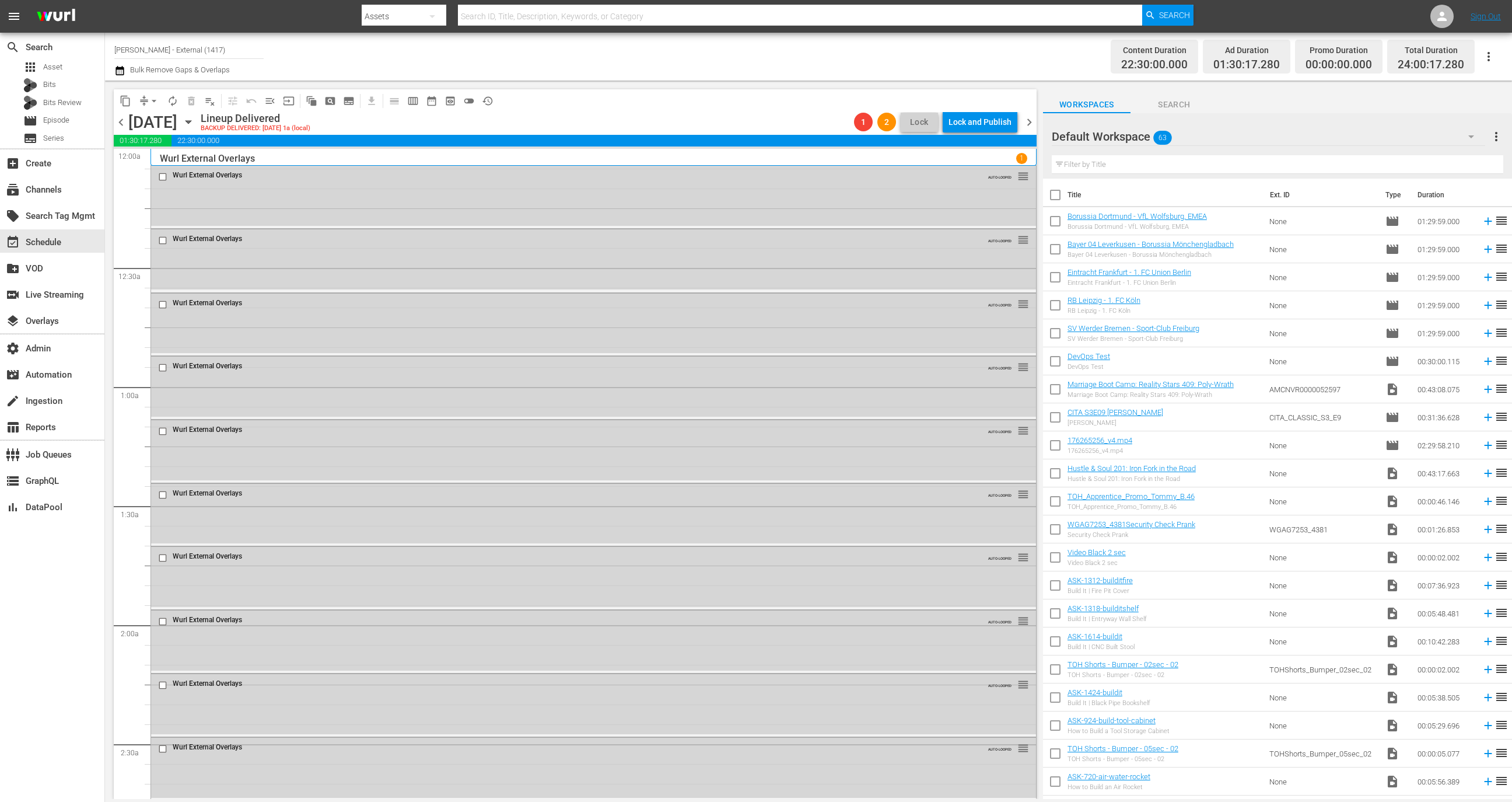
click at [1034, 120] on span "chevron_right" at bounding box center [1029, 122] width 15 height 15
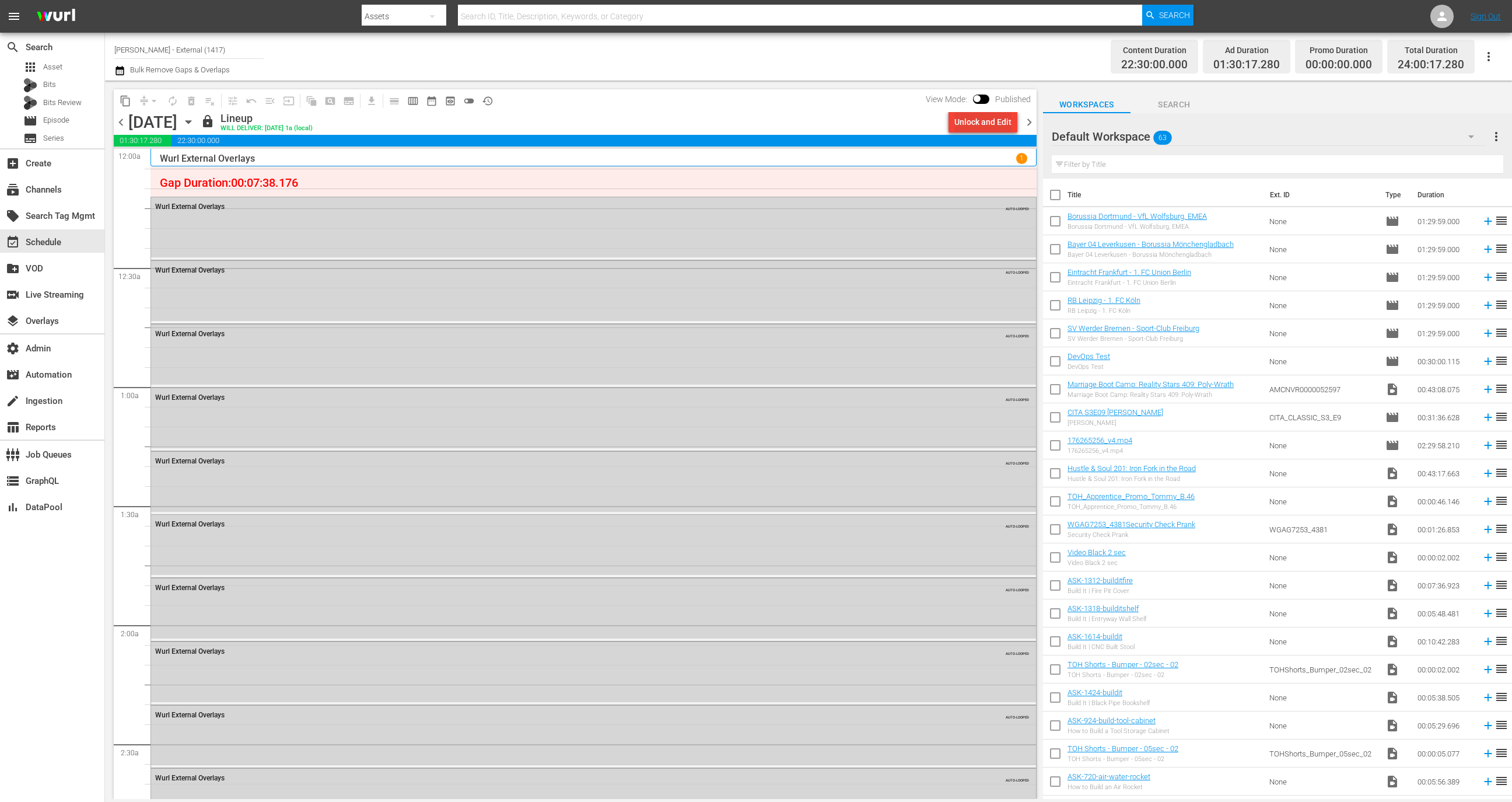
click at [999, 117] on div "Unlock and Edit" at bounding box center [982, 122] width 57 height 21
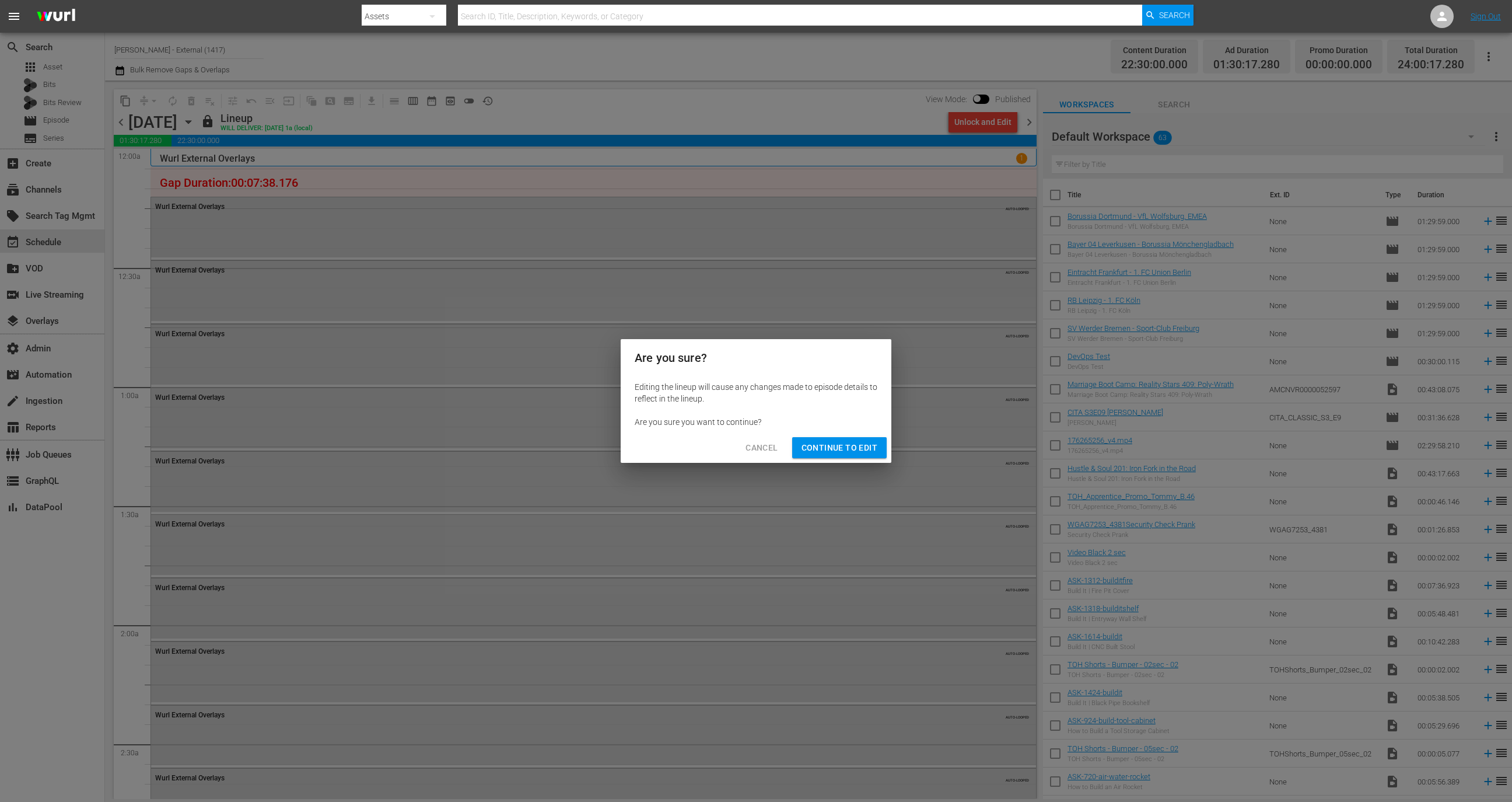
click at [862, 454] on span "Continue to Edit" at bounding box center [840, 448] width 76 height 15
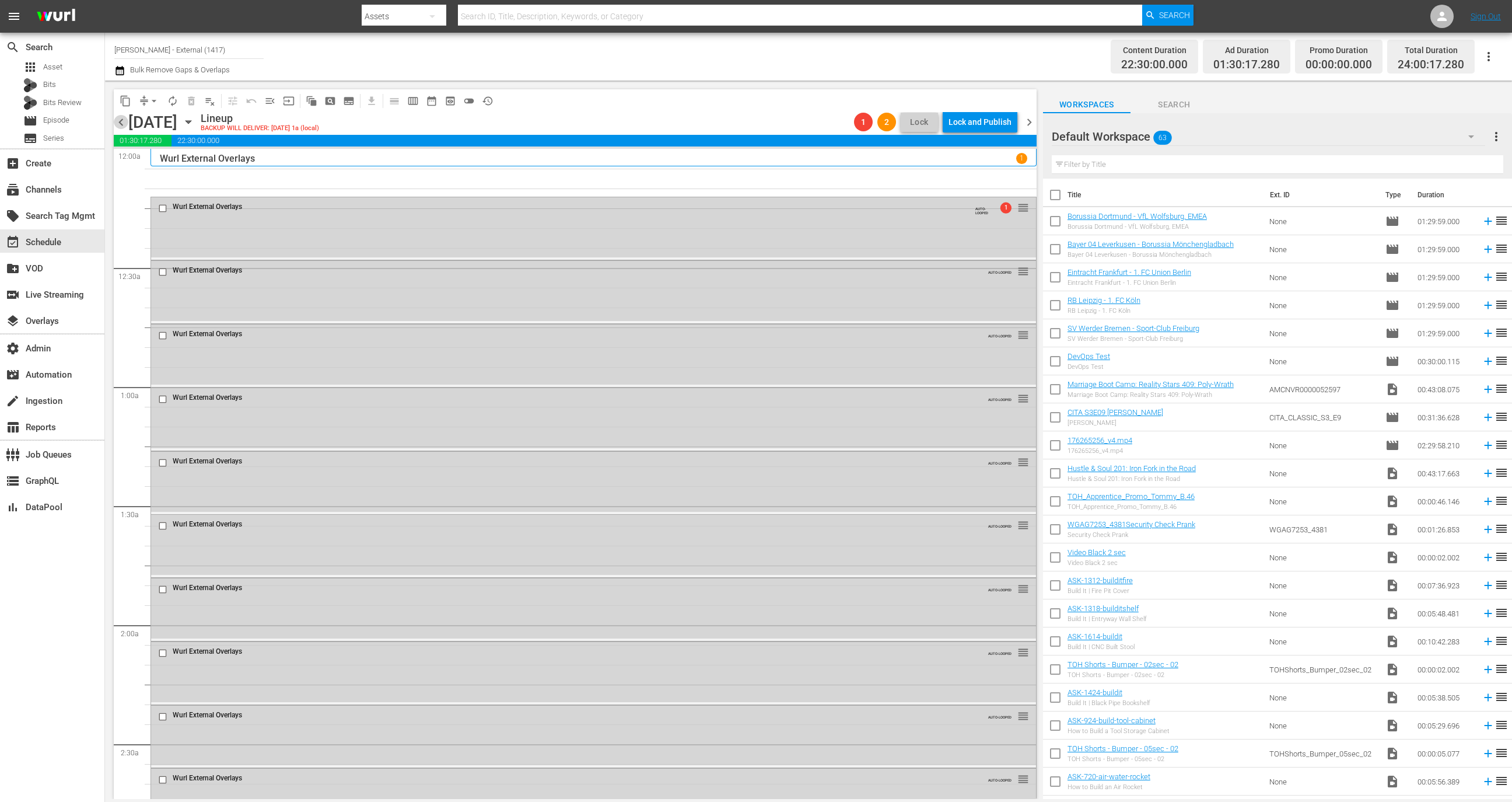
click at [127, 125] on span "chevron_left" at bounding box center [121, 122] width 15 height 15
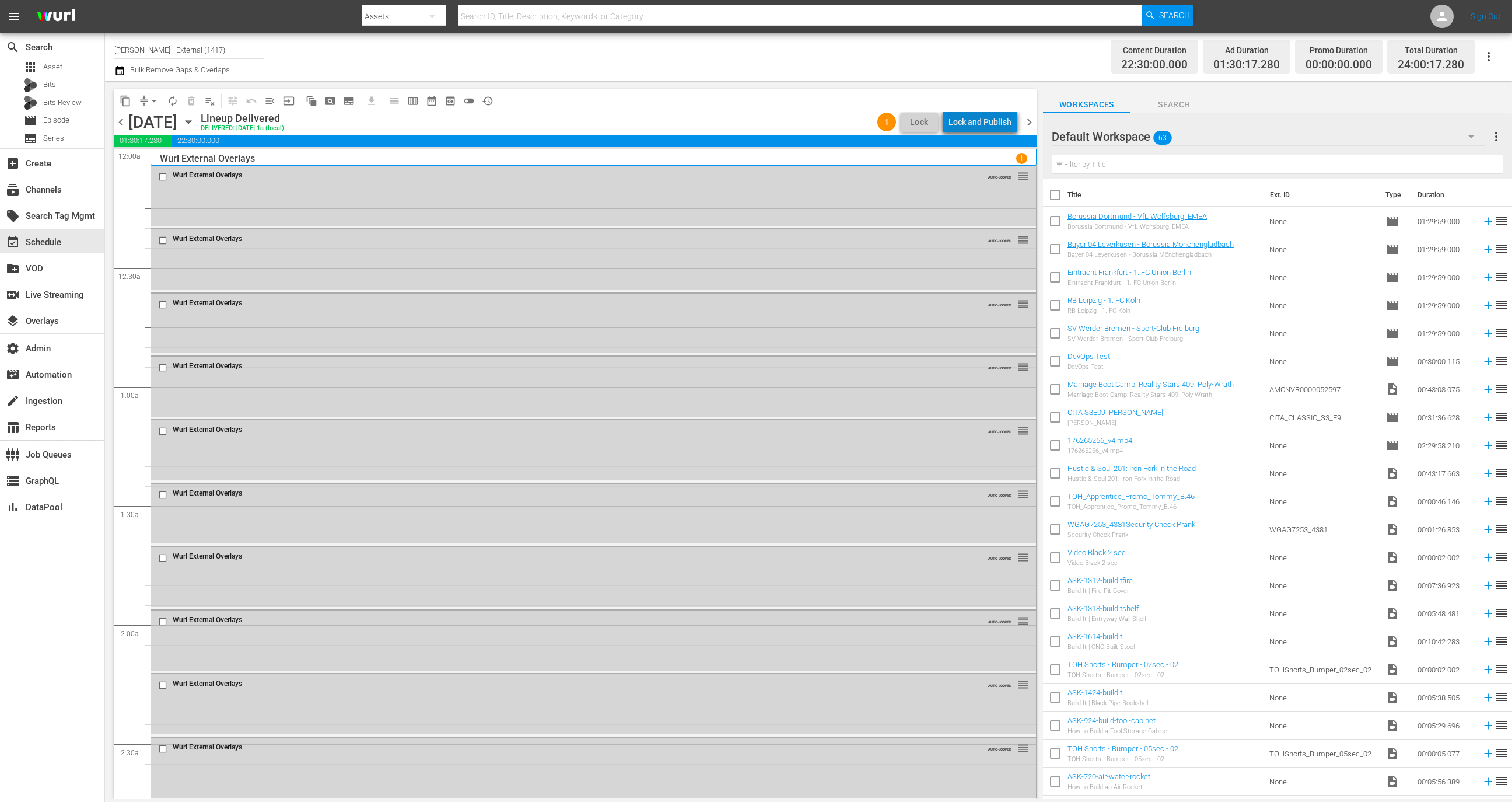
click at [986, 121] on div "Lock and Publish" at bounding box center [980, 122] width 63 height 21
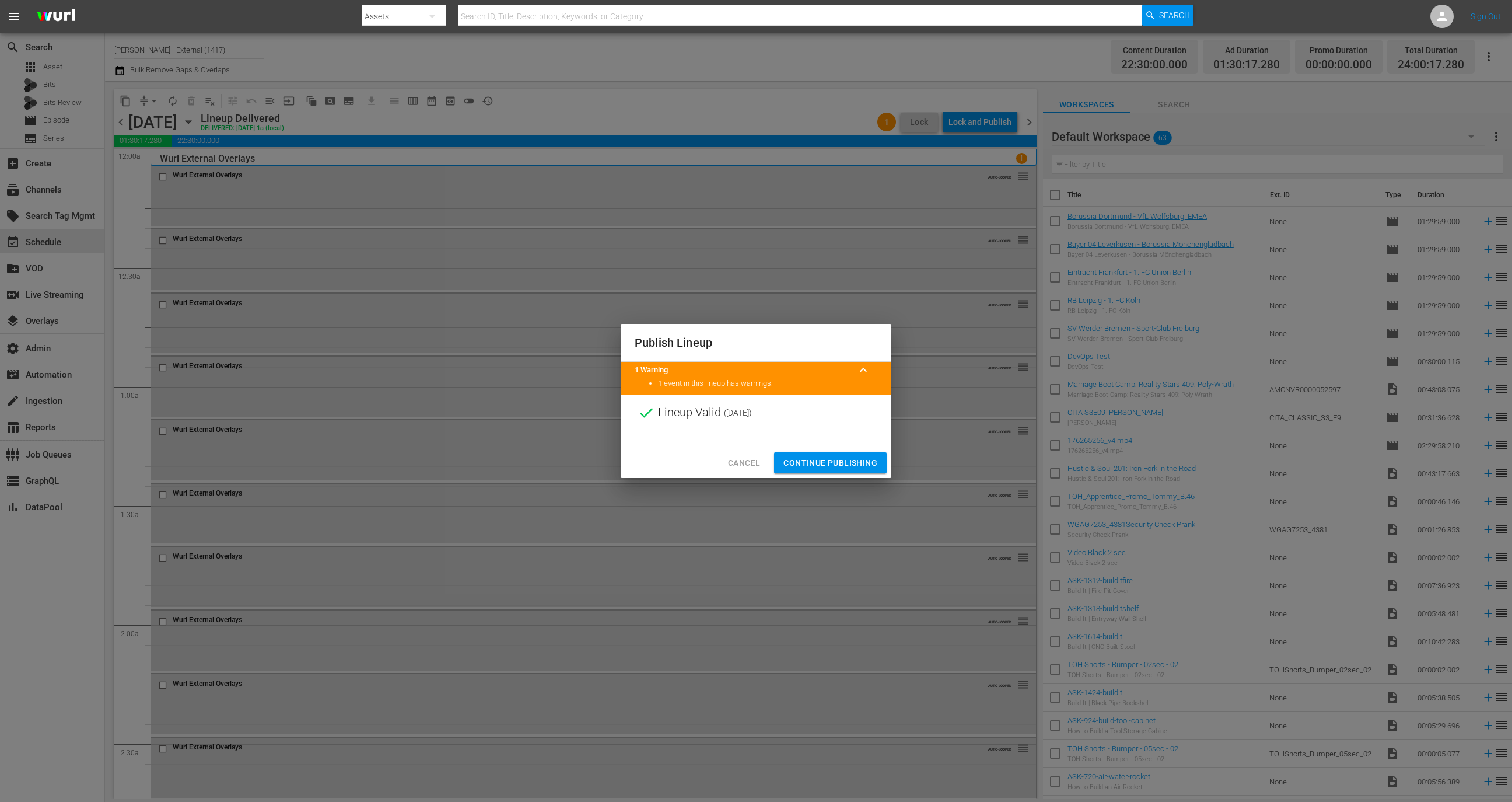
click at [827, 458] on span "Continue Publishing" at bounding box center [831, 463] width 94 height 15
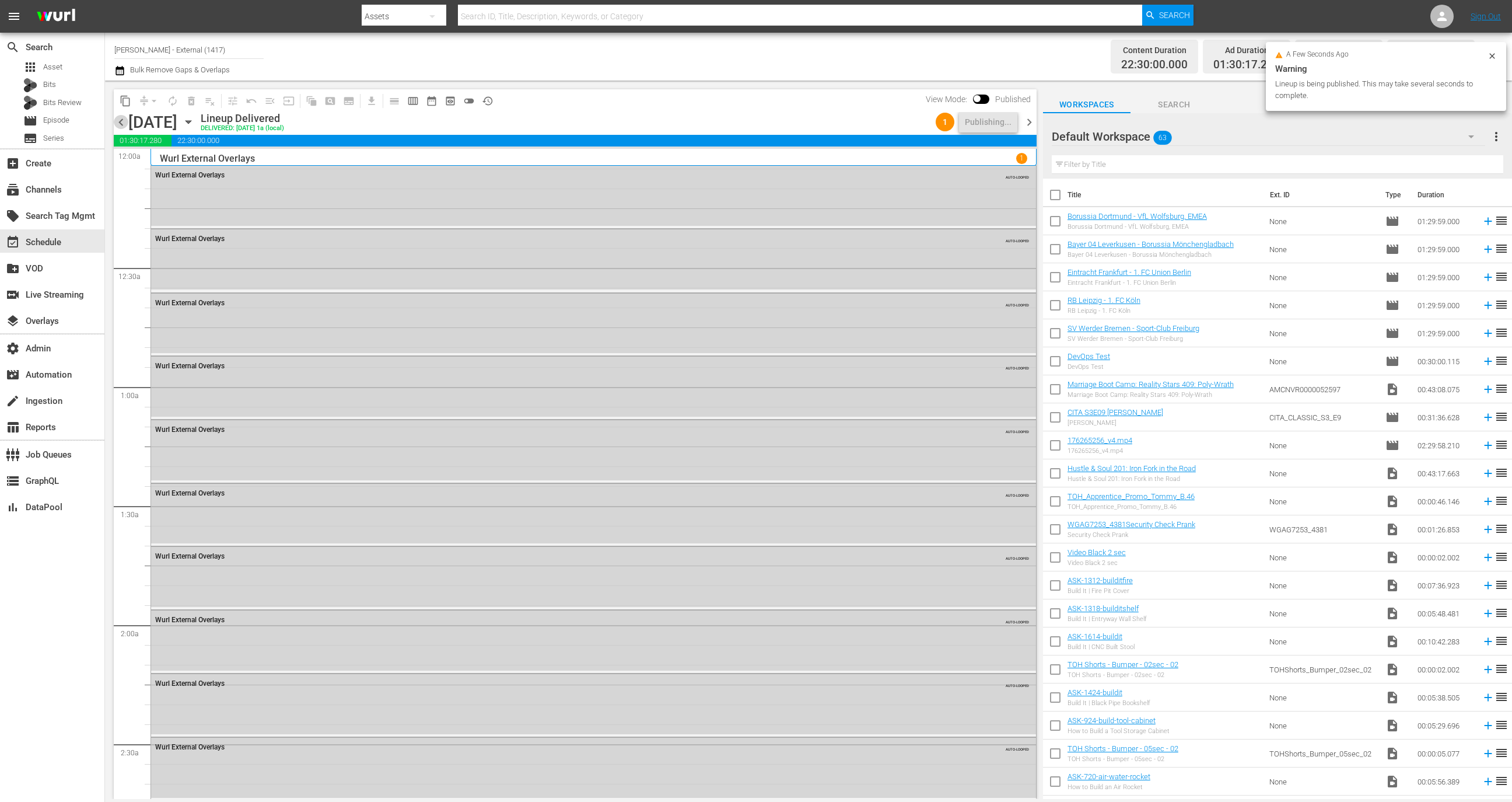
click at [119, 127] on span "chevron_left" at bounding box center [121, 122] width 15 height 15
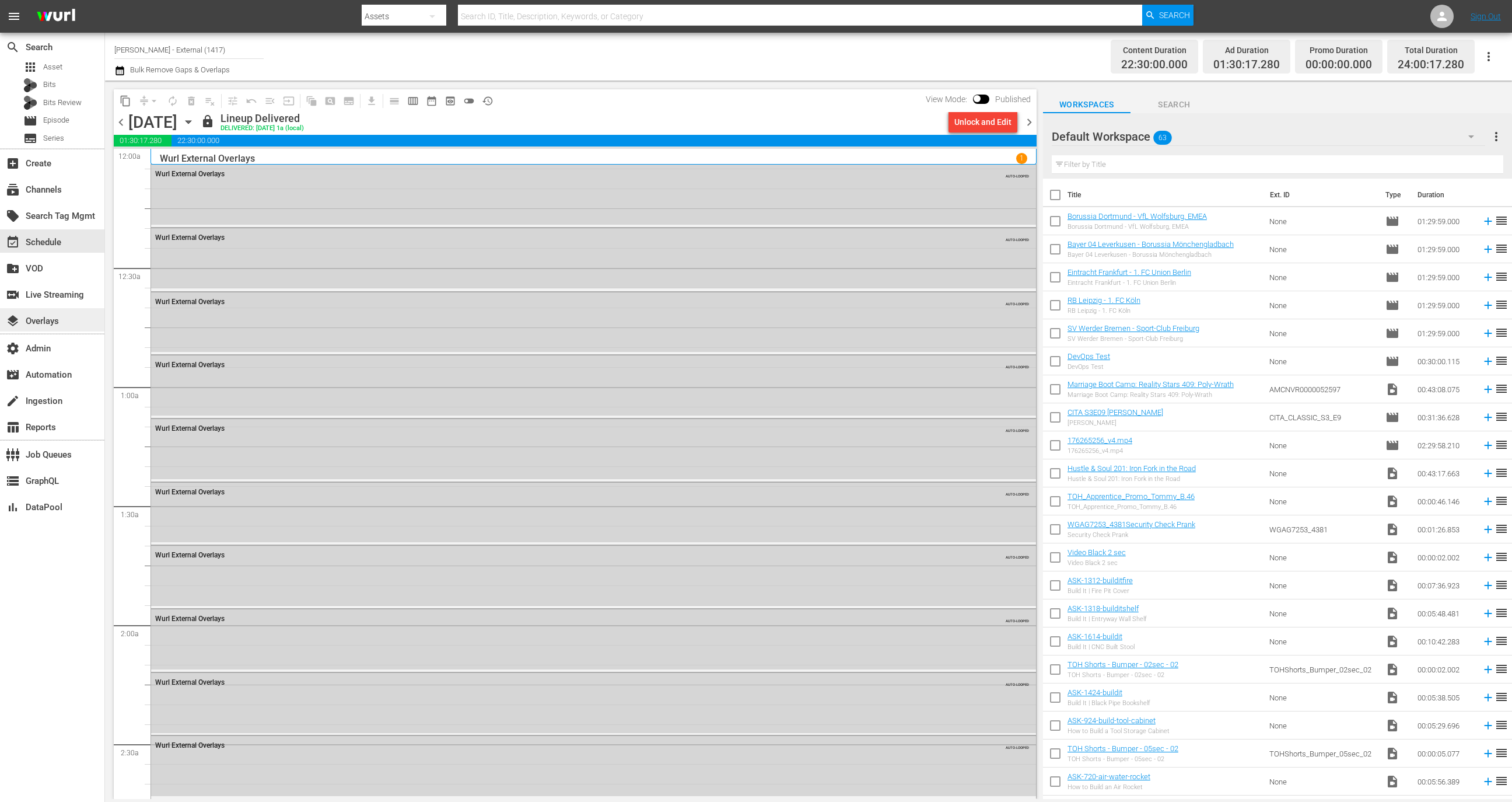
click at [70, 325] on div "layers Overlays" at bounding box center [52, 320] width 105 height 23
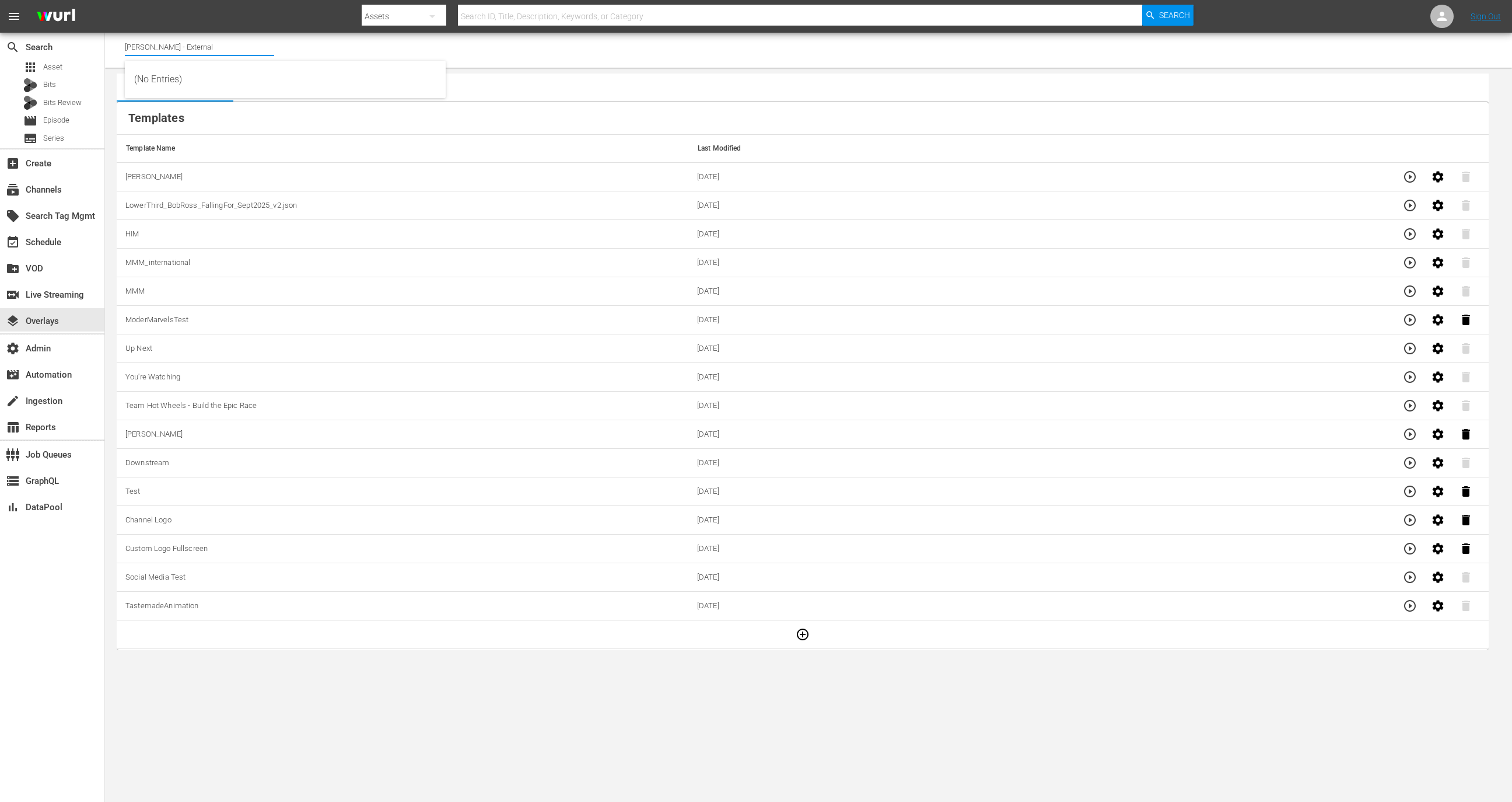
click at [212, 36] on input "Wurl - External" at bounding box center [199, 46] width 149 height 28
click at [217, 84] on div "Food (140 - food)" at bounding box center [285, 80] width 302 height 28
type input "Food (140 - food)"
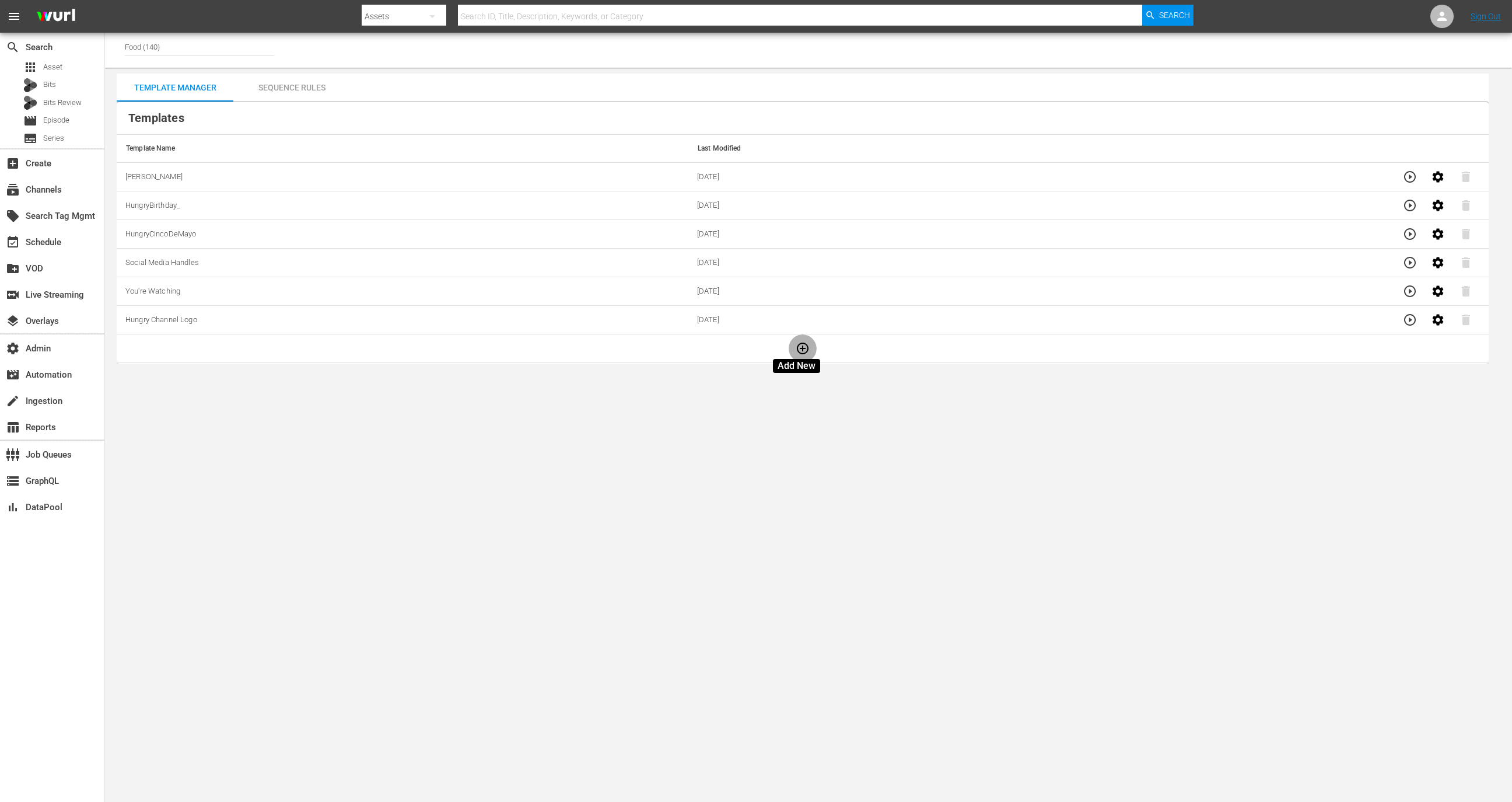
click at [799, 345] on icon "button" at bounding box center [802, 348] width 14 height 14
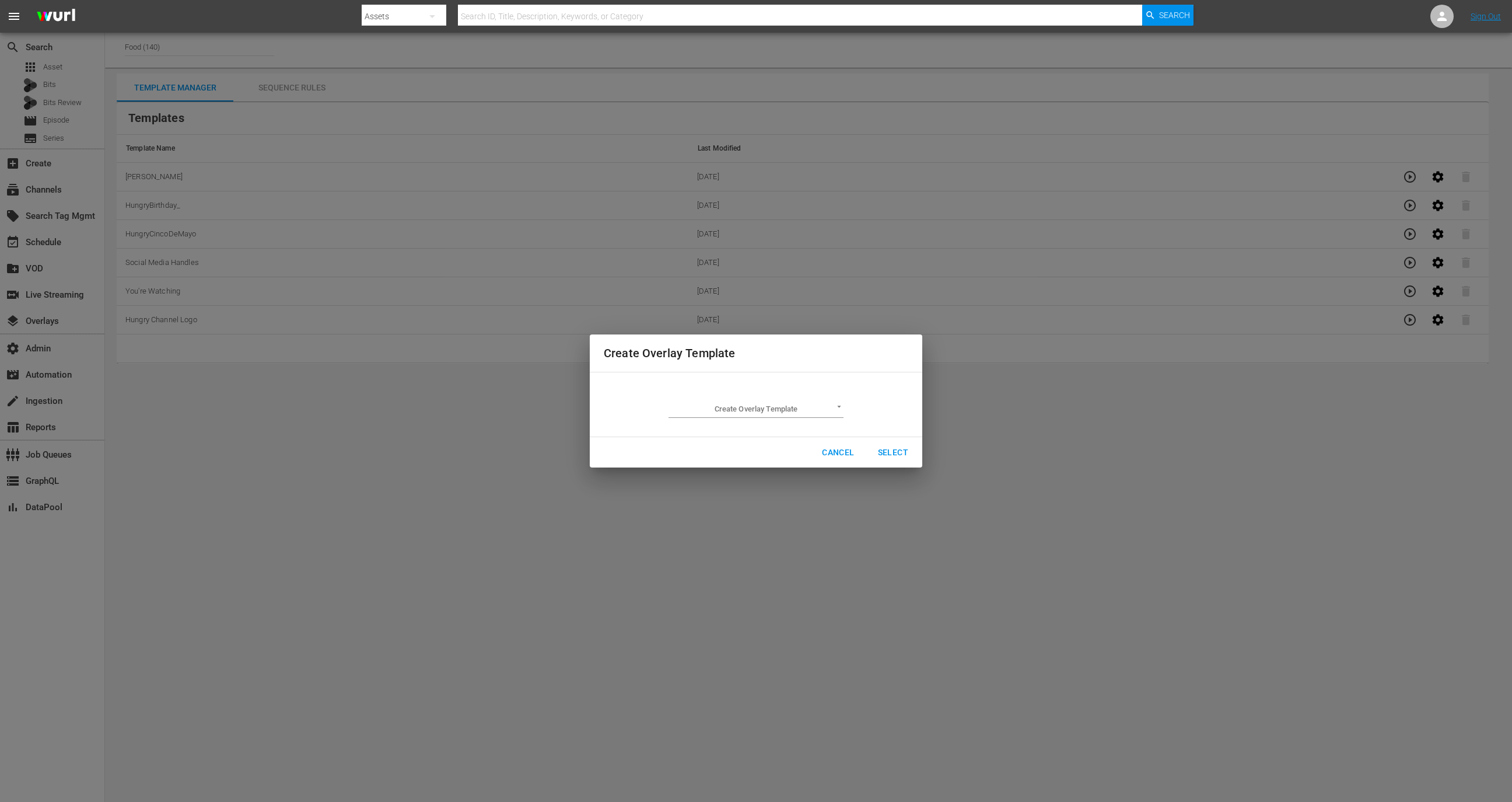
click at [741, 396] on div "Create Overlay Template ​" at bounding box center [756, 404] width 175 height 27
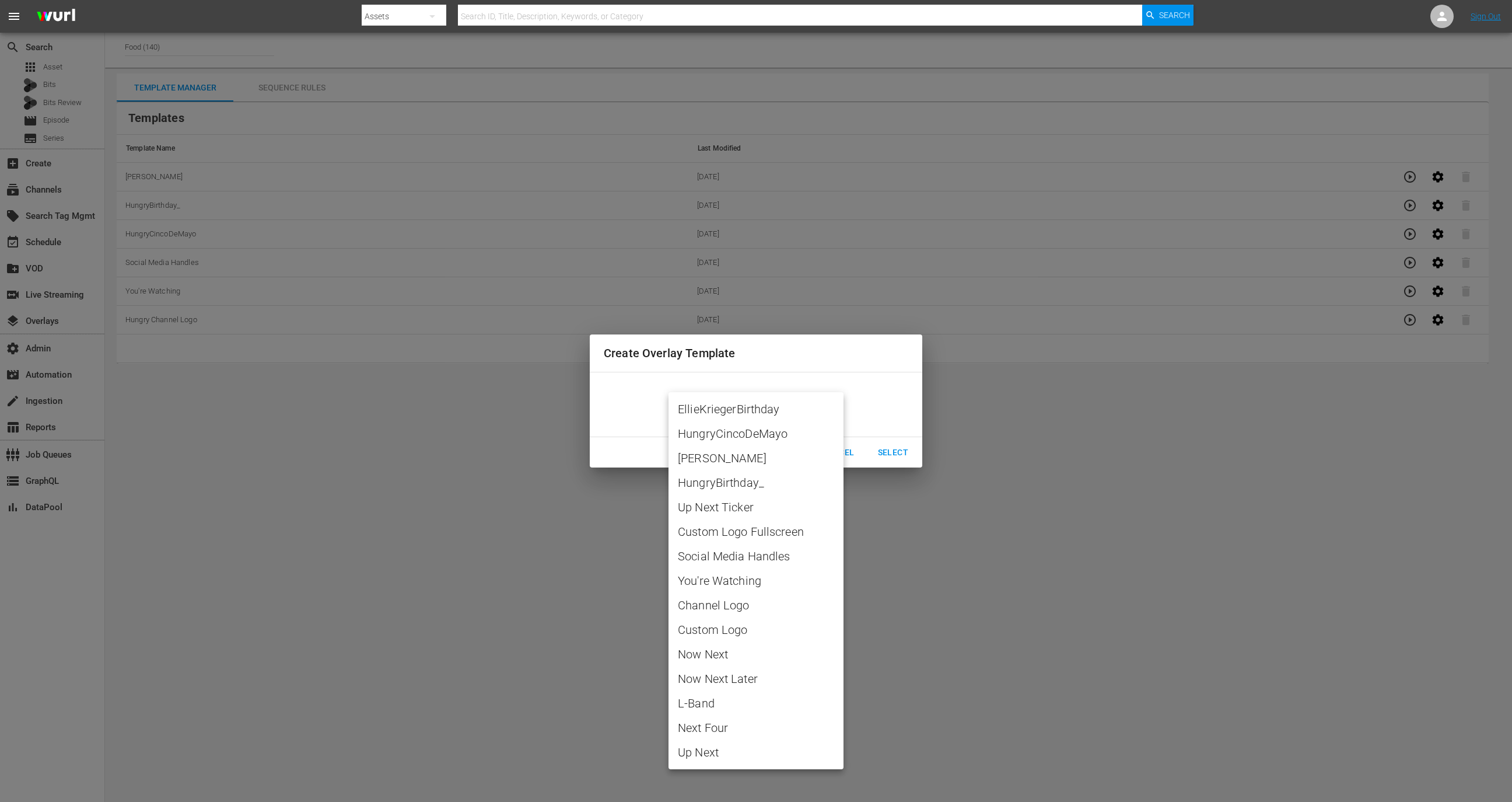
click at [742, 408] on body "menu Search By Assets Search ID, Title, Description, Keywords, or Category Sear…" at bounding box center [756, 401] width 1512 height 802
click at [746, 412] on span "EllieKriegerBirthday" at bounding box center [756, 409] width 157 height 18
type input "EllieKriegerBirthday"
click at [804, 410] on body "menu Search By Assets Search ID, Title, Description, Keywords, or Category Sear…" at bounding box center [756, 401] width 1512 height 802
click at [905, 446] on div at bounding box center [756, 401] width 1512 height 802
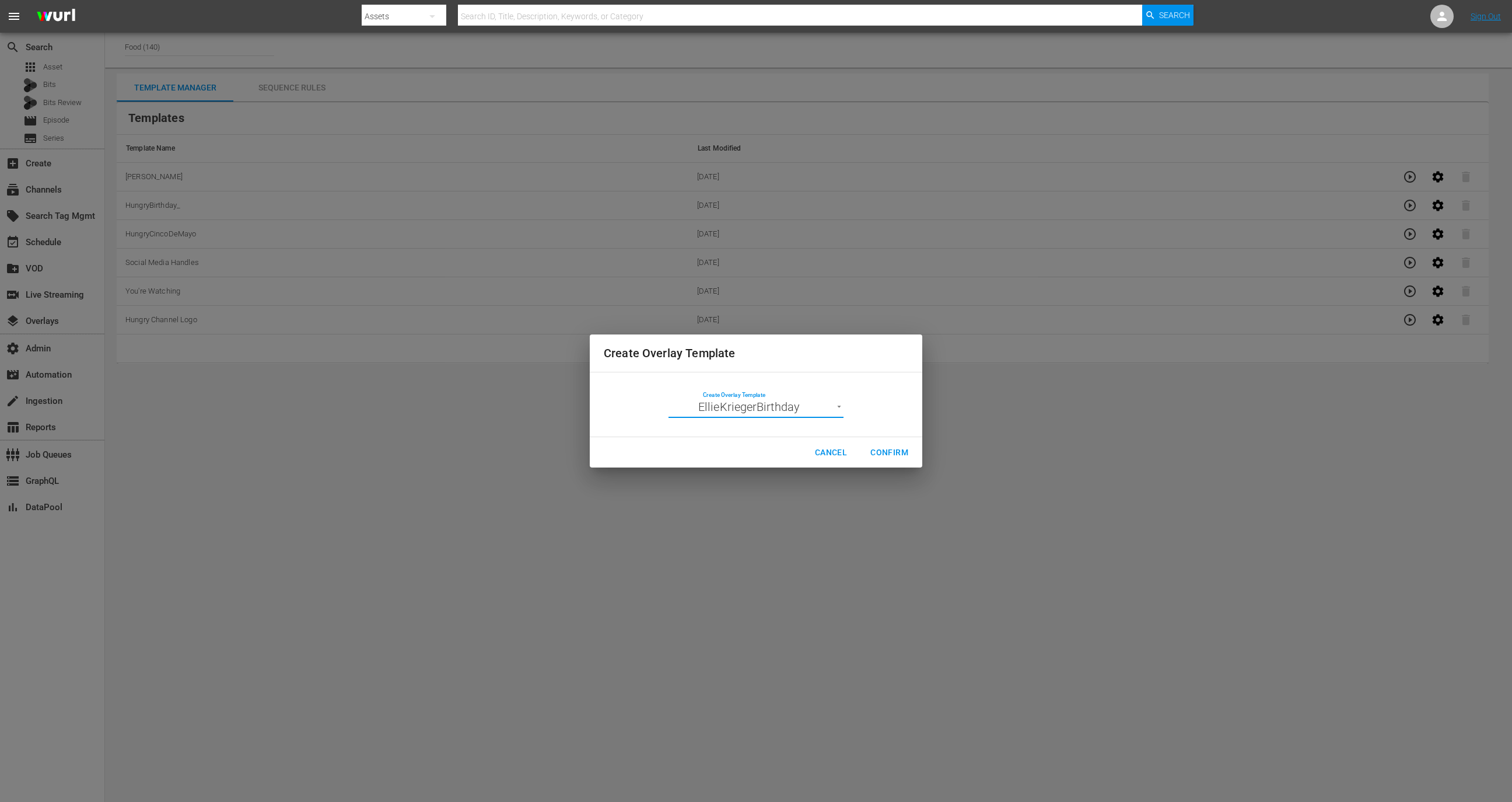
click at [898, 447] on div "EllieKriegerBirthday HungryCincoDeMayo JuliaChildBirthday HungryBirthday_ Up Ne…" at bounding box center [756, 401] width 1512 height 802
click at [898, 447] on span "Confirm" at bounding box center [889, 453] width 38 height 15
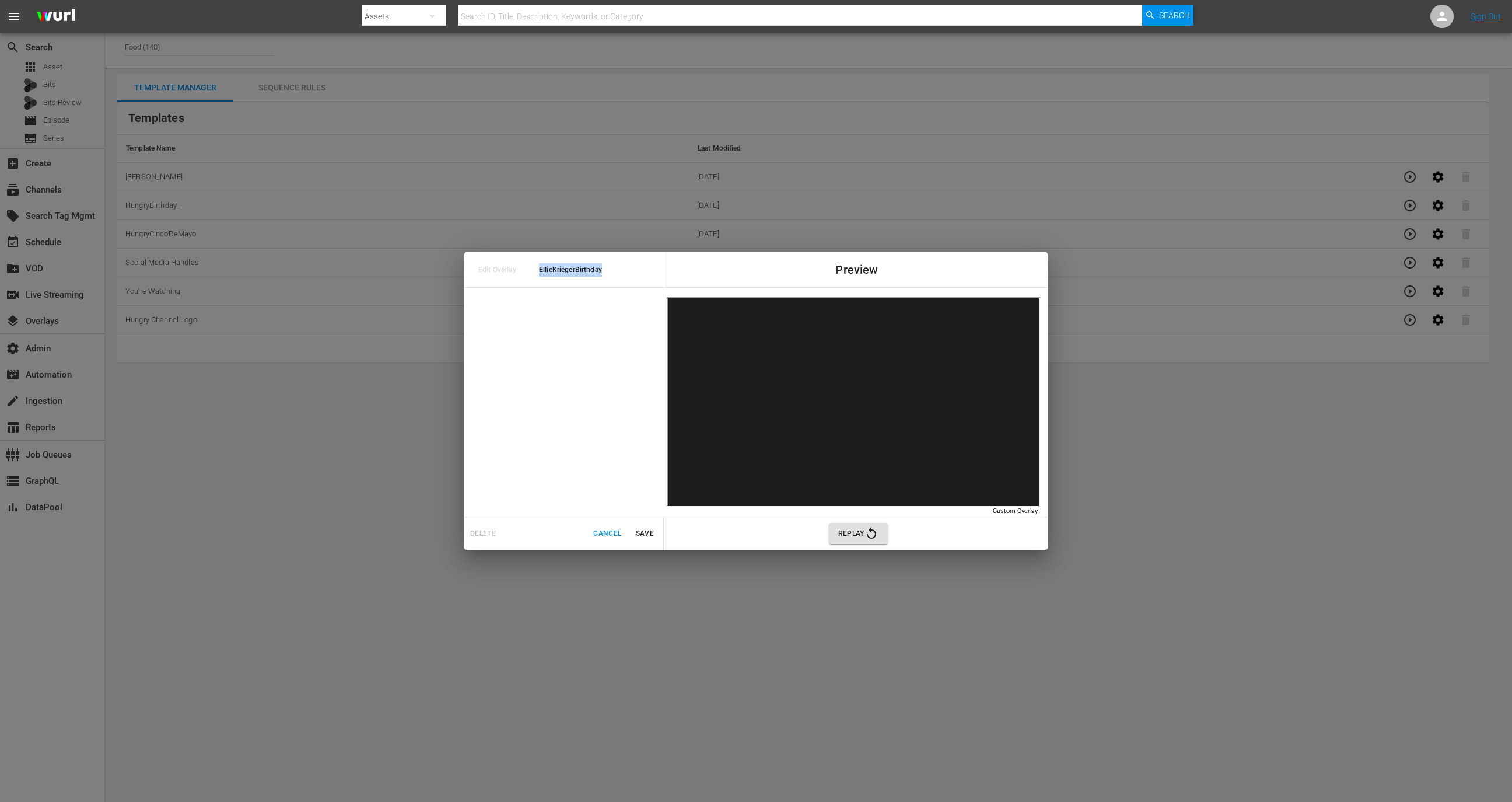
drag, startPoint x: 609, startPoint y: 272, endPoint x: 533, endPoint y: 272, distance: 76.0
click at [533, 272] on div "Edit Overlay EllieKriegerBirthday" at bounding box center [565, 269] width 201 height 35
copy span "EllieKriegerBirthday"
click at [853, 529] on span "Replay" at bounding box center [859, 533] width 40 height 14
click at [599, 533] on span "Cancel" at bounding box center [607, 533] width 28 height 12
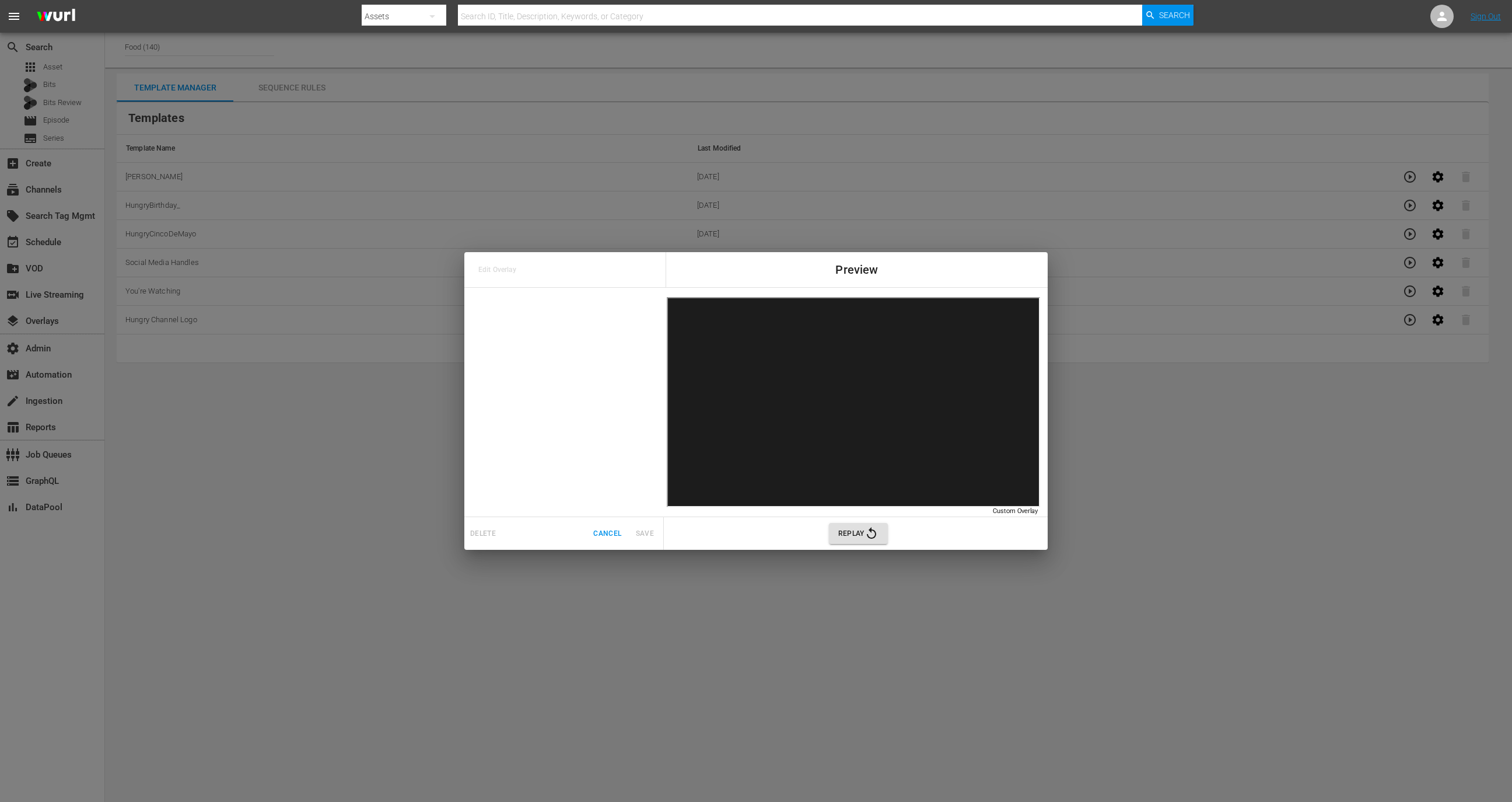
click at [604, 537] on span "Cancel" at bounding box center [607, 533] width 28 height 12
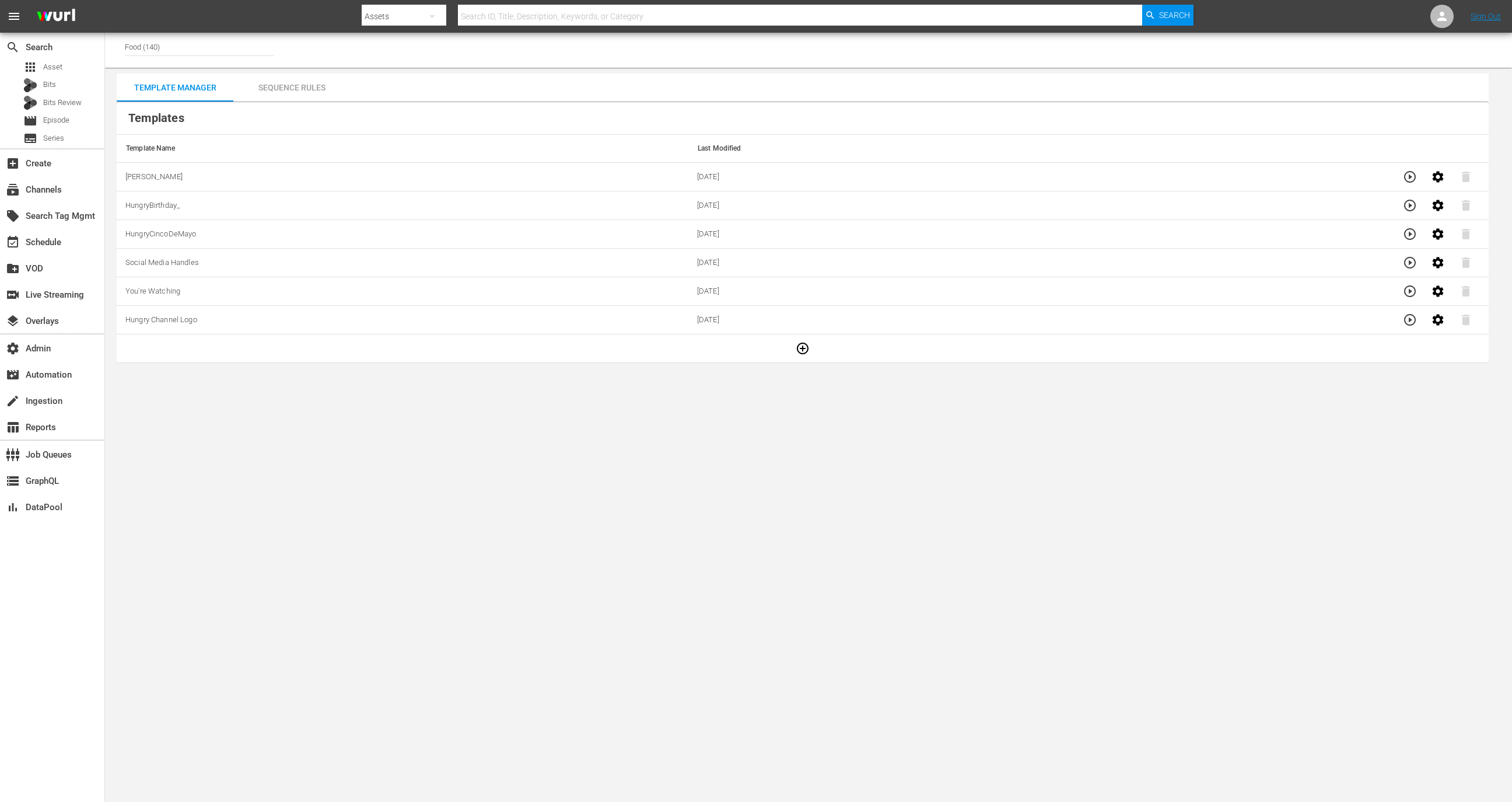
click at [801, 347] on icon "button" at bounding box center [802, 348] width 14 height 14
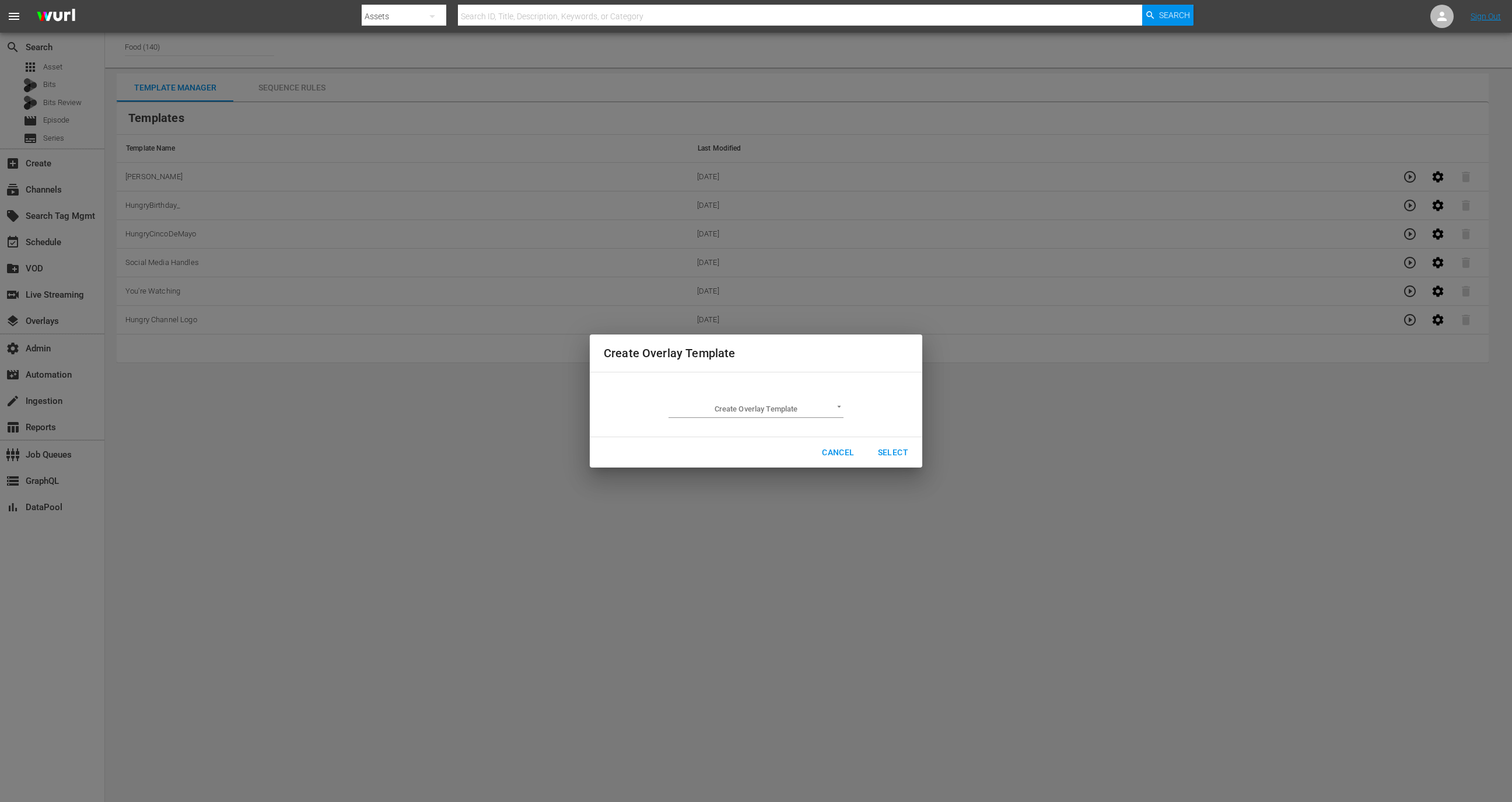
click at [782, 404] on body "menu Search By Assets Search ID, Title, Description, Keywords, or Category Sear…" at bounding box center [756, 401] width 1512 height 802
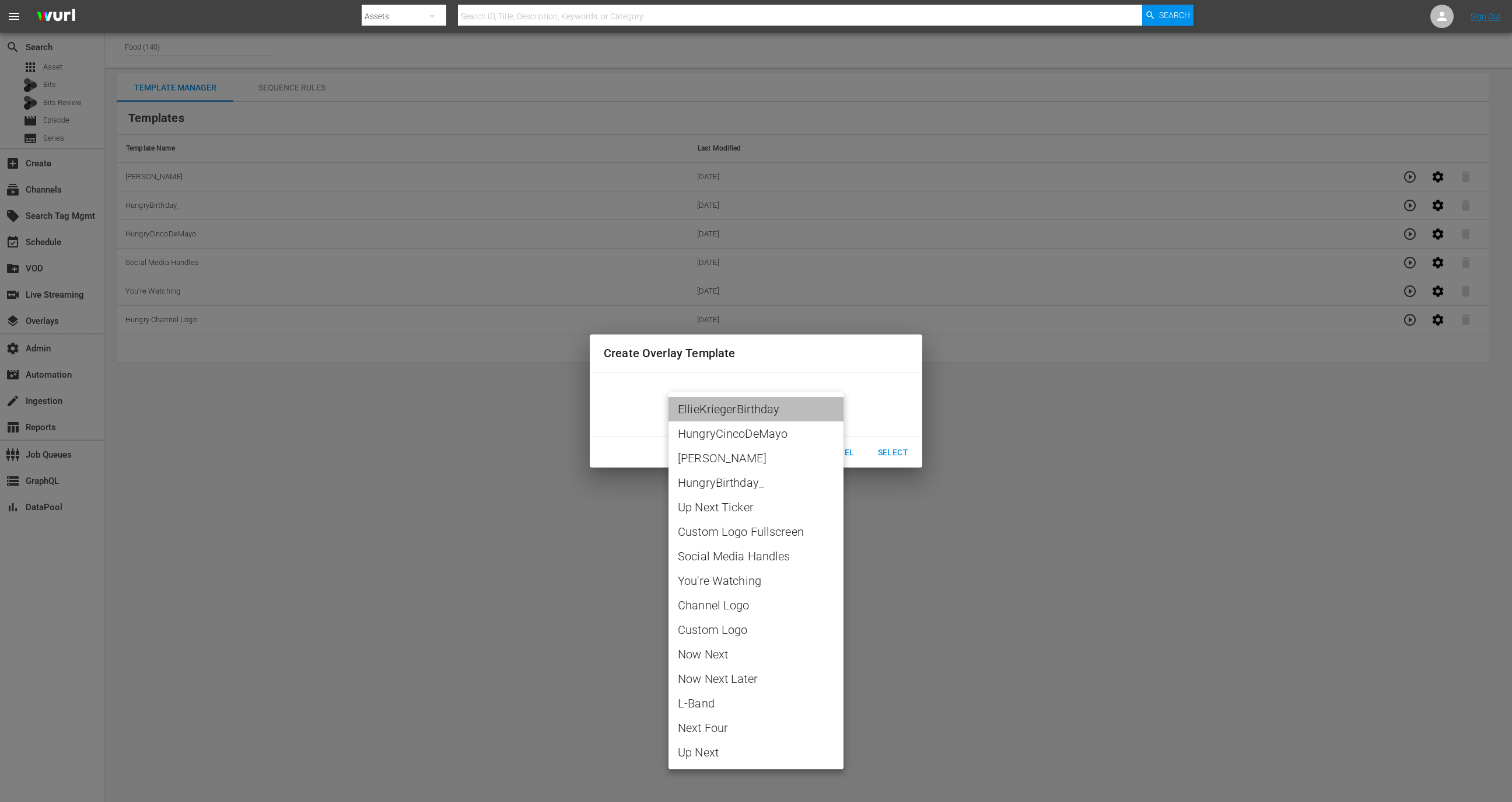
click at [781, 406] on span "EllieKriegerBirthday" at bounding box center [756, 409] width 157 height 18
type input "EllieKriegerBirthday"
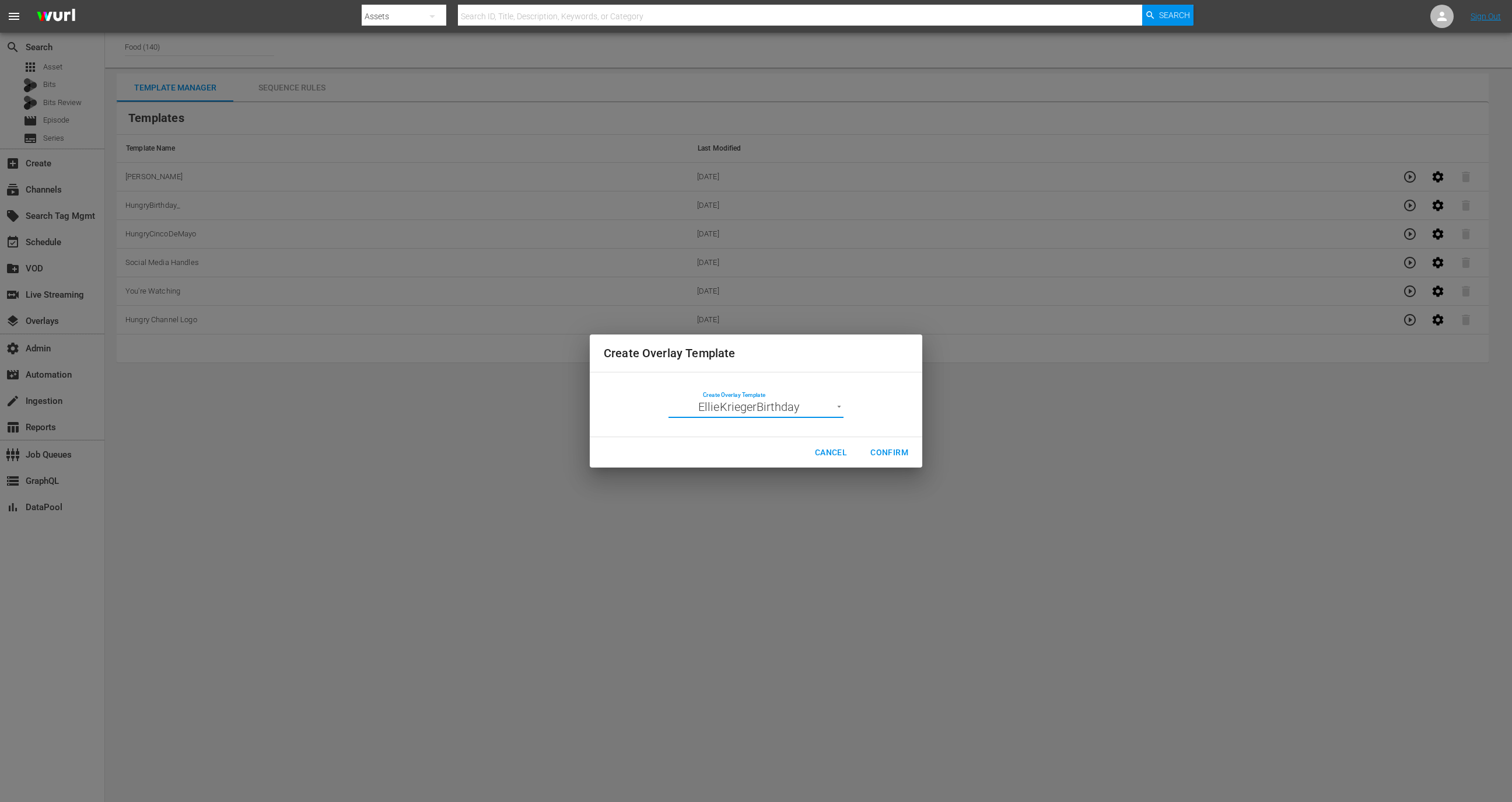
click at [904, 452] on span "Confirm" at bounding box center [889, 453] width 38 height 15
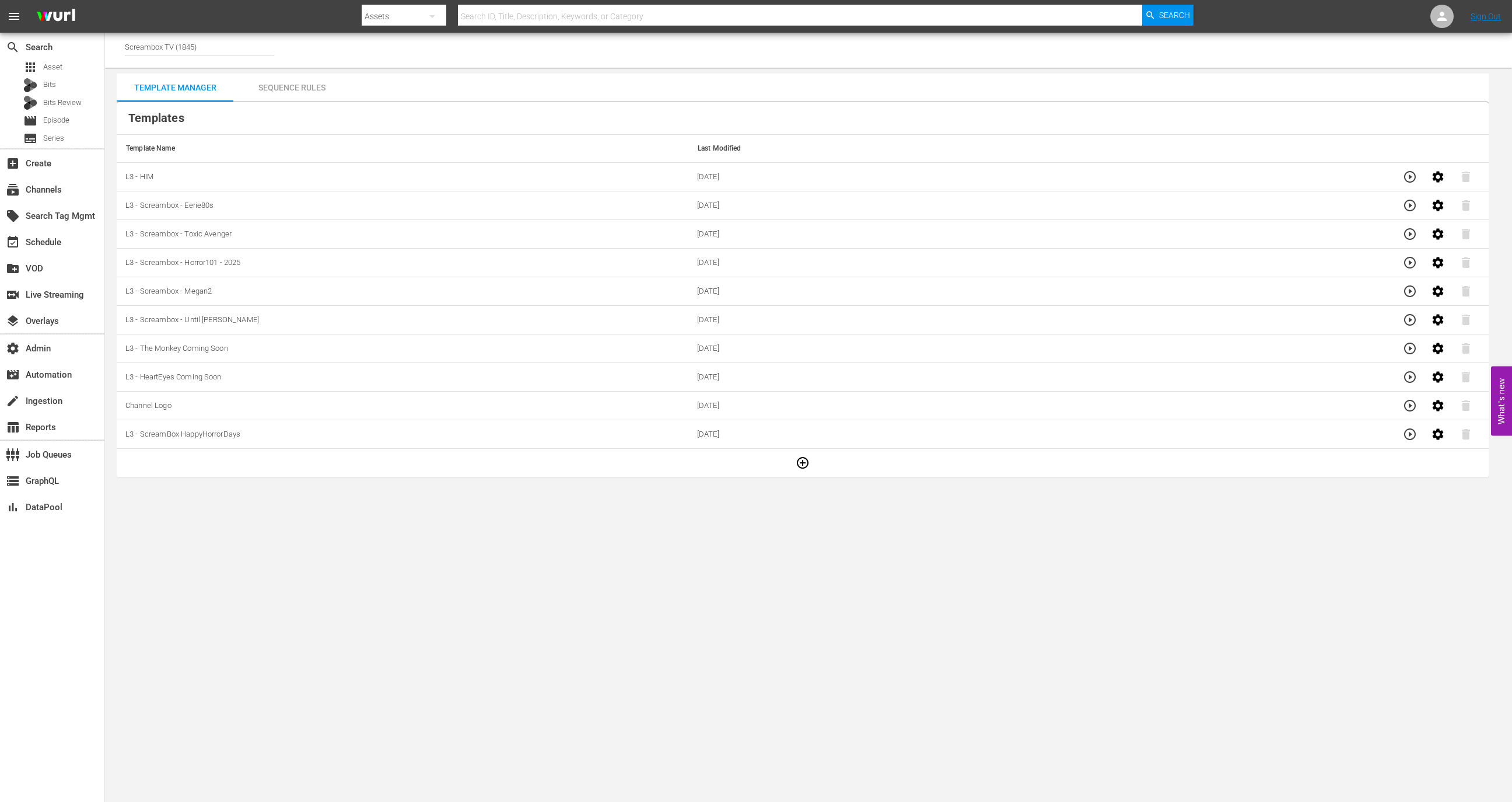
click at [61, 67] on span "Asset" at bounding box center [53, 67] width 19 height 12
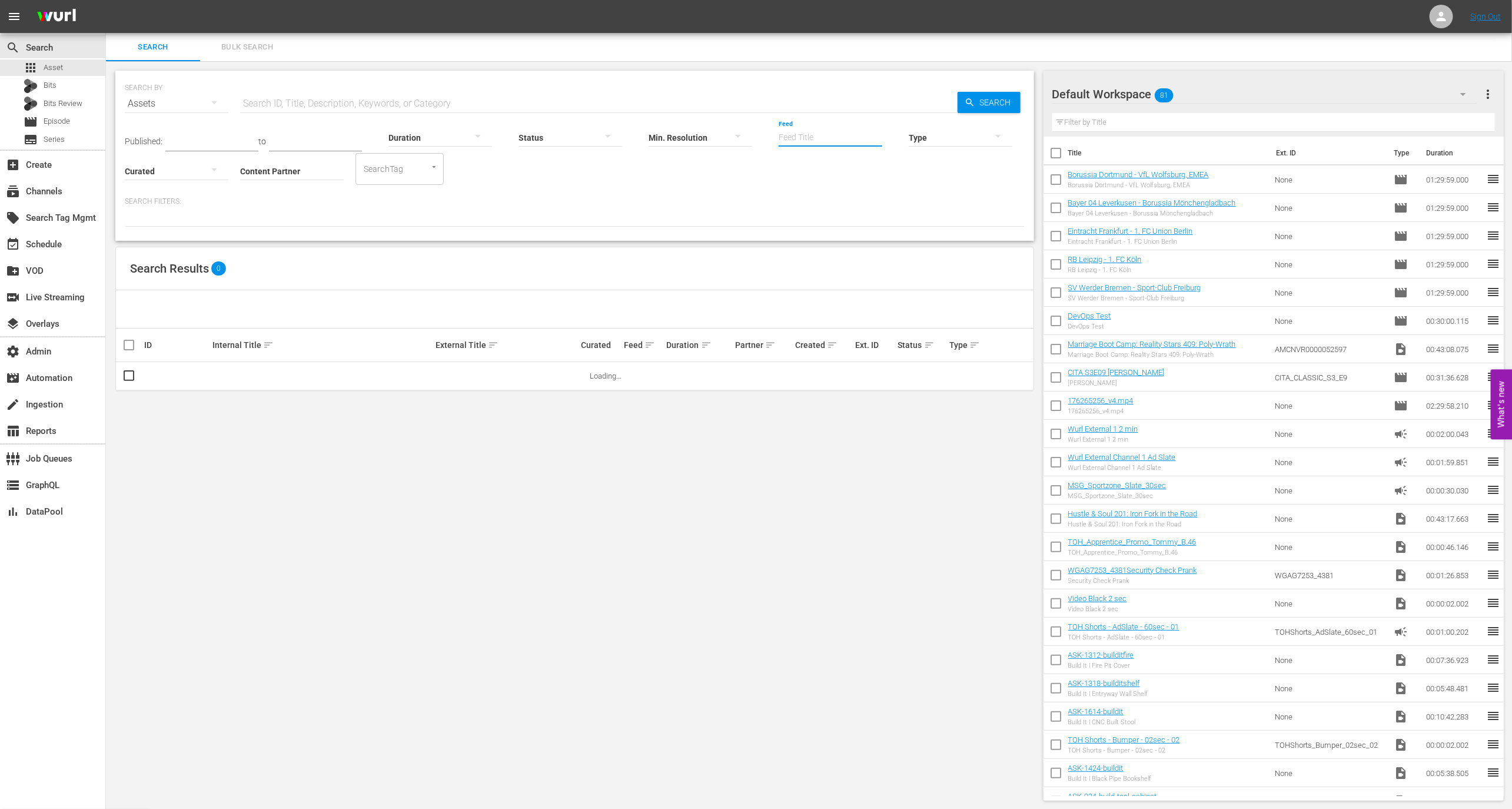
click at [799, 141] on input "Feed" at bounding box center [831, 138] width 104 height 43
type input "the last vegas"
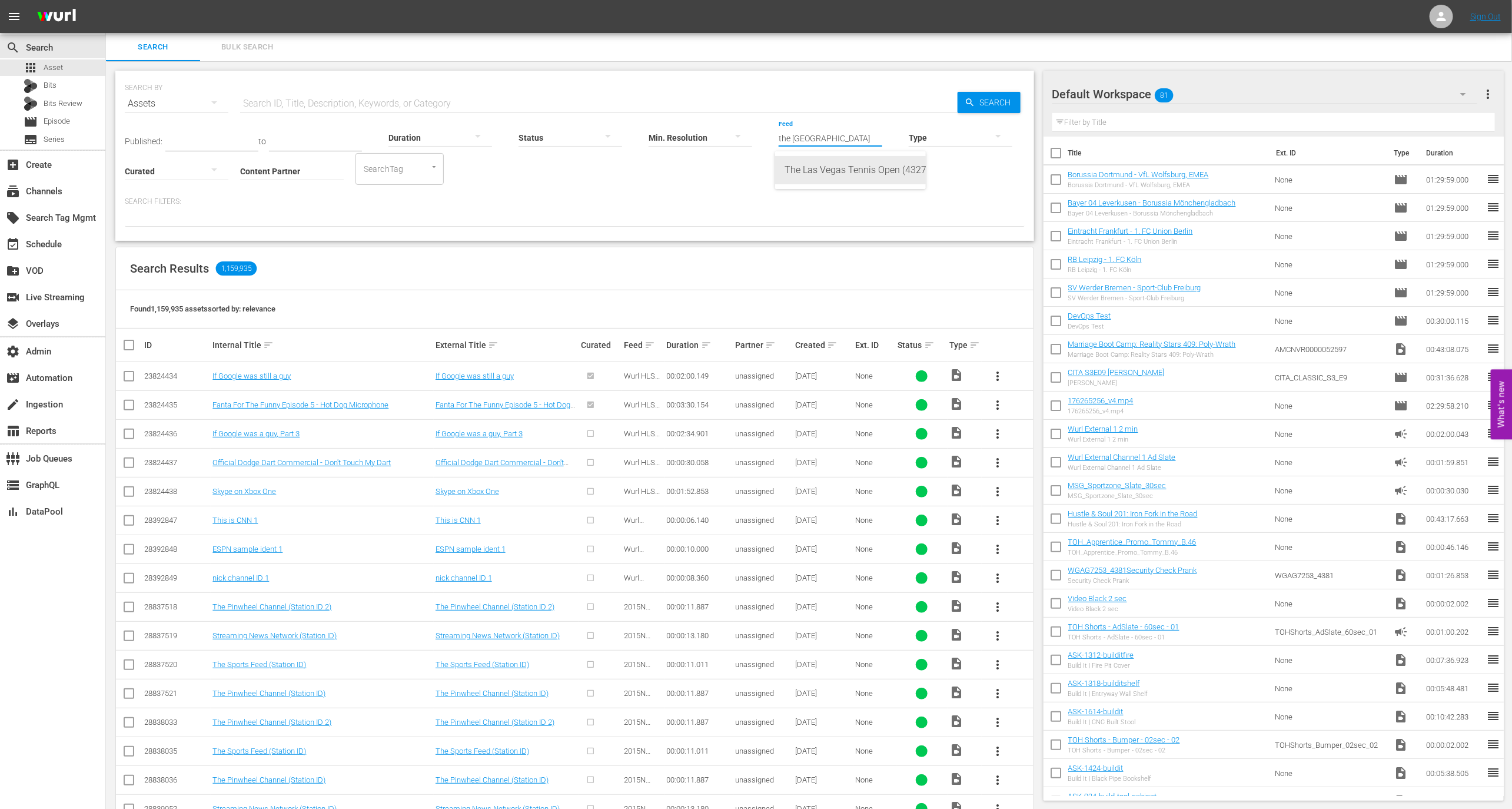
click at [823, 172] on div "The Las Vegas Tennis Open (432797)" at bounding box center [850, 170] width 132 height 28
type input "The Las Vegas Tennis Open (432797)"
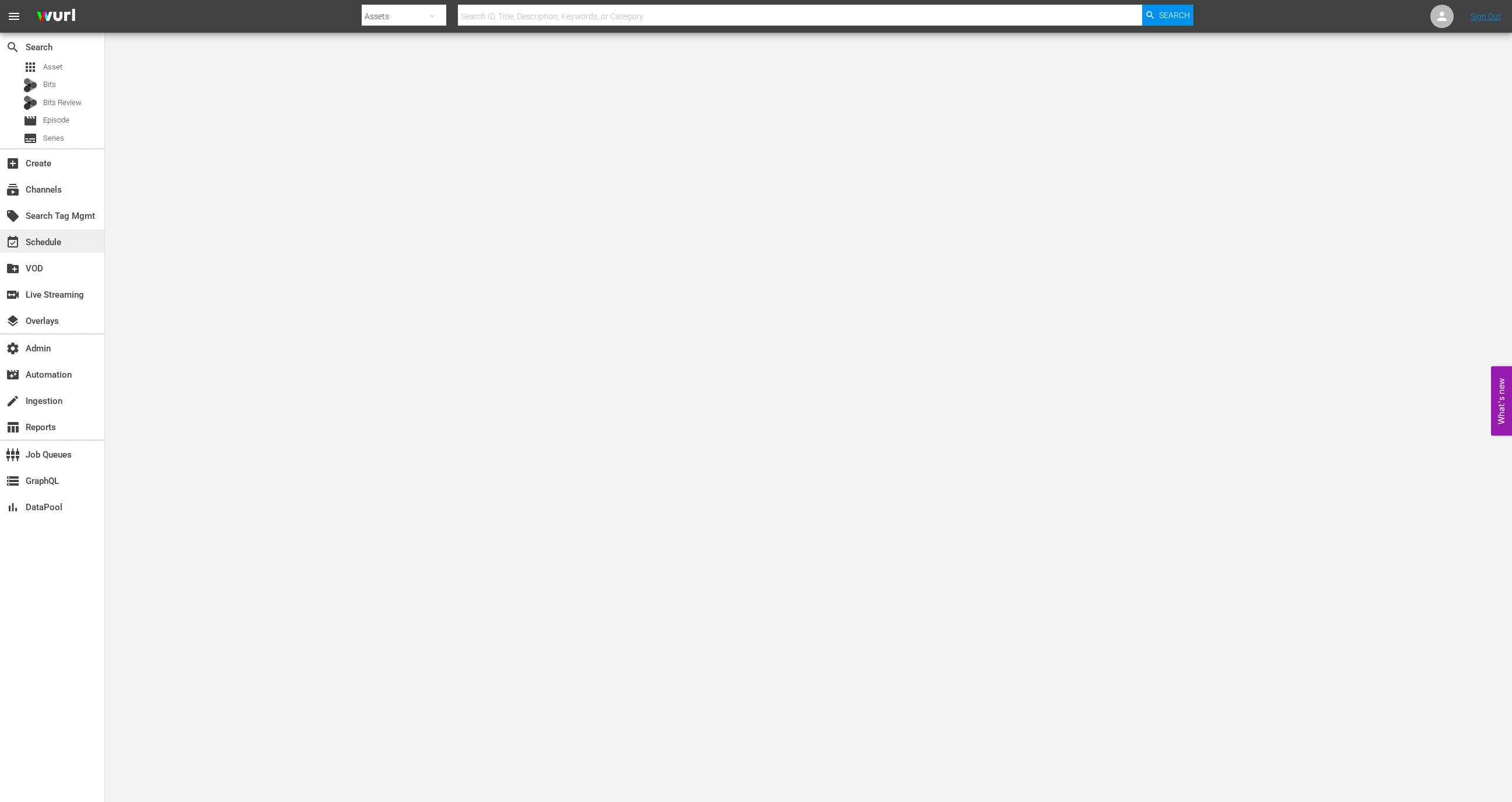
click at [70, 248] on div "event_available Schedule" at bounding box center [52, 241] width 105 height 23
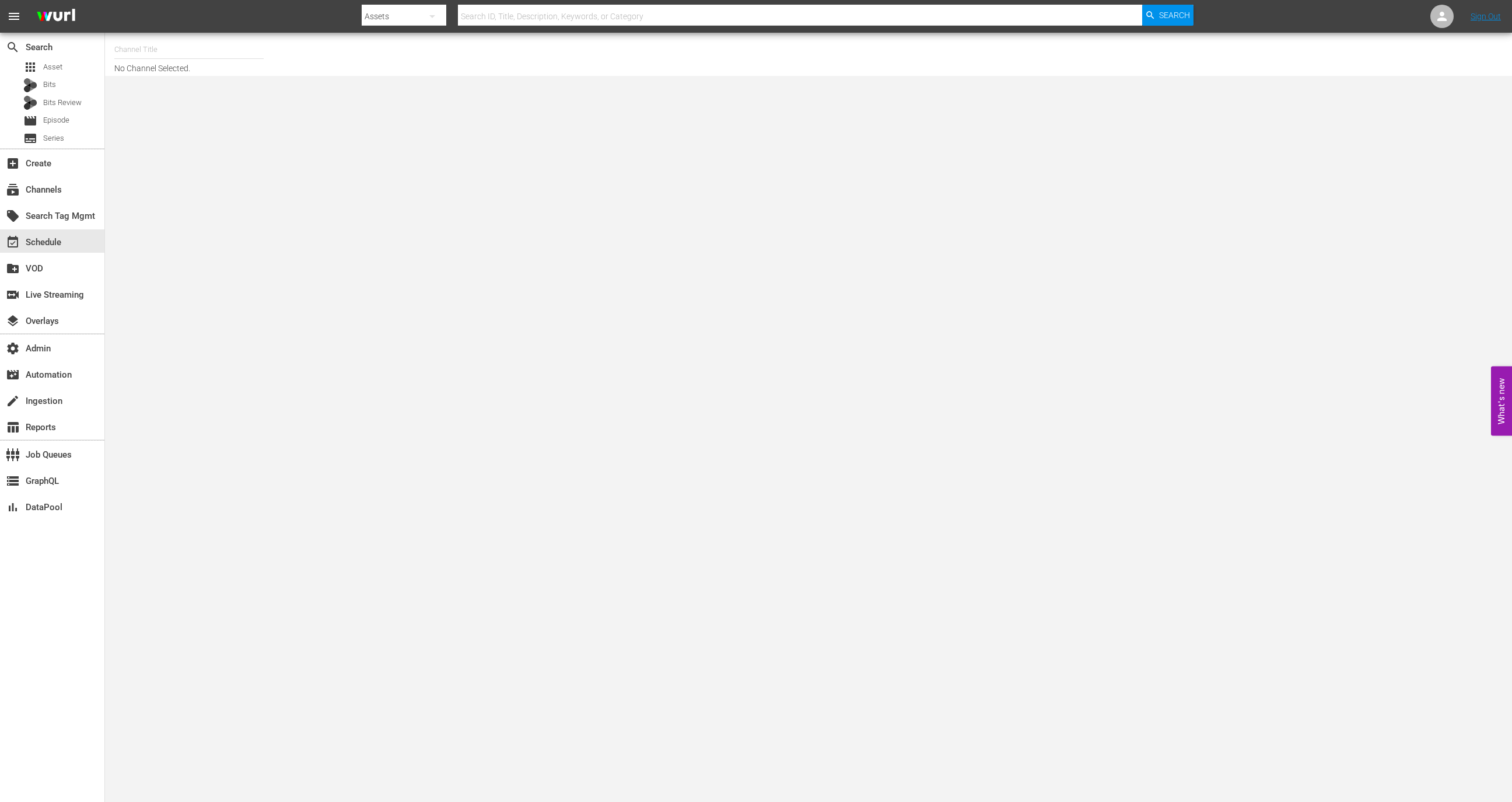
click at [174, 41] on input "text" at bounding box center [189, 50] width 149 height 28
type input "m"
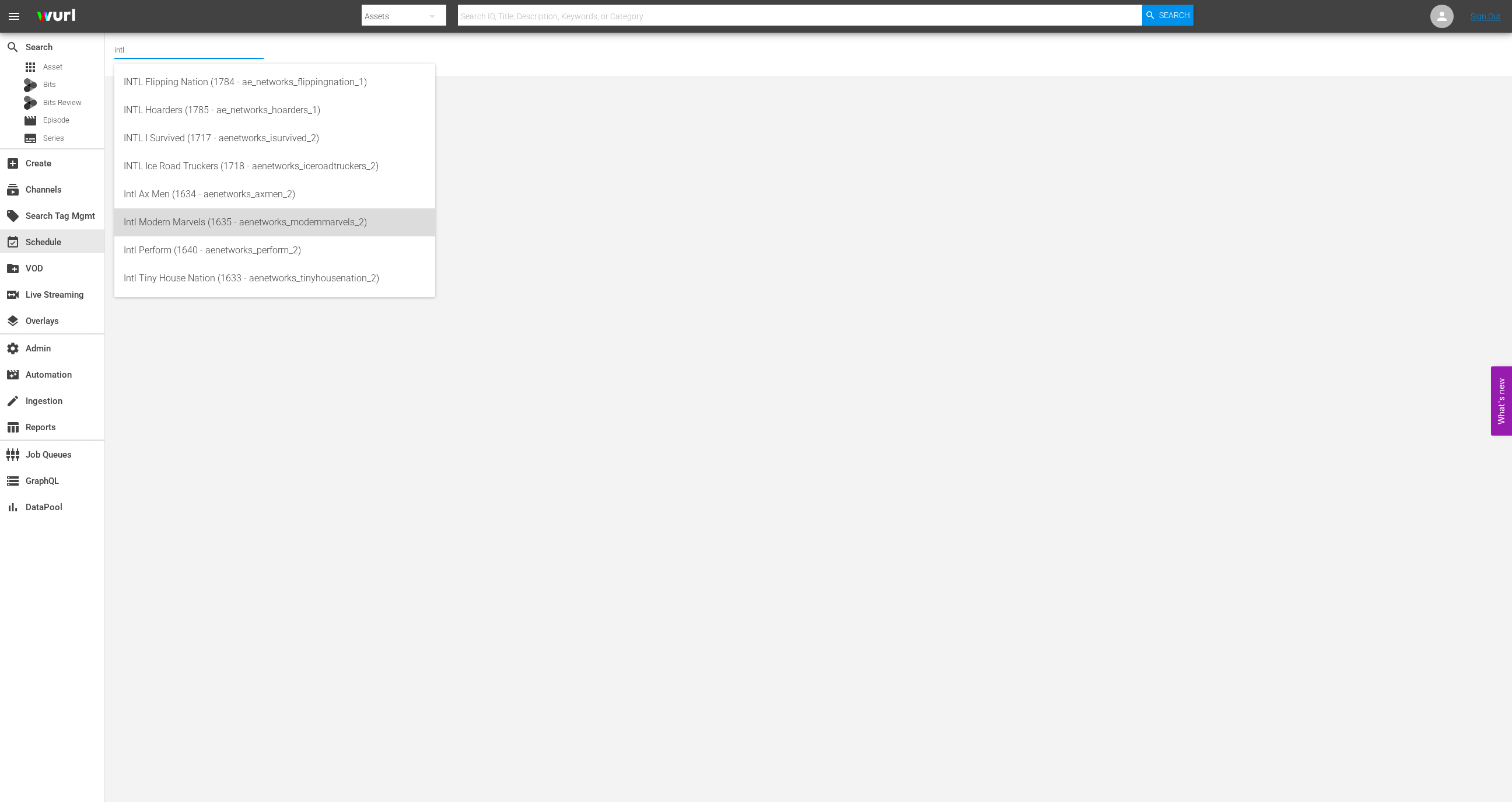
click at [276, 224] on div "Intl Modern Marvels (1635 - aenetworks_modernmarvels_2)" at bounding box center [275, 223] width 302 height 28
type input "Intl Modern Marvels (1635 - aenetworks_modernmarvels_2)"
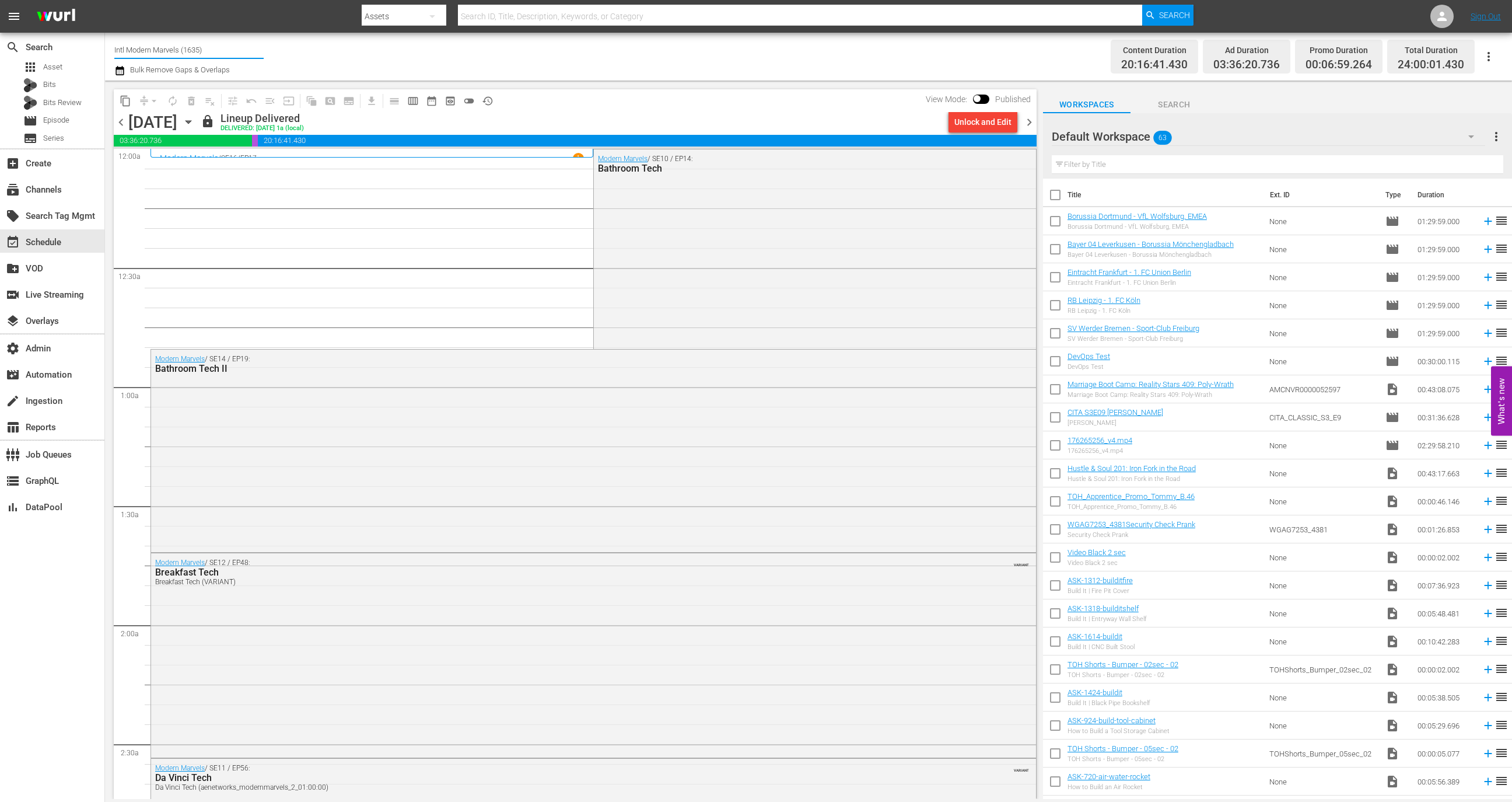
click at [227, 51] on input "Intl Modern Marvels (1635)" at bounding box center [189, 50] width 149 height 28
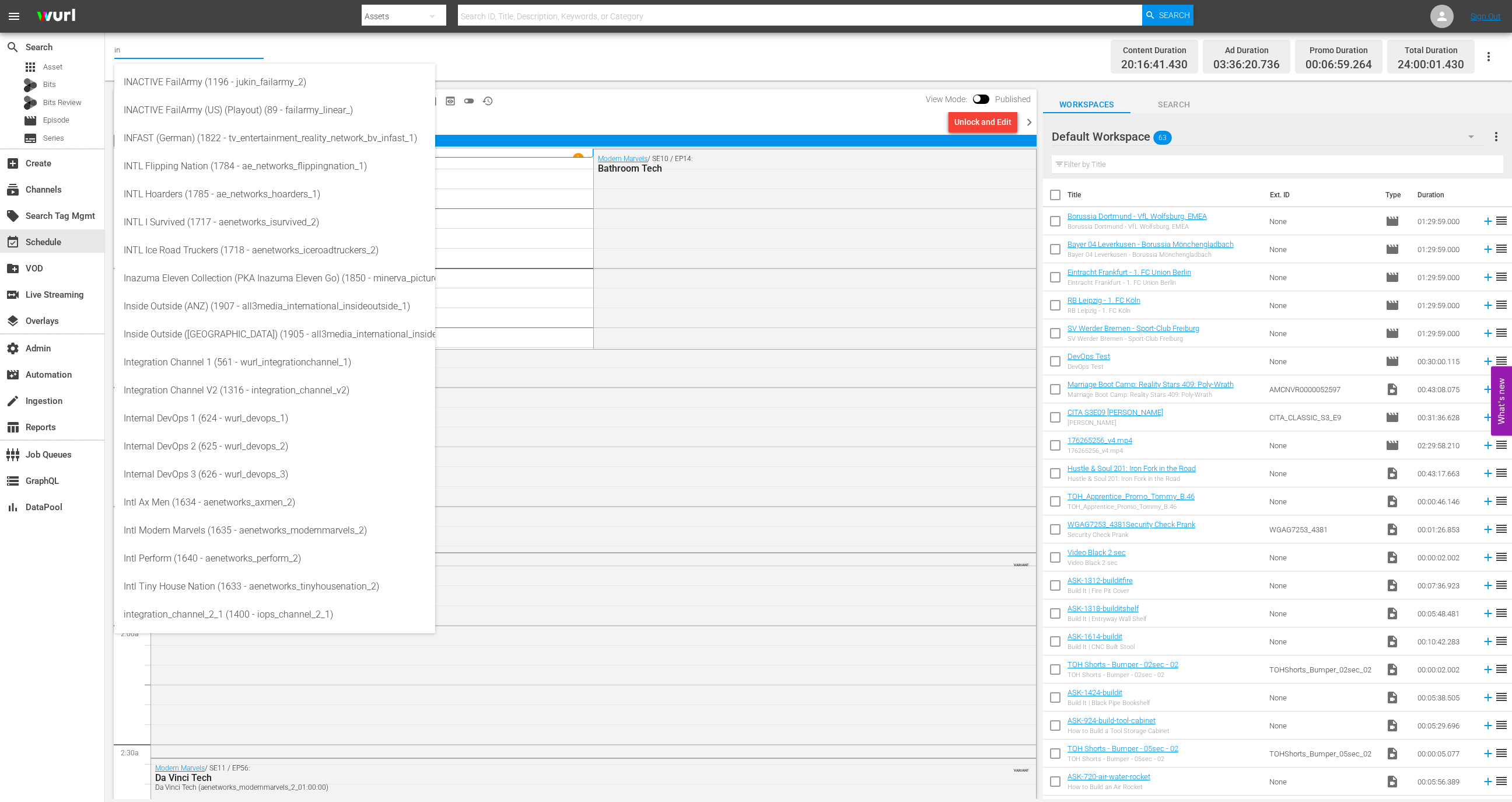
click at [585, 96] on div "content_copy compress arrow_drop_down autorenew_outlined delete_forever_outline…" at bounding box center [575, 100] width 923 height 23
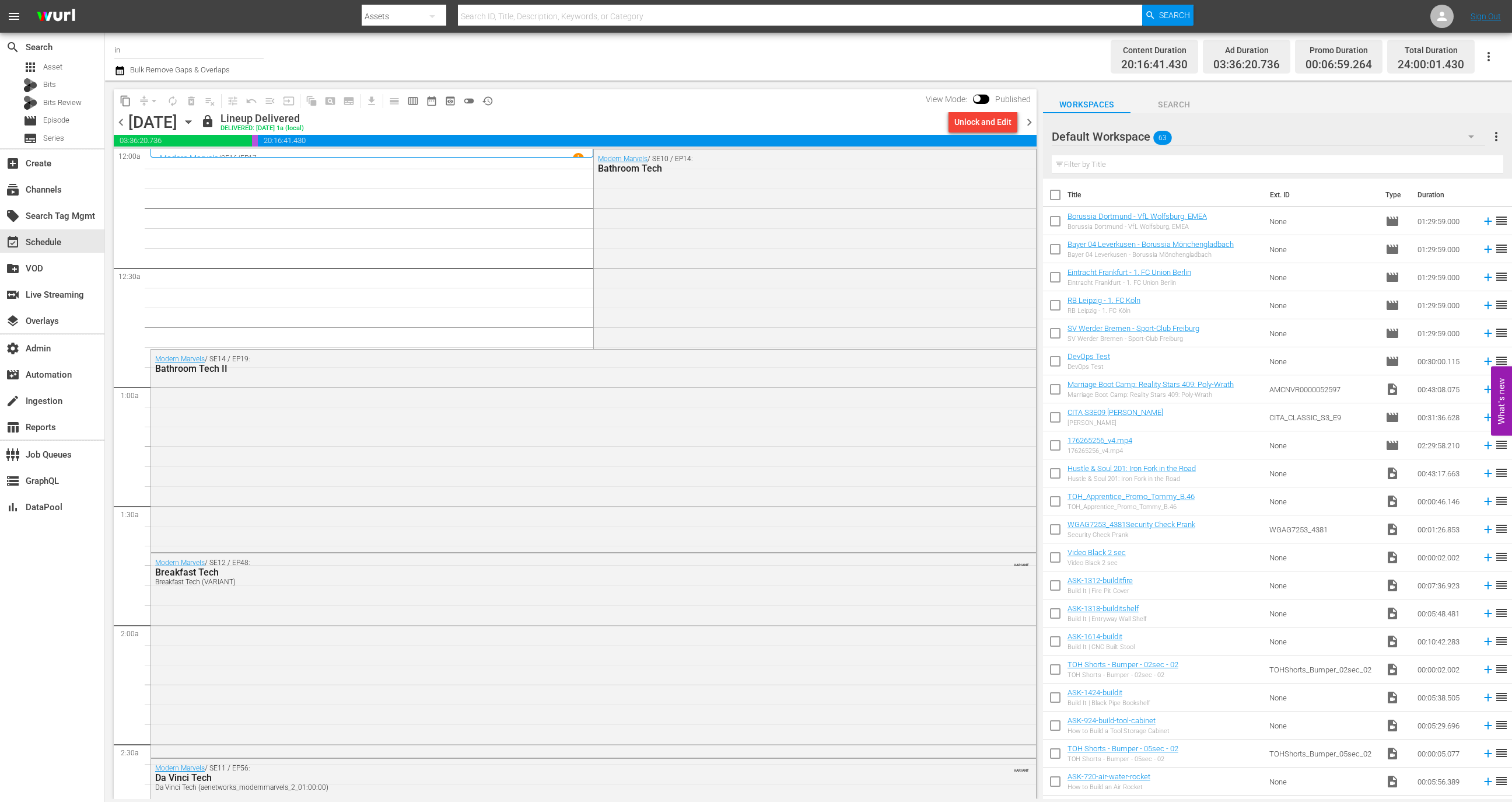
click at [195, 125] on icon "button" at bounding box center [188, 122] width 13 height 13
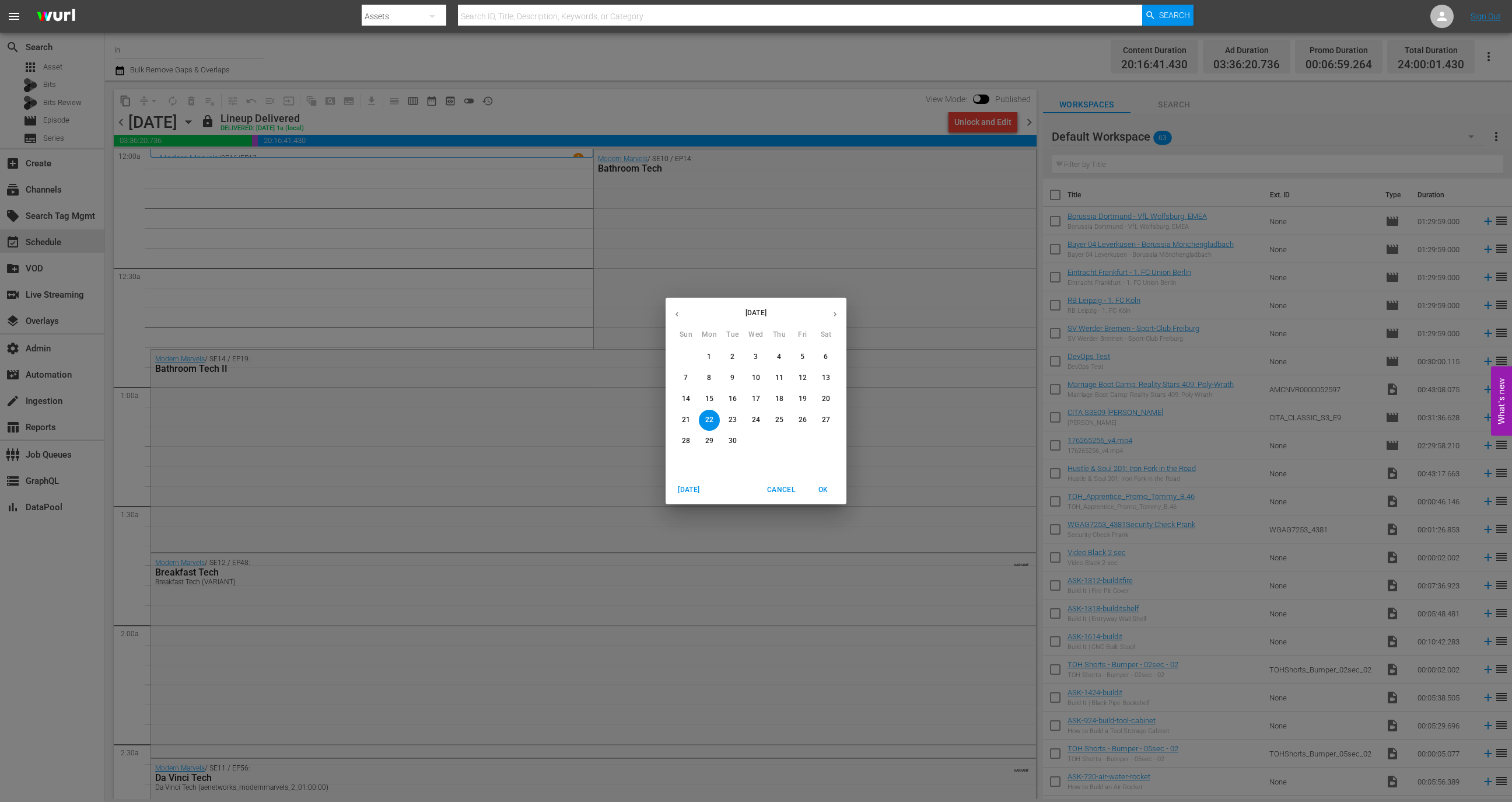
click at [841, 313] on button "button" at bounding box center [835, 314] width 23 height 23
click at [760, 353] on span "1" at bounding box center [756, 357] width 21 height 10
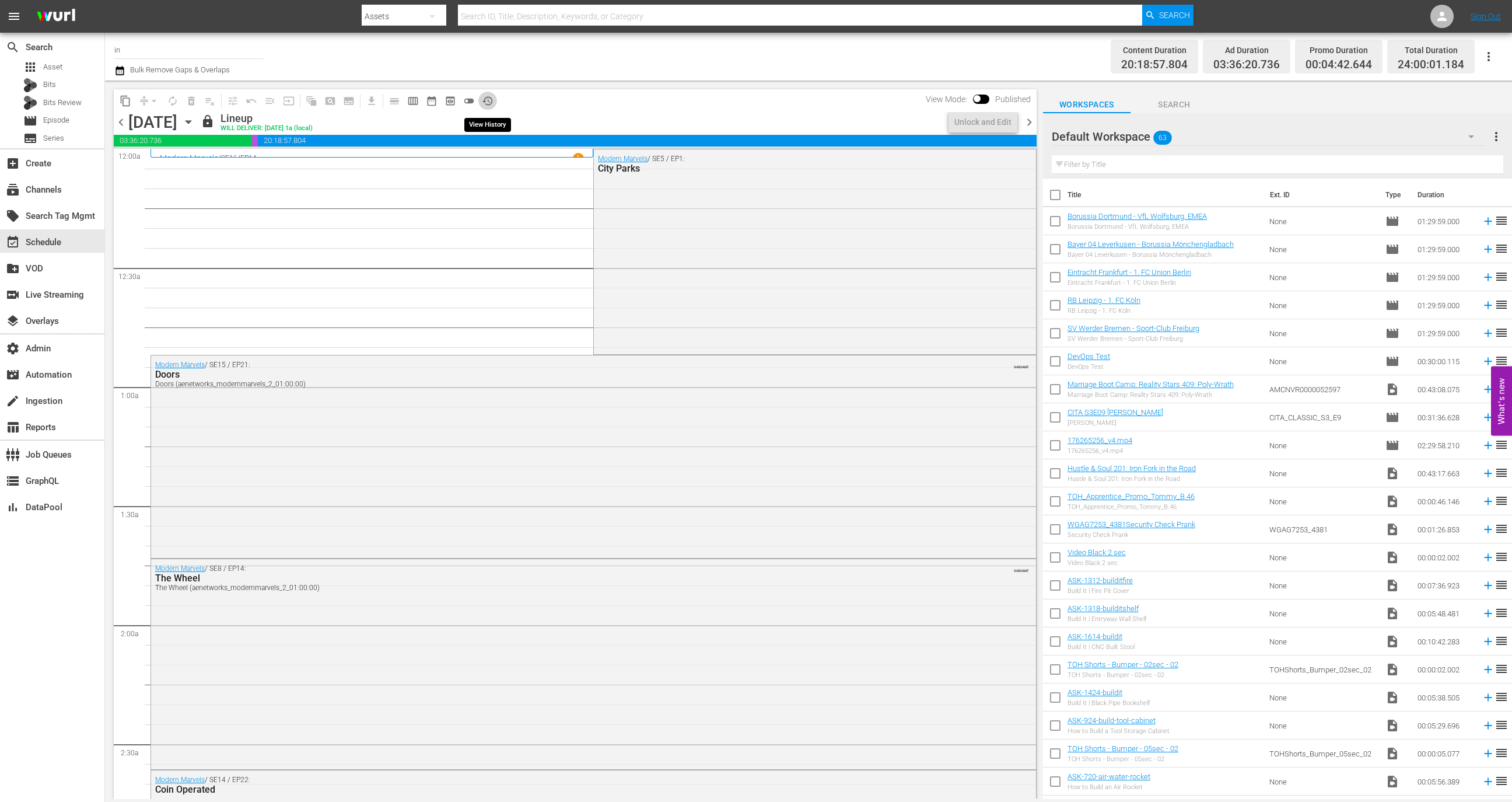
click at [489, 103] on span "history_outlined" at bounding box center [487, 100] width 12 height 12
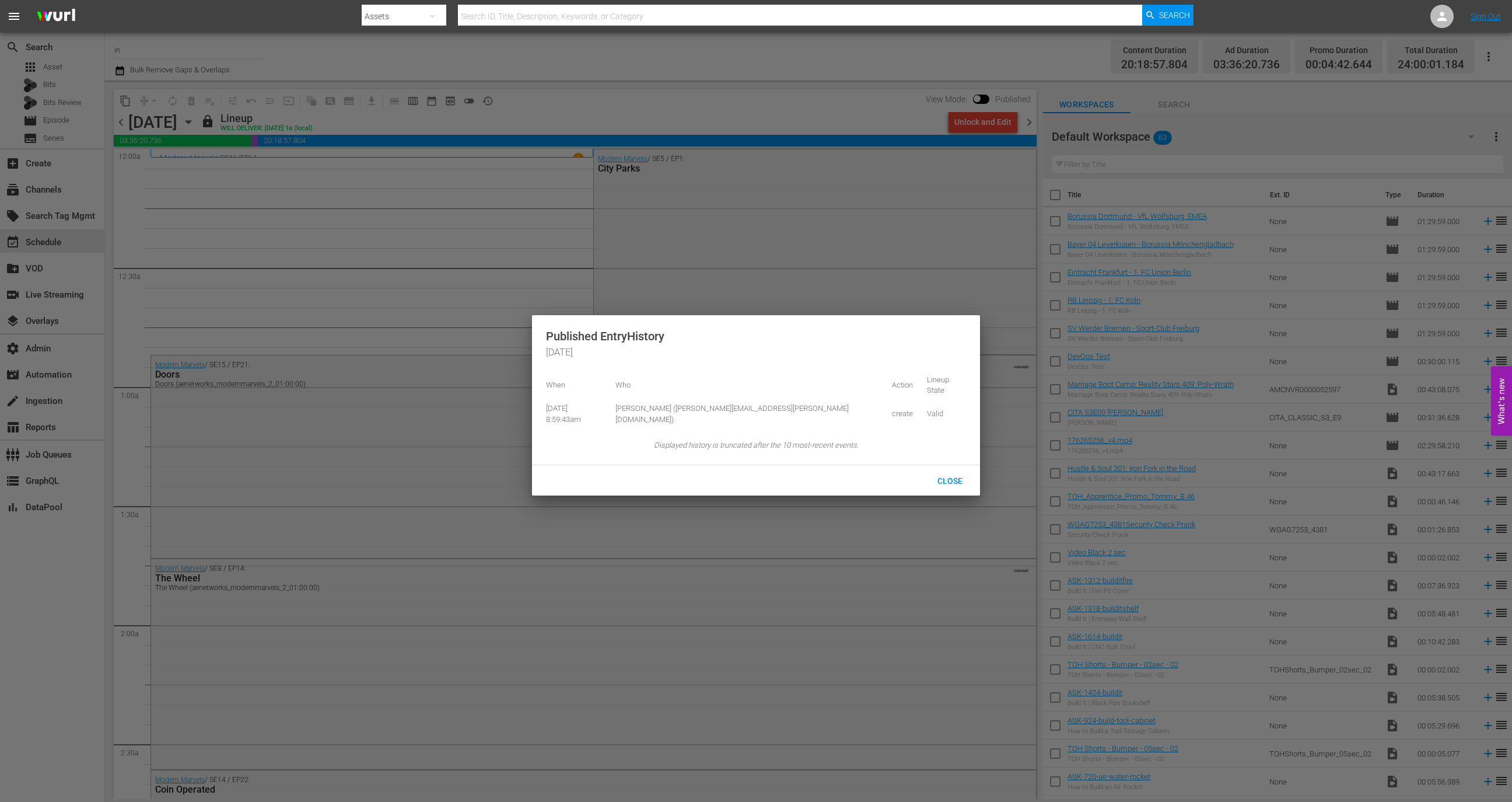
click at [449, 261] on div at bounding box center [756, 401] width 1512 height 802
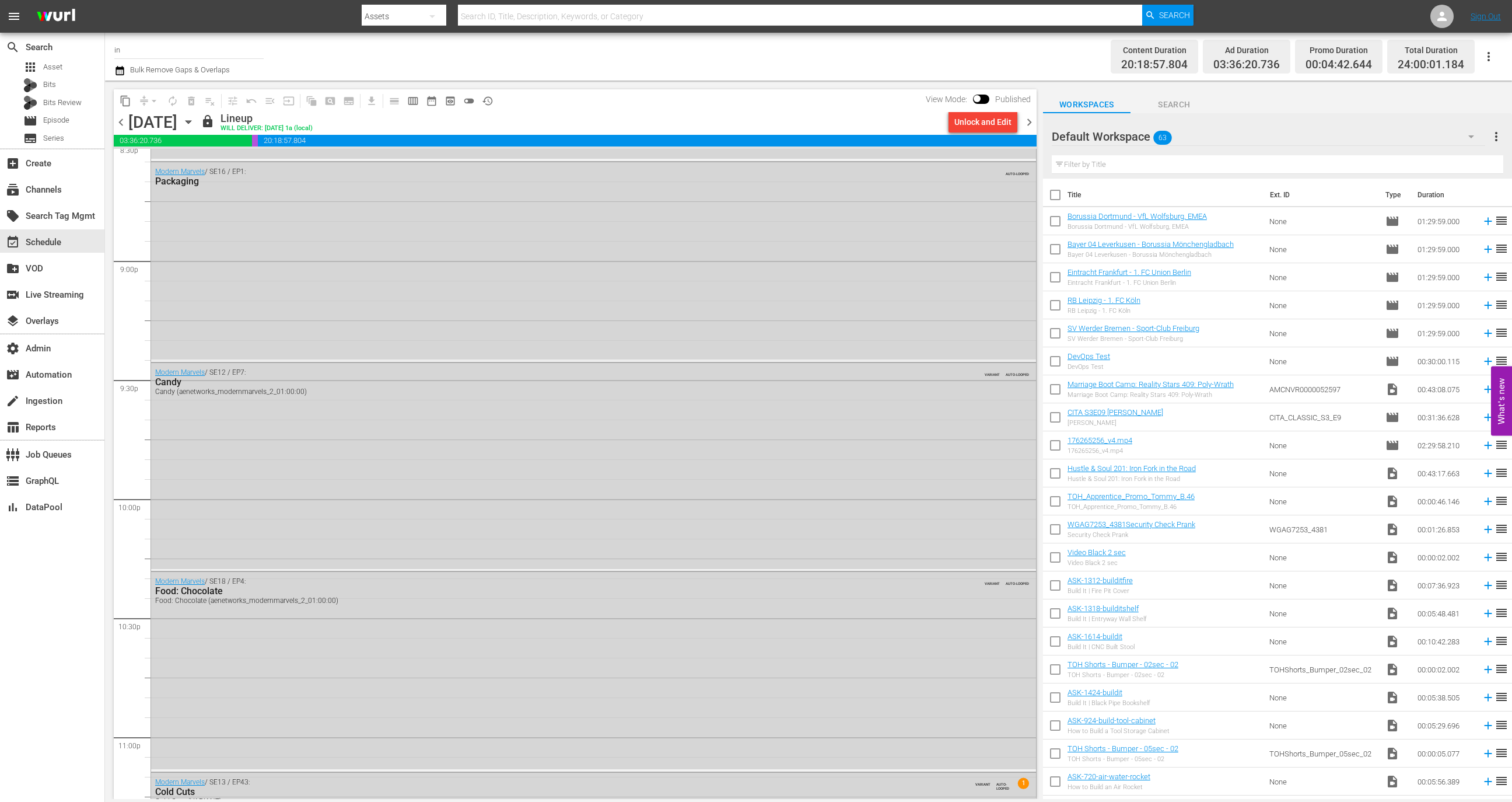
scroll to position [5063, 0]
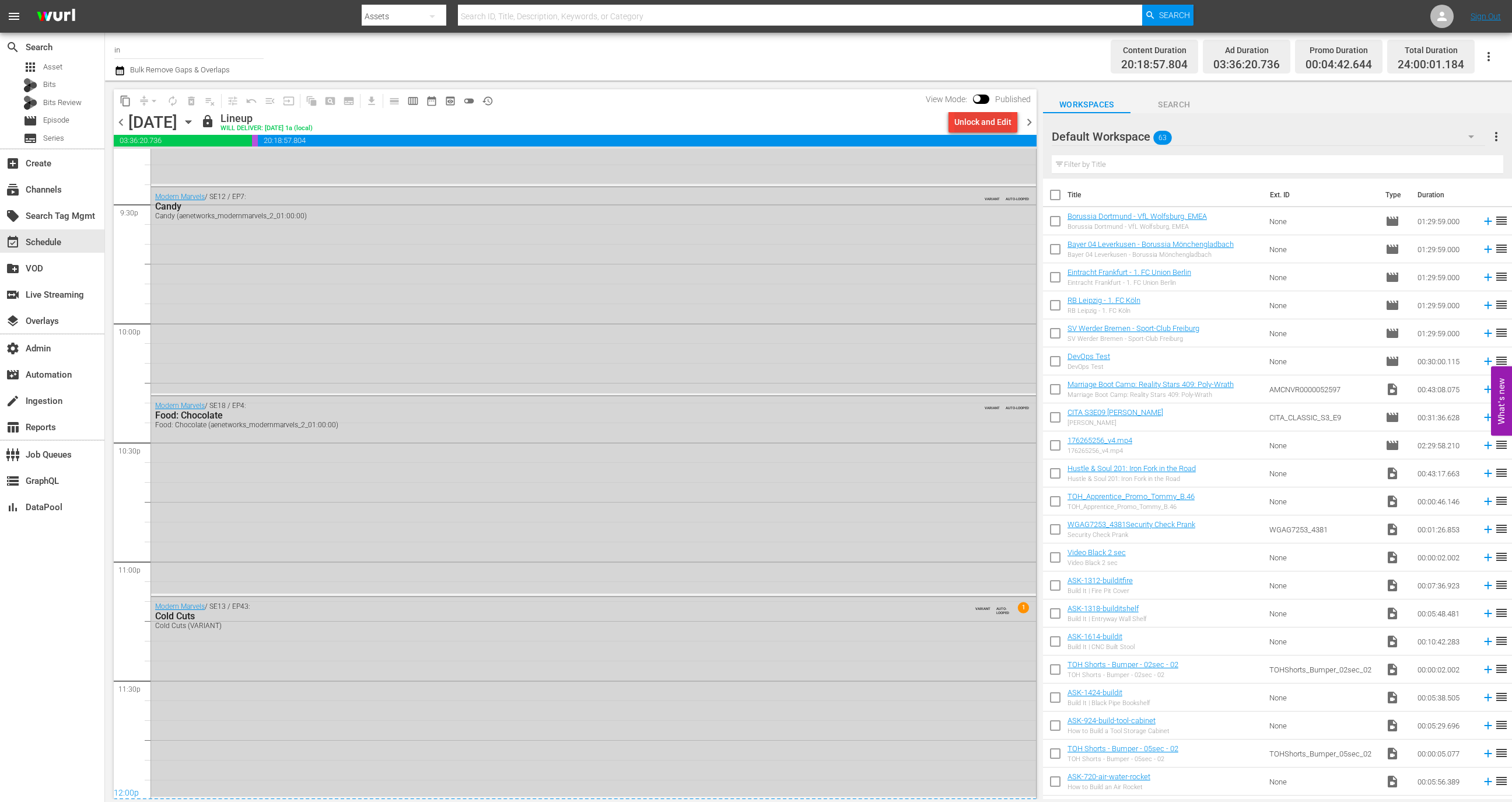
click at [984, 121] on div "Unlock and Edit" at bounding box center [982, 122] width 57 height 21
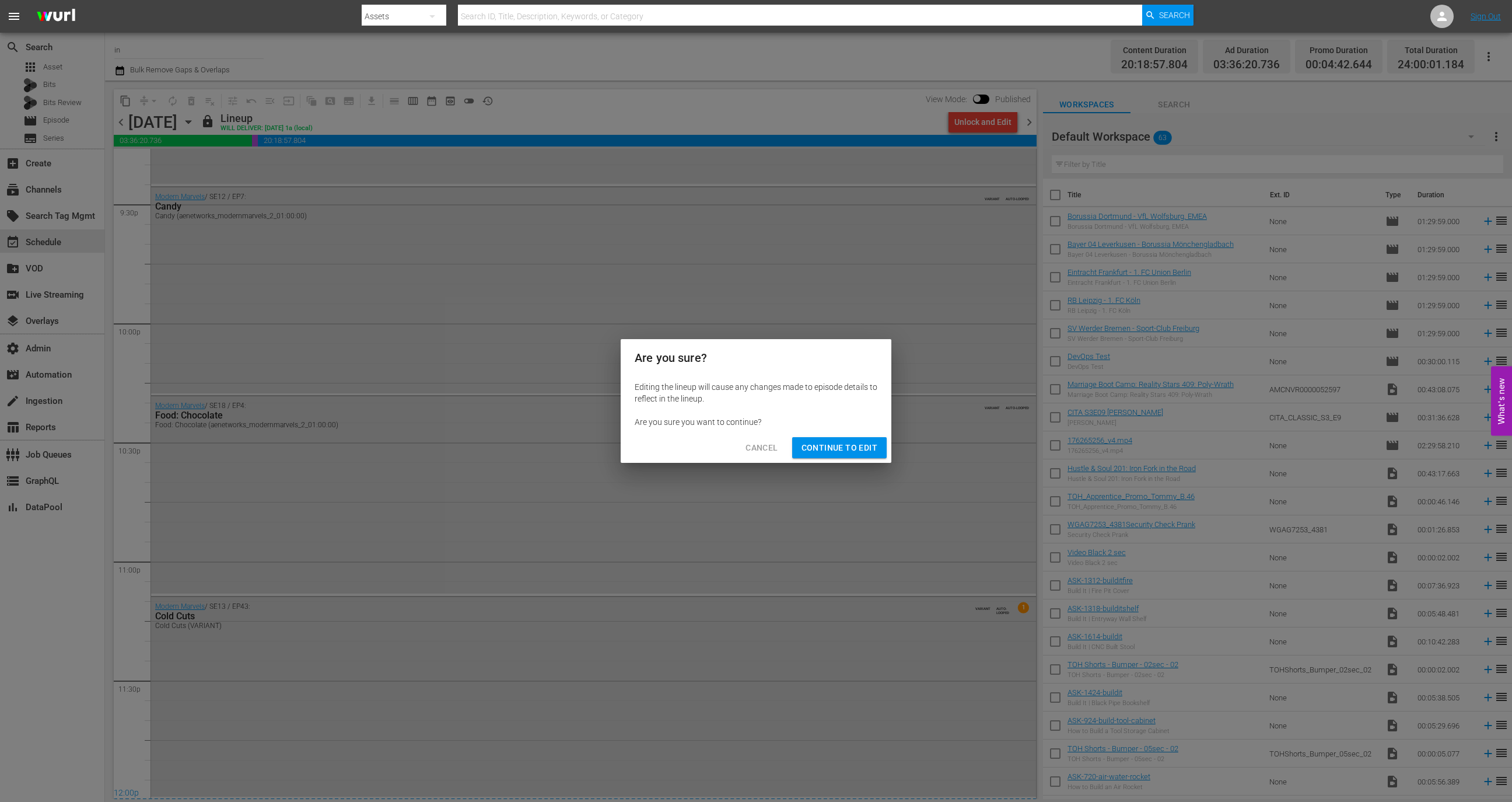
click at [823, 448] on span "Continue to Edit" at bounding box center [840, 448] width 76 height 15
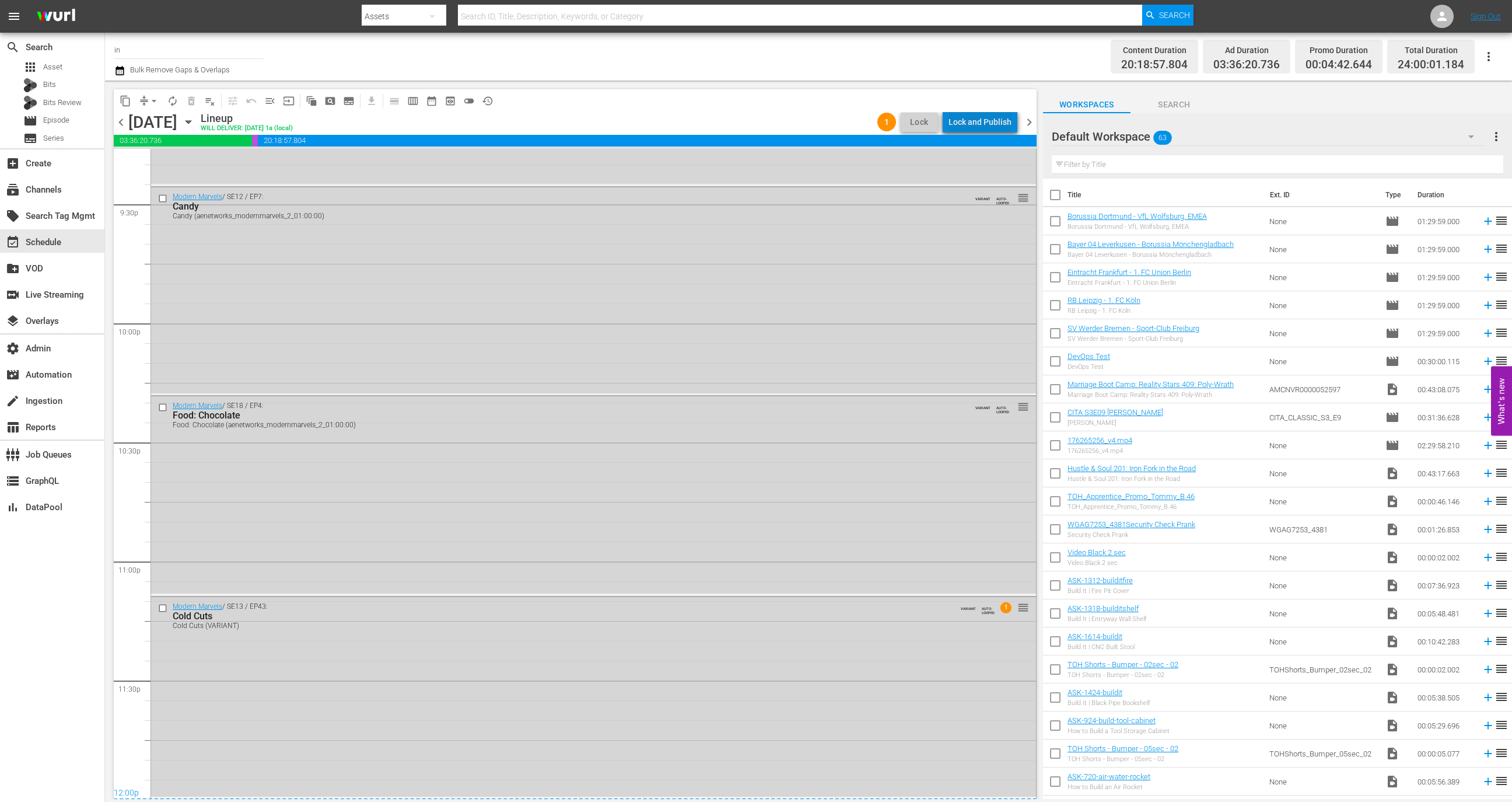
click at [989, 116] on div "Lock and Publish" at bounding box center [980, 122] width 63 height 21
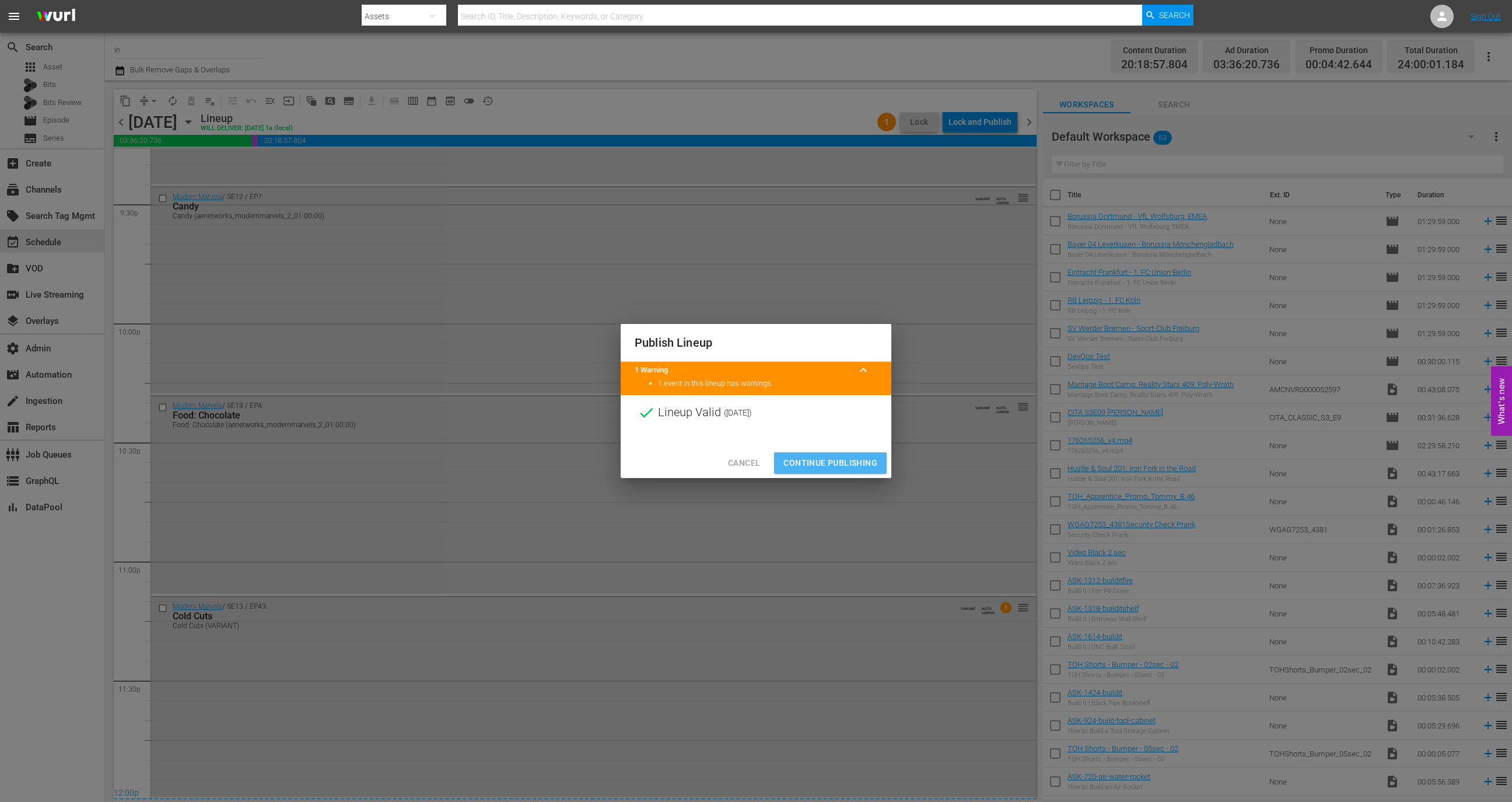
click at [821, 461] on span "Continue Publishing" at bounding box center [831, 463] width 94 height 15
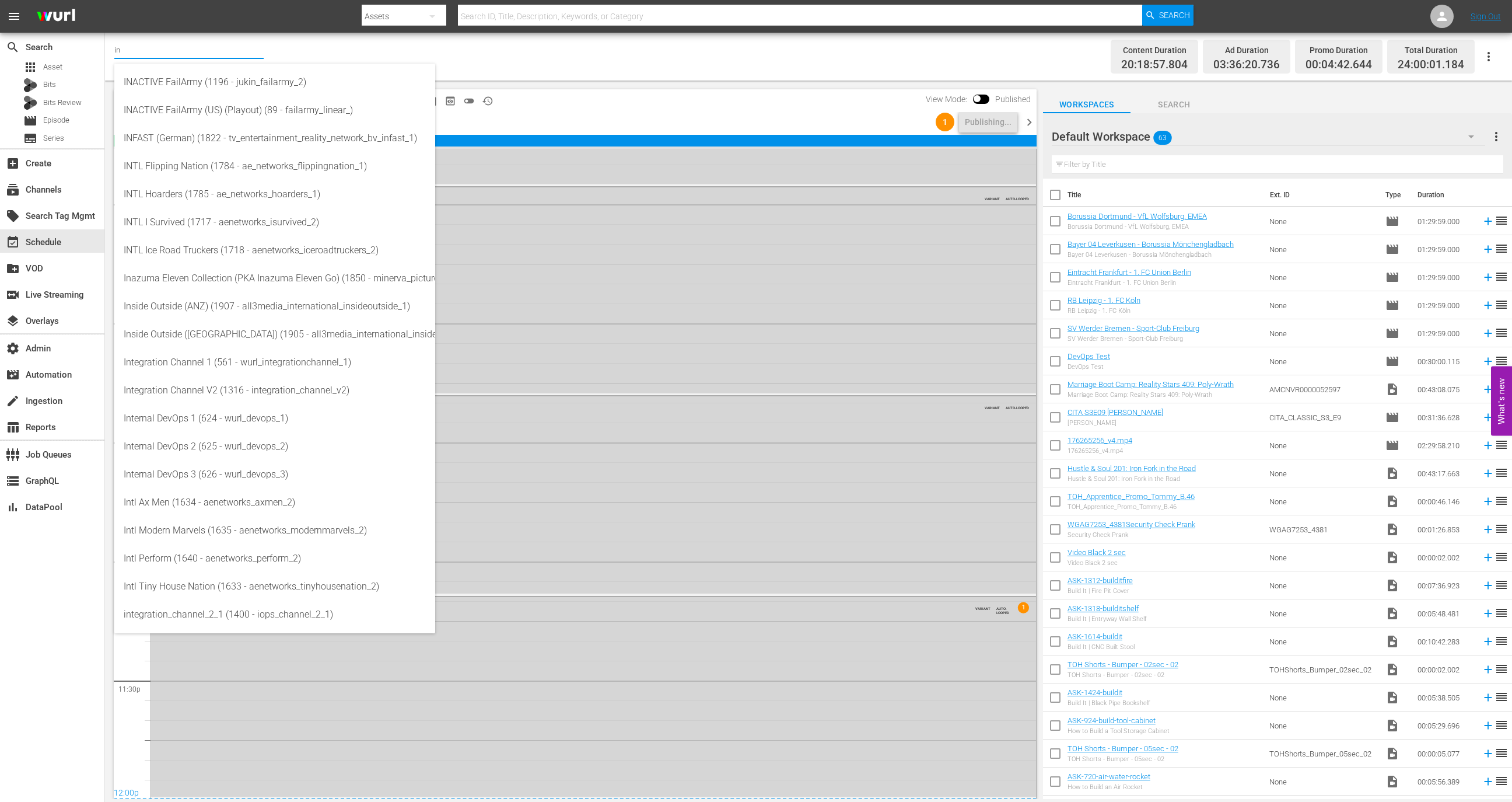
click at [228, 54] on input "in" at bounding box center [189, 50] width 149 height 28
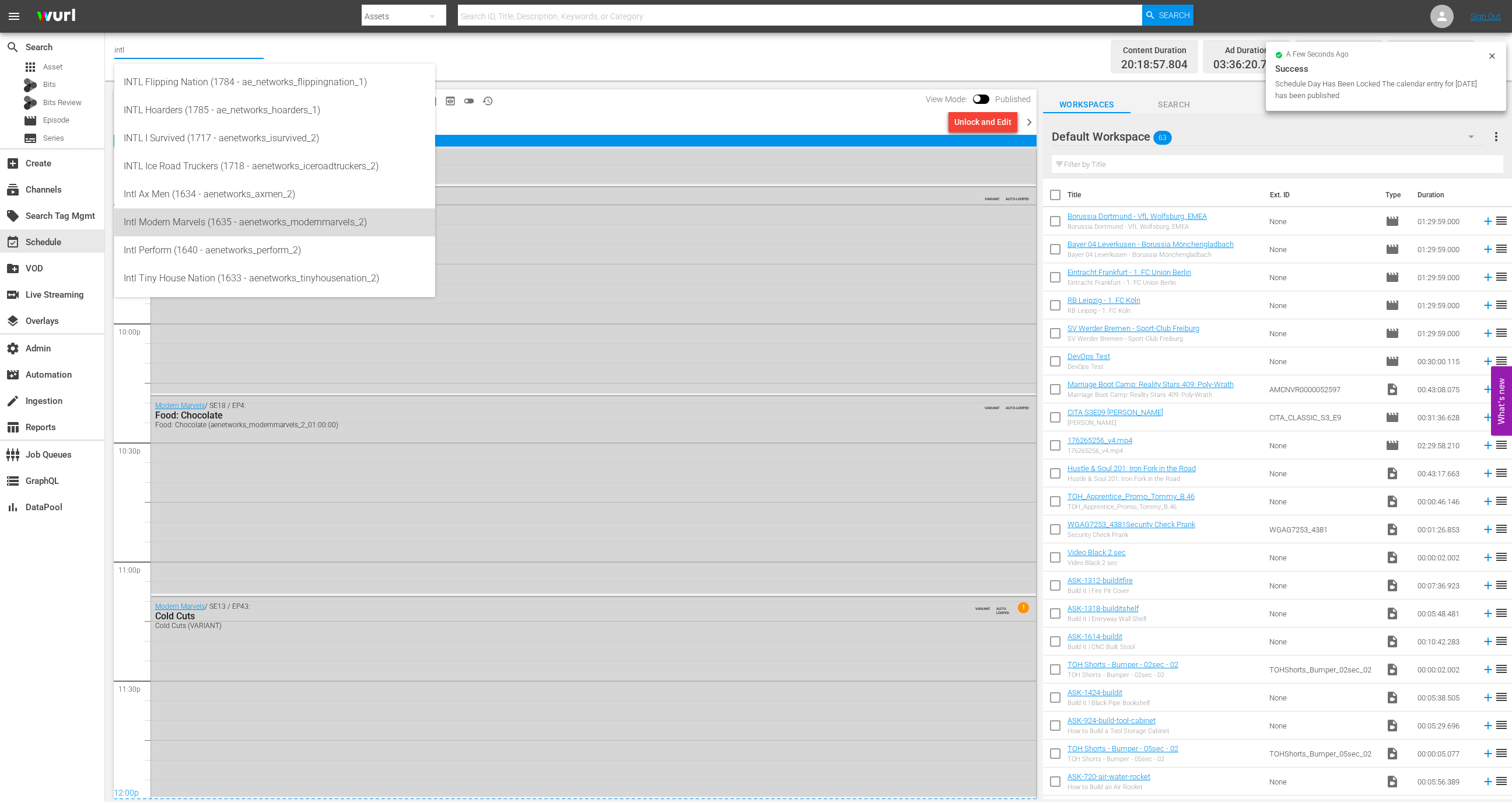
click at [253, 217] on div "Intl Modern Marvels (1635 - aenetworks_modernmarvels_2)" at bounding box center [275, 223] width 302 height 28
type input "Intl Modern Marvels (1635 - aenetworks_modernmarvels_2)"
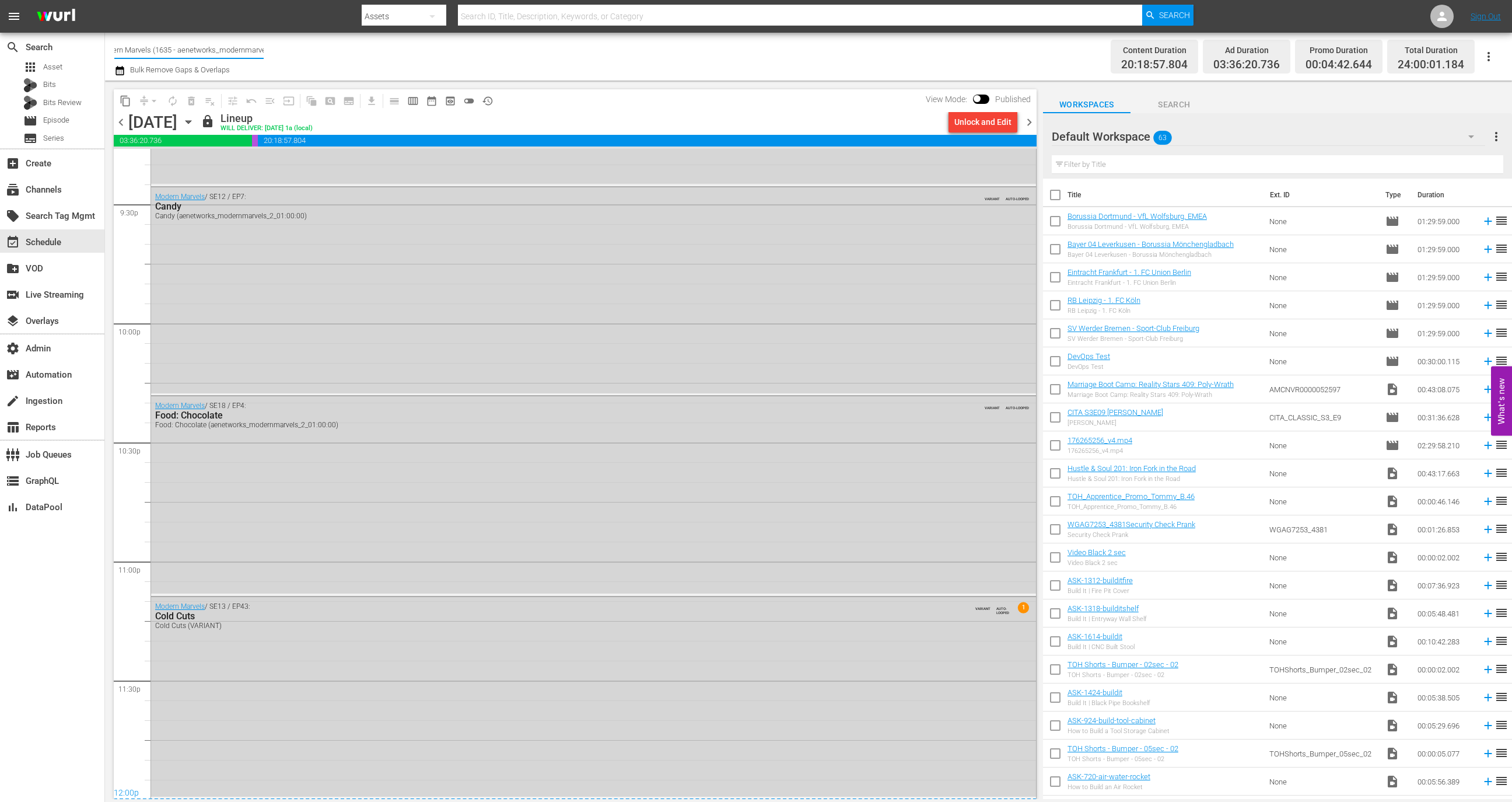
scroll to position [0, 47]
drag, startPoint x: 208, startPoint y: 49, endPoint x: 261, endPoint y: 52, distance: 53.1
click at [261, 52] on input "Intl Modern Marvels (1635 - aenetworks_modernmarvels_2)" at bounding box center [189, 50] width 149 height 28
click at [242, 51] on input "Intl Modern Marvels (1635 - aenetworks_modernmarvels_2)" at bounding box center [189, 50] width 149 height 28
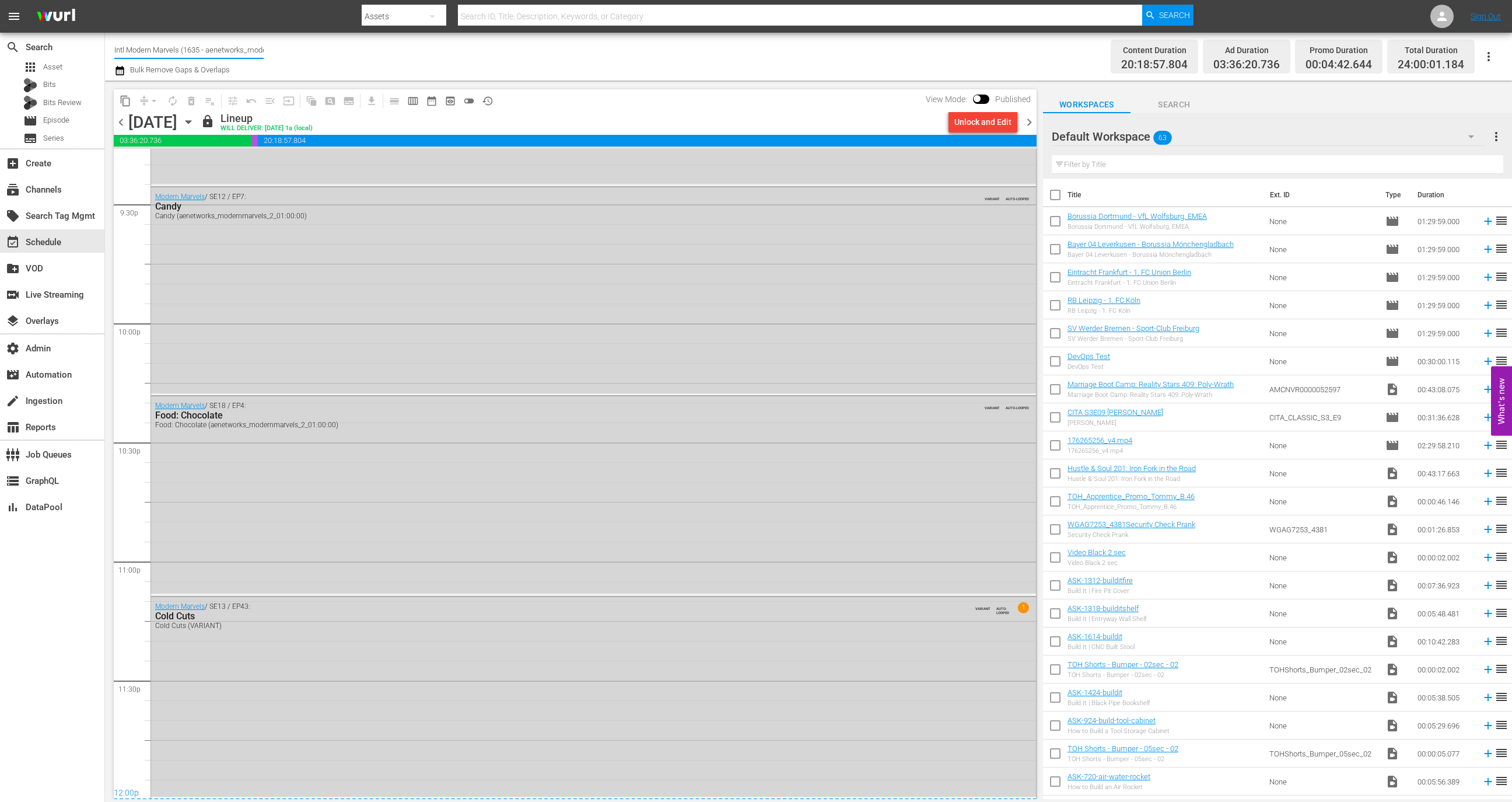
click at [242, 51] on input "Intl Modern Marvels (1635 - aenetworks_modernmarvels_2)" at bounding box center [189, 50] width 149 height 28
click at [265, 116] on div "Modern Marvels Presented by History (1040 - aenetworks_modernmarvels_1)" at bounding box center [275, 110] width 302 height 28
type input "Modern Marvels Presented by History (1040 - aenetworks_modernmarvels_1)"
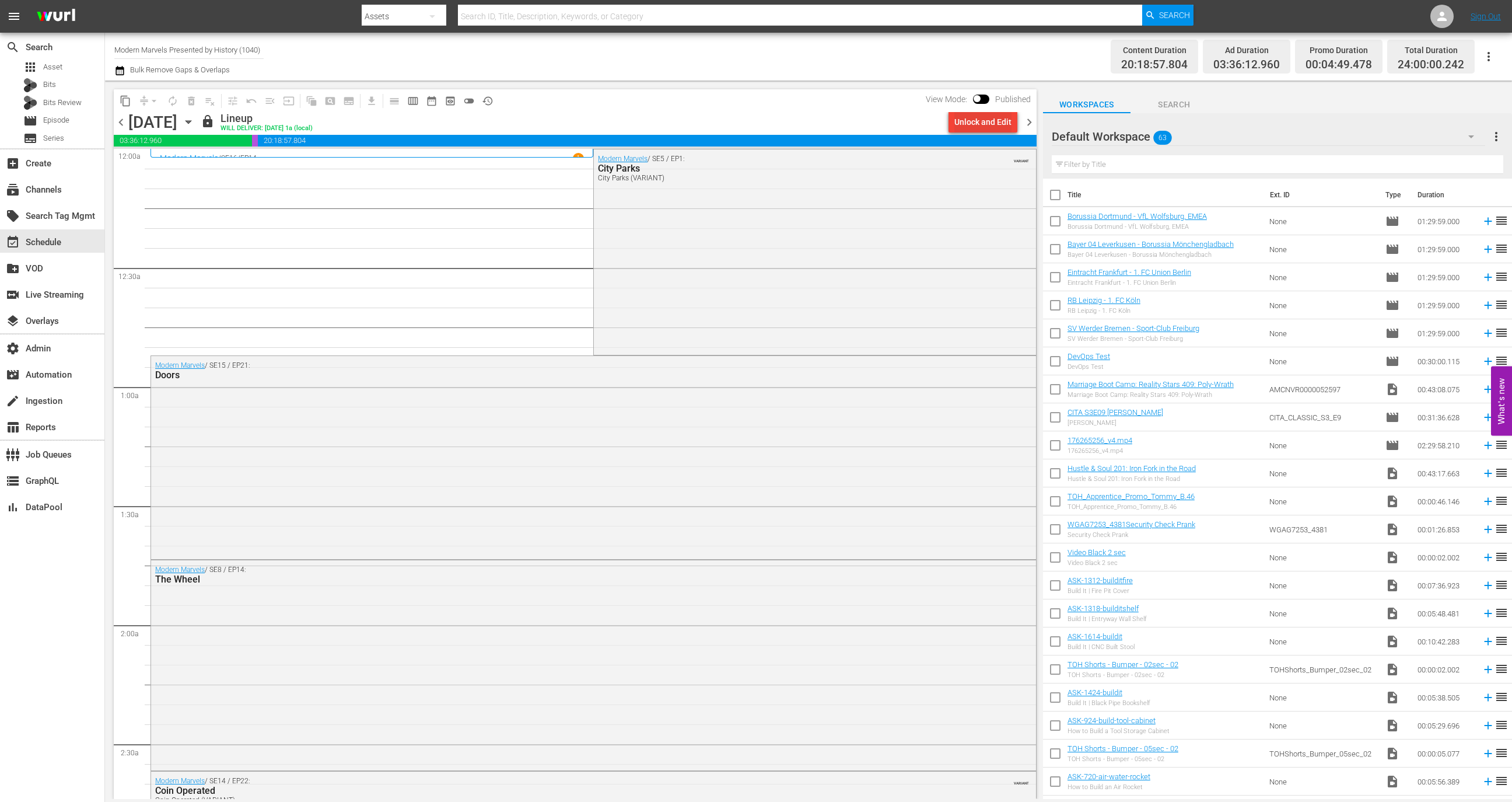
click at [987, 124] on div "Unlock and Edit" at bounding box center [982, 122] width 57 height 21
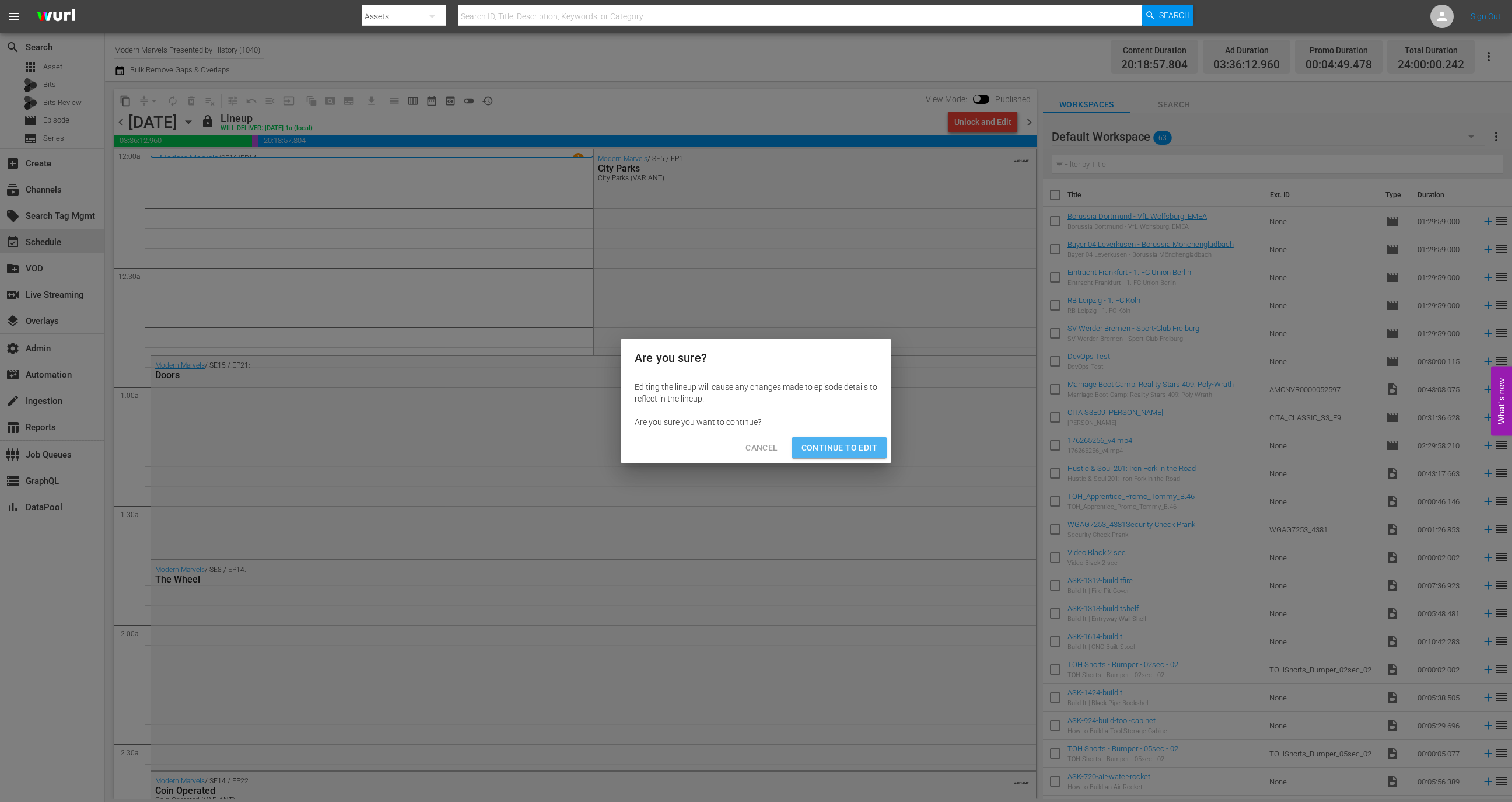
click at [853, 442] on span "Continue to Edit" at bounding box center [840, 448] width 76 height 15
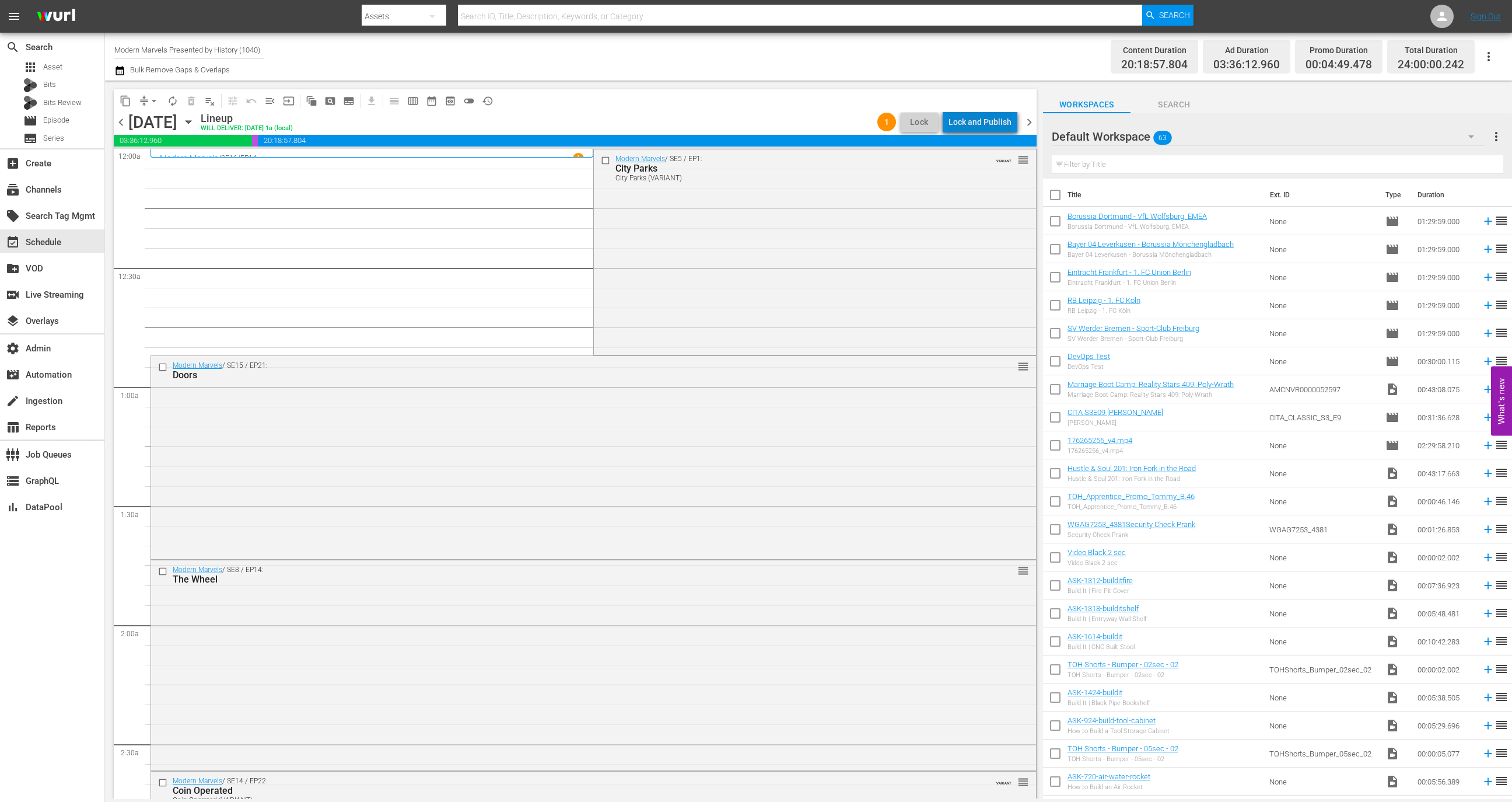
click at [996, 112] on div "Lock and Publish" at bounding box center [980, 122] width 63 height 21
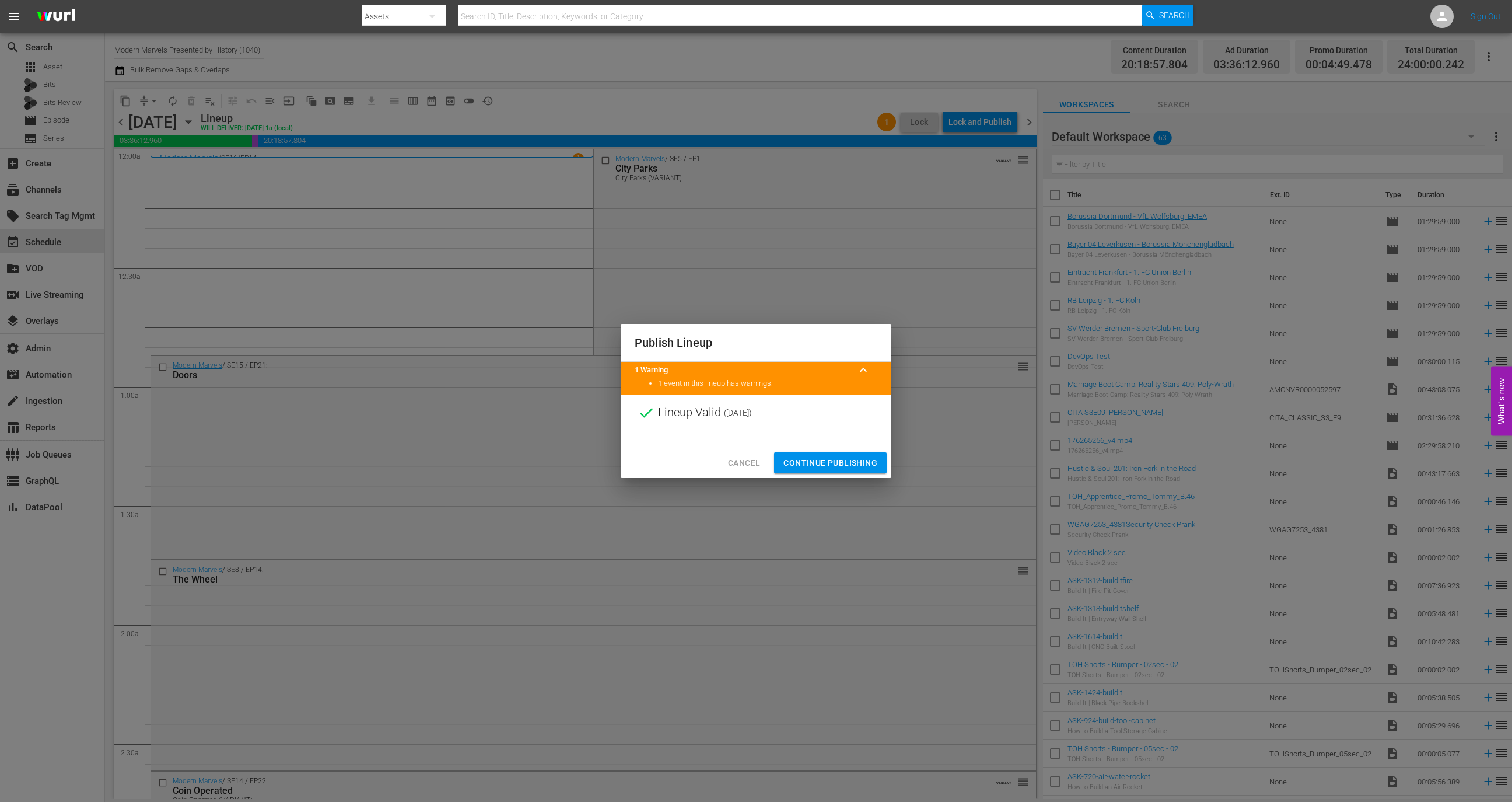
click at [850, 461] on span "Continue Publishing" at bounding box center [831, 463] width 94 height 15
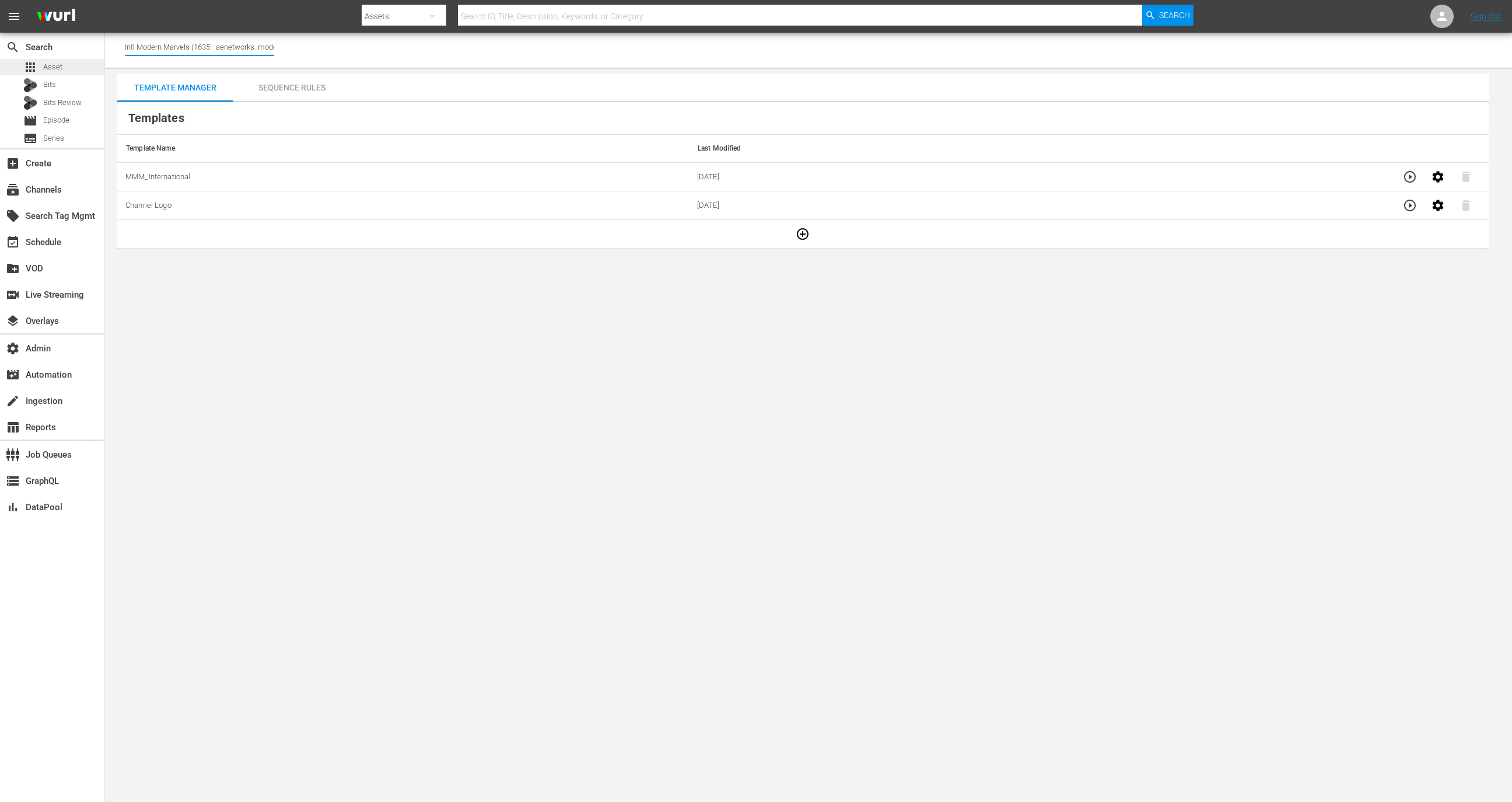
click at [76, 68] on div "apps Asset" at bounding box center [52, 67] width 105 height 17
